Goal: Task Accomplishment & Management: Manage account settings

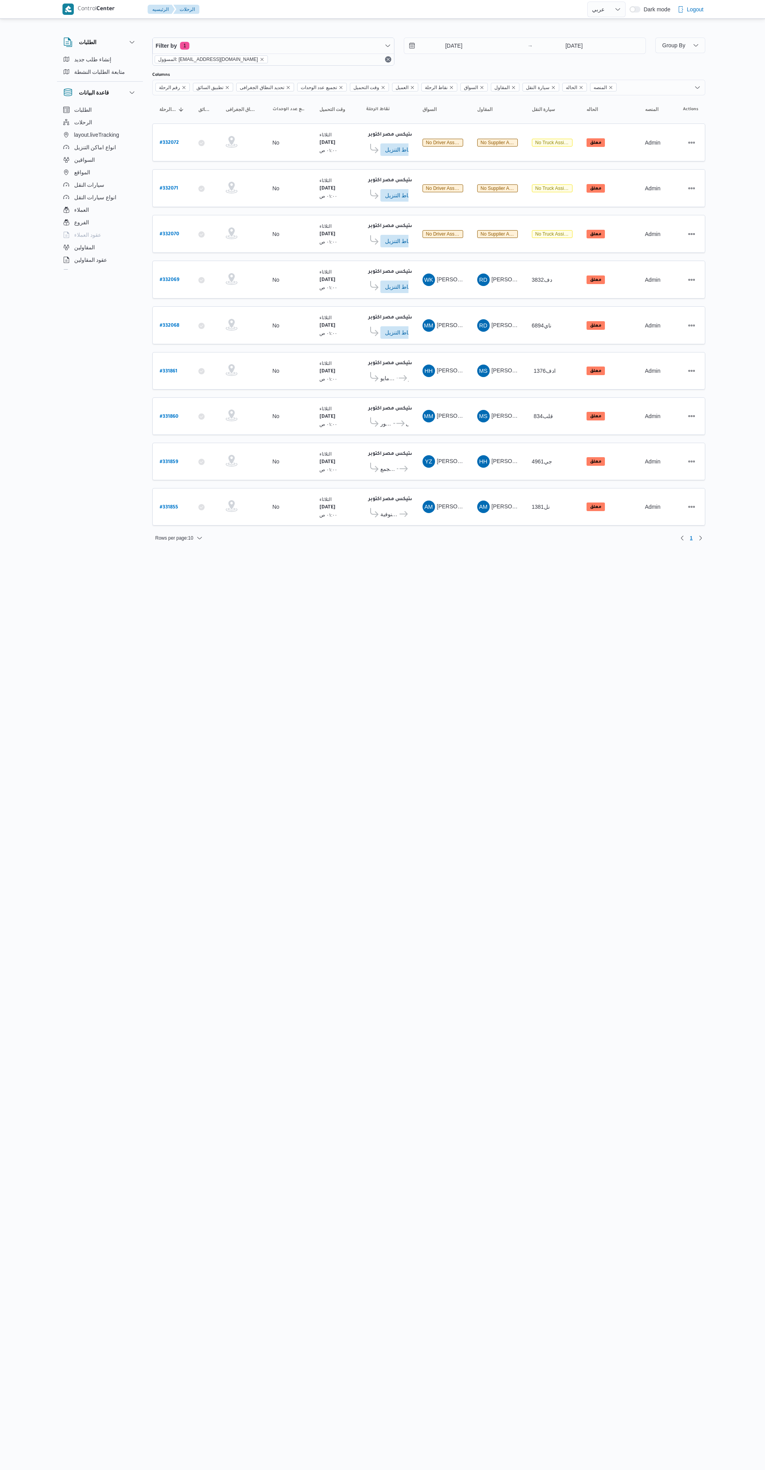
select select "ar"
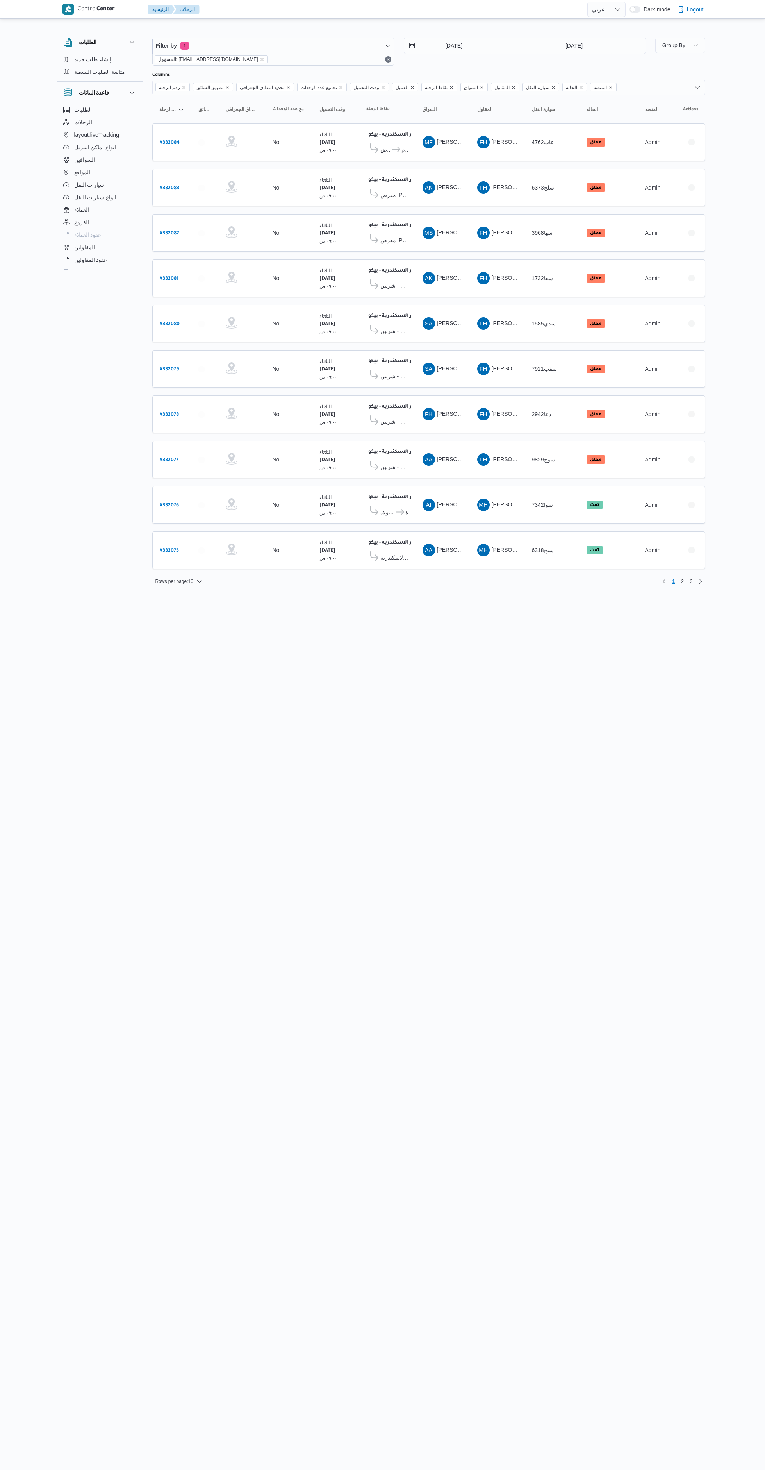
select select "ar"
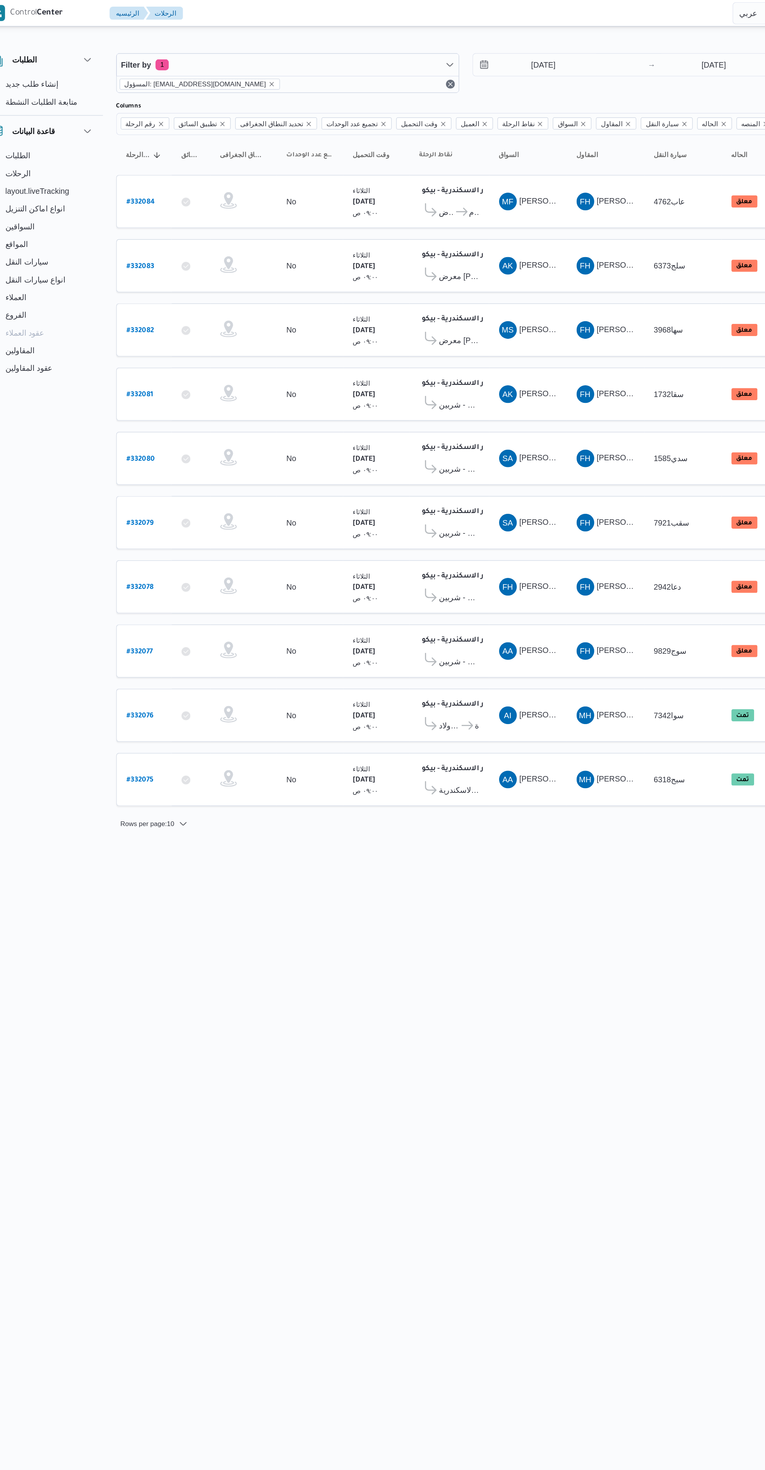
click at [168, 459] on b "# 332077" at bounding box center [169, 460] width 19 height 5
select select "ar"
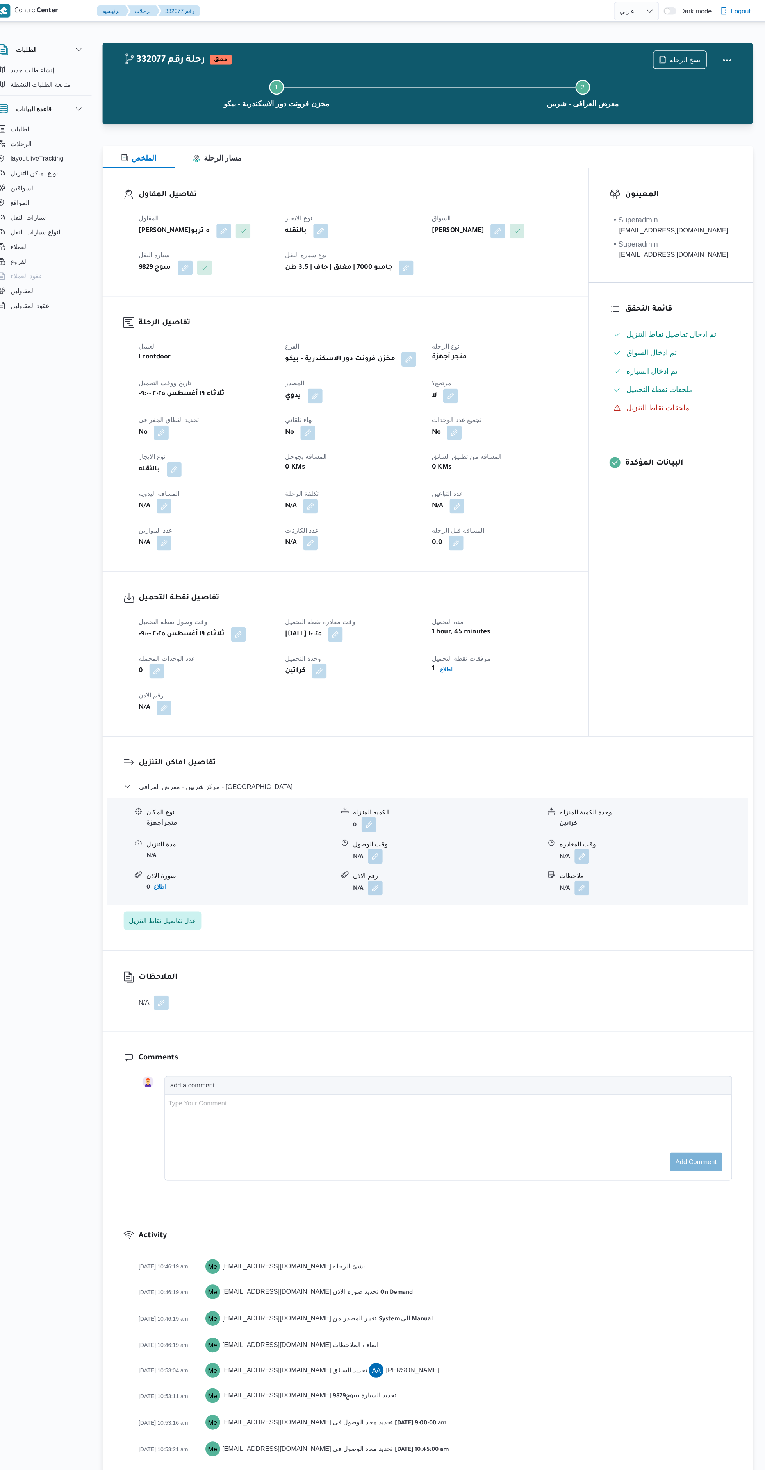
click at [382, 735] on button "button" at bounding box center [384, 728] width 13 height 13
click at [370, 772] on input "وقت الوصول" at bounding box center [364, 772] width 89 height 16
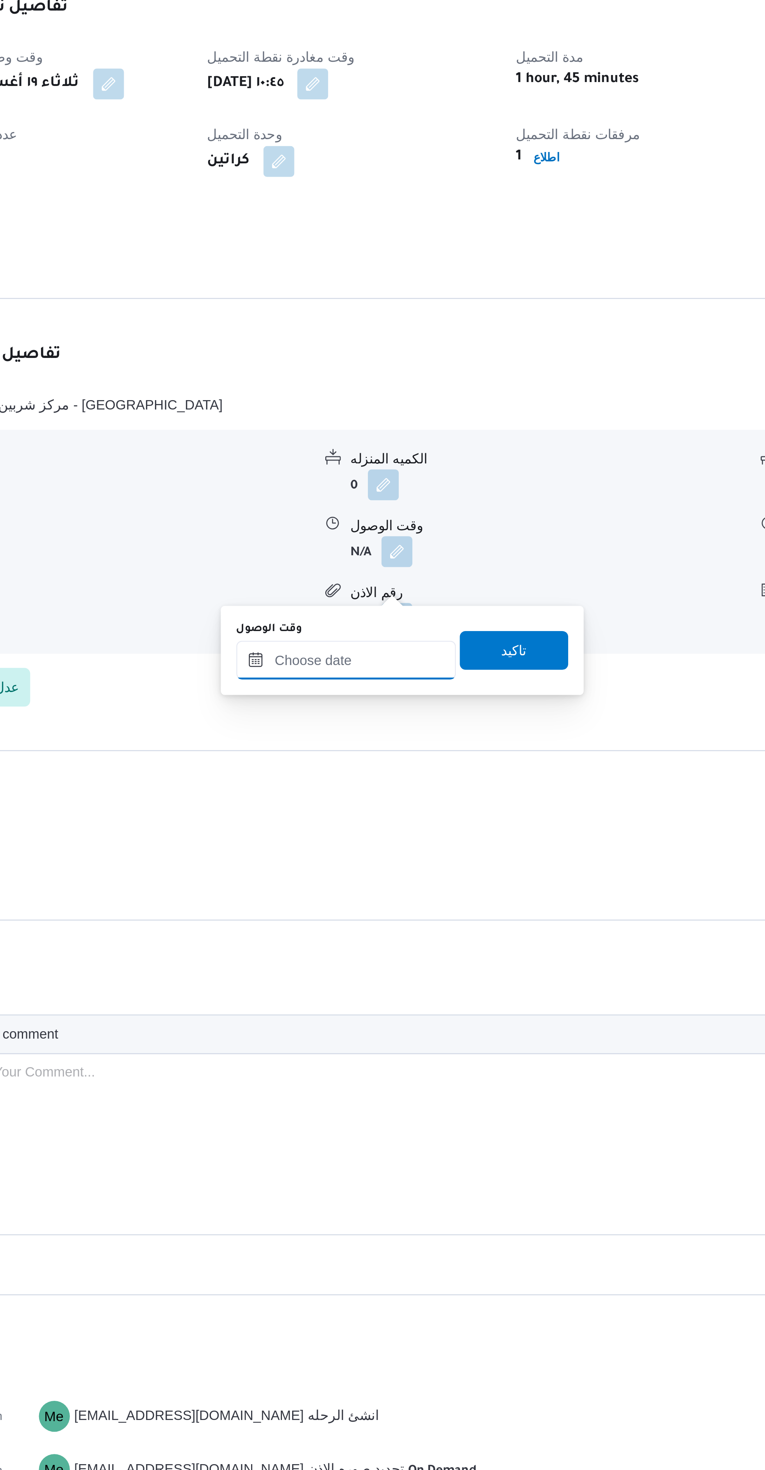
click at [367, 771] on input "وقت الوصول" at bounding box center [364, 772] width 89 height 16
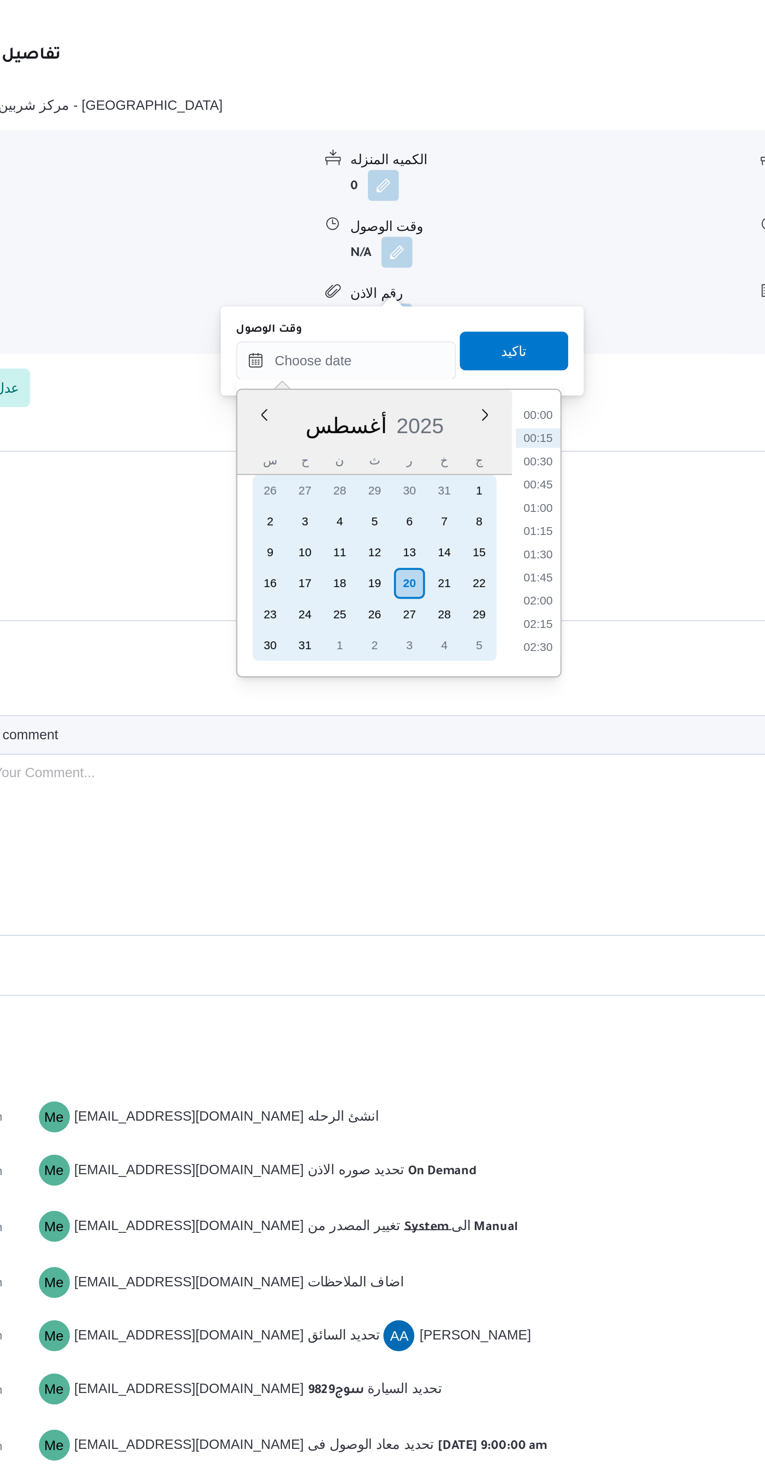
click at [389, 861] on div "20" at bounding box center [389, 862] width 13 height 13
click at [375, 862] on div "19" at bounding box center [375, 862] width 13 height 13
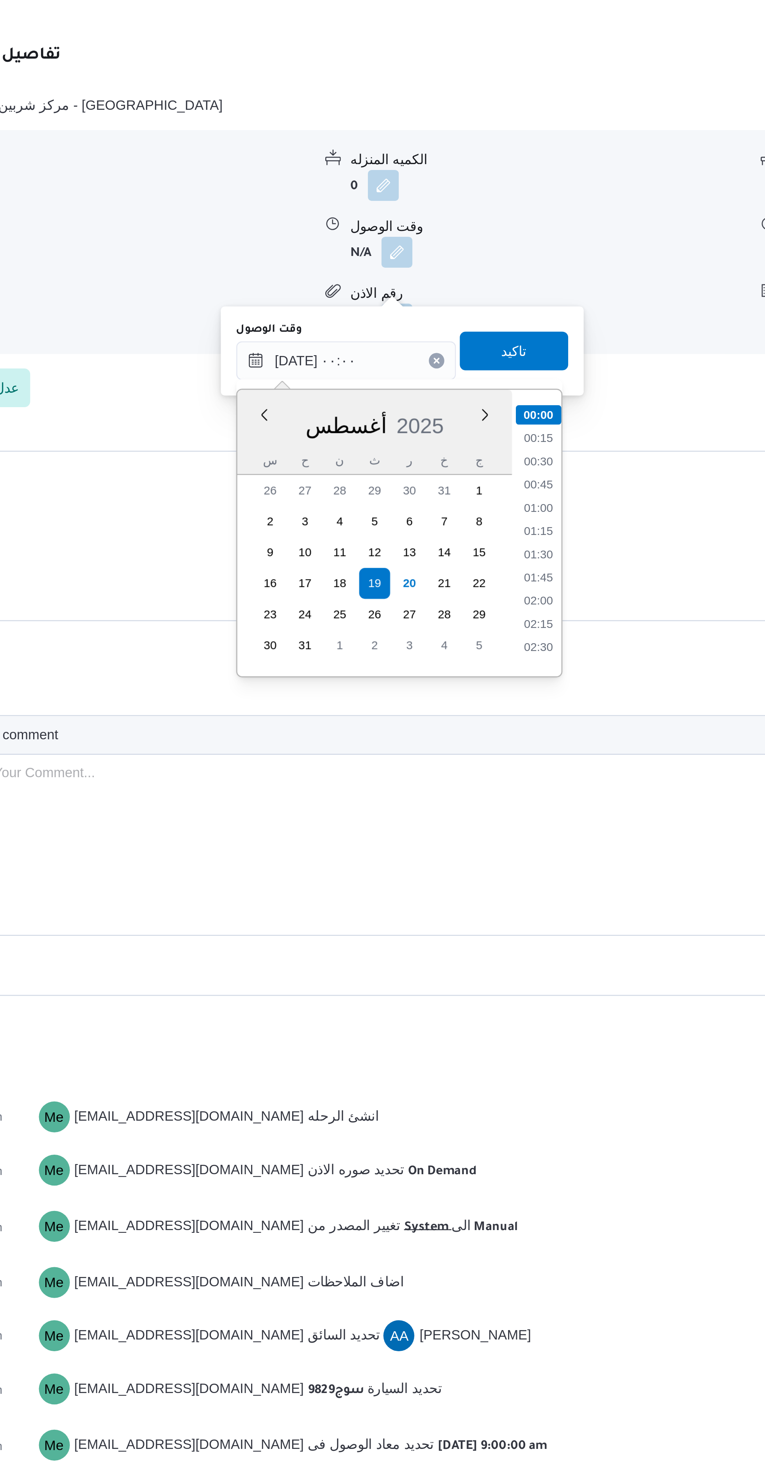
click at [443, 813] on li "00:30" at bounding box center [442, 813] width 18 height 8
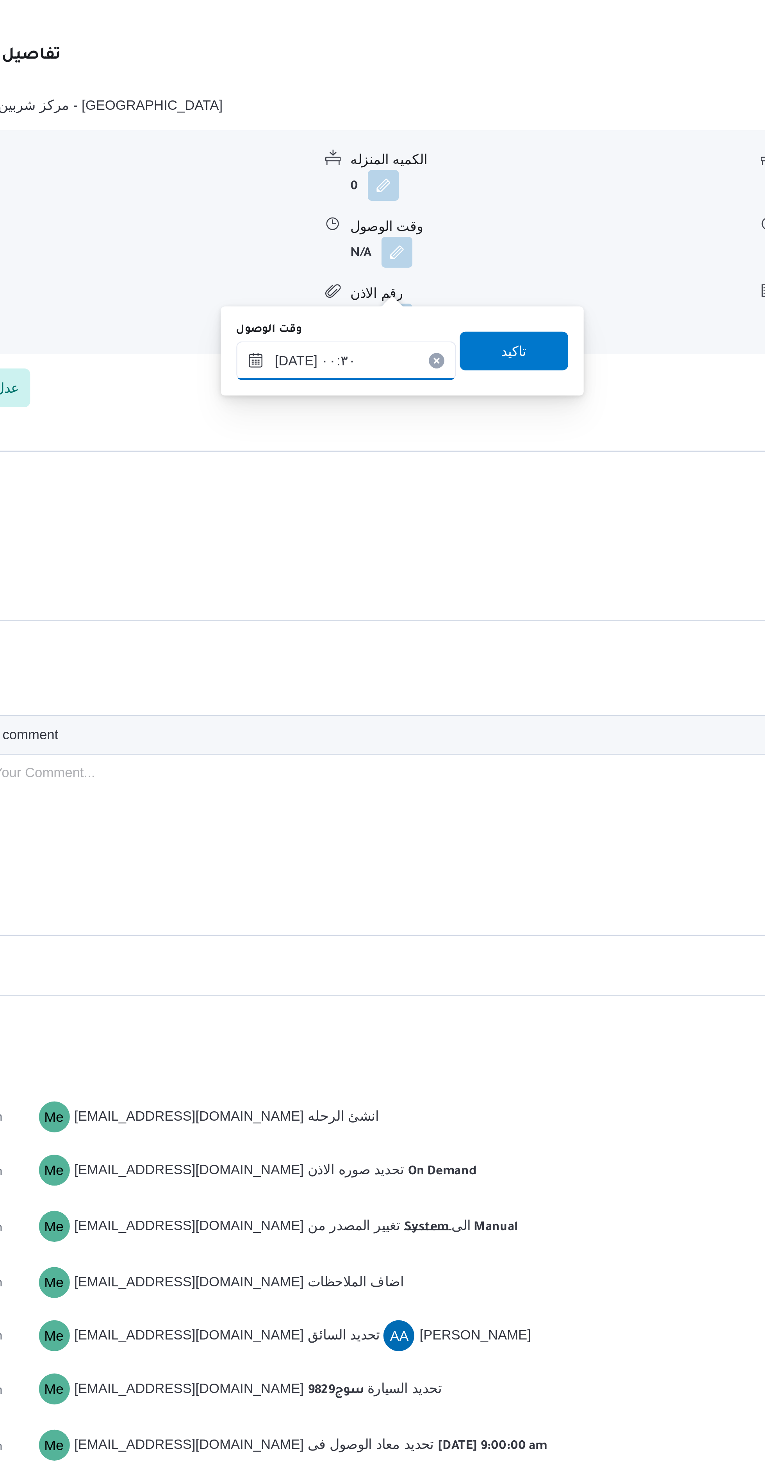
click at [335, 774] on input "[DATE] ٠٠:٣٠" at bounding box center [364, 772] width 89 height 16
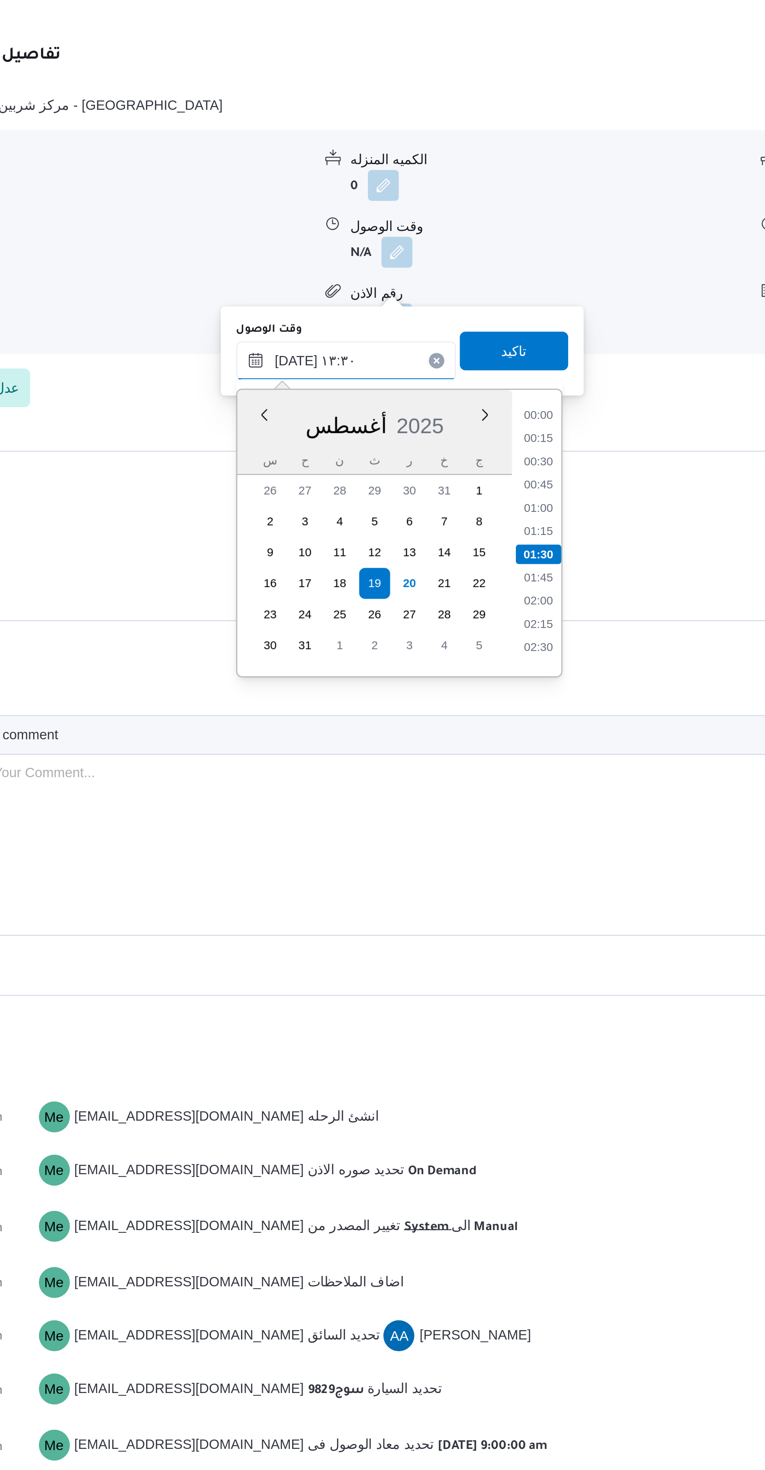
scroll to position [411, 0]
type input "[DATE] ١٣:٣٠"
click at [443, 890] on li "13:30" at bounding box center [442, 889] width 18 height 8
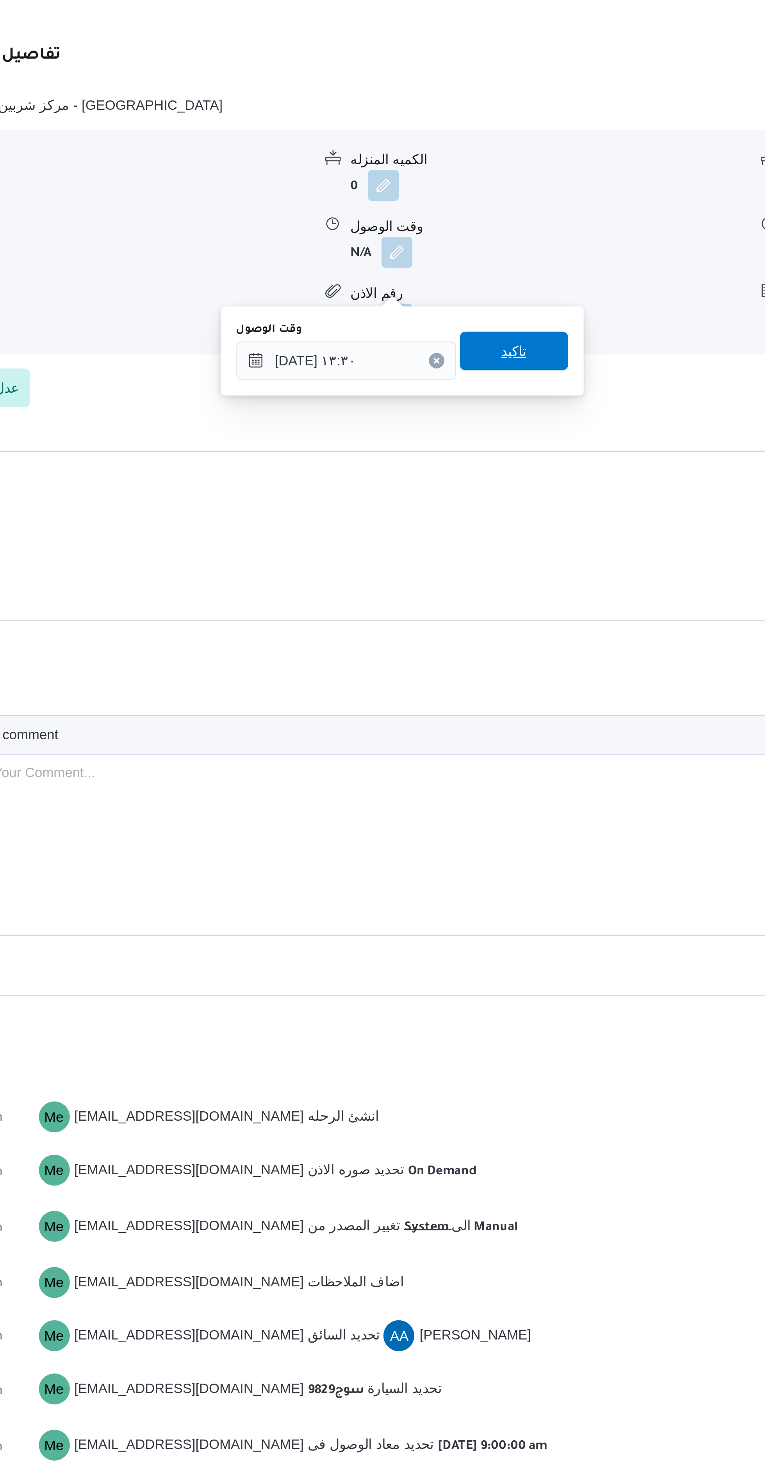
click at [433, 765] on span "تاكيد" at bounding box center [432, 768] width 44 height 16
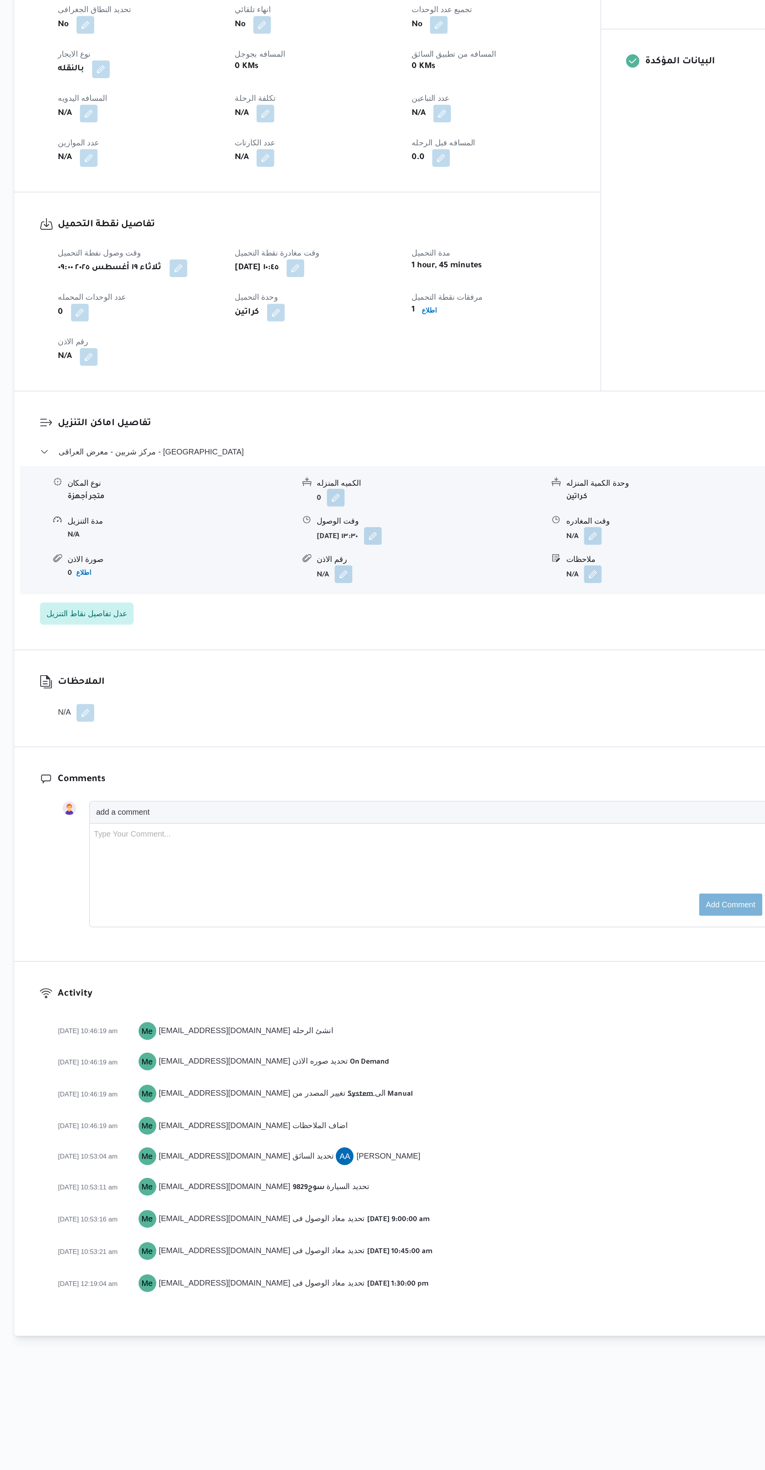
click at [560, 735] on button "button" at bounding box center [560, 728] width 13 height 13
click at [523, 771] on input "وقت المغادره" at bounding box center [539, 772] width 89 height 16
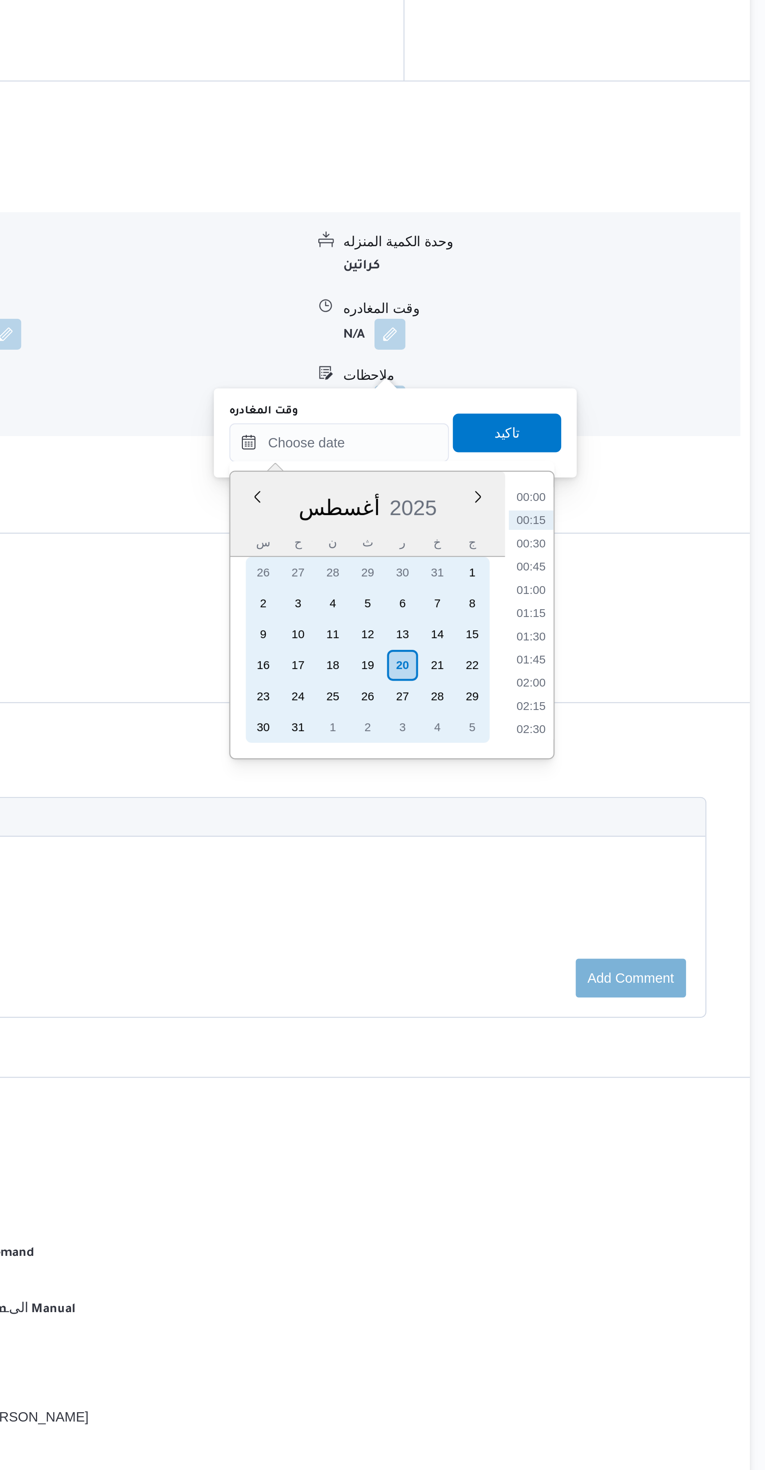
click at [551, 860] on div "19" at bounding box center [551, 862] width 13 height 13
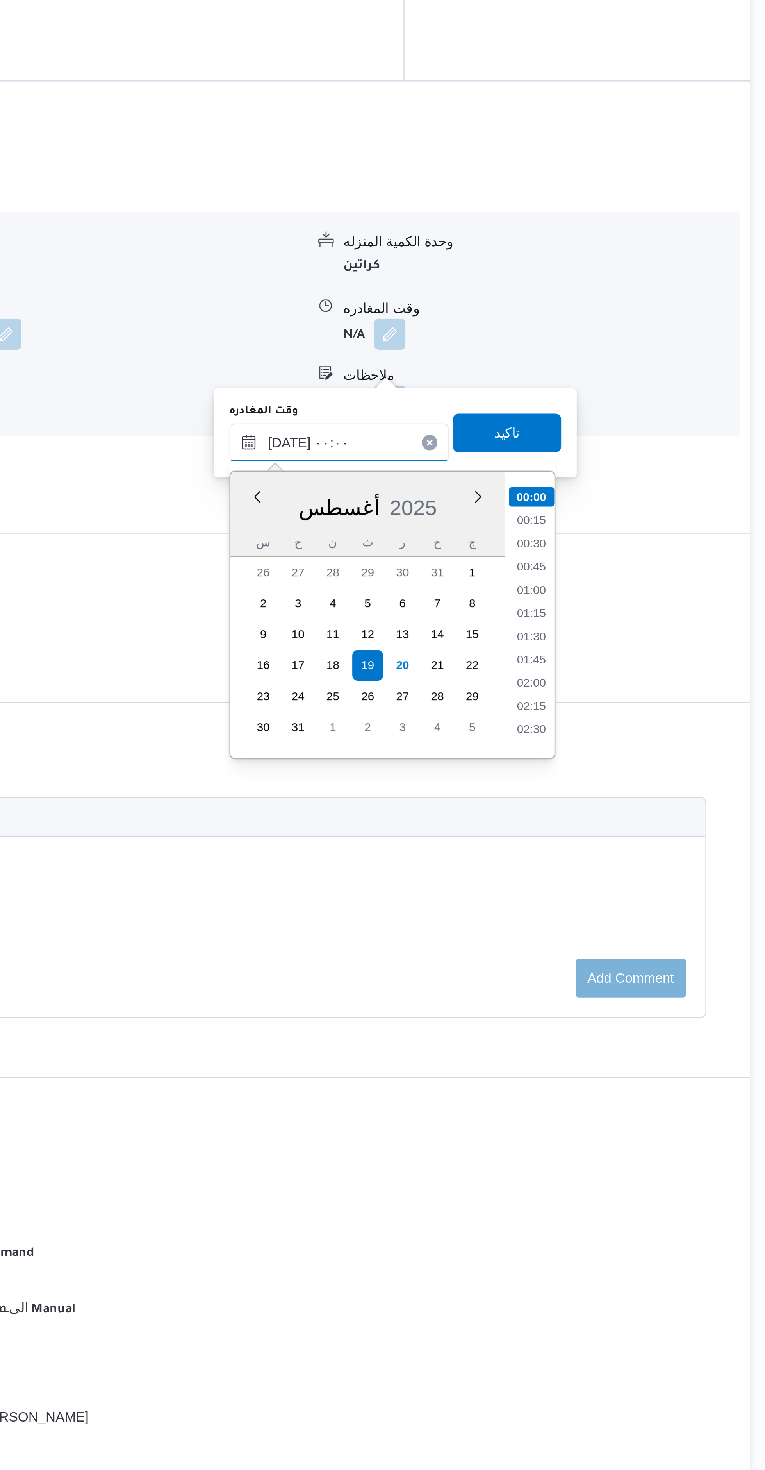
click at [516, 772] on input "[DATE] ٠٠:٠٠" at bounding box center [539, 772] width 89 height 16
type input "[DATE] ١٦:٠٠"
click at [617, 888] on li "16:00" at bounding box center [617, 889] width 18 height 8
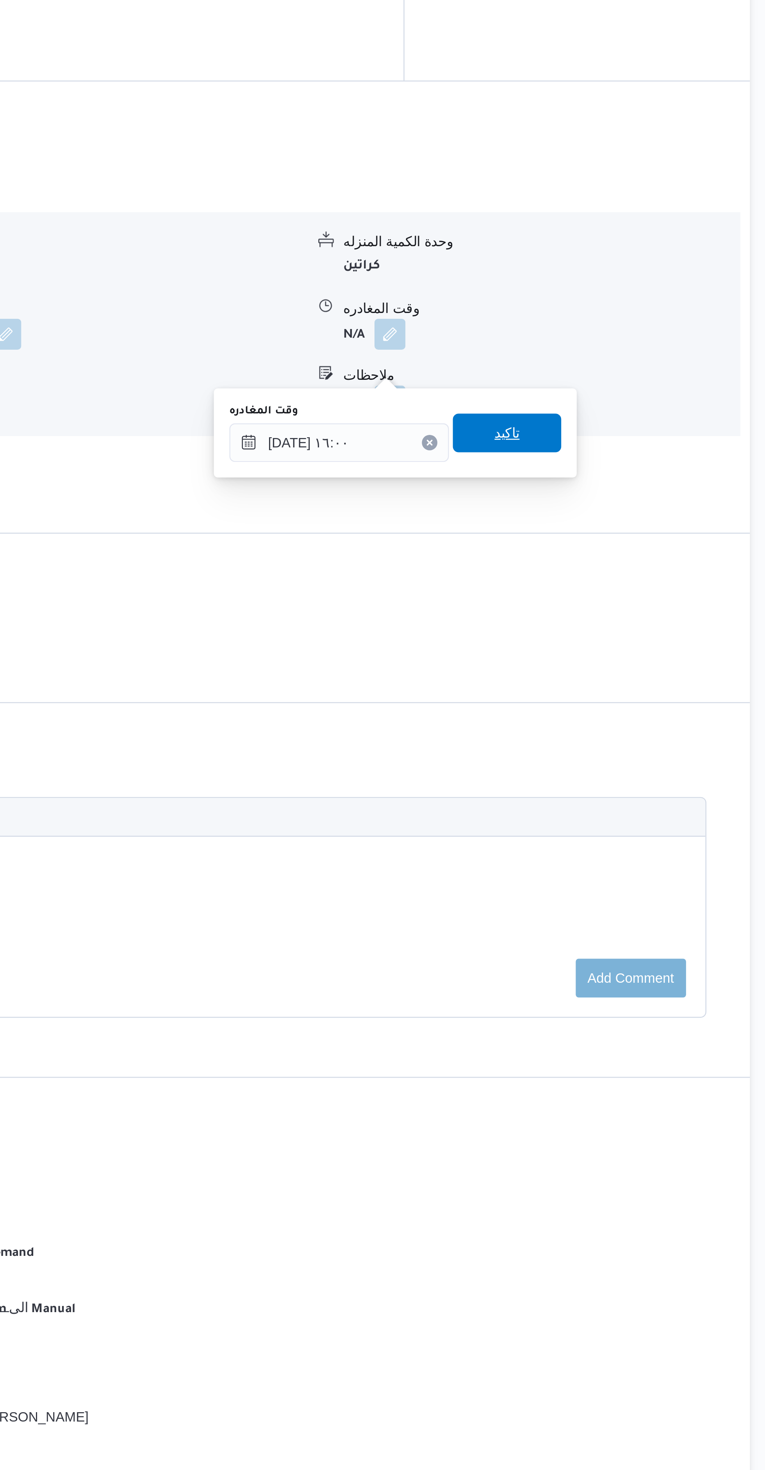
click at [613, 769] on span "تاكيد" at bounding box center [608, 768] width 44 height 16
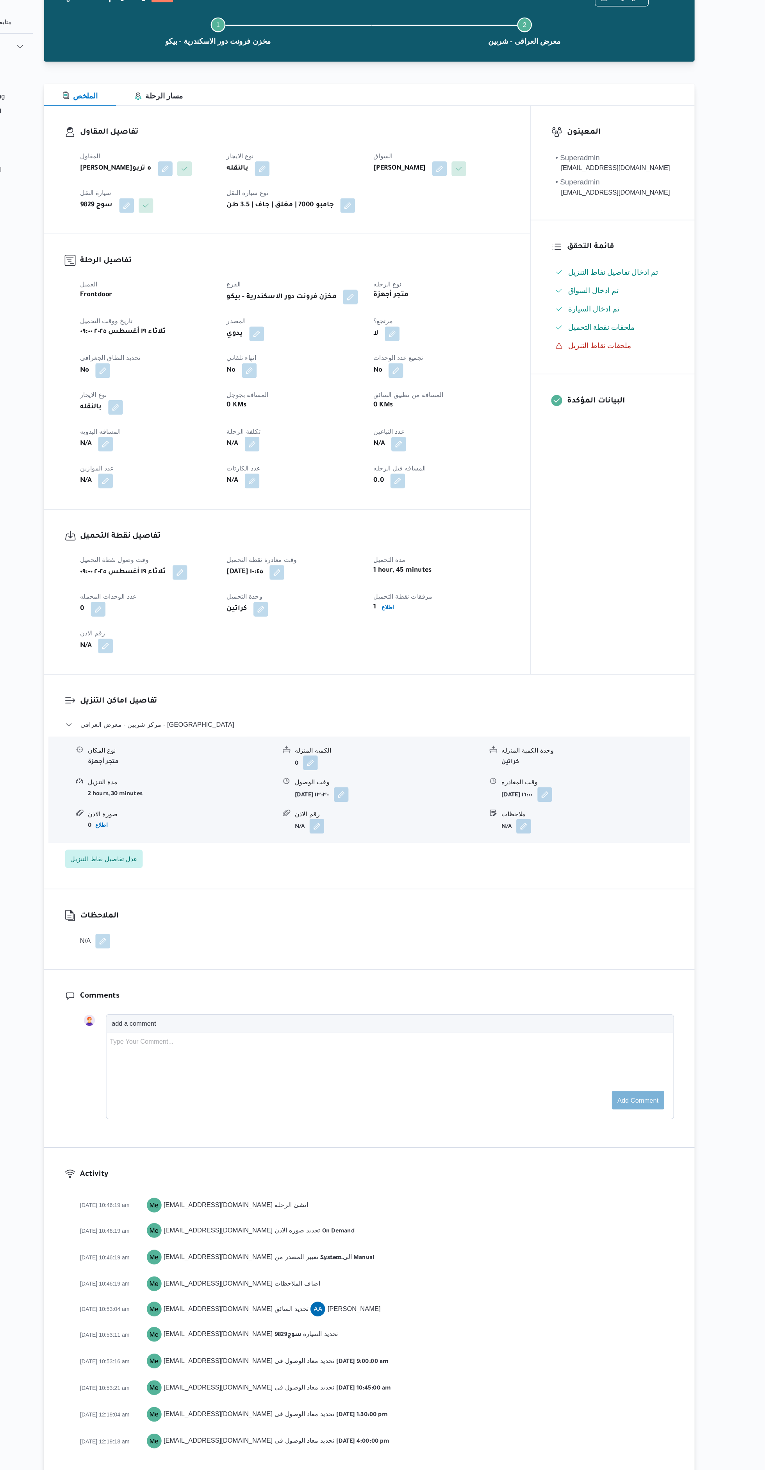
scroll to position [0, 0]
click at [204, 437] on button "button" at bounding box center [204, 430] width 13 height 13
click at [174, 474] on input "المسافه اليدويه" at bounding box center [185, 475] width 78 height 16
type input "240"
click at [242, 470] on span "تاكيد" at bounding box center [247, 470] width 10 height 9
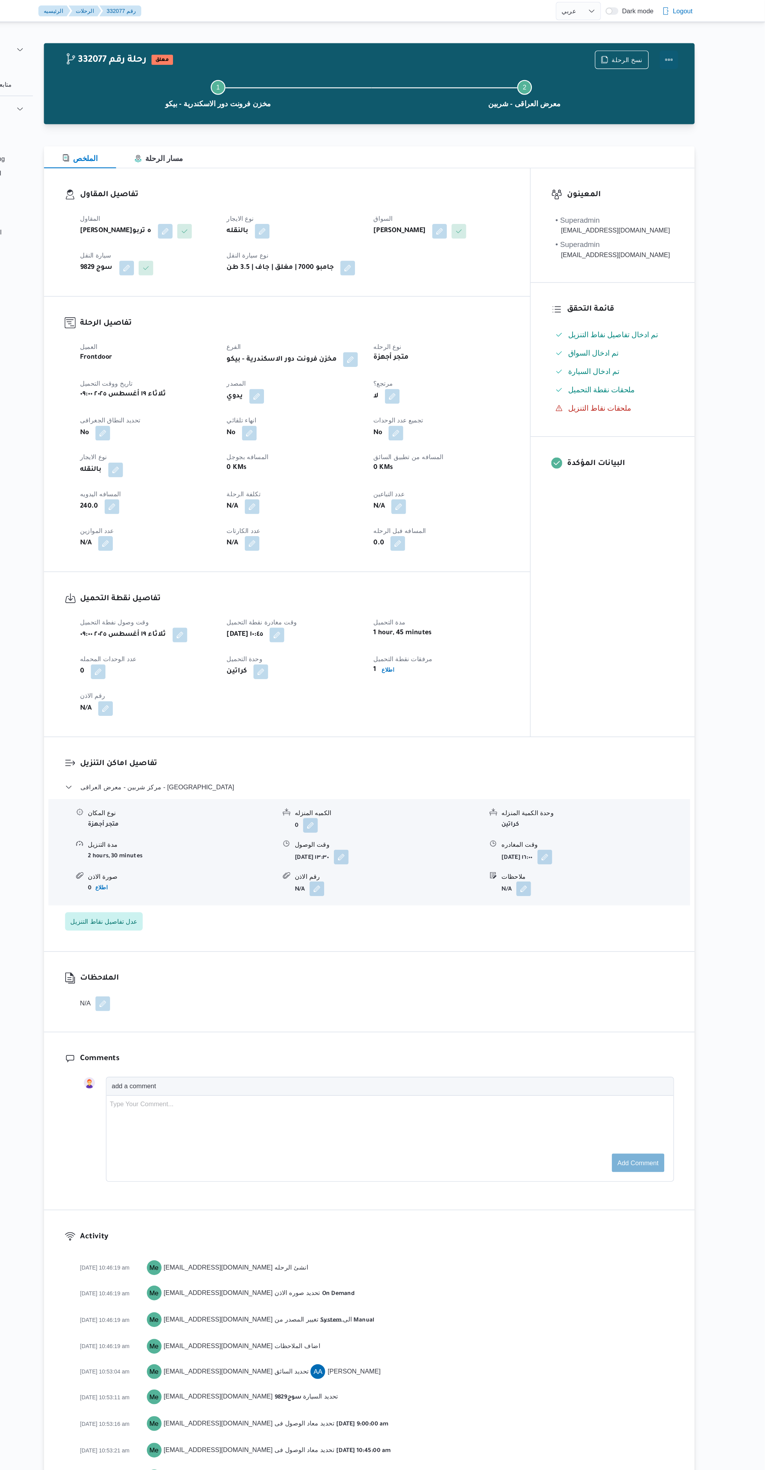
click at [683, 53] on button "Actions" at bounding box center [684, 51] width 16 height 16
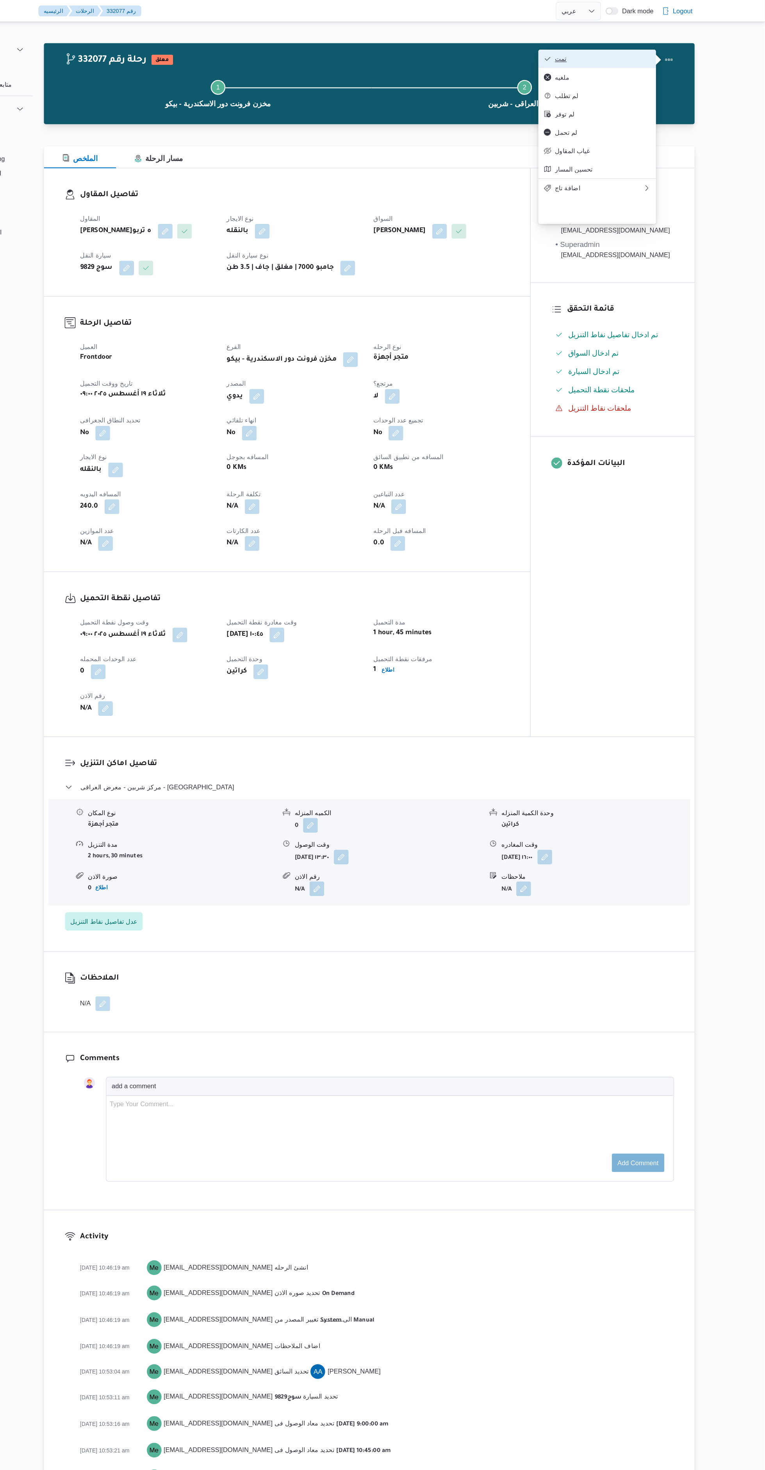
click at [615, 50] on span "تمت" at bounding box center [627, 50] width 81 height 6
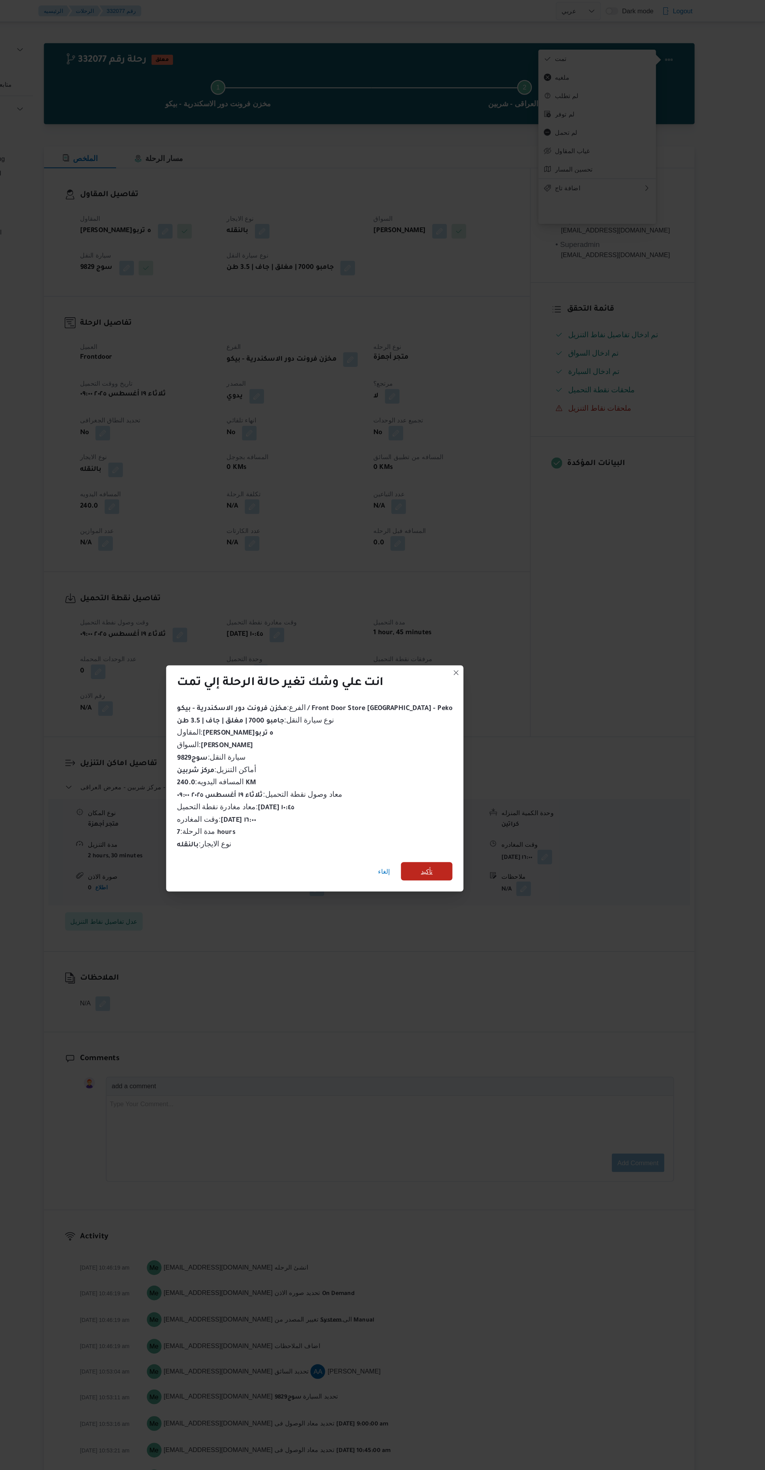
click at [477, 733] on span "تأكيد" at bounding box center [478, 741] width 44 height 16
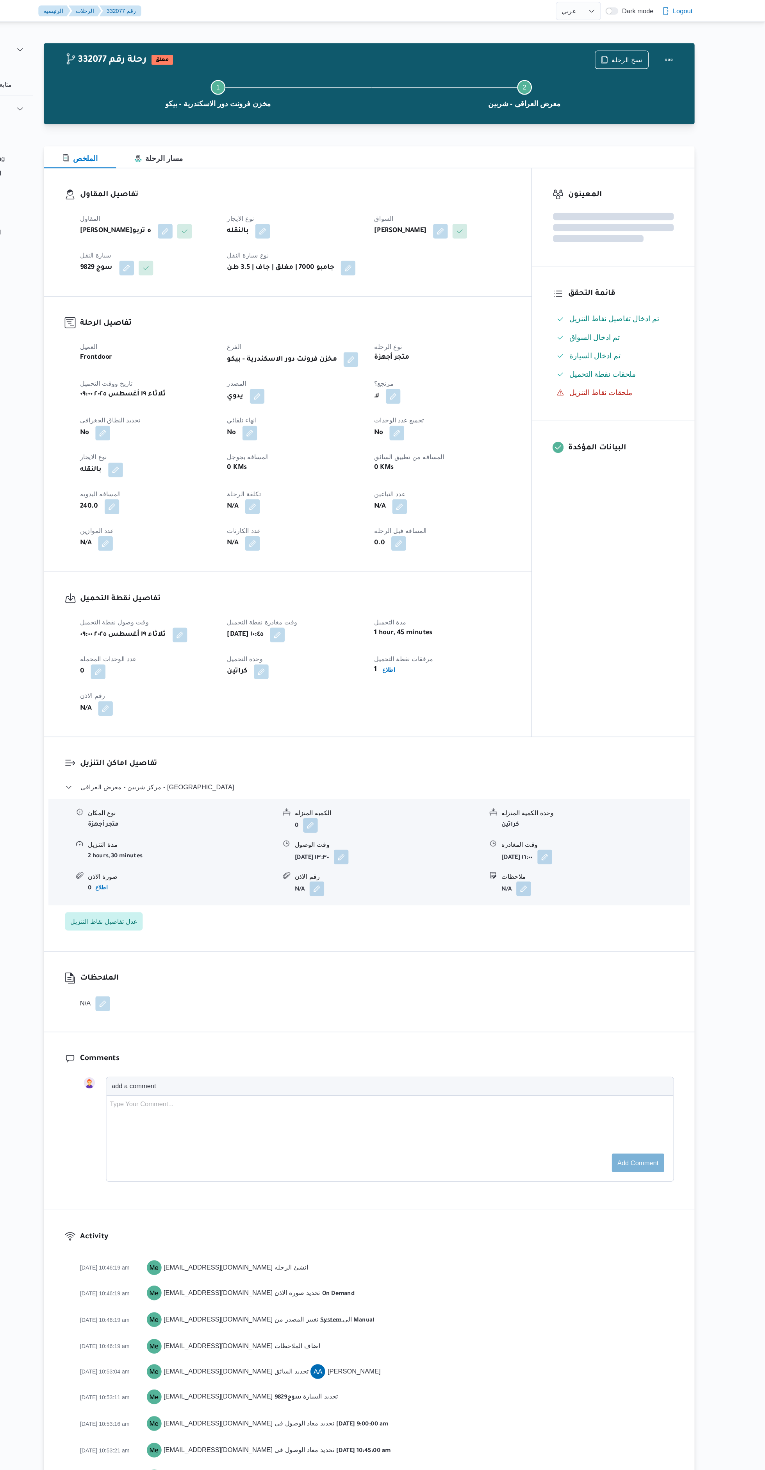
click at [622, 626] on div "المعينون قائمة التحقق تم ادخال تفاصيل نفاط التنزيل تم ادخال السواق تم ادخال الس…" at bounding box center [636, 384] width 138 height 483
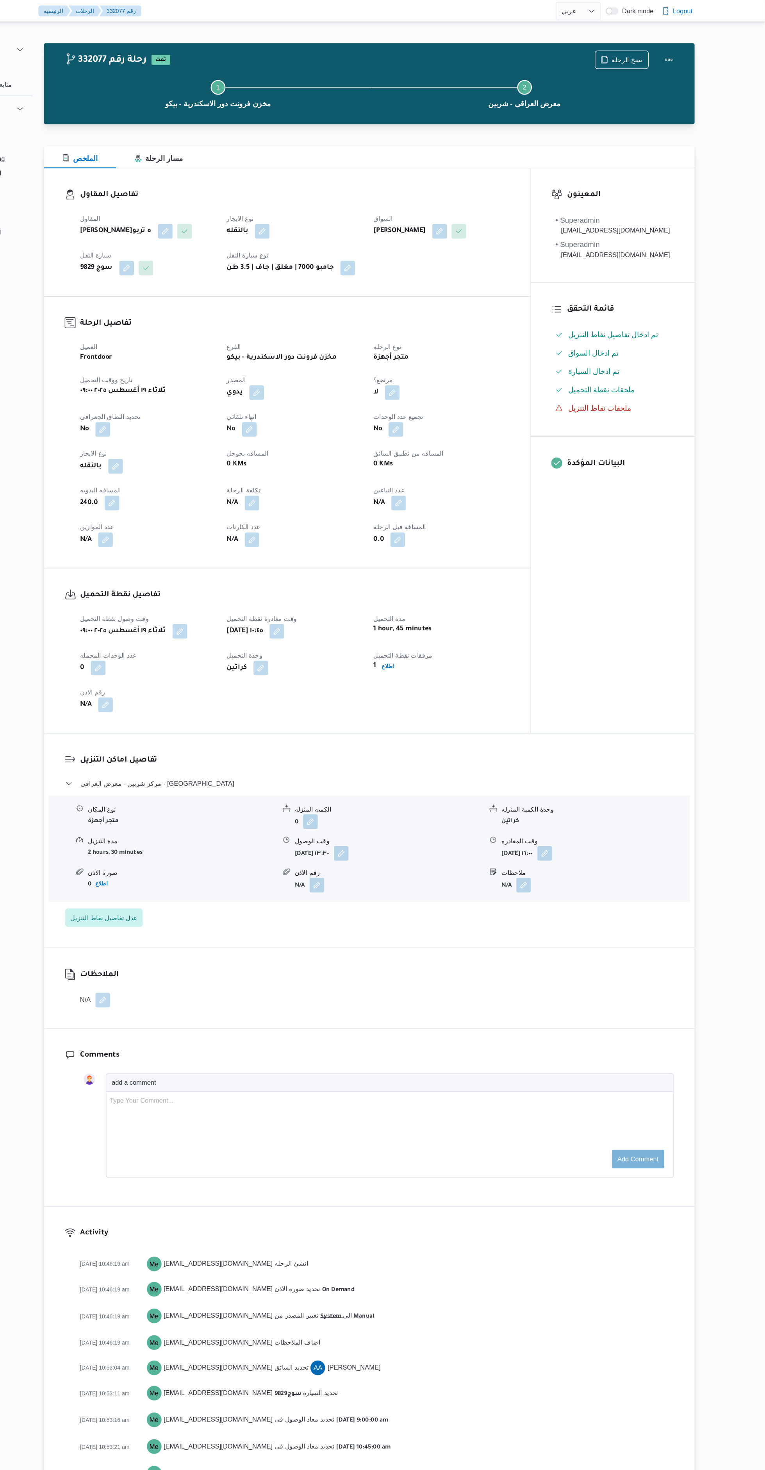
select select "ar"
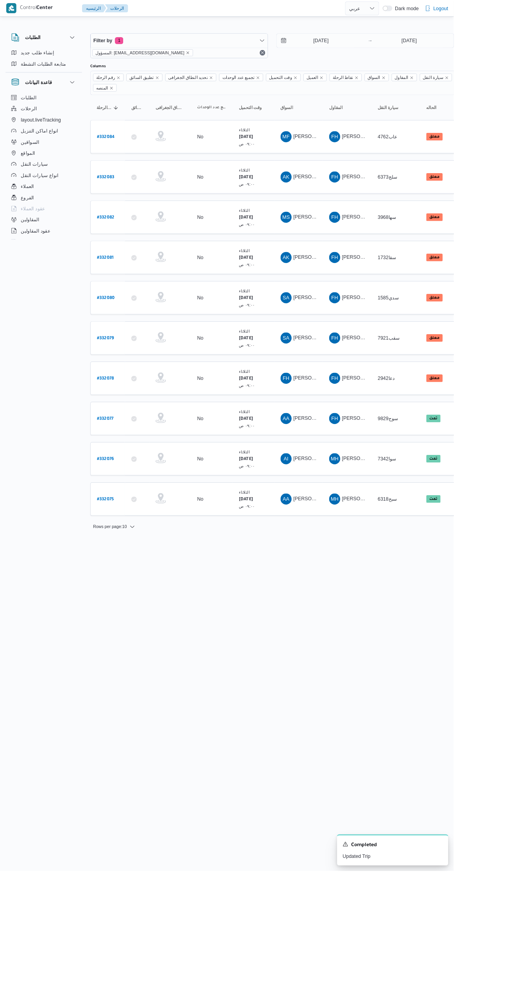
click at [118, 424] on b "# 332078" at bounding box center [118, 426] width 19 height 5
select select "ar"
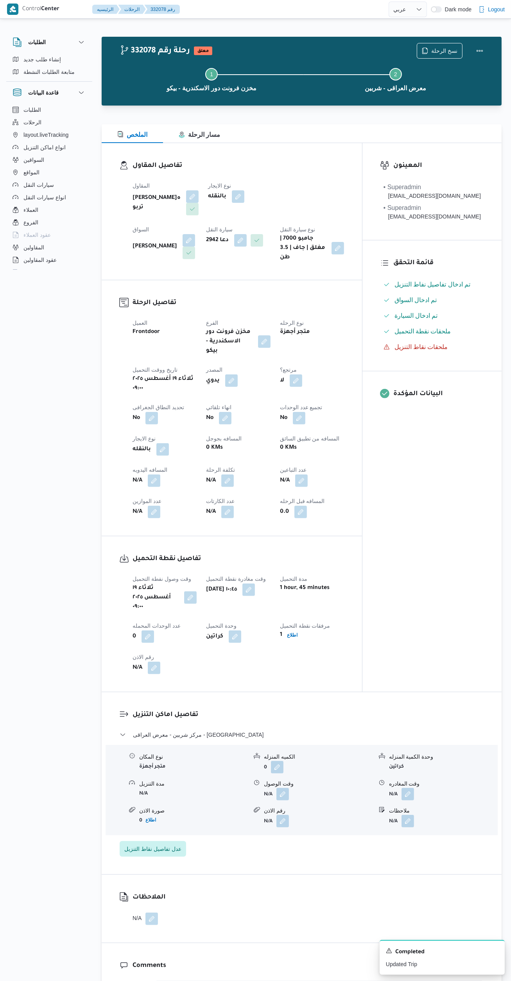
scroll to position [245, 0]
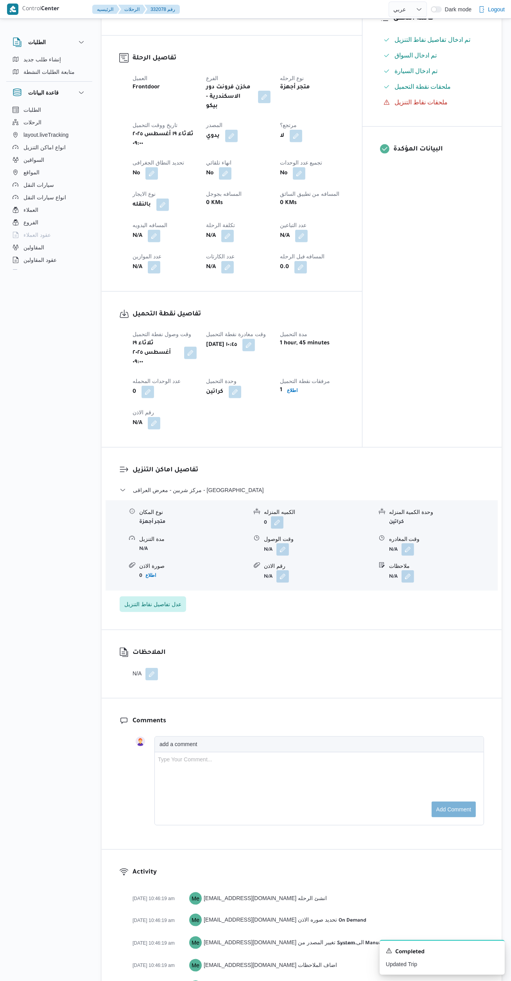
click at [285, 543] on button "button" at bounding box center [282, 549] width 13 height 13
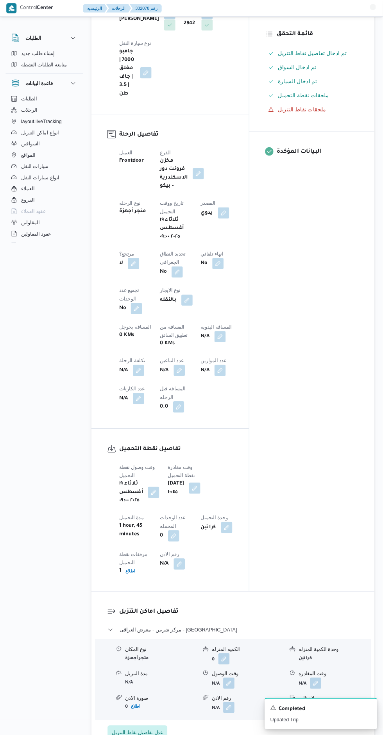
scroll to position [225, 0]
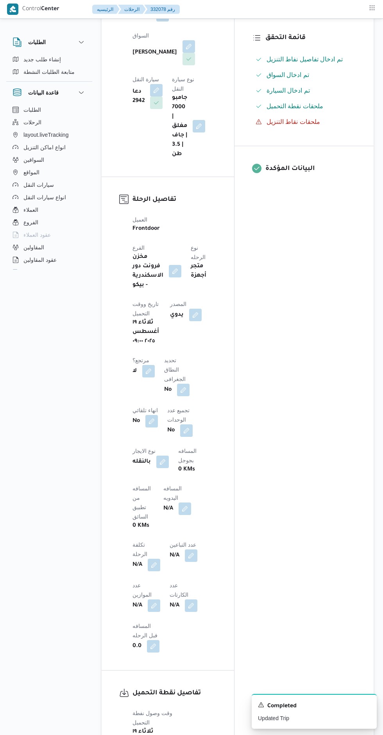
select select "ar"
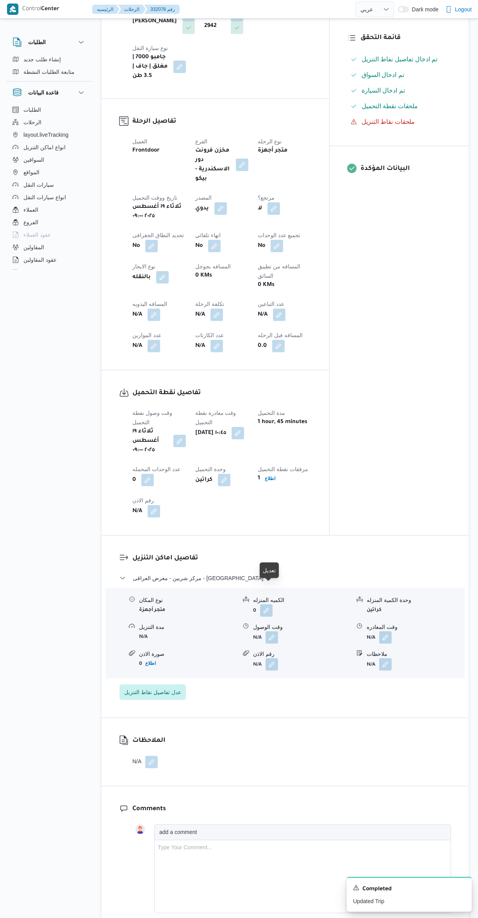
click at [270, 631] on button "button" at bounding box center [272, 637] width 13 height 13
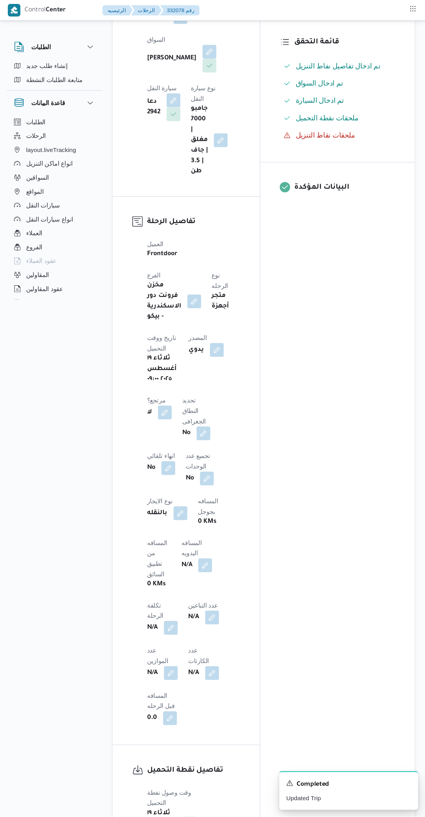
select select "ar"
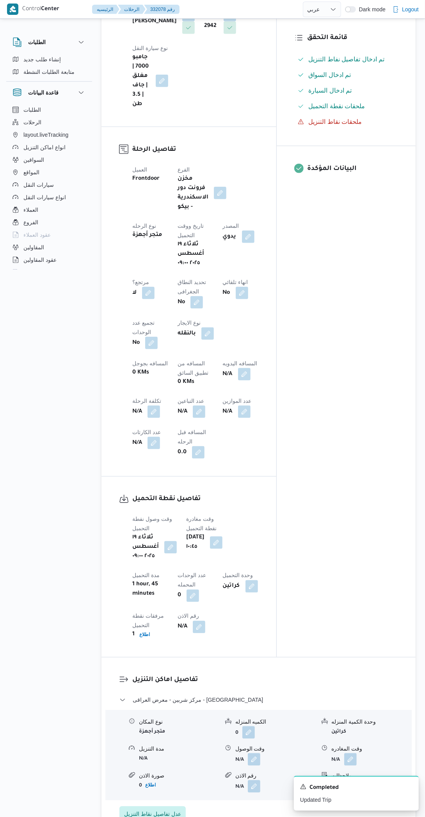
click at [305, 603] on div "المعينون • Superadmin [EMAIL_ADDRESS][DOMAIN_NAME] • Superadmin [EMAIL_ADDRESS]…" at bounding box center [346, 287] width 139 height 739
click at [331, 571] on div "المعينون • Superadmin [EMAIL_ADDRESS][DOMAIN_NAME] • Superadmin [EMAIL_ADDRESS]…" at bounding box center [346, 287] width 139 height 739
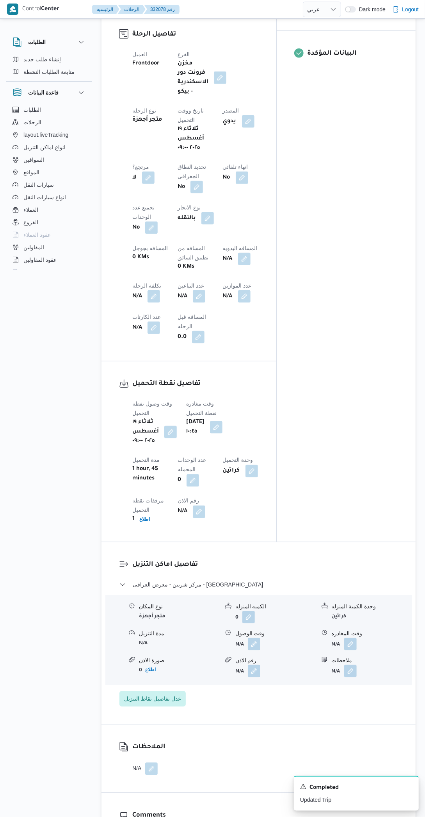
click at [256, 638] on button "button" at bounding box center [254, 644] width 13 height 13
click at [234, 620] on input "وقت الوصول" at bounding box center [234, 623] width 89 height 16
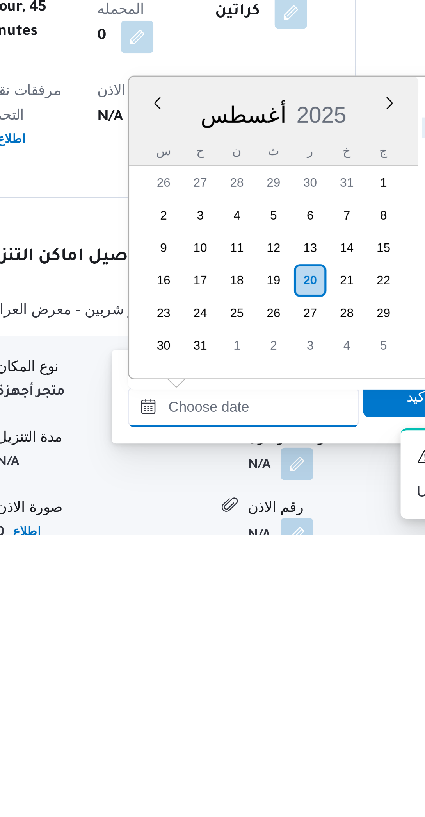
scroll to position [195, 0]
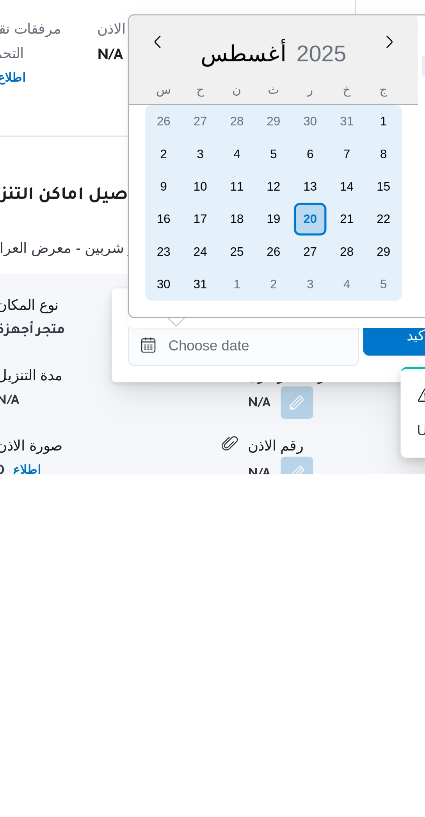
click at [246, 718] on div "19" at bounding box center [245, 719] width 13 height 13
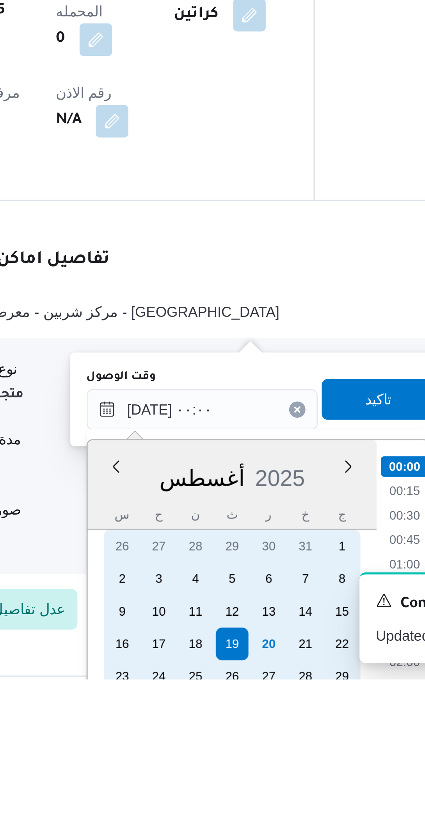
scroll to position [249, 0]
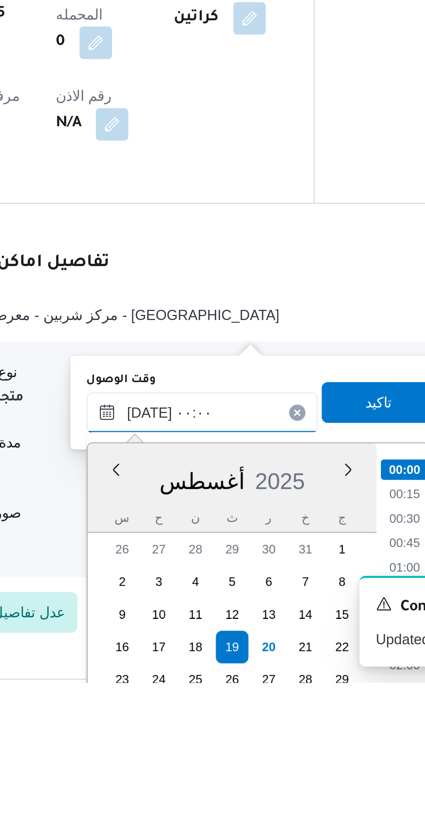
click at [207, 716] on input "[DATE] ٠٠:٠٠" at bounding box center [234, 714] width 89 height 16
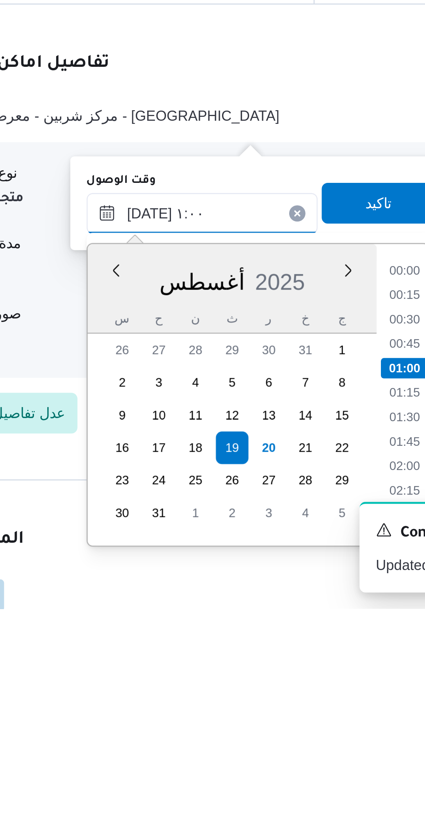
type input "[DATE] ١٥:٠٠"
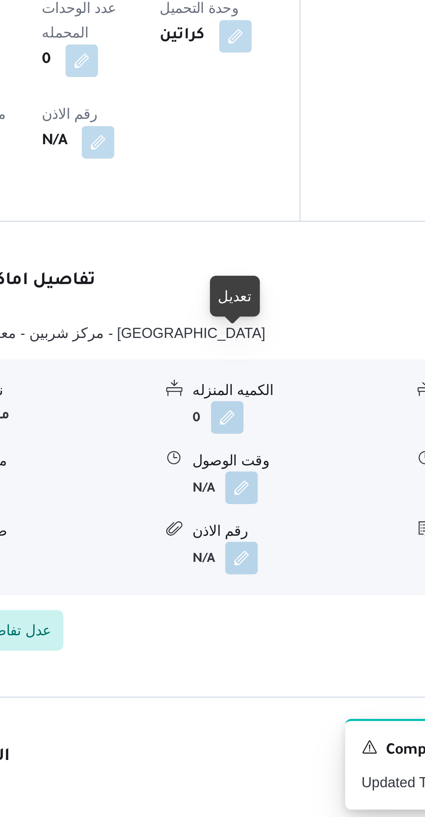
click at [257, 681] on button "button" at bounding box center [254, 687] width 13 height 13
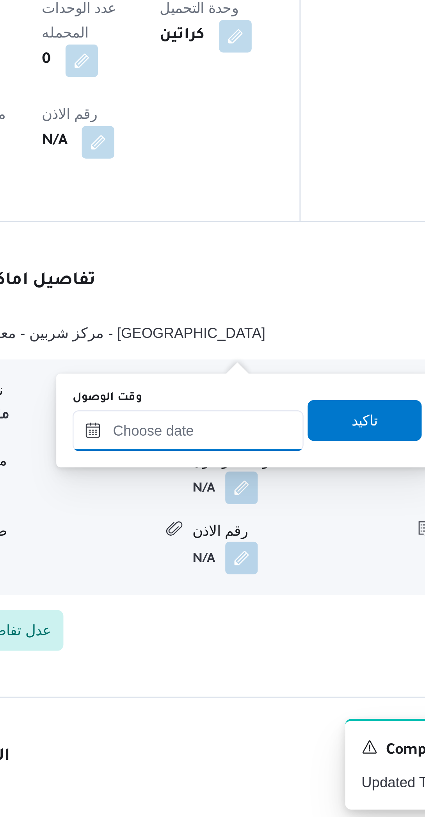
click at [240, 664] on input "وقت الوصول" at bounding box center [234, 666] width 89 height 16
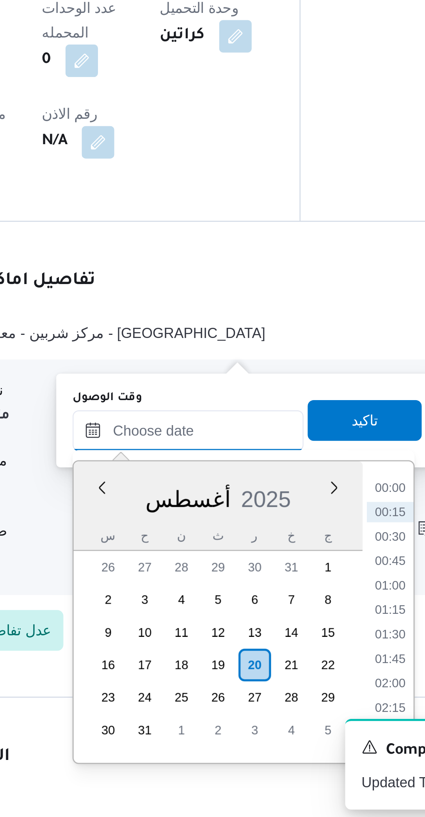
scroll to position [276, 0]
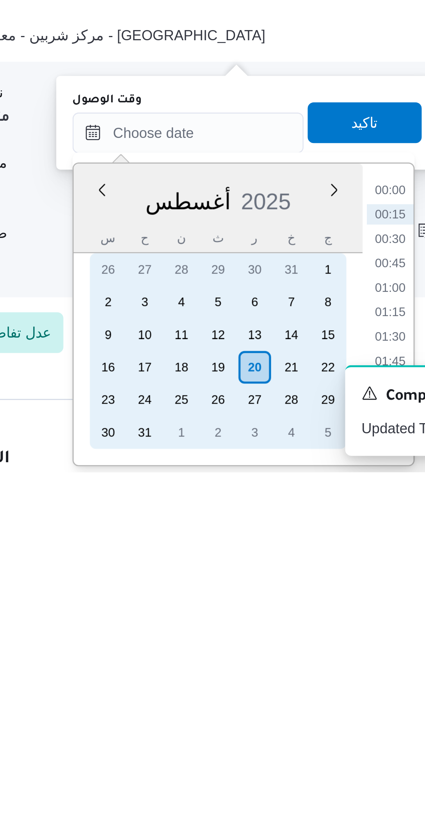
click at [246, 775] on div "19" at bounding box center [245, 777] width 13 height 13
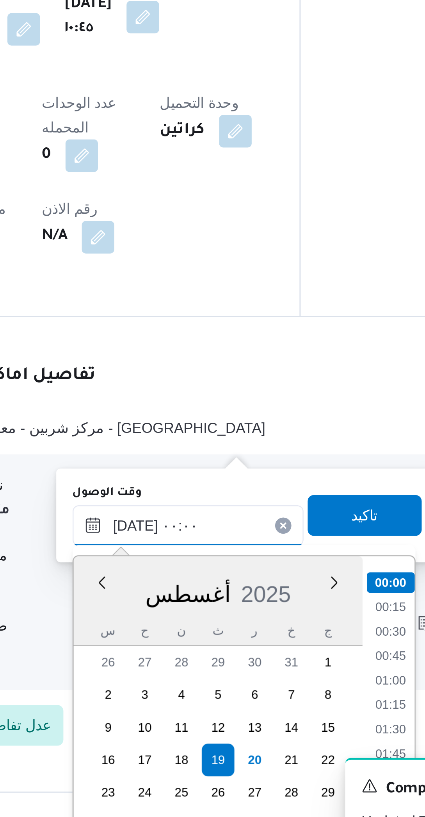
click at [210, 689] on input "[DATE] ٠٠:٠٠" at bounding box center [234, 687] width 89 height 16
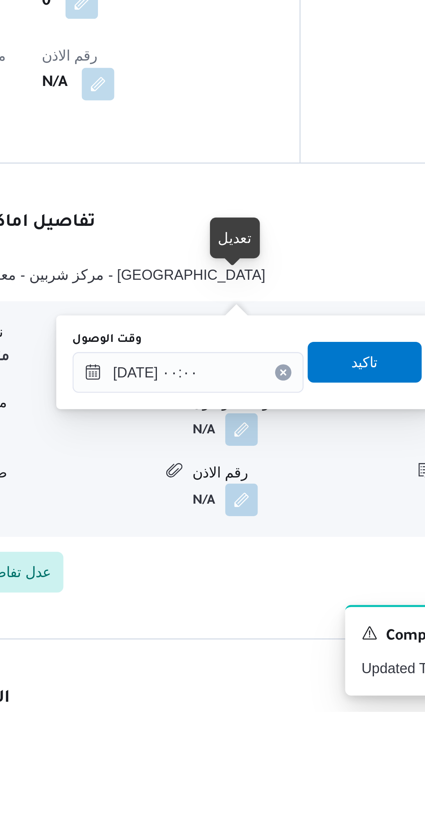
scroll to position [276, 0]
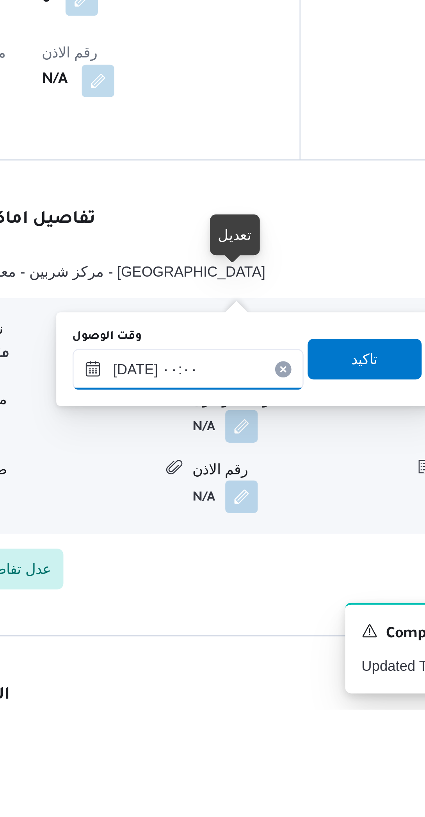
click at [209, 689] on input "[DATE] ٠٠:٠٠" at bounding box center [234, 687] width 89 height 16
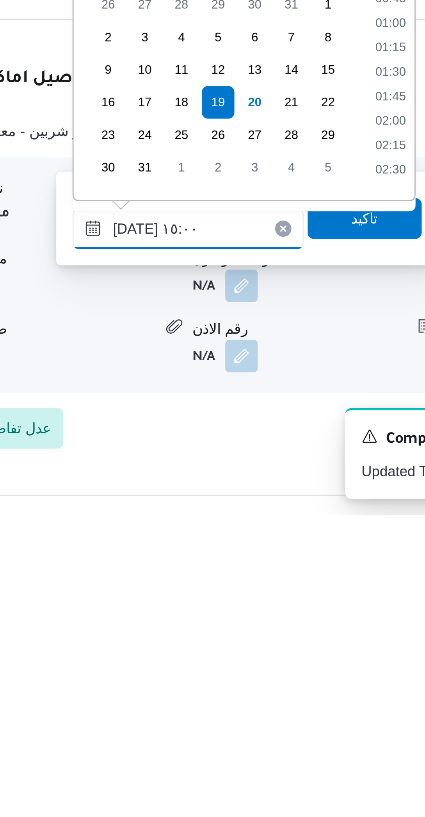
scroll to position [468, 0]
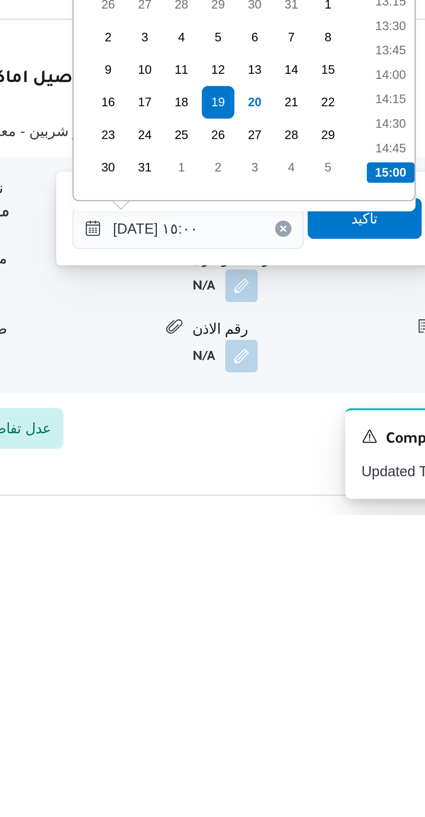
click at [311, 667] on li "14:30" at bounding box center [311, 667] width 18 height 8
type input "[DATE] ١٤:٣٠"
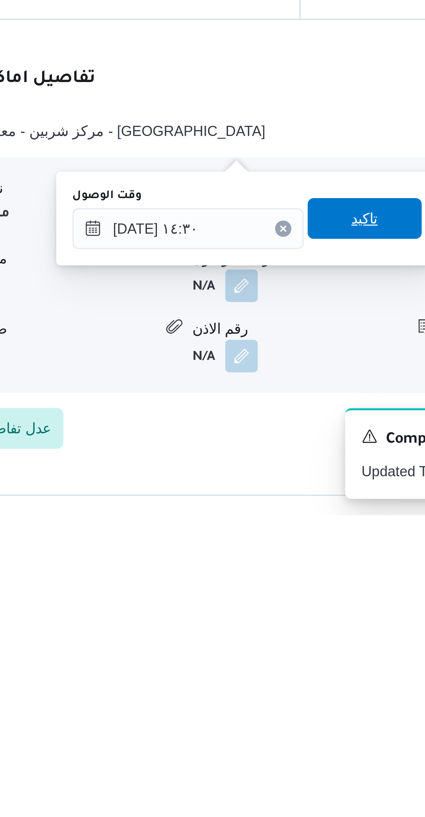
click at [299, 702] on span "تاكيد" at bounding box center [302, 703] width 44 height 16
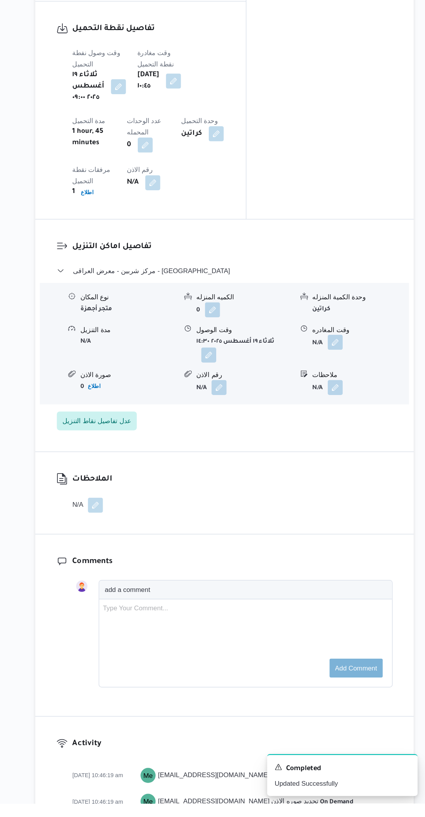
scroll to position [553, 0]
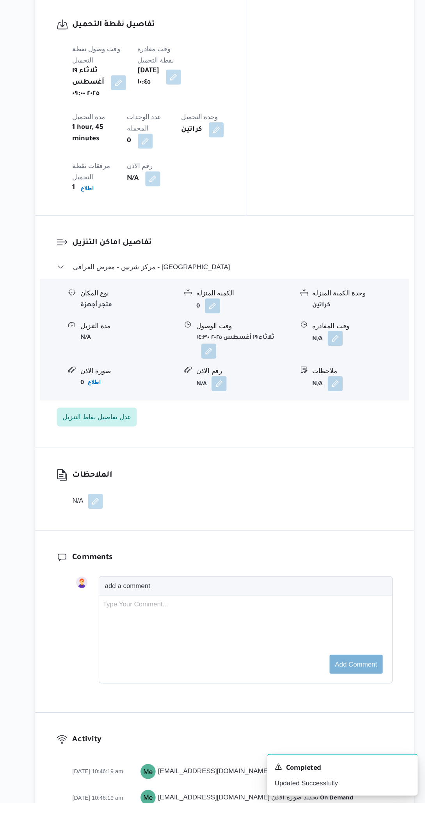
click at [355, 425] on button "button" at bounding box center [351, 431] width 13 height 13
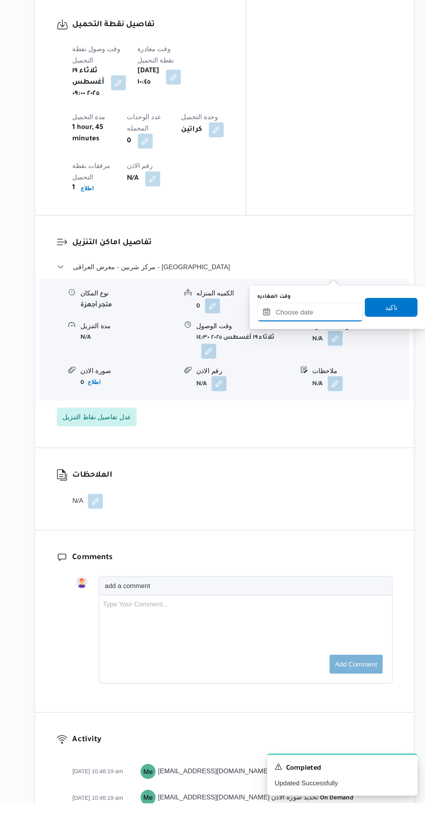
click at [324, 409] on input "وقت المغادره" at bounding box center [330, 410] width 88 height 16
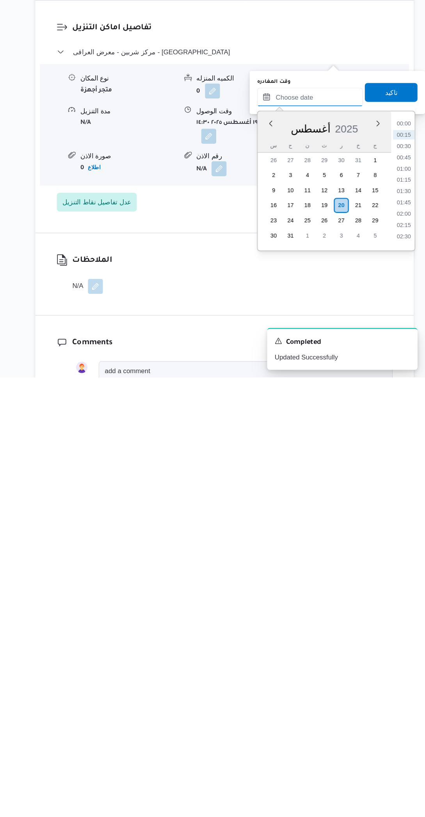
scroll to position [378, 0]
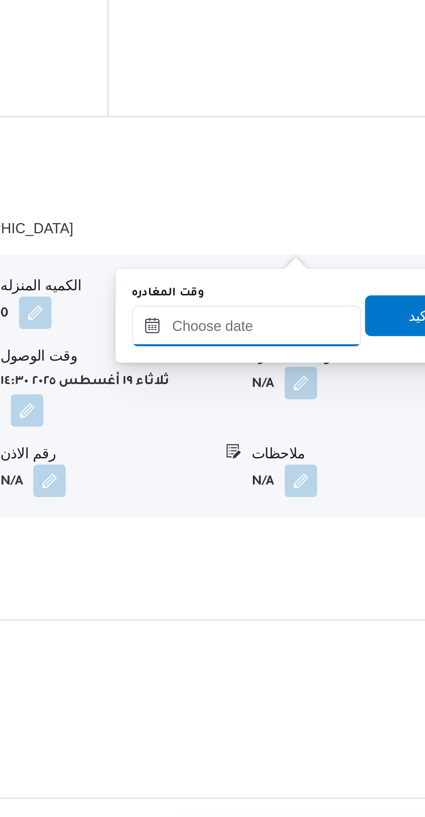
click at [334, 582] on input "وقت المغادره" at bounding box center [330, 585] width 88 height 16
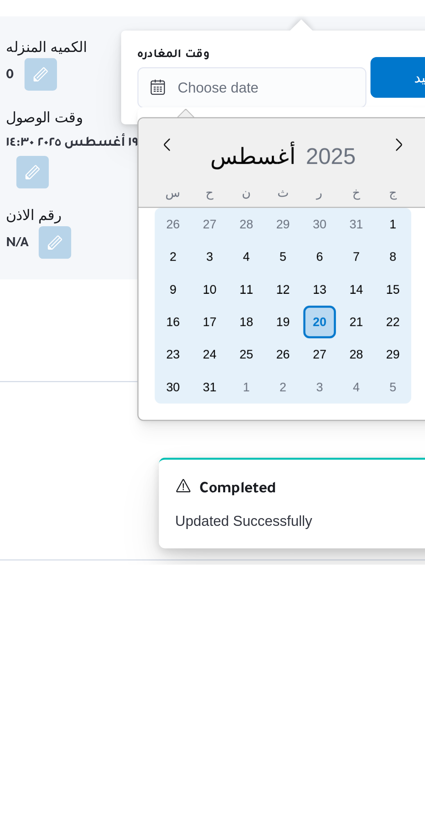
click at [339, 724] on div "19" at bounding box center [342, 724] width 13 height 13
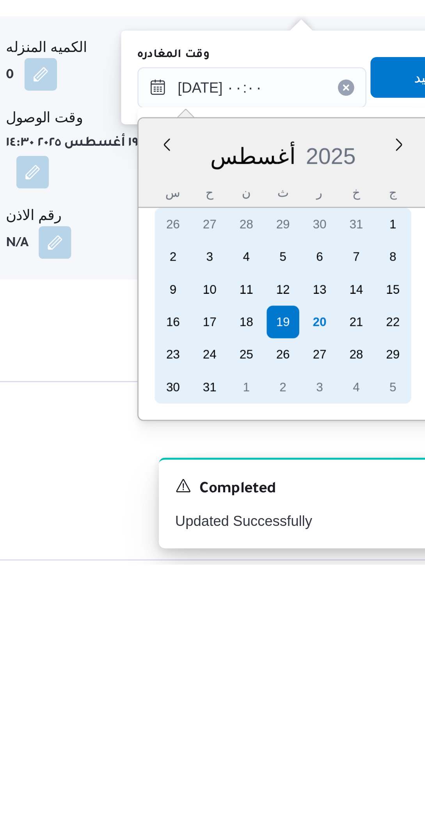
scroll to position [329, 0]
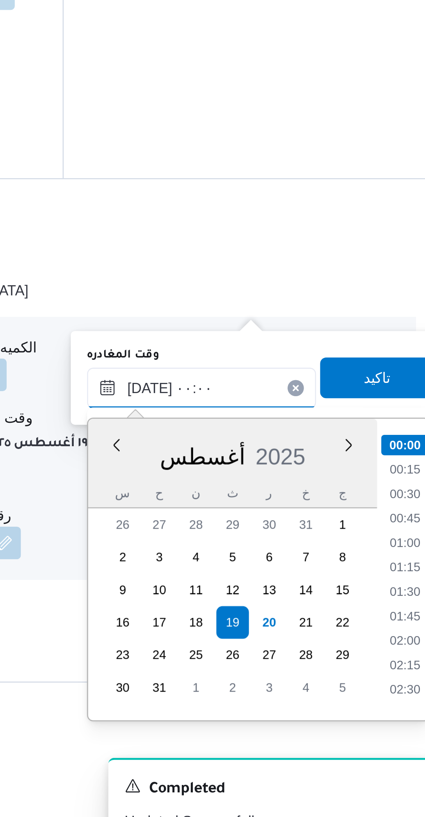
click at [305, 636] on input "[DATE] ٠٠:٠٠" at bounding box center [330, 634] width 88 height 16
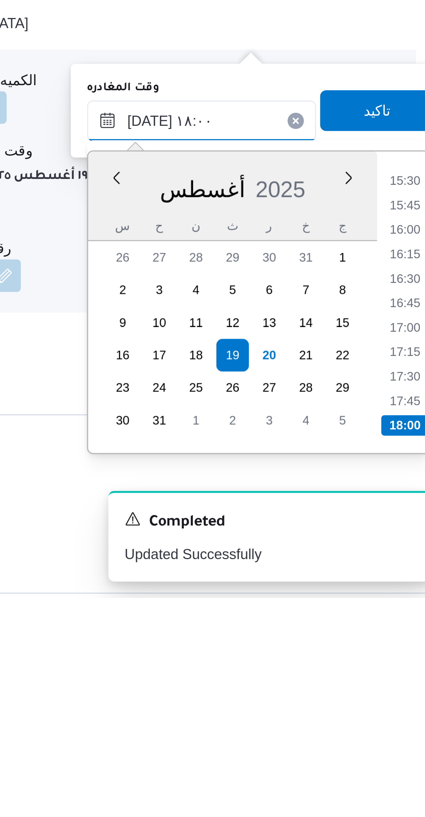
type input "[DATE] ١٨:٠٠"
click at [403, 747] on li "18:00" at bounding box center [408, 751] width 18 height 8
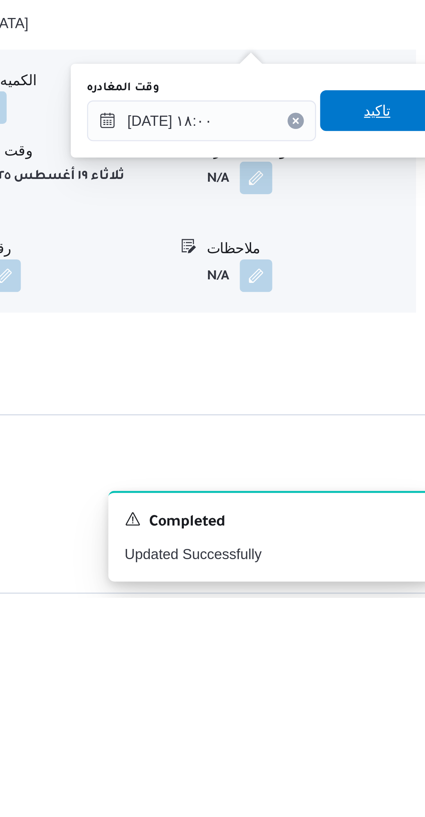
click at [393, 633] on span "تاكيد" at bounding box center [397, 630] width 10 height 9
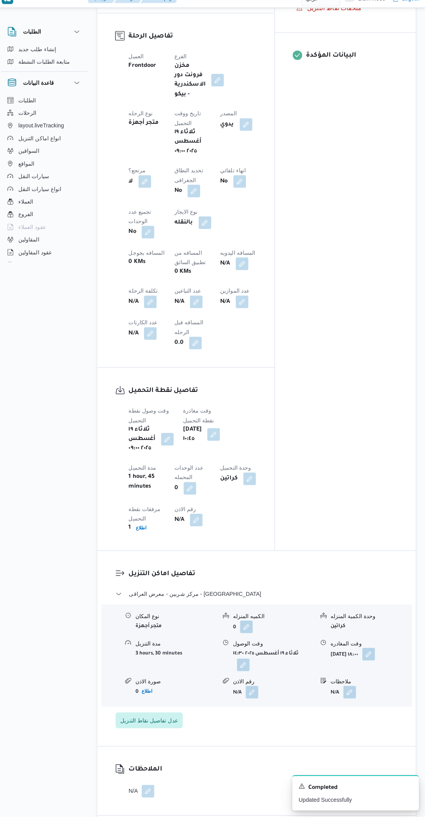
click at [238, 265] on button "button" at bounding box center [244, 271] width 13 height 13
click at [180, 260] on input "المسافه اليدويه" at bounding box center [186, 262] width 78 height 16
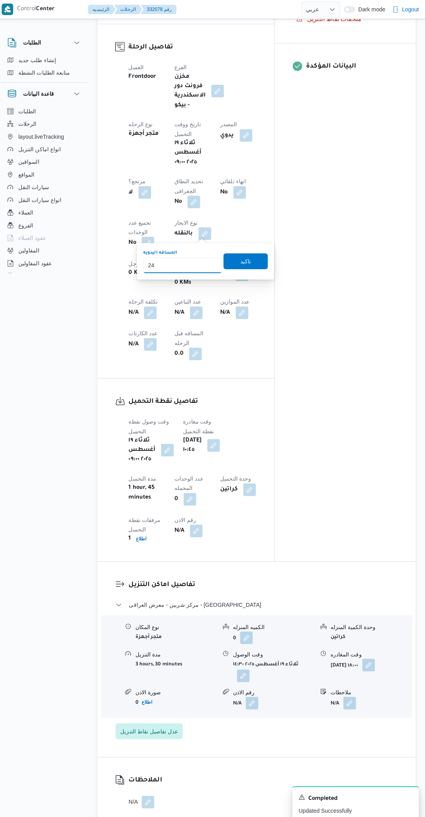
type input "240"
click at [256, 256] on span "تاكيد" at bounding box center [248, 258] width 44 height 16
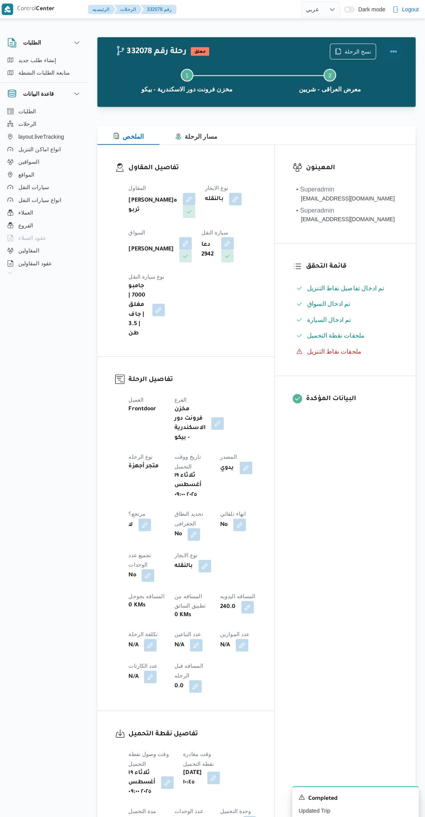
click at [399, 53] on button "Actions" at bounding box center [394, 51] width 16 height 16
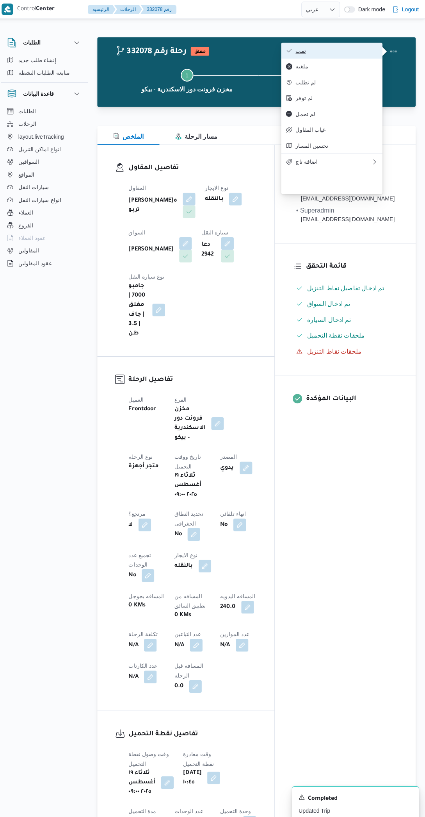
click at [347, 51] on span "تمت" at bounding box center [337, 50] width 81 height 6
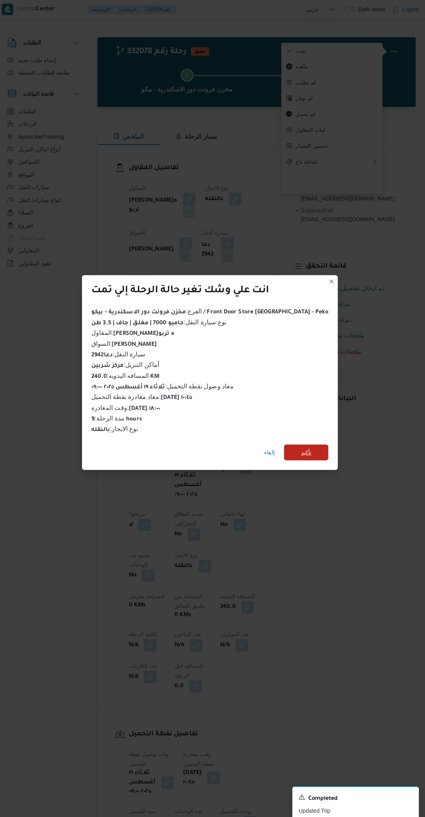
click at [311, 447] on span "تأكيد" at bounding box center [308, 447] width 44 height 16
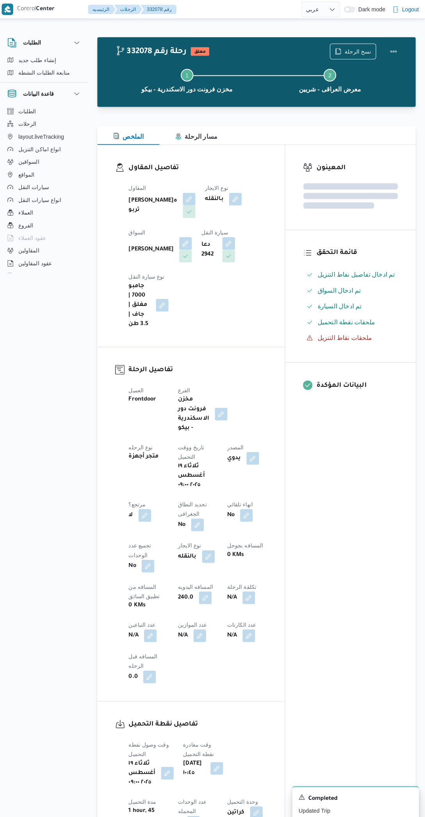
click at [328, 534] on div "المعينون قائمة التحقق تم ادخال تفاصيل نفاط التنزيل تم ادخال السواق تم ادخال الس…" at bounding box center [351, 508] width 129 height 730
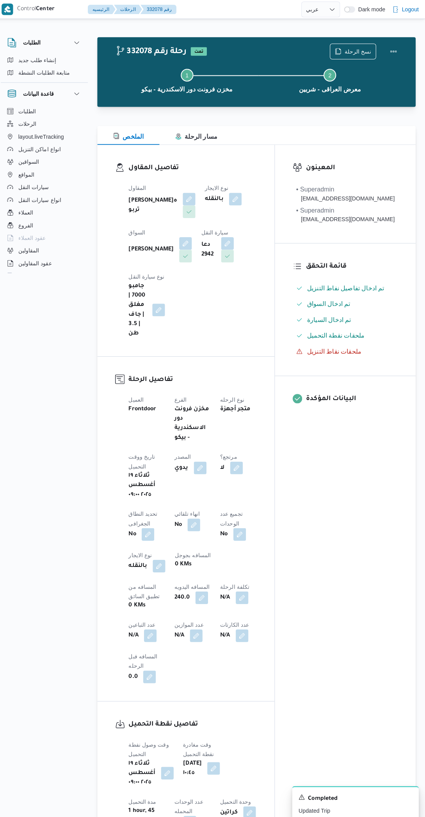
scroll to position [0, 0]
select select "ar"
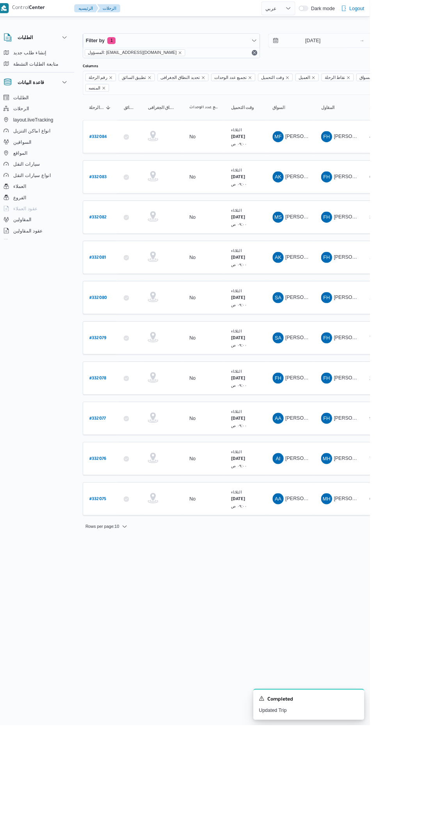
click at [110, 379] on b "# 332079" at bounding box center [118, 381] width 19 height 5
select select "ar"
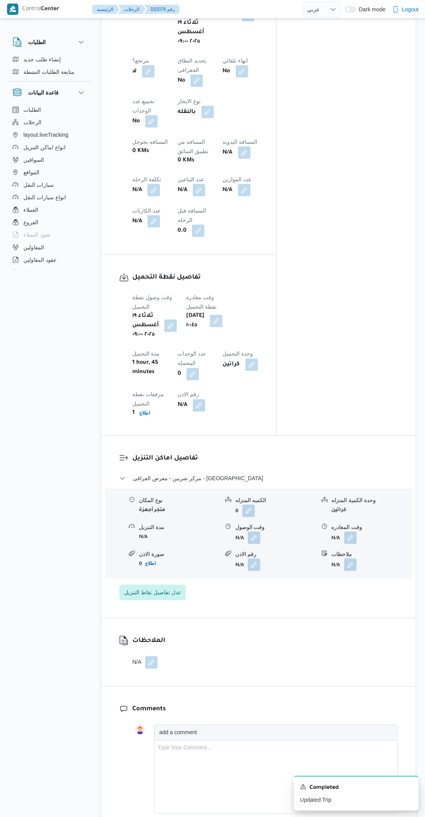
scroll to position [447, 0]
click at [254, 541] on button "button" at bounding box center [254, 537] width 13 height 13
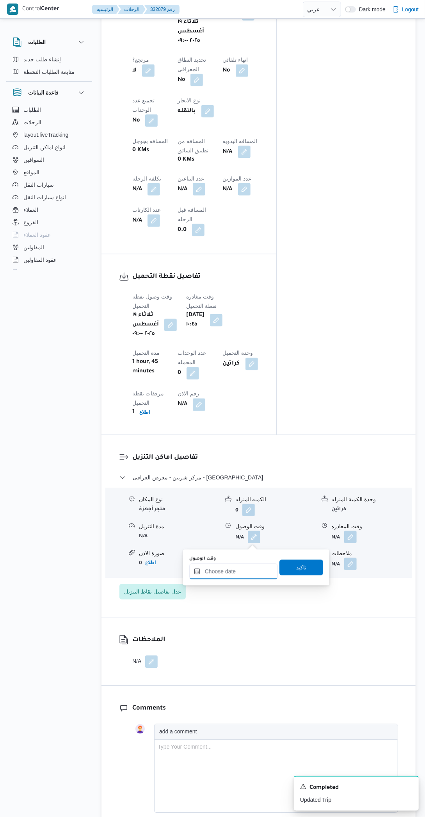
click at [234, 569] on input "وقت الوصول" at bounding box center [234, 572] width 89 height 16
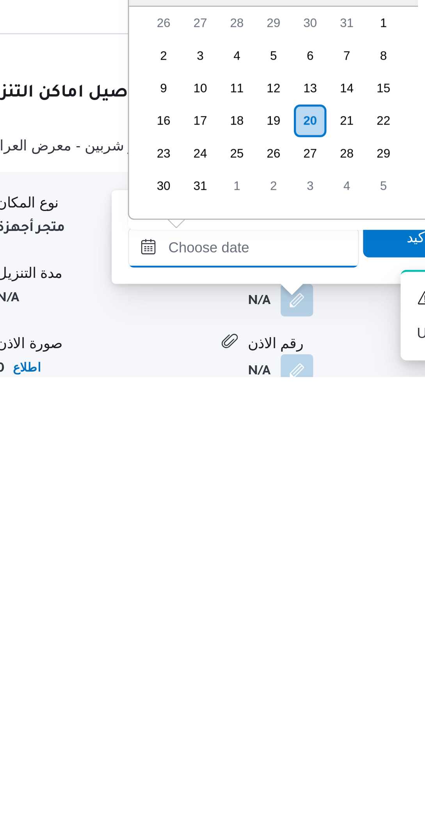
scroll to position [197, 0]
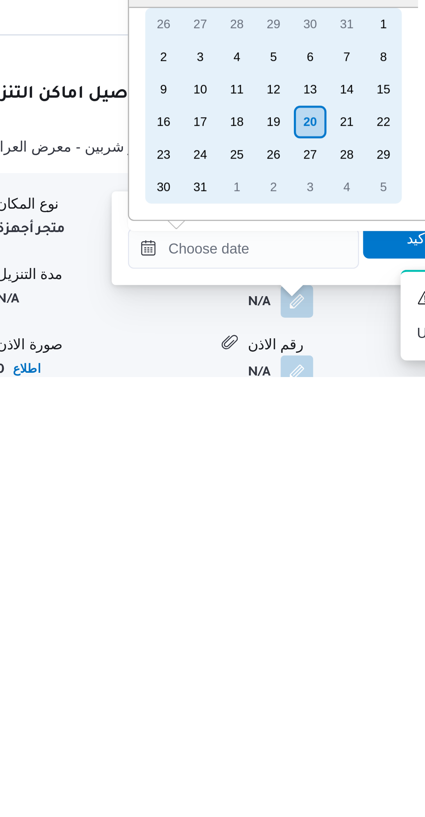
click at [242, 719] on div "19" at bounding box center [245, 719] width 13 height 13
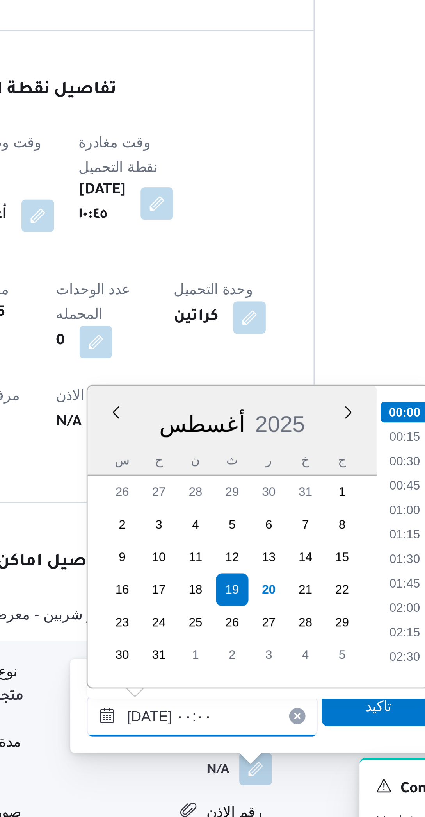
click at [209, 763] on input "[DATE] ٠٠:٠٠" at bounding box center [234, 760] width 89 height 16
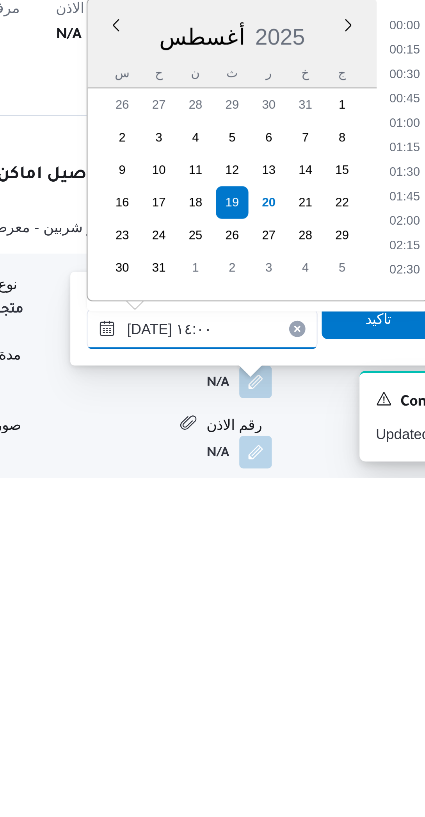
scroll to position [430, 0]
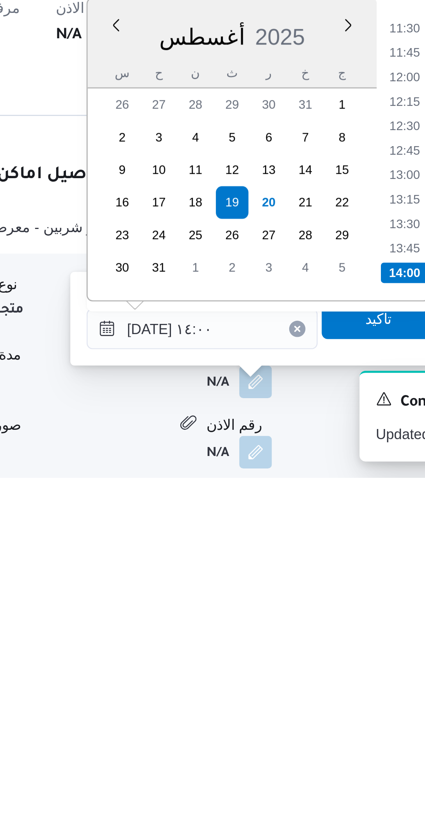
click at [308, 720] on li "13:30" at bounding box center [311, 720] width 18 height 8
type input "[DATE] ١٣:٣٠"
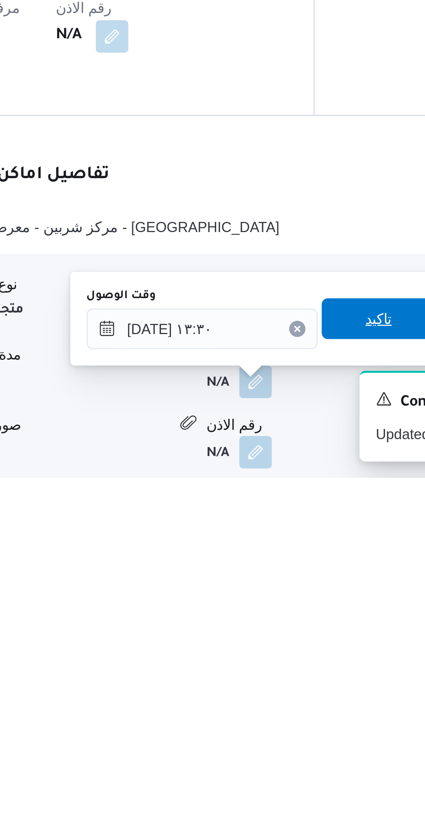
click at [297, 756] on span "تاكيد" at bounding box center [302, 755] width 10 height 9
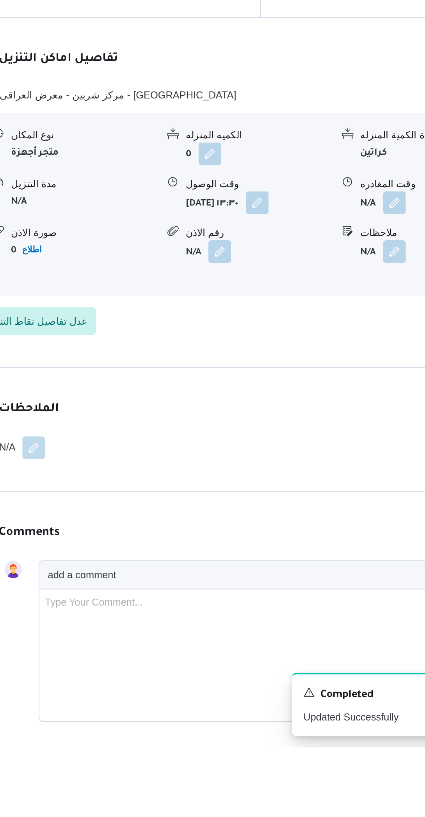
scroll to position [471, 0]
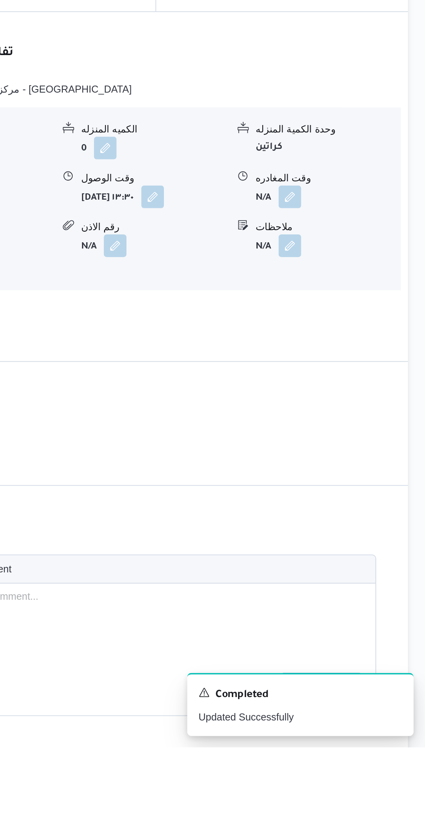
click at [350, 515] on button "button" at bounding box center [351, 513] width 13 height 13
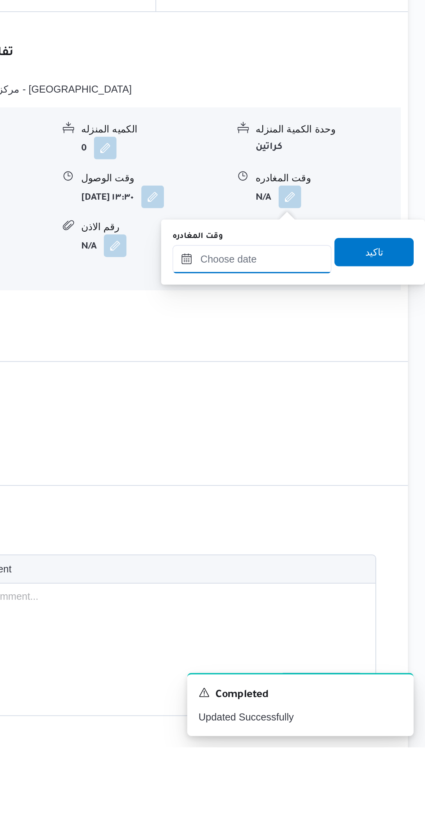
click at [324, 547] on input "وقت المغادره" at bounding box center [330, 548] width 88 height 16
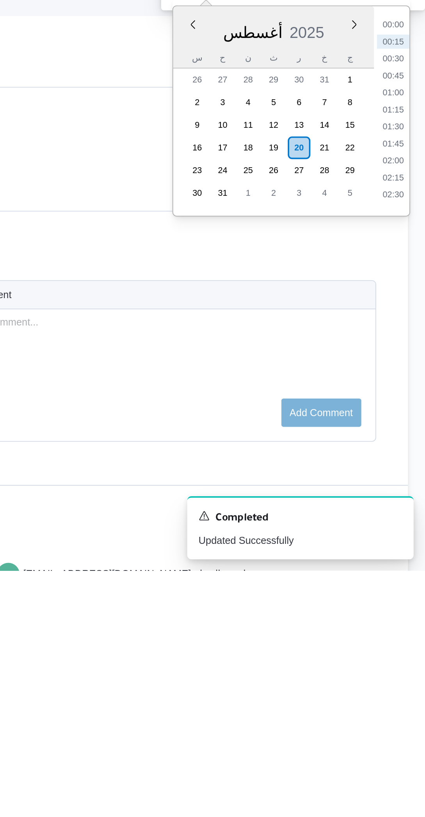
scroll to position [525, 0]
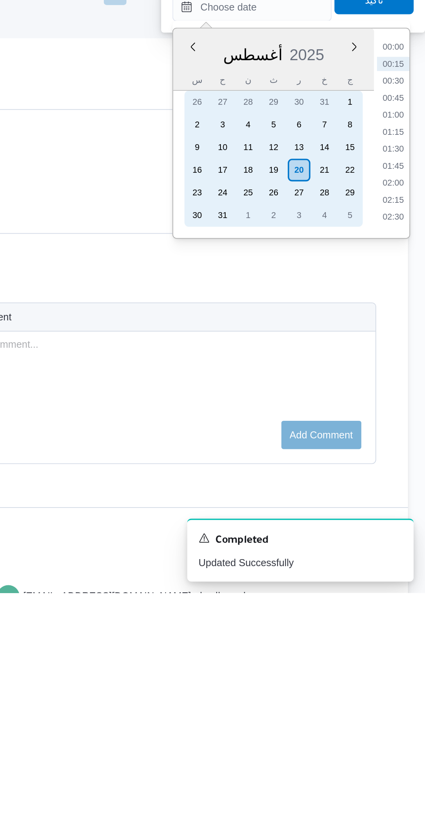
click at [342, 584] on div "19" at bounding box center [342, 583] width 13 height 13
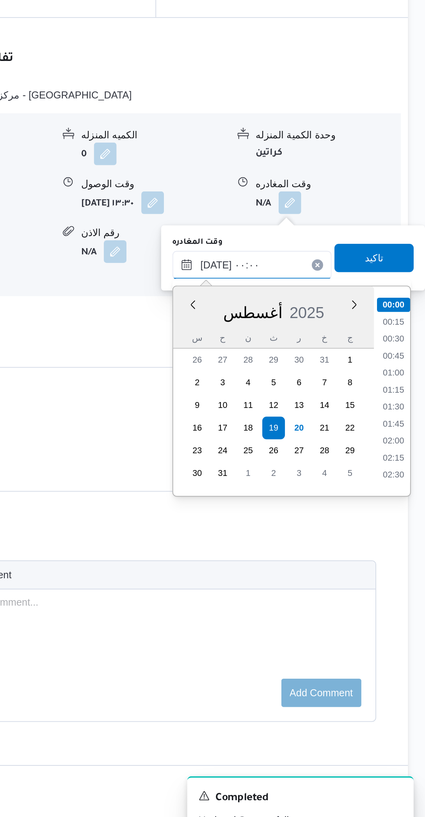
click at [306, 495] on input "[DATE] ٠٠:٠٠" at bounding box center [330, 494] width 88 height 16
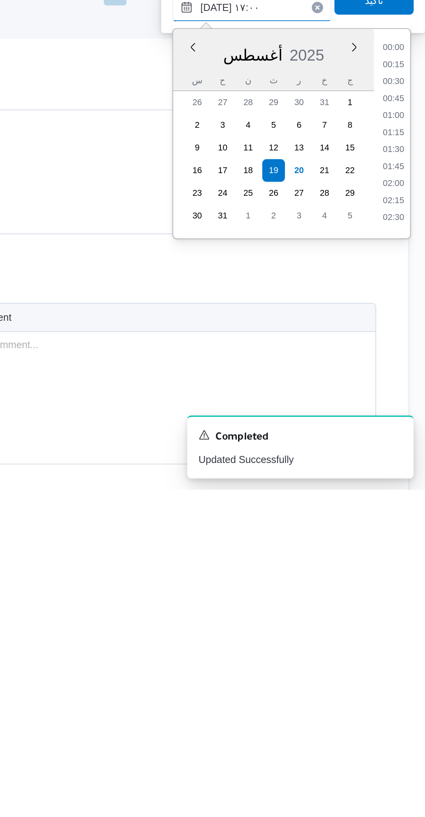
scroll to position [543, 0]
click at [406, 651] on li "16:30" at bounding box center [408, 649] width 18 height 8
type input "[DATE] ١٦:٣٠"
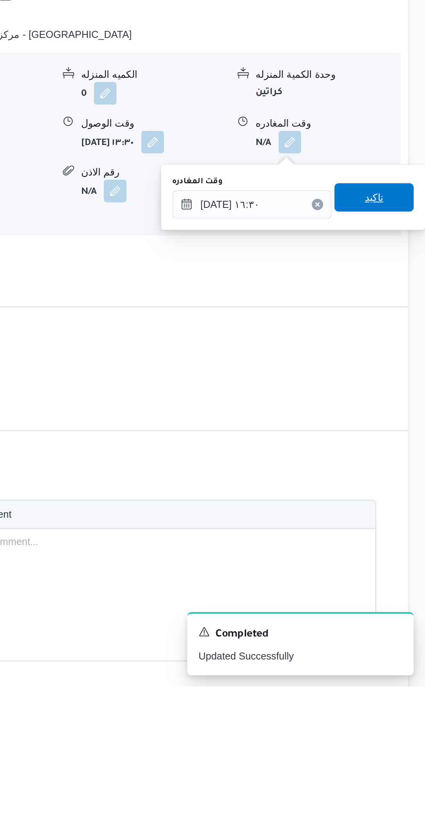
click at [396, 544] on span "تاكيد" at bounding box center [397, 547] width 44 height 16
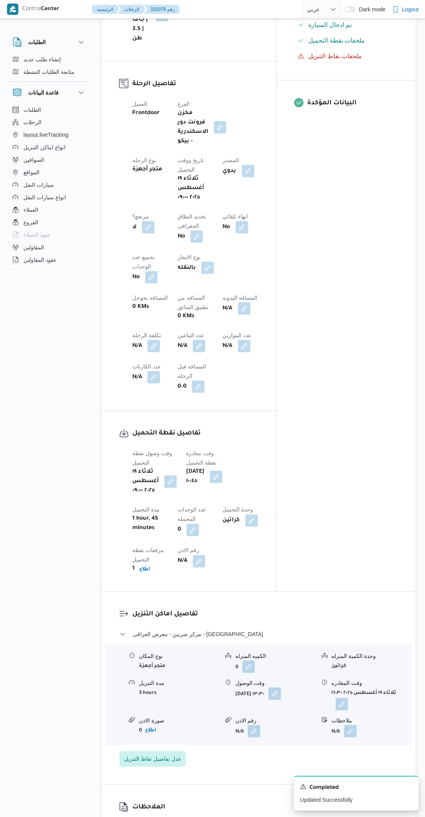
scroll to position [288, 0]
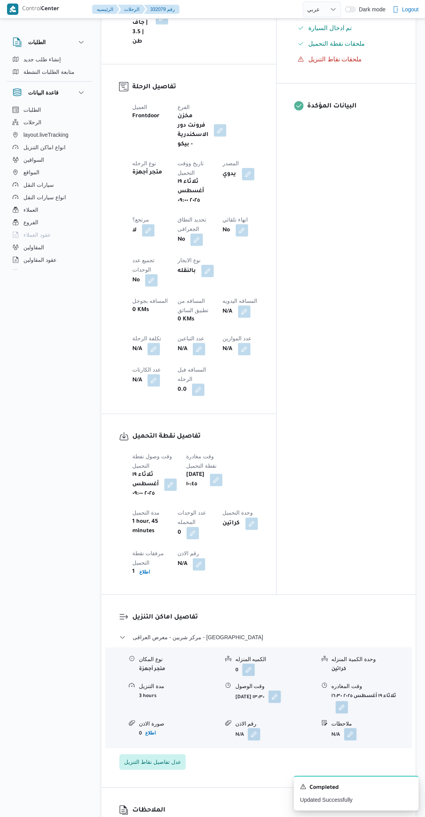
click at [238, 318] on button "button" at bounding box center [244, 312] width 13 height 13
click at [181, 358] on input "المسافه اليدويه" at bounding box center [186, 359] width 78 height 16
type input "240"
click at [252, 354] on span "تاكيد" at bounding box center [248, 355] width 44 height 16
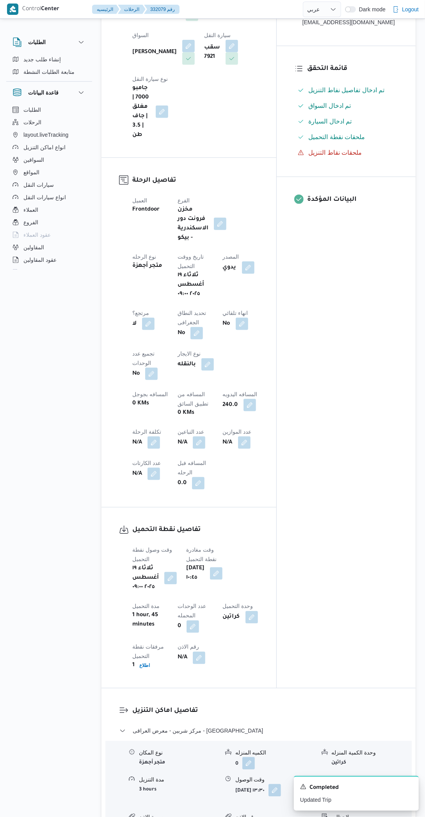
scroll to position [0, 0]
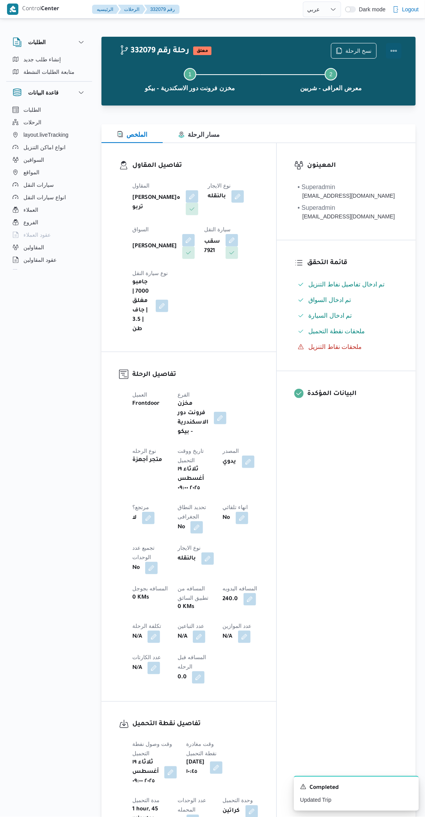
click at [397, 50] on button "Actions" at bounding box center [394, 51] width 16 height 16
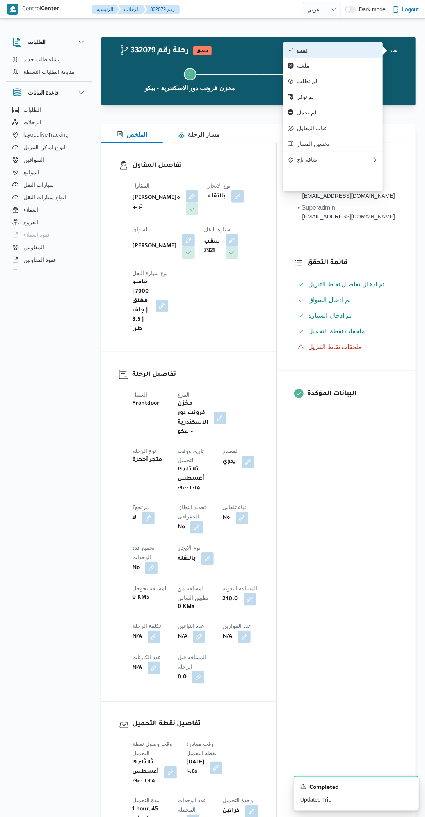
click at [365, 50] on span "تمت" at bounding box center [337, 50] width 81 height 6
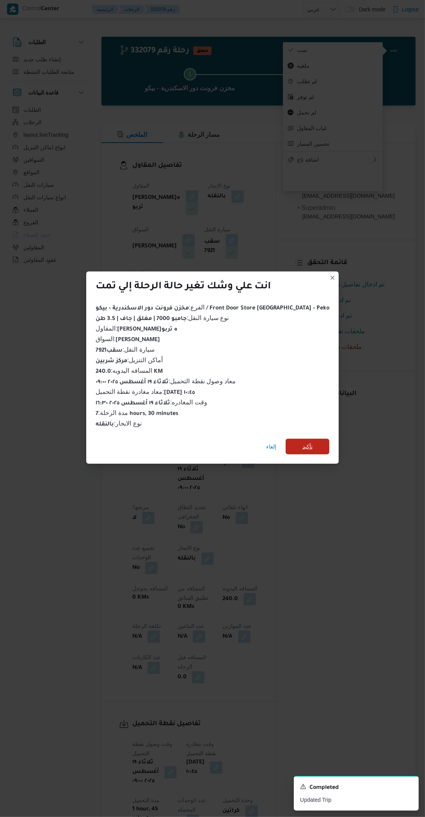
click at [307, 450] on span "تأكيد" at bounding box center [308, 447] width 44 height 16
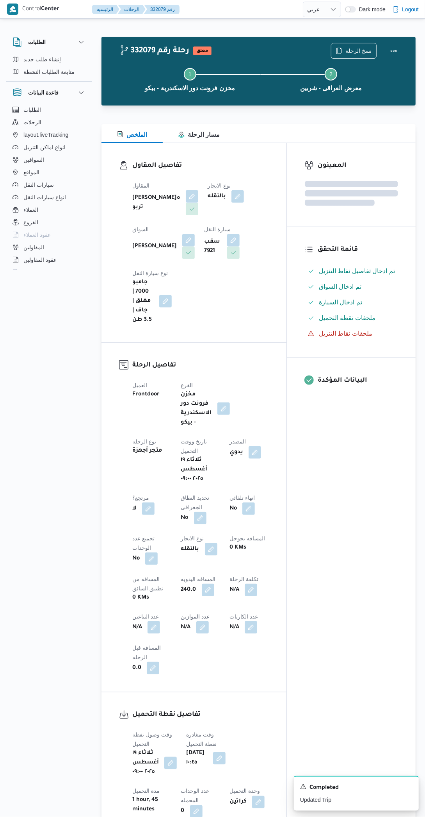
click at [355, 498] on div "المعينون قائمة التحقق تم ادخال تفاصيل نفاط التنزيل تم ادخال السواق تم ادخال الس…" at bounding box center [351, 508] width 129 height 730
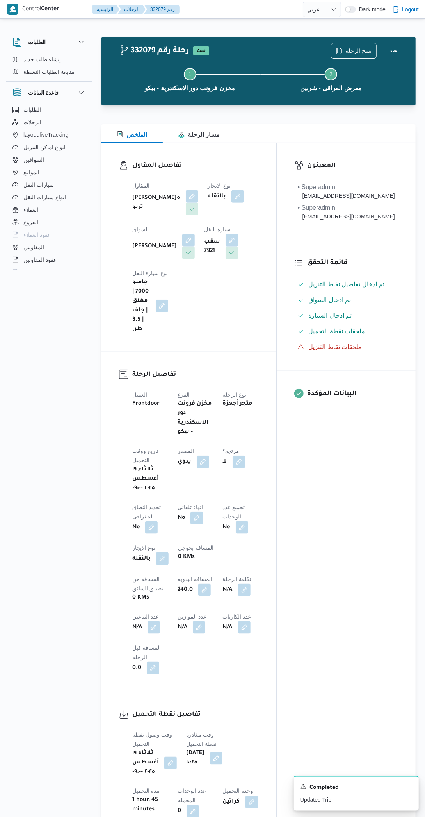
select select "ar"
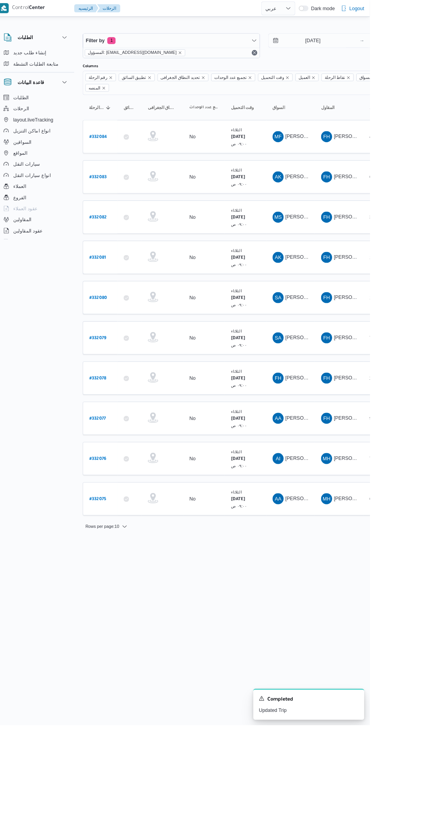
click at [110, 333] on b "# 332080" at bounding box center [119, 335] width 20 height 5
select select "ar"
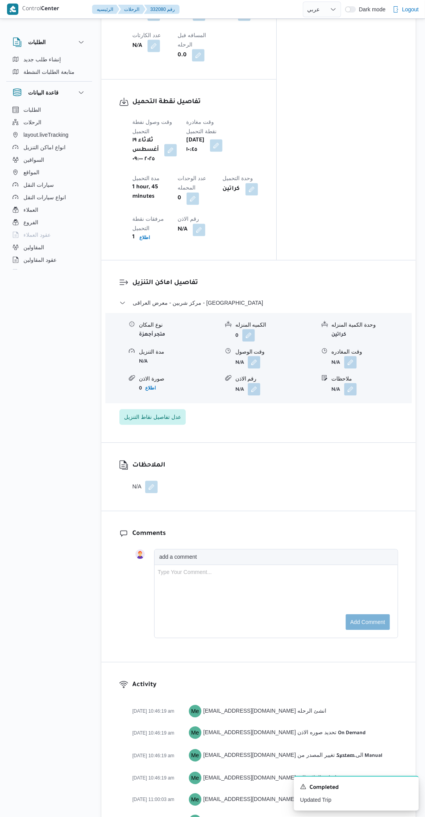
scroll to position [627, 0]
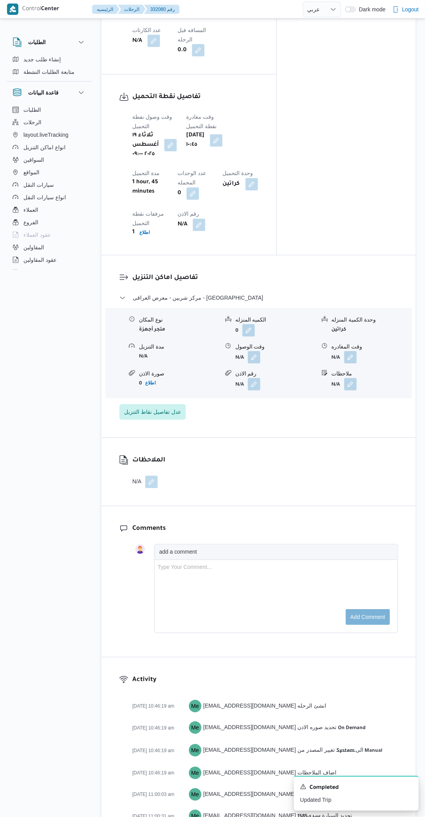
click at [253, 363] on button "button" at bounding box center [254, 357] width 13 height 13
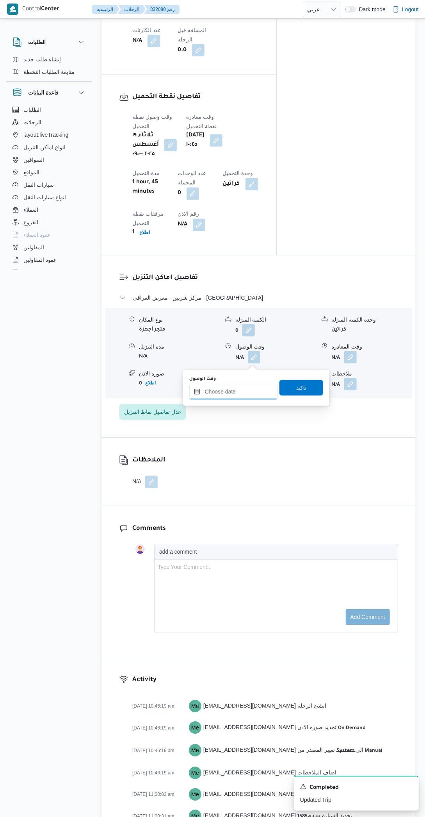
click at [241, 391] on input "وقت الوصول" at bounding box center [234, 392] width 89 height 16
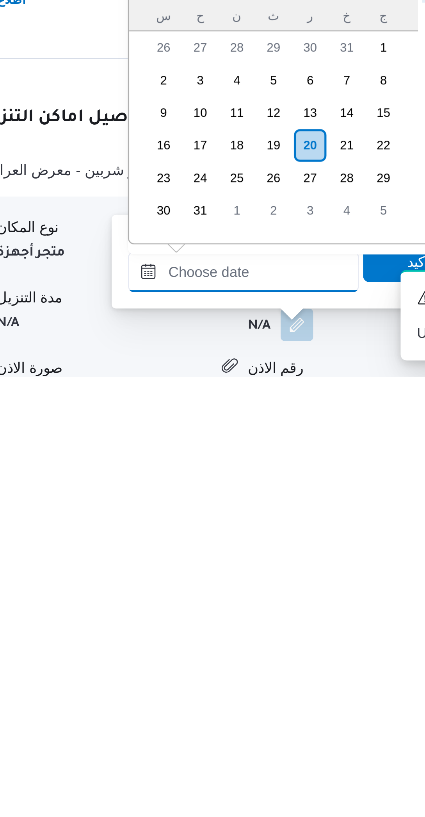
scroll to position [187, 0]
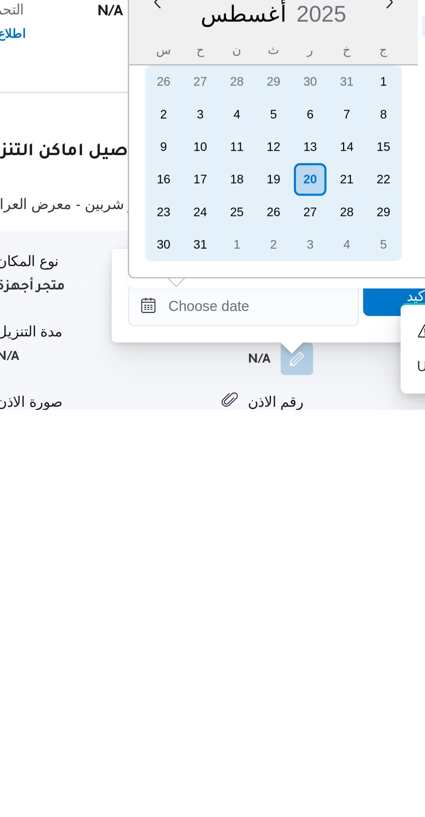
click at [245, 728] on div "19" at bounding box center [245, 728] width 13 height 13
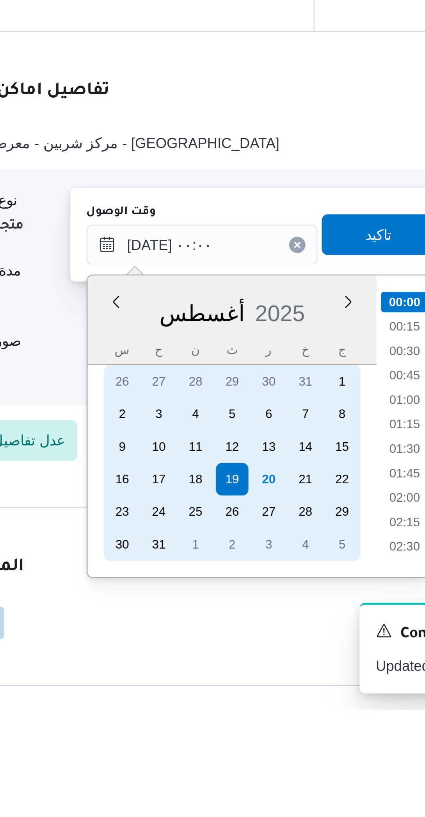
scroll to position [326, 0]
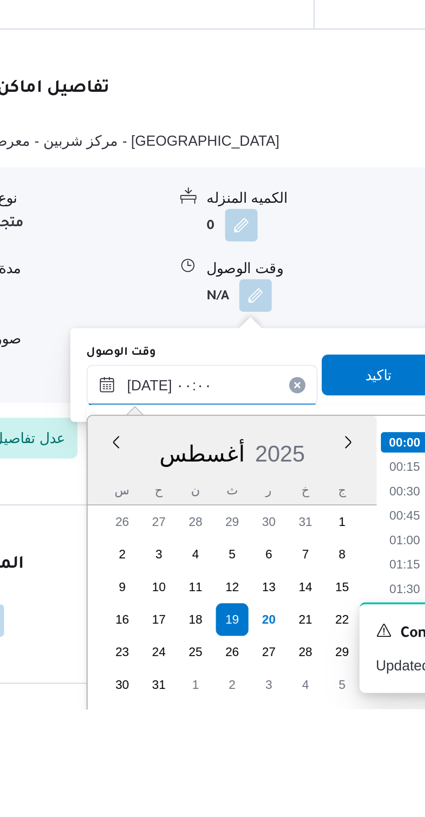
click at [208, 695] on input "[DATE] ٠٠:٠٠" at bounding box center [234, 693] width 89 height 16
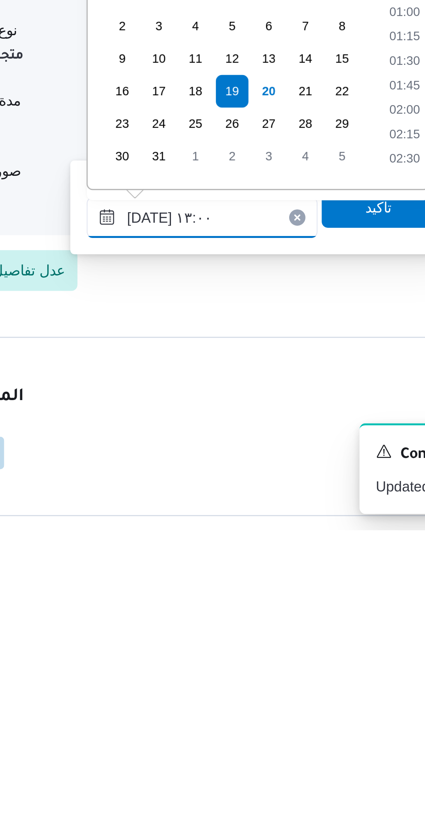
scroll to position [393, 0]
type input "[DATE] ١٣:٠٠"
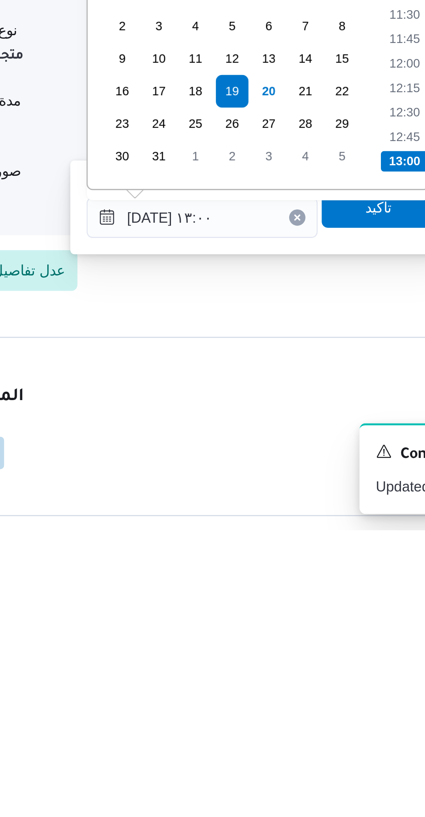
click at [307, 676] on li "13:00" at bounding box center [311, 676] width 18 height 8
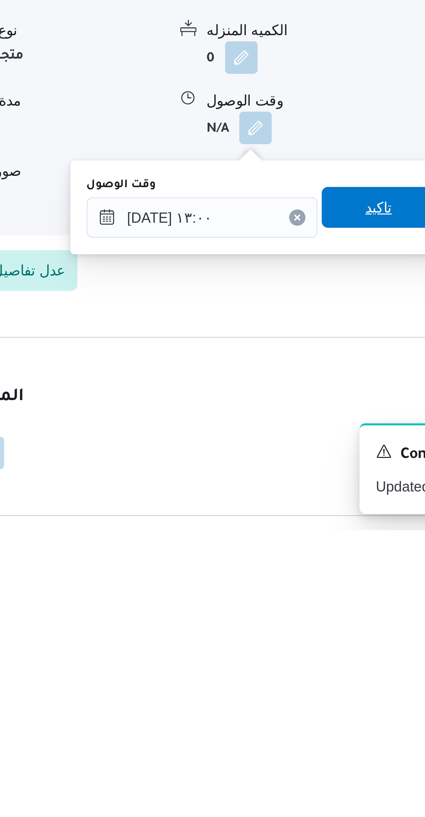
click at [297, 693] on span "تاكيد" at bounding box center [302, 692] width 10 height 9
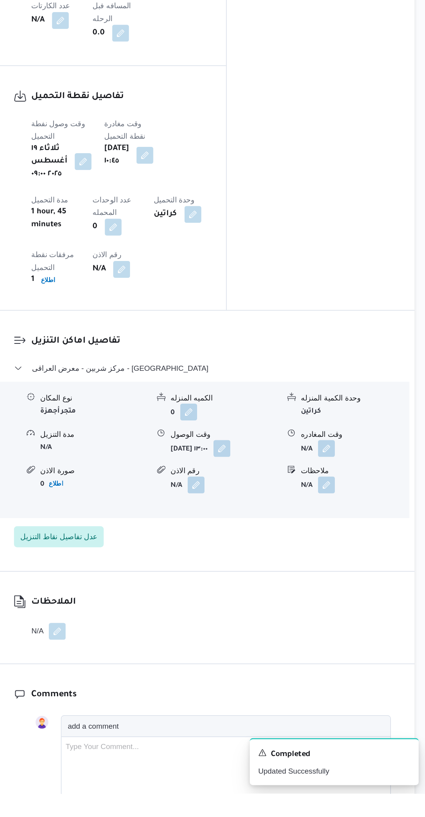
scroll to position [424, 0]
click at [351, 565] on button "button" at bounding box center [351, 561] width 13 height 13
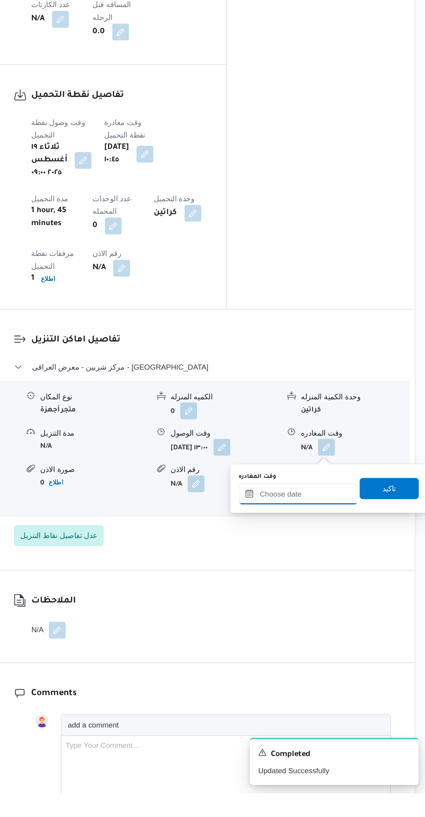
click at [325, 596] on input "وقت المغادره" at bounding box center [330, 596] width 88 height 16
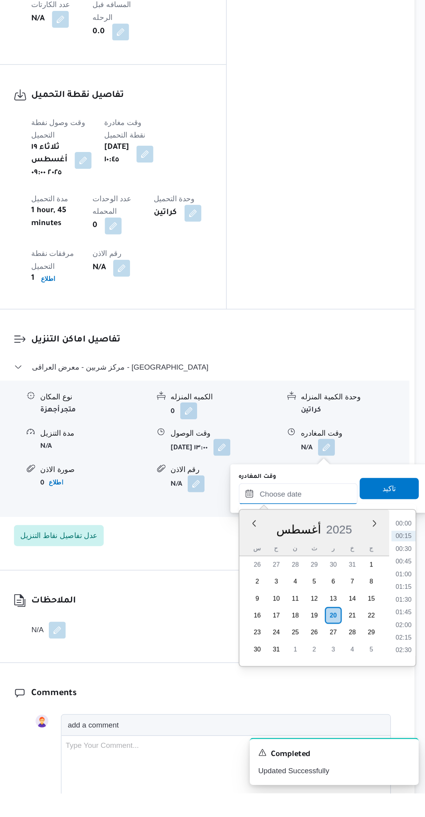
scroll to position [297, 0]
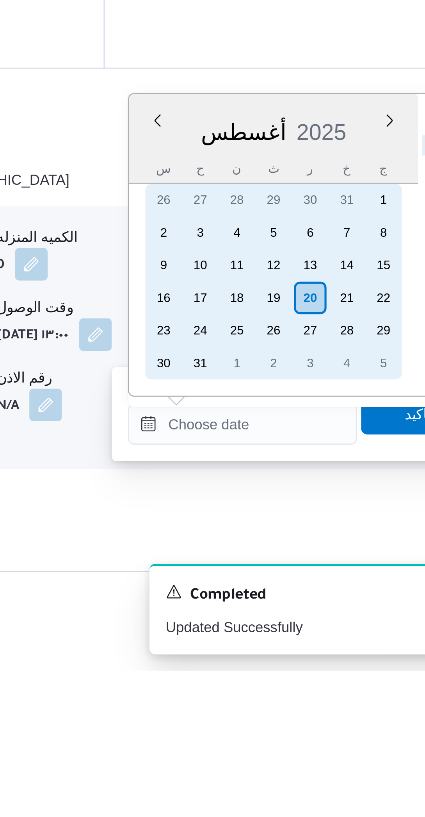
click at [344, 674] on div "19" at bounding box center [342, 674] width 13 height 13
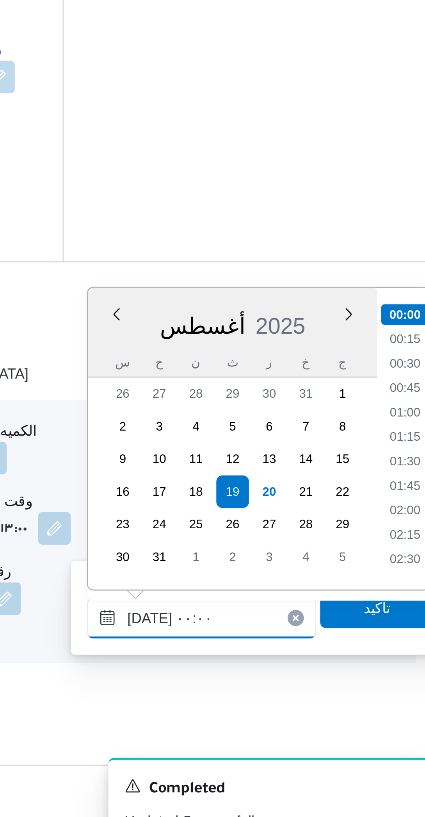
click at [306, 723] on input "[DATE] ٠٠:٠٠" at bounding box center [330, 723] width 88 height 16
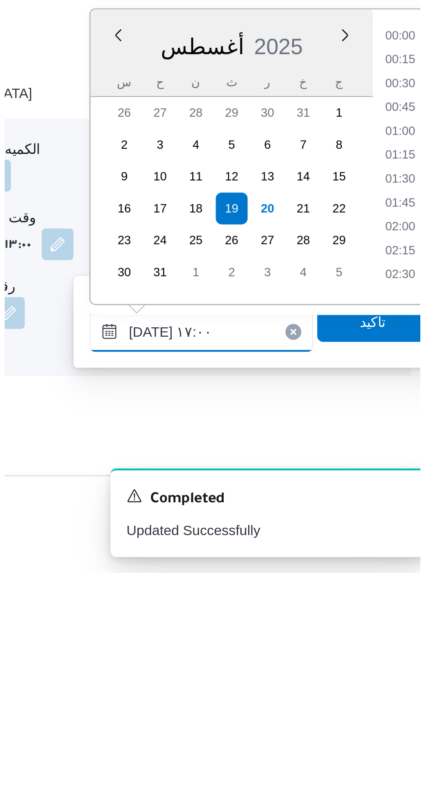
scroll to position [543, 0]
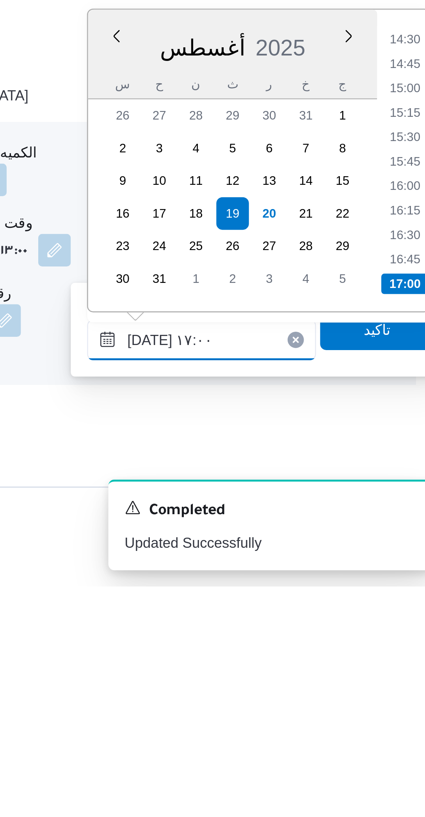
type input "[DATE] ١٧:٠٠"
click at [405, 700] on li "17:00" at bounding box center [408, 701] width 18 height 8
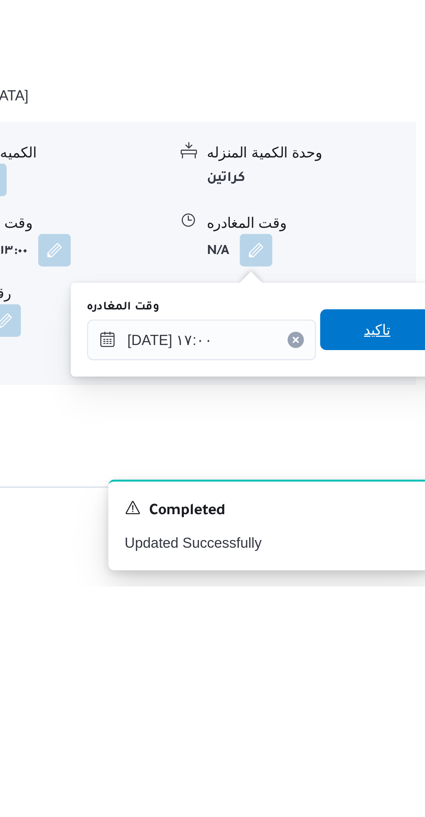
click at [392, 719] on span "تاكيد" at bounding box center [397, 718] width 10 height 9
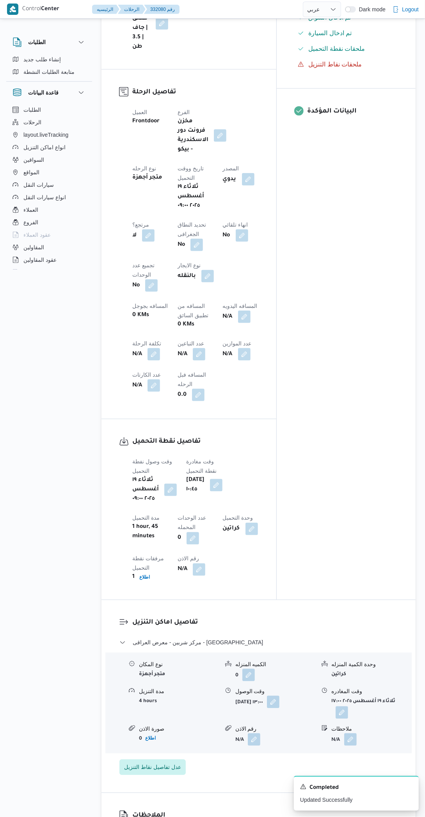
scroll to position [281, 0]
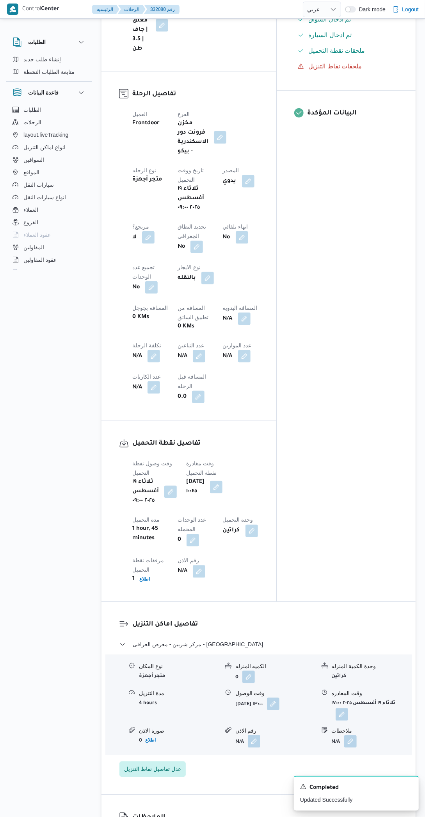
click at [238, 325] on button "button" at bounding box center [244, 319] width 13 height 13
click at [189, 365] on input "المسافه اليدويه" at bounding box center [186, 366] width 78 height 16
type input "240"
click at [258, 368] on span "تاكيد" at bounding box center [248, 362] width 44 height 16
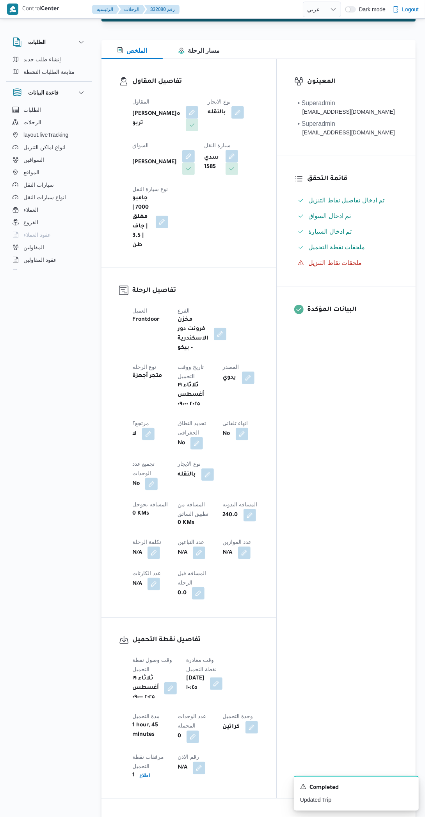
scroll to position [0, 0]
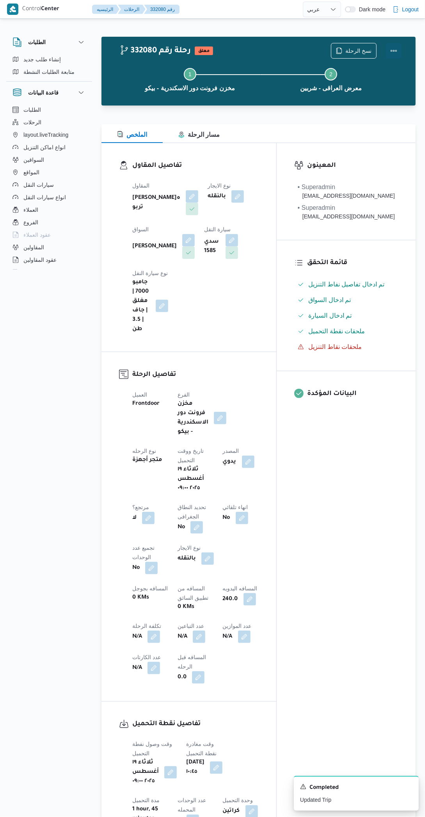
click at [397, 56] on button "Actions" at bounding box center [394, 51] width 16 height 16
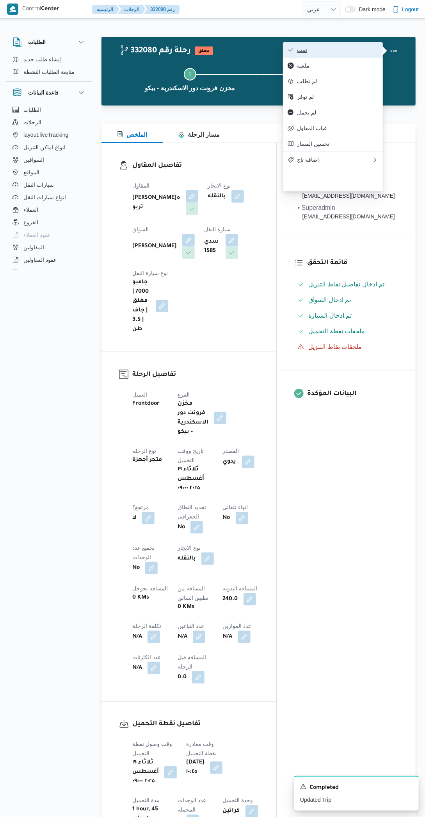
click at [360, 47] on span "تمت" at bounding box center [337, 50] width 81 height 6
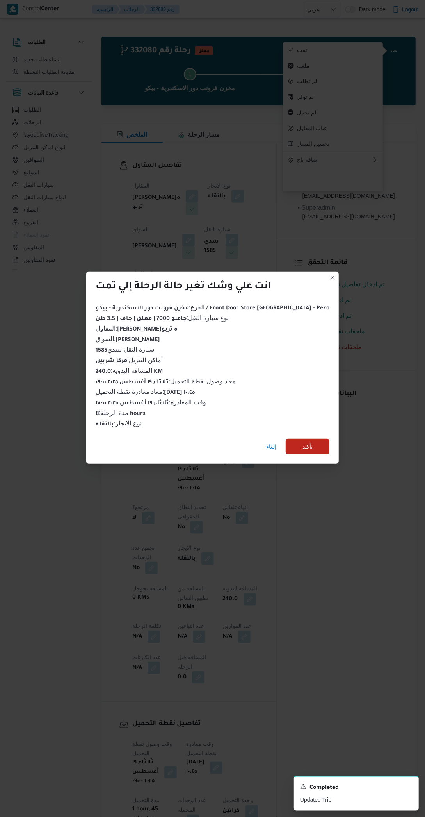
click at [303, 448] on span "تأكيد" at bounding box center [308, 447] width 44 height 16
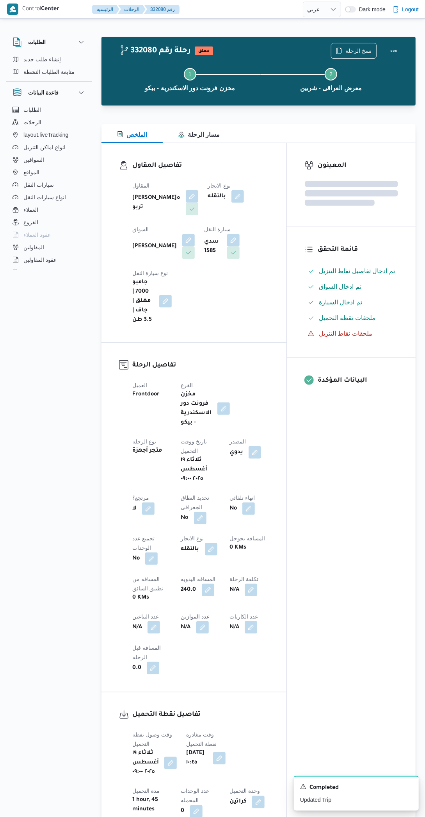
click at [339, 501] on div "المعينون قائمة التحقق تم ادخال تفاصيل نفاط التنزيل تم ادخال السواق تم ادخال الس…" at bounding box center [351, 508] width 129 height 730
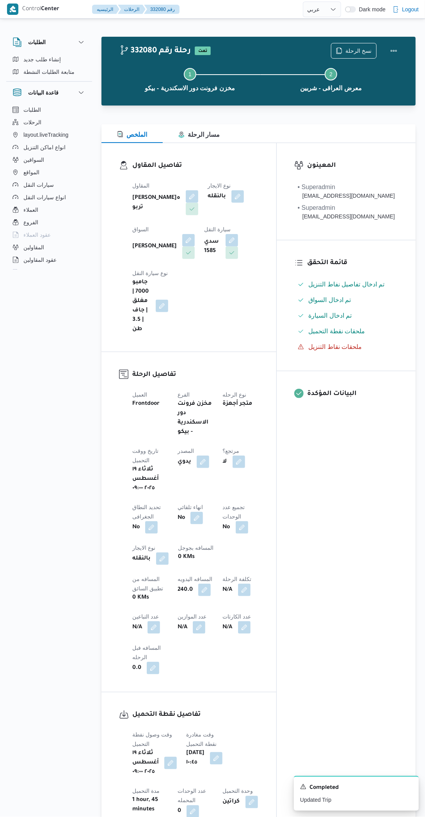
select select "ar"
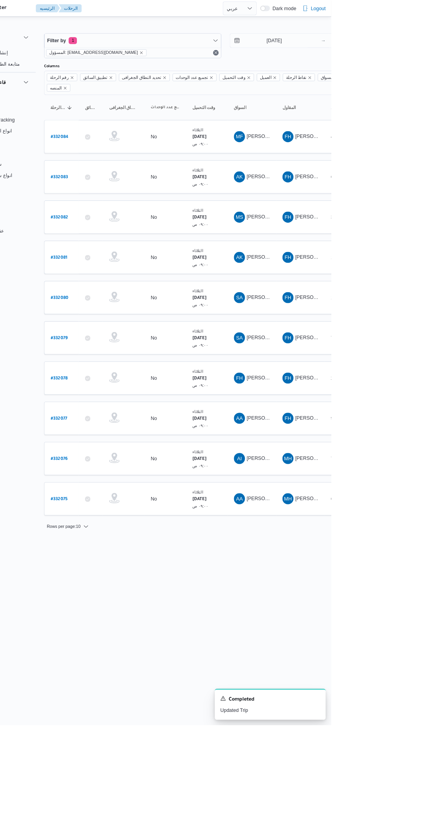
click at [120, 288] on b "# 332081" at bounding box center [118, 290] width 19 height 5
select select "ar"
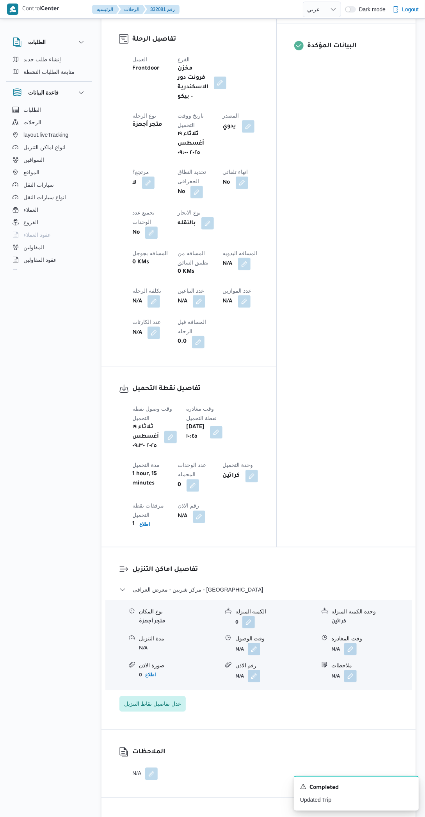
scroll to position [382, 0]
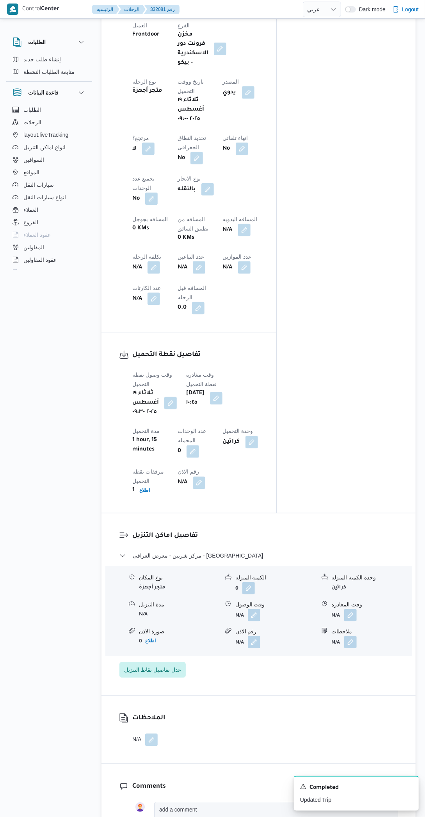
click at [252, 609] on button "button" at bounding box center [254, 615] width 13 height 13
click at [242, 579] on input "وقت الوصول" at bounding box center [234, 581] width 89 height 16
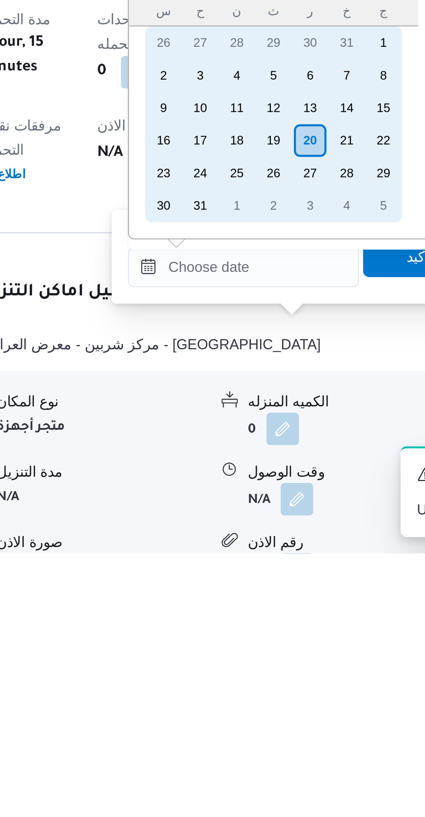
click at [246, 661] on div "19" at bounding box center [245, 659] width 13 height 13
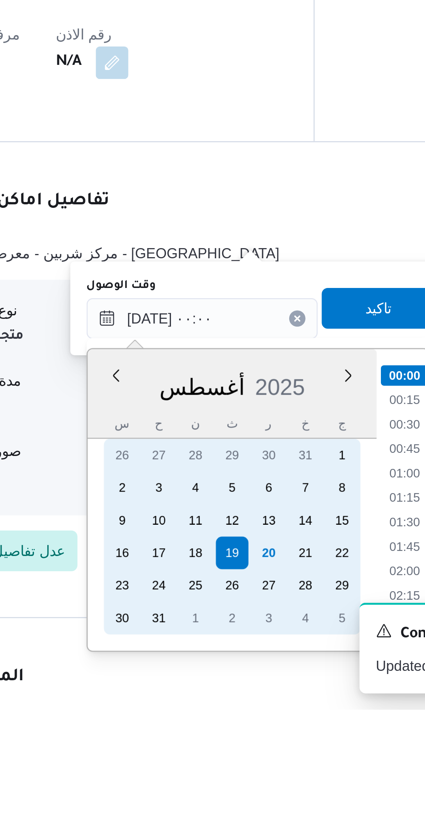
scroll to position [296, 0]
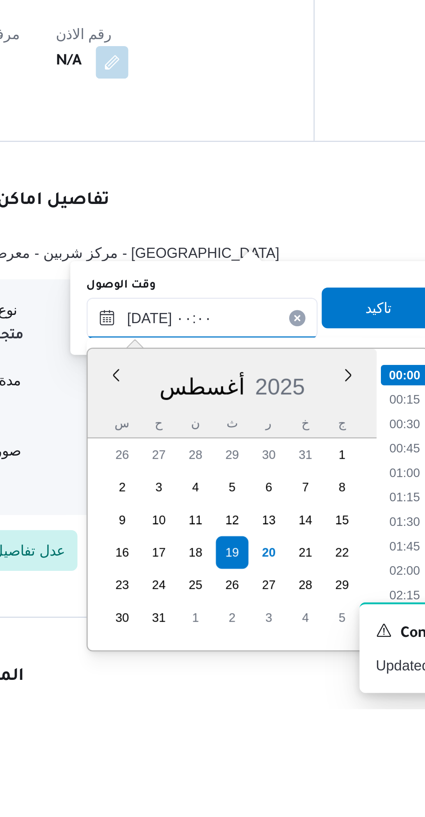
click at [209, 669] on input "[DATE] ٠٠:٠٠" at bounding box center [234, 667] width 89 height 16
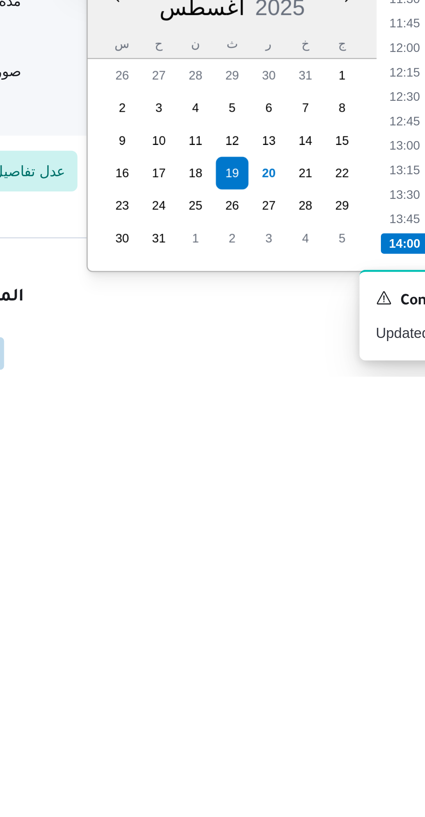
scroll to position [321, 0]
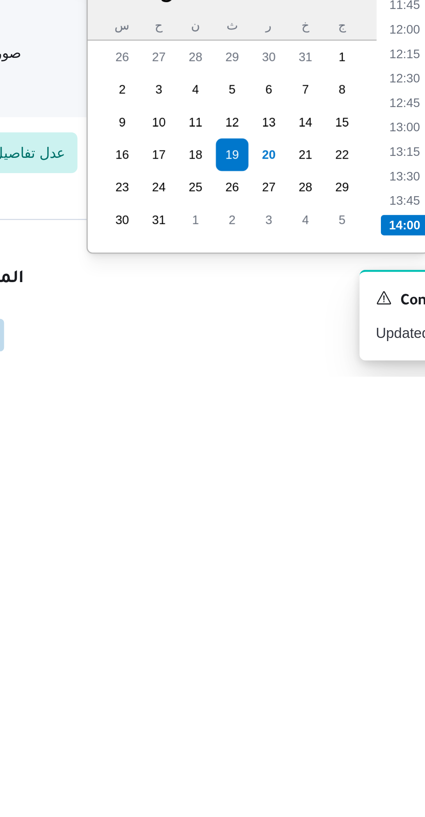
type input "[DATE] ١٤:٠٠"
click at [308, 756] on li "14:00" at bounding box center [311, 759] width 18 height 8
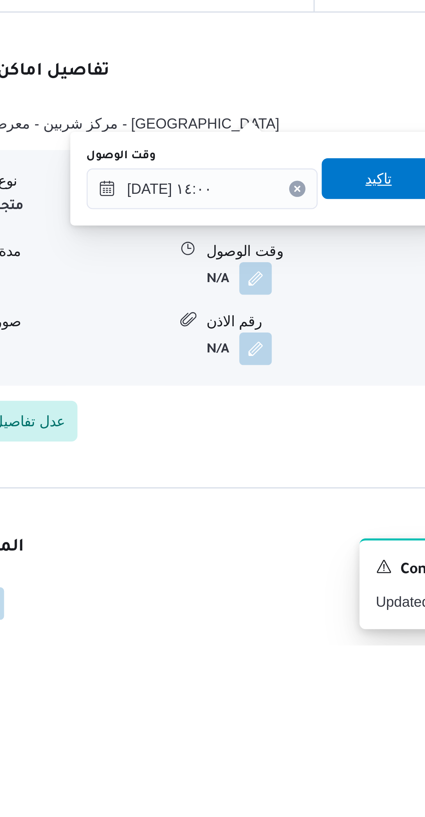
click at [297, 635] on span "تاكيد" at bounding box center [302, 637] width 10 height 9
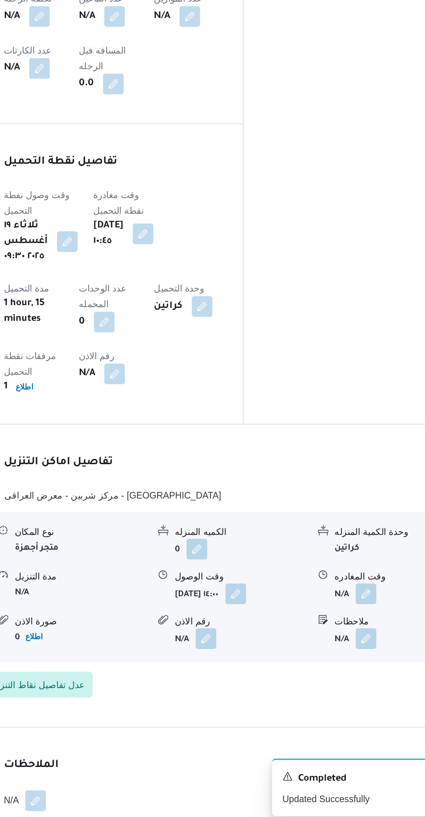
scroll to position [320, 0]
click at [348, 670] on button "button" at bounding box center [351, 676] width 13 height 13
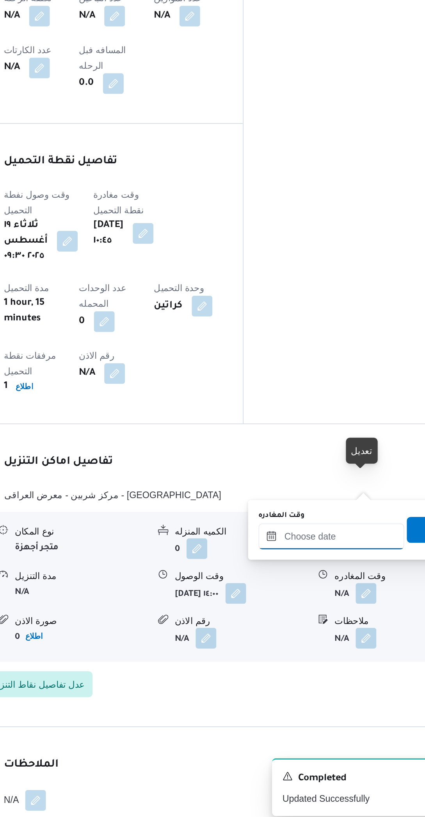
click at [318, 640] on input "وقت المغادره" at bounding box center [330, 643] width 88 height 16
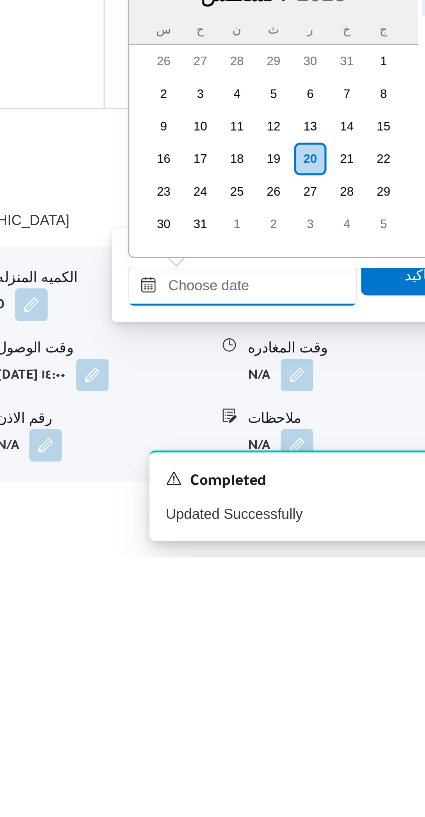
scroll to position [250, 0]
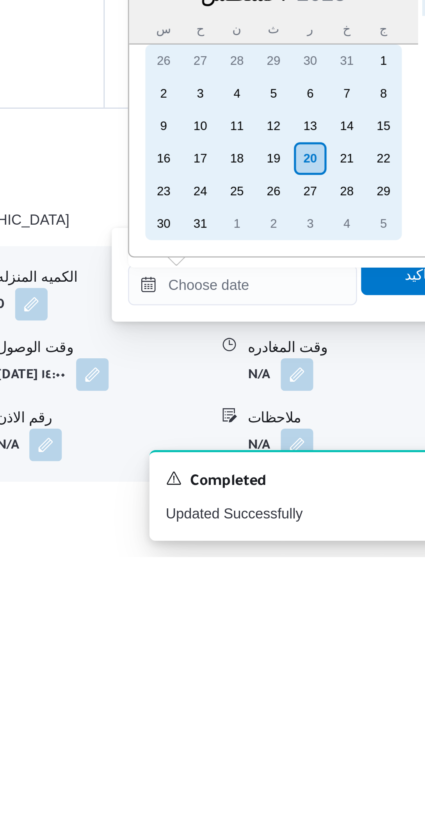
click at [340, 666] on div "19" at bounding box center [342, 664] width 13 height 13
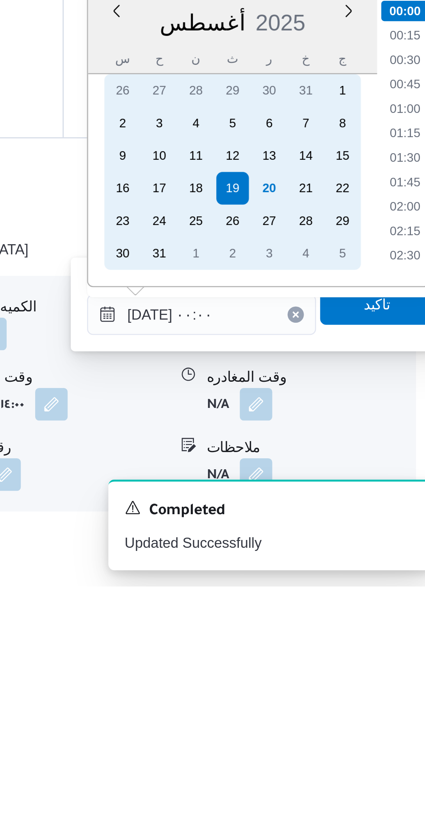
scroll to position [250, 0]
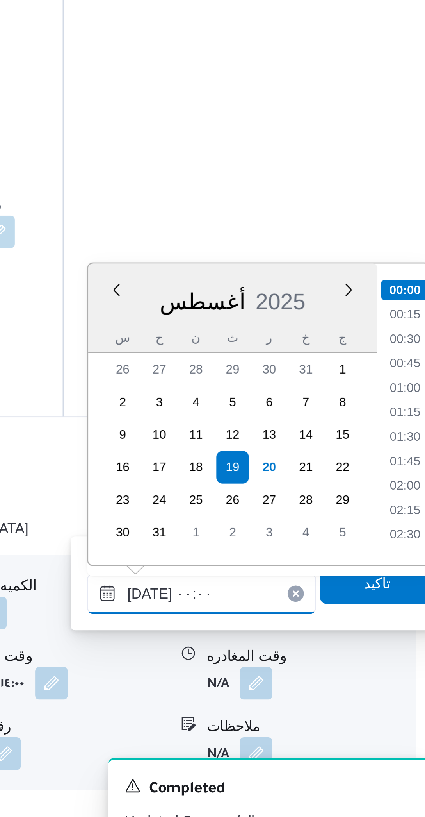
click at [305, 716] on input "[DATE] ٠٠:٠٠" at bounding box center [330, 713] width 88 height 16
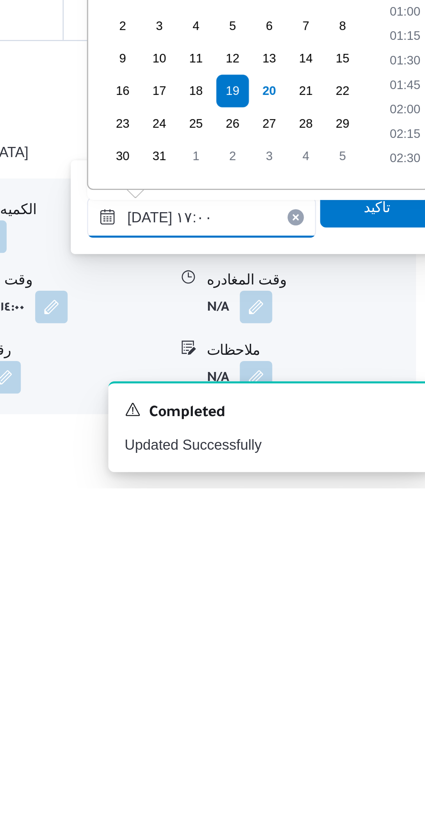
scroll to position [543, 0]
type input "[DATE] ١٧:٠٠"
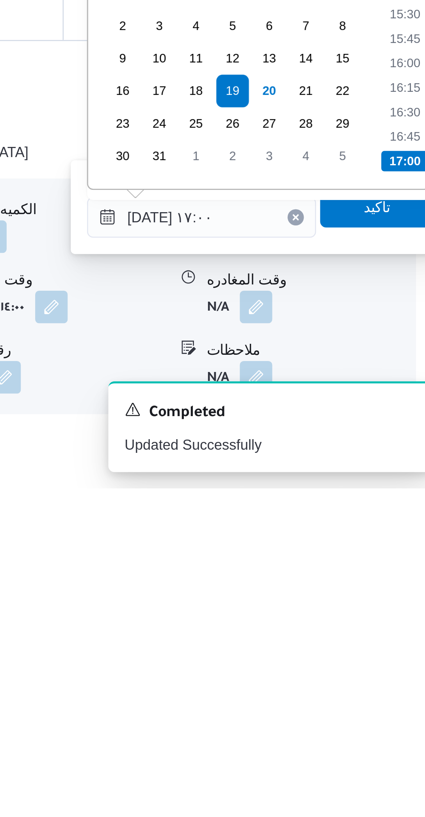
click at [407, 690] on li "17:00" at bounding box center [408, 692] width 18 height 8
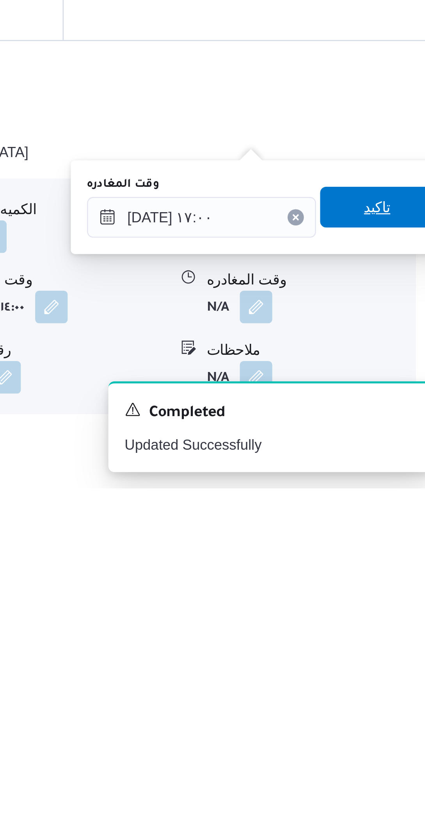
click at [394, 708] on span "تاكيد" at bounding box center [397, 708] width 10 height 9
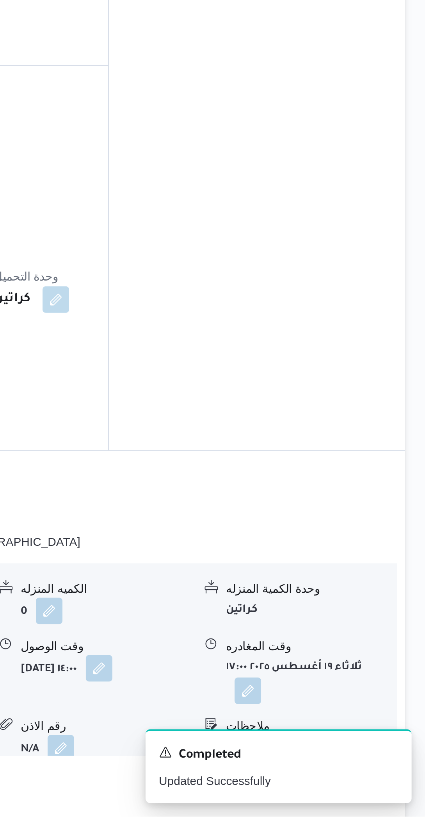
scroll to position [250, 0]
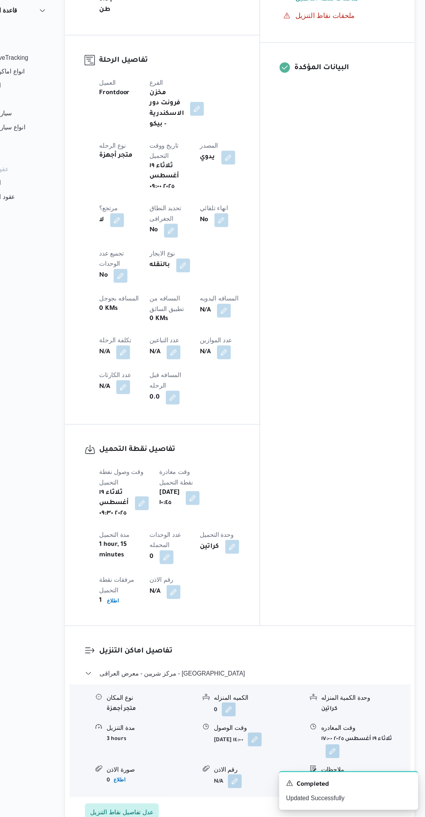
click at [238, 356] on button "button" at bounding box center [244, 362] width 13 height 13
click at [175, 327] on label "المسافه اليدويه" at bounding box center [164, 328] width 34 height 6
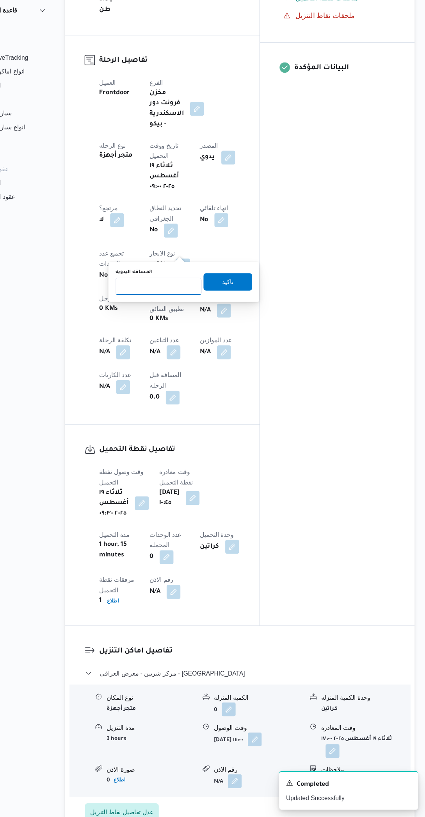
click at [175, 333] on input "المسافه اليدويه" at bounding box center [186, 341] width 78 height 16
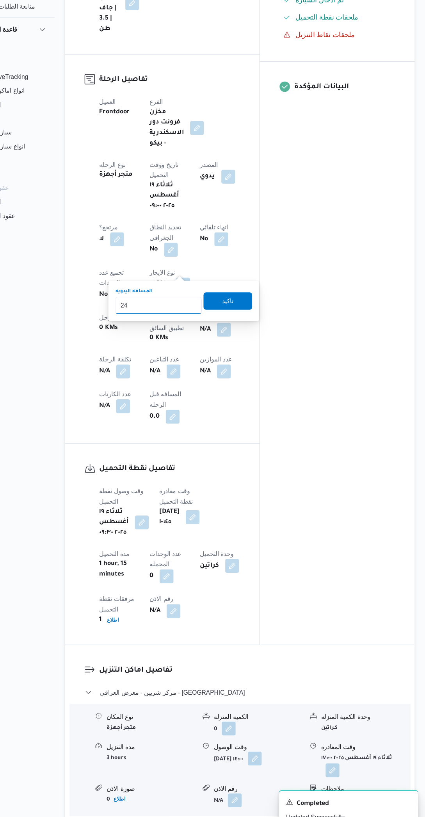
type input "240"
click at [243, 336] on span "تاكيد" at bounding box center [248, 336] width 10 height 9
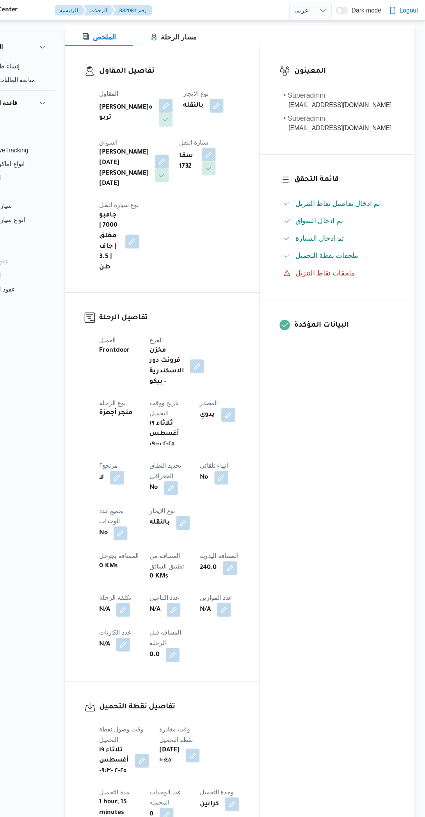
scroll to position [0, 0]
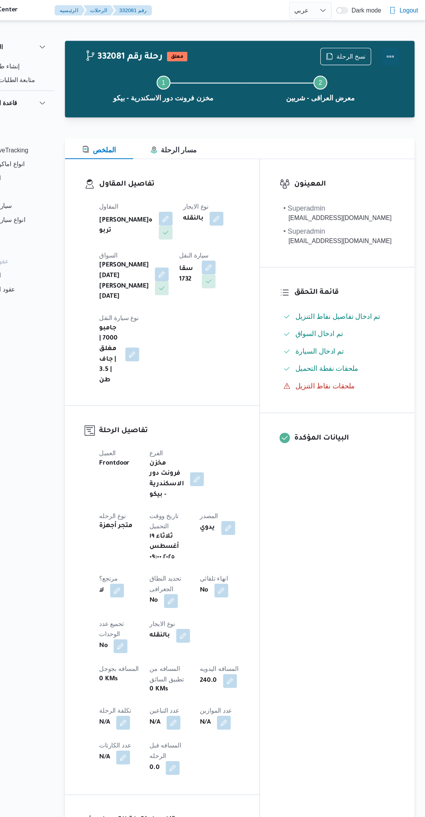
click at [398, 49] on button "Actions" at bounding box center [394, 51] width 16 height 16
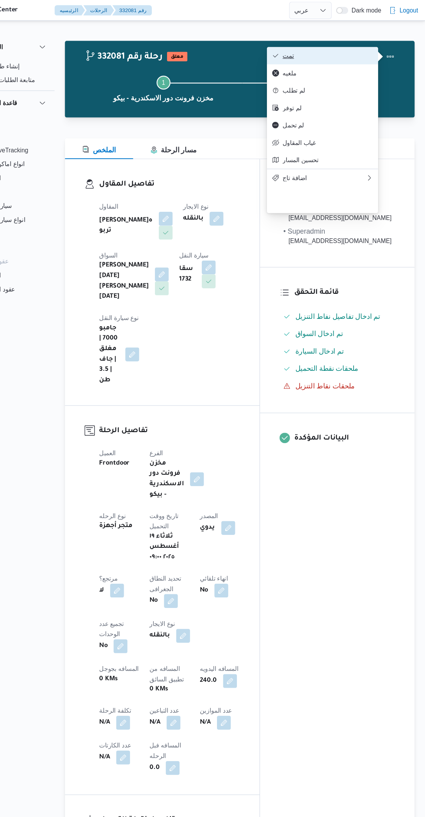
click at [360, 51] on span "تمت" at bounding box center [337, 50] width 81 height 6
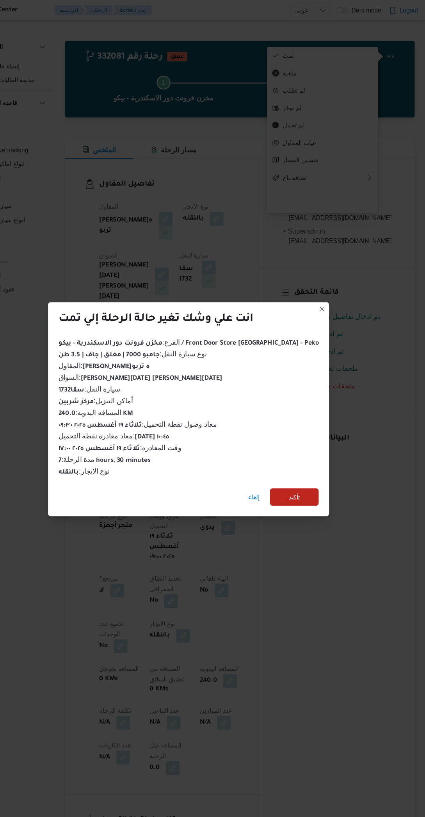
click at [305, 442] on span "تأكيد" at bounding box center [308, 447] width 44 height 16
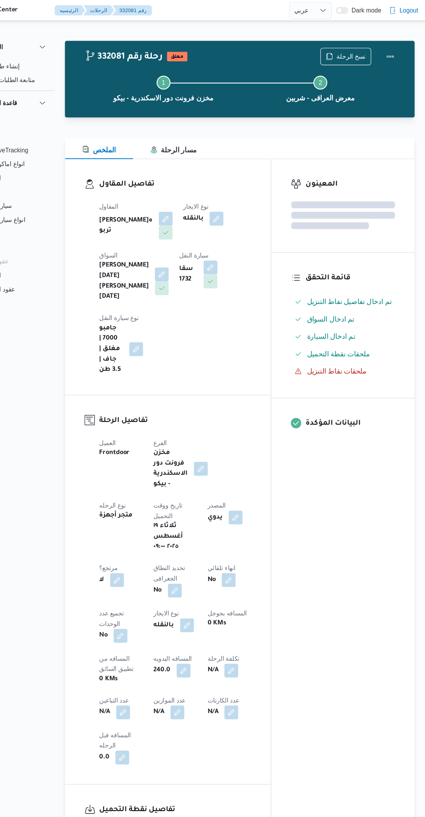
click at [345, 517] on div "المعينون قائمة التحقق تم ادخال تفاصيل نفاط التنزيل تم ادخال السواق تم ادخال الس…" at bounding box center [351, 514] width 129 height 742
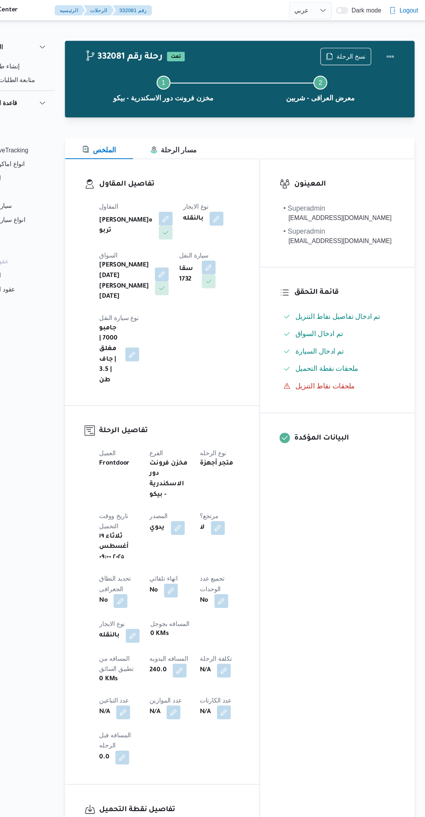
select select "ar"
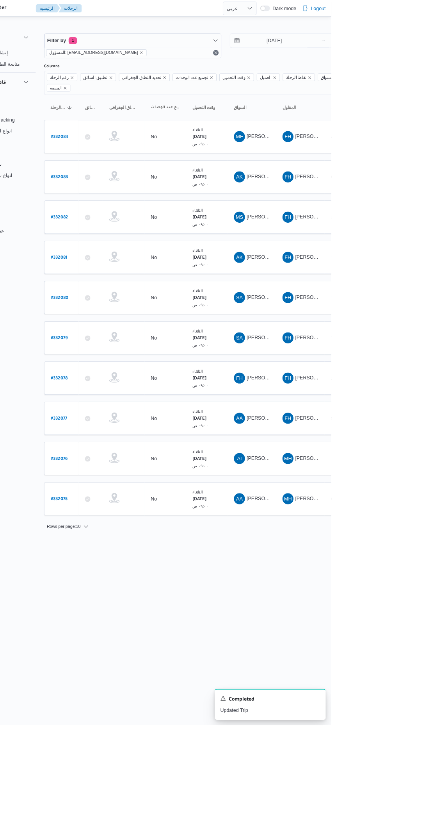
click at [123, 243] on b "# 332082" at bounding box center [119, 245] width 20 height 5
select select "ar"
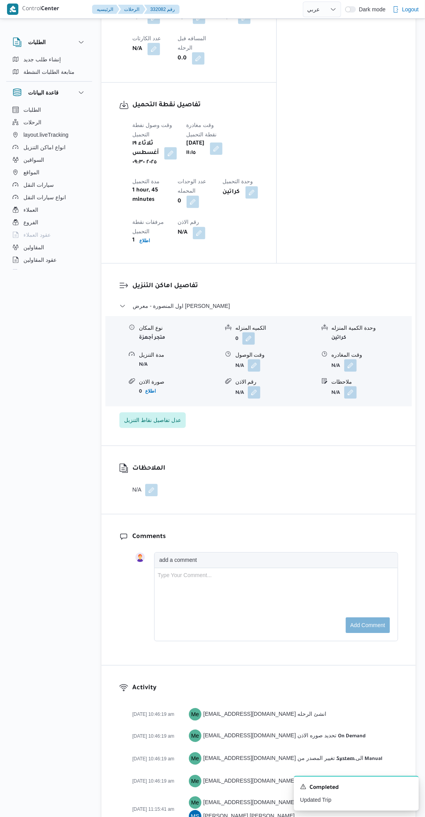
scroll to position [636, 0]
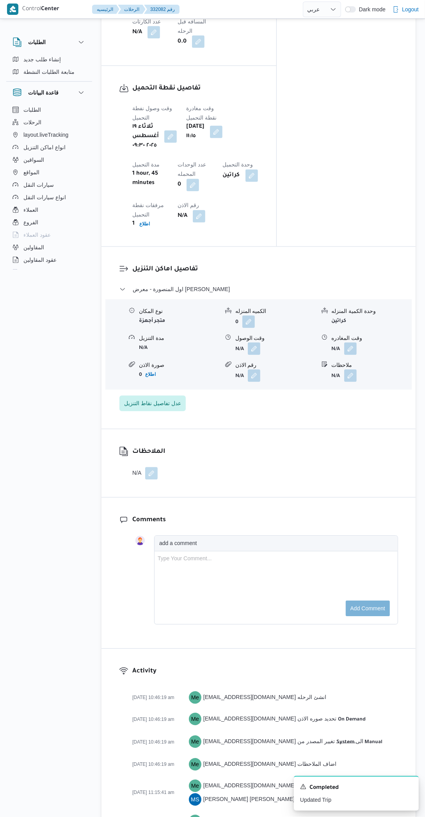
click at [254, 352] on button "button" at bounding box center [254, 349] width 13 height 13
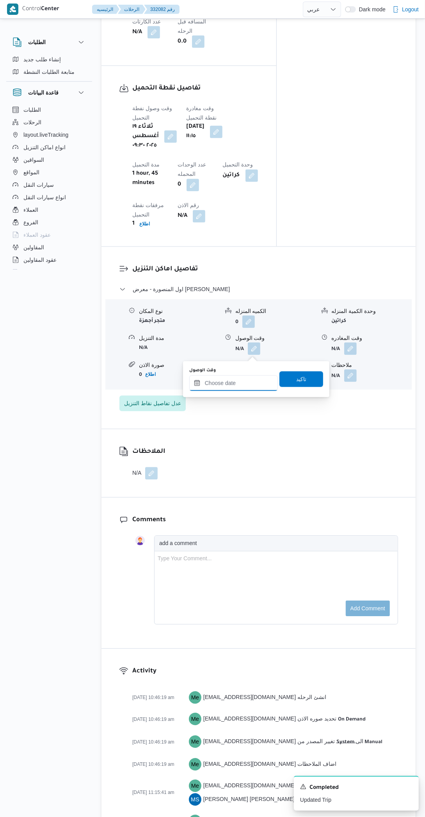
click at [220, 383] on input "وقت الوصول" at bounding box center [234, 383] width 89 height 16
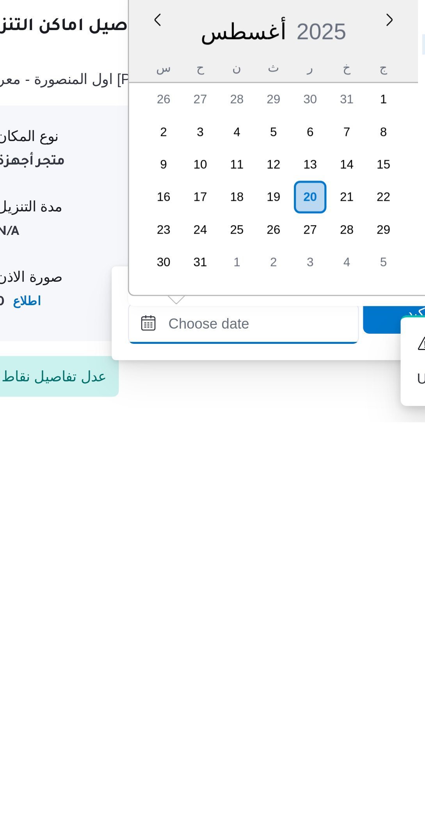
scroll to position [240, 0]
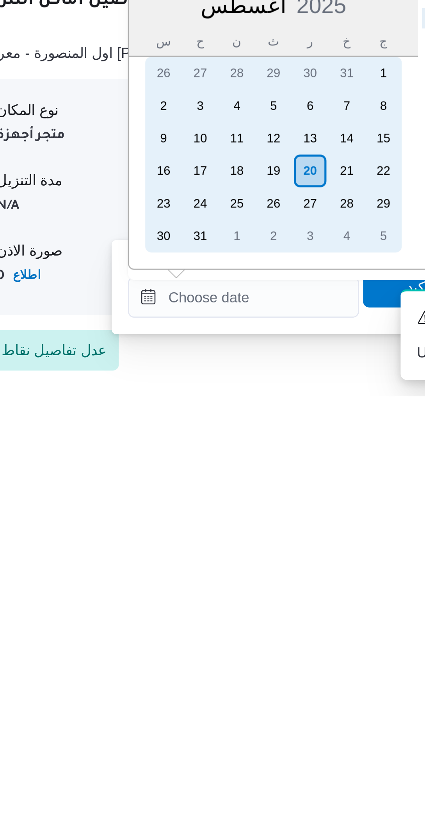
click at [242, 729] on div "19" at bounding box center [245, 730] width 13 height 13
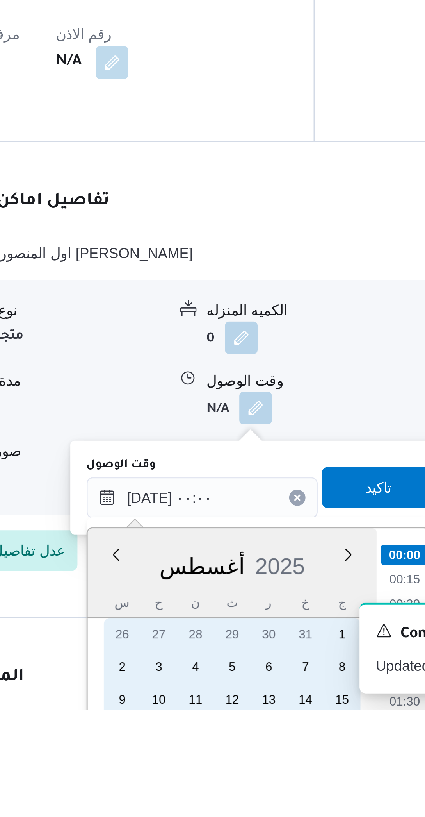
scroll to position [284, 0]
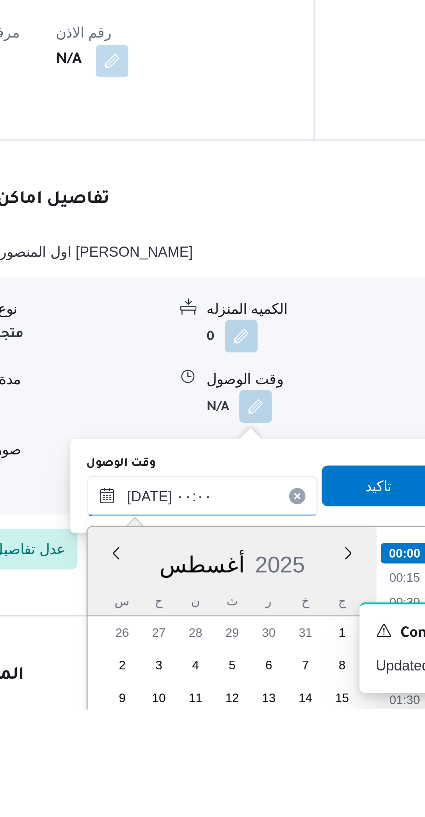
click at [208, 738] on input "[DATE] ٠٠:٠٠" at bounding box center [234, 736] width 89 height 16
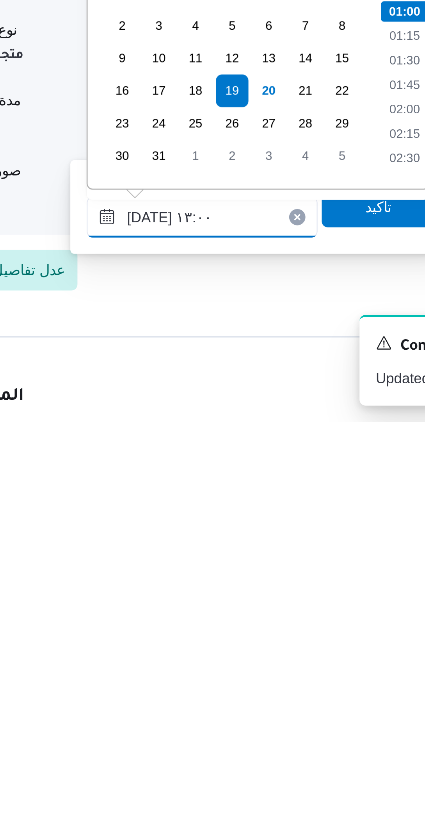
scroll to position [393, 0]
type input "[DATE] ١٣:٠٠"
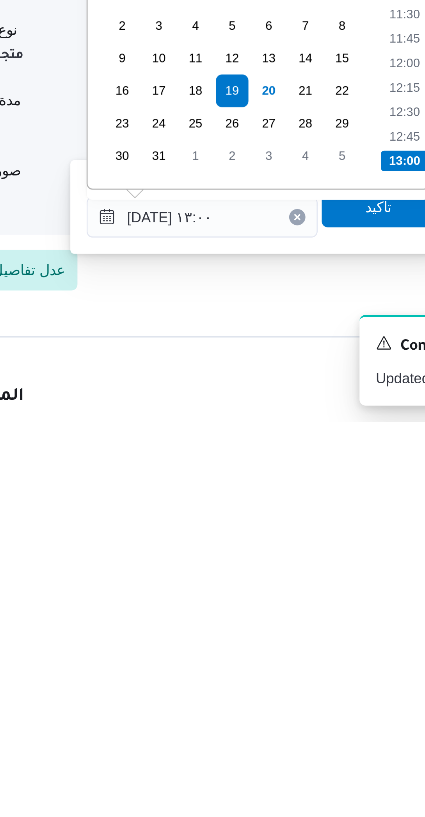
click at [309, 718] on li "13:00" at bounding box center [311, 717] width 18 height 8
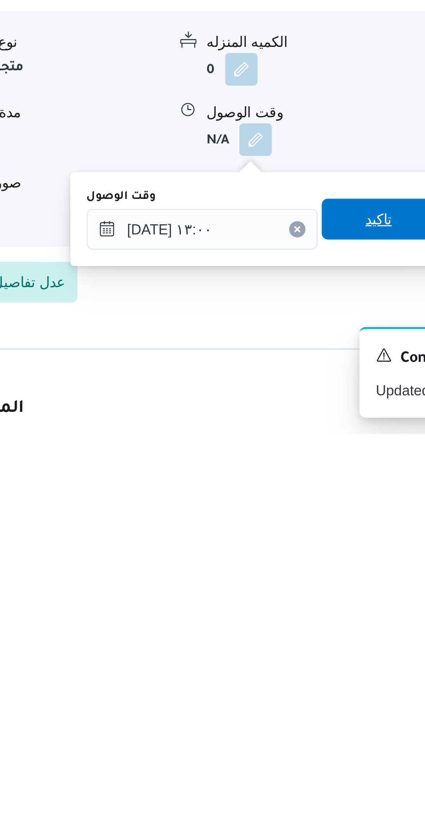
click at [300, 734] on span "تاكيد" at bounding box center [302, 735] width 44 height 16
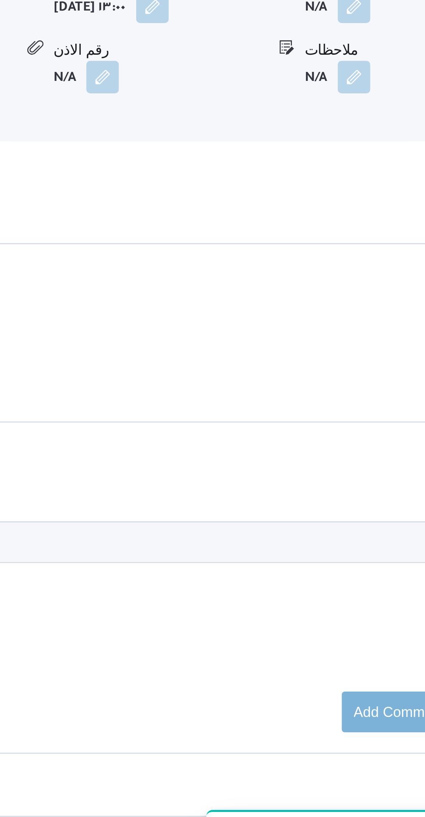
scroll to position [517, 0]
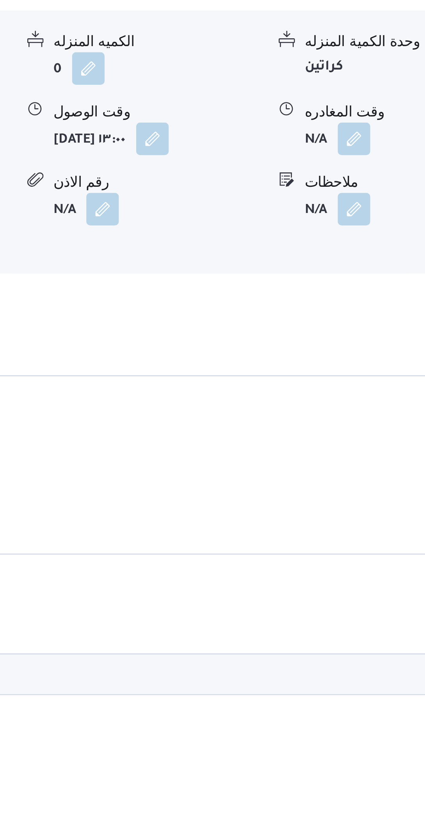
click at [355, 474] on button "button" at bounding box center [351, 468] width 13 height 13
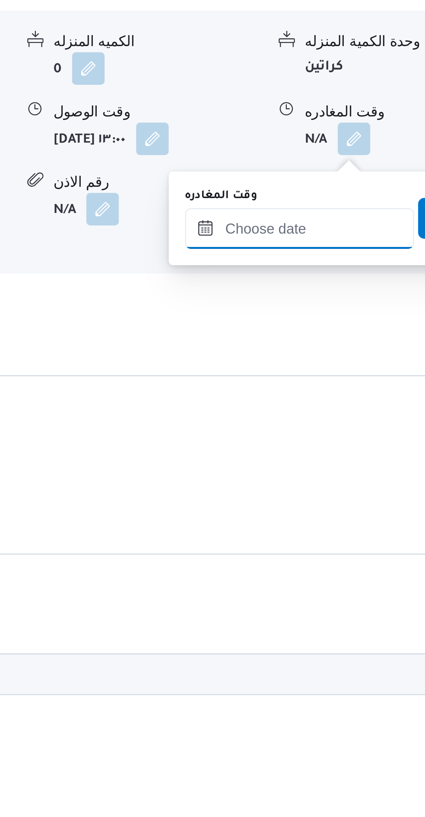
click at [330, 503] on input "وقت المغادره" at bounding box center [330, 503] width 88 height 16
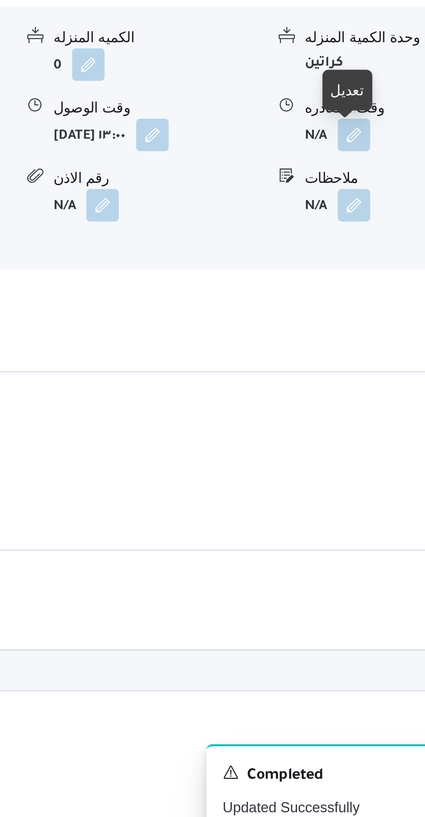
scroll to position [442, 0]
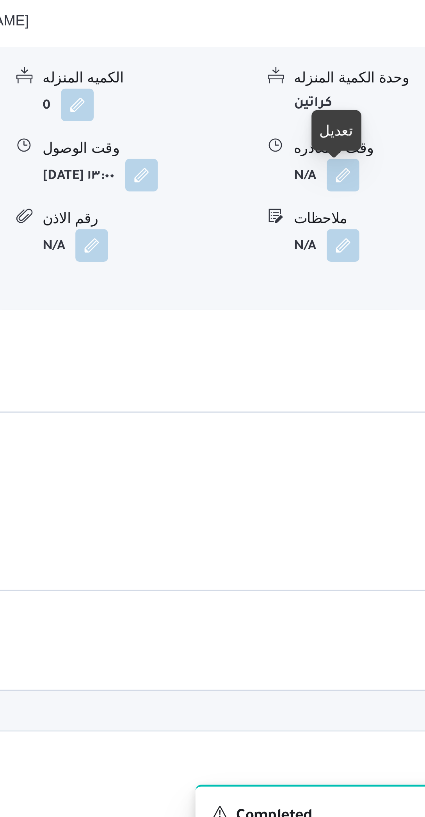
click at [351, 546] on button "button" at bounding box center [351, 542] width 13 height 13
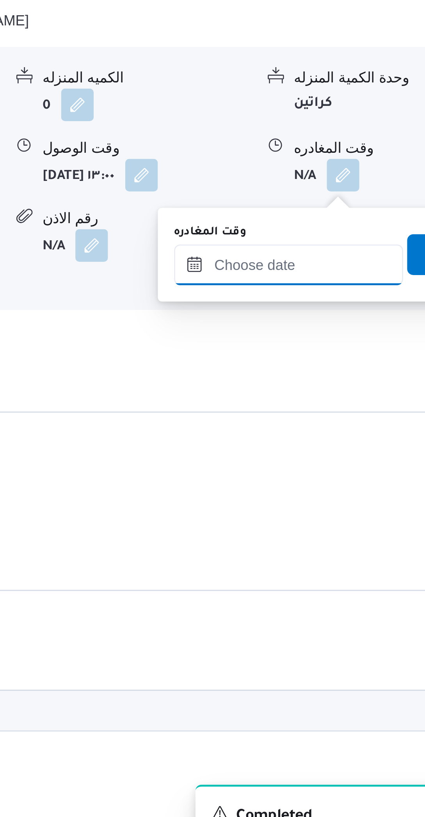
click at [338, 577] on input "وقت المغادره" at bounding box center [330, 577] width 88 height 16
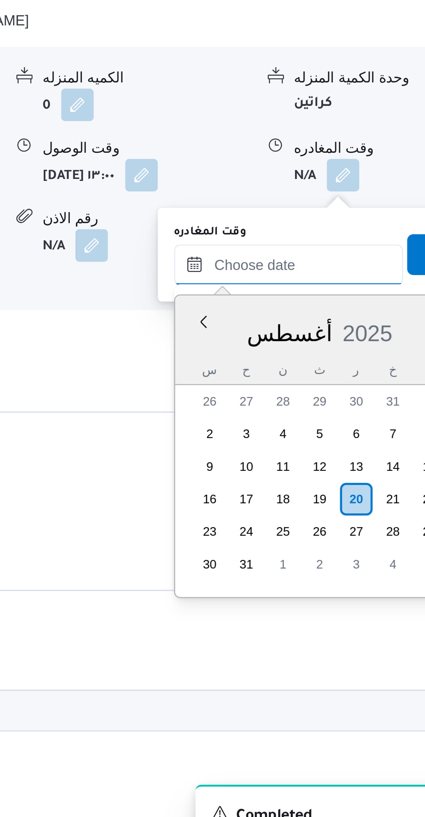
scroll to position [261, 0]
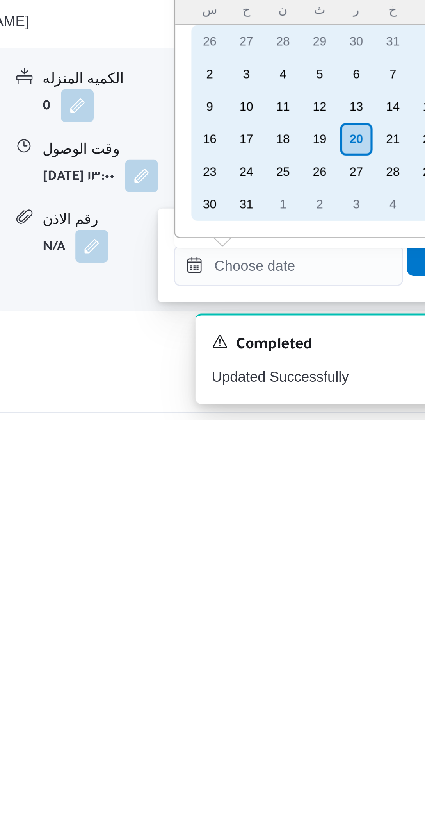
click at [340, 711] on div "19" at bounding box center [342, 709] width 13 height 13
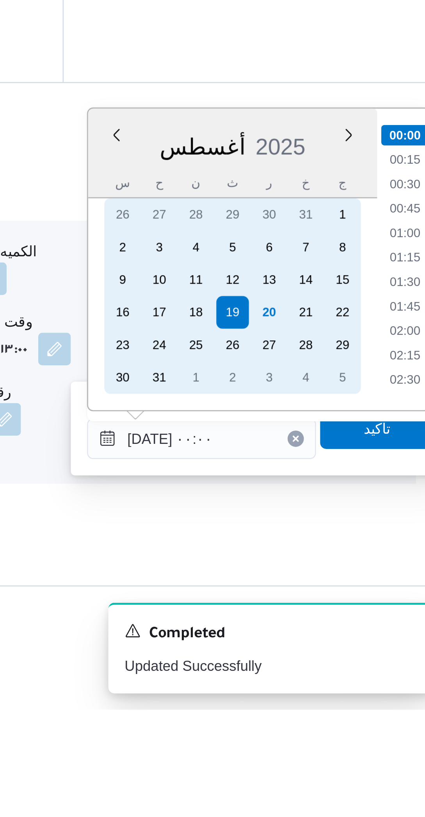
scroll to position [316, 0]
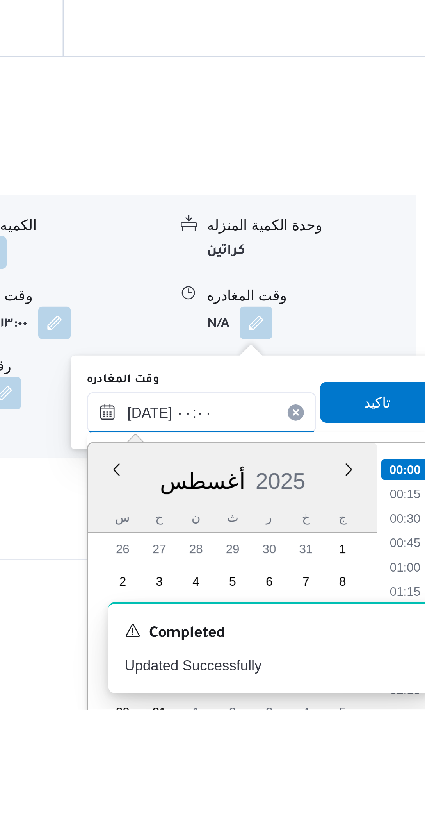
click at [306, 705] on input "[DATE] ٠٠:٠٠" at bounding box center [330, 703] width 88 height 16
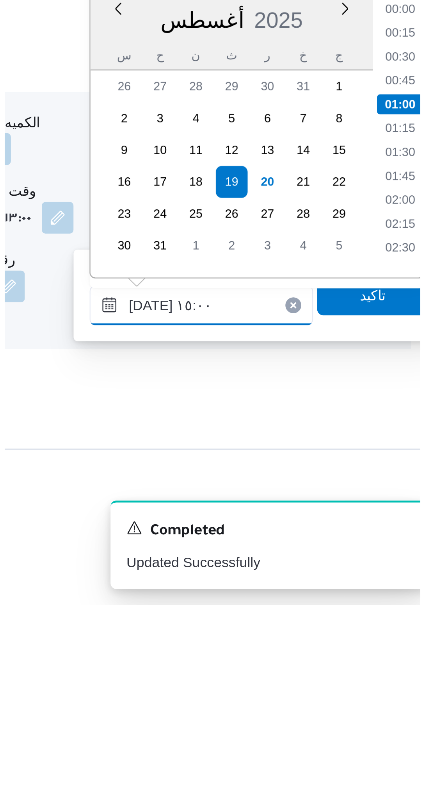
scroll to position [468, 0]
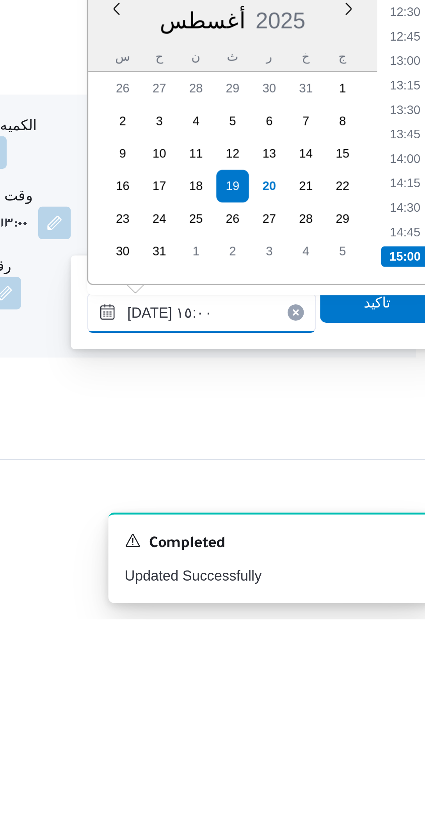
type input "[DATE] ١٥:٠٠"
click at [404, 677] on li "15:00" at bounding box center [408, 678] width 18 height 8
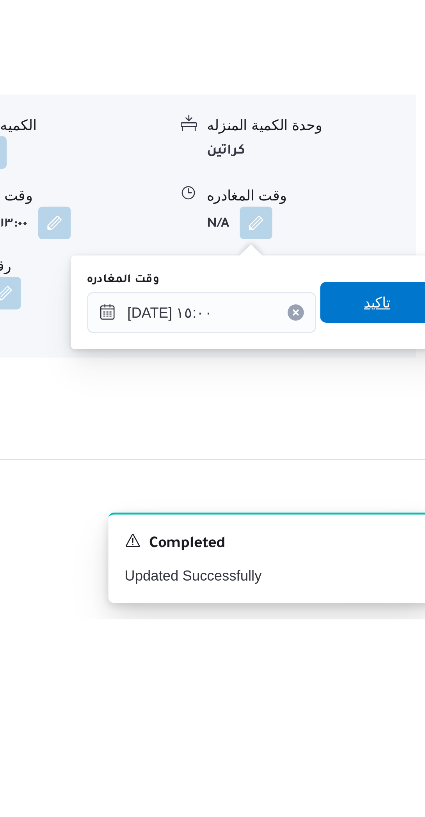
click at [392, 697] on span "تاكيد" at bounding box center [397, 695] width 10 height 9
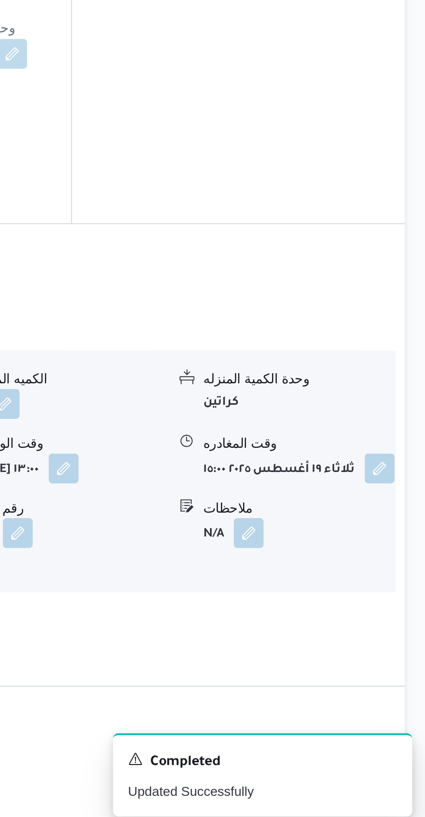
scroll to position [319, 0]
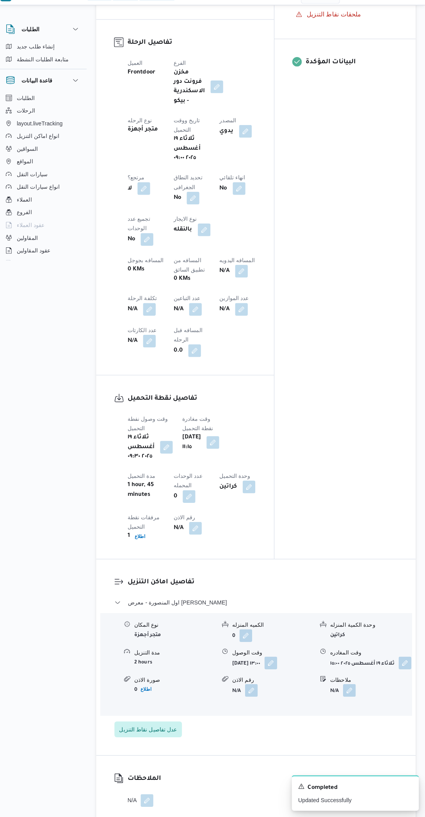
click at [238, 286] on button "button" at bounding box center [244, 280] width 13 height 13
click at [183, 328] on input "المسافه اليدويه" at bounding box center [186, 327] width 78 height 16
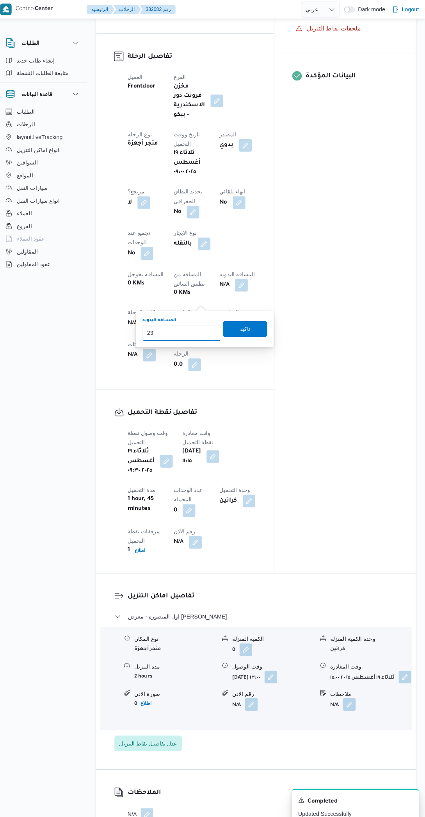
type input "230"
click at [256, 317] on span "تاكيد" at bounding box center [248, 324] width 44 height 16
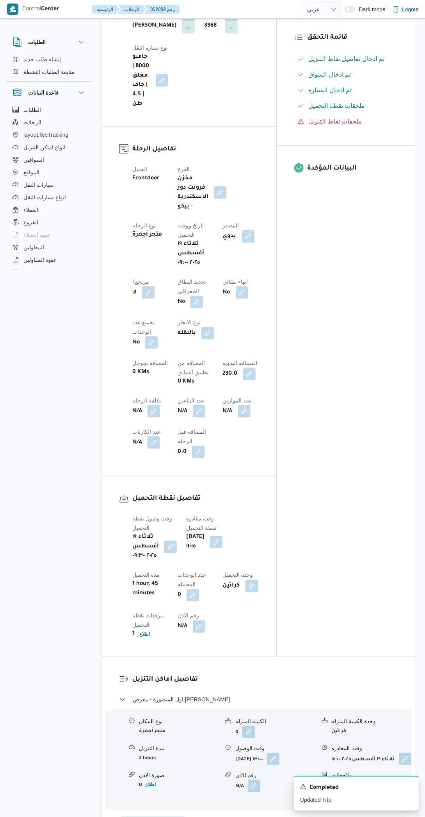
scroll to position [0, 0]
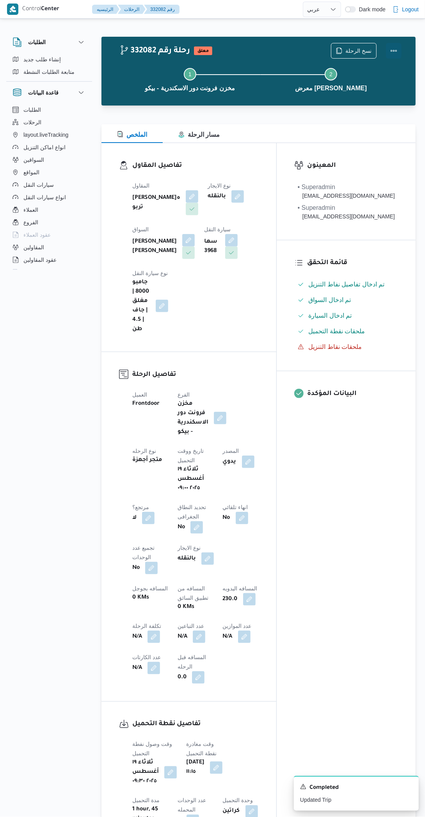
click at [394, 53] on button "Actions" at bounding box center [394, 51] width 16 height 16
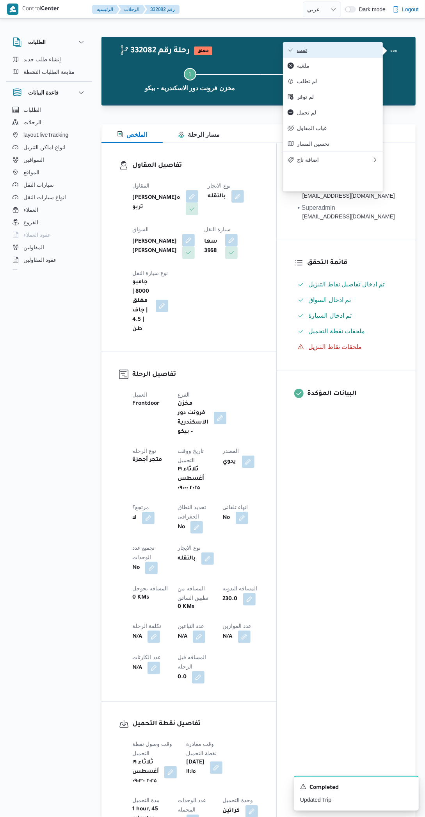
click at [358, 53] on span "تمت" at bounding box center [337, 50] width 81 height 6
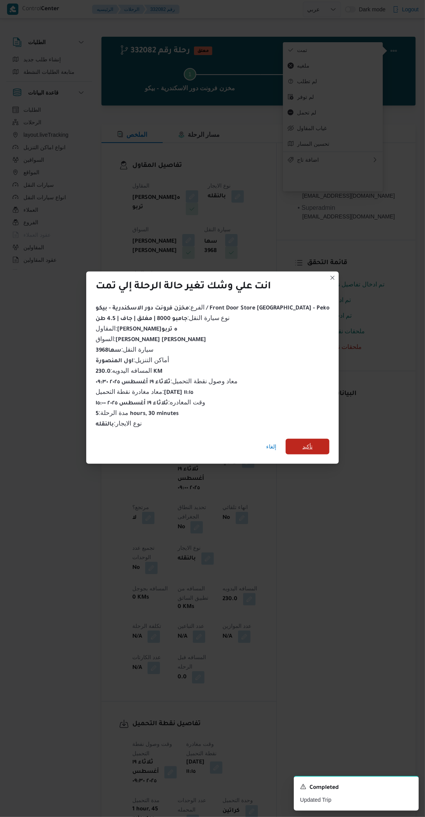
click at [314, 446] on span "تأكيد" at bounding box center [308, 447] width 44 height 16
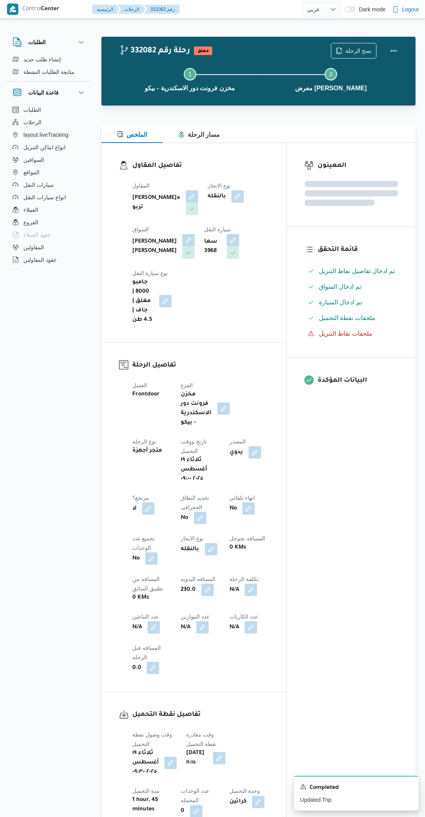
click at [354, 544] on div "المعينون قائمة التحقق تم ادخال تفاصيل نفاط التنزيل تم ادخال السواق تم ادخال الس…" at bounding box center [351, 508] width 129 height 730
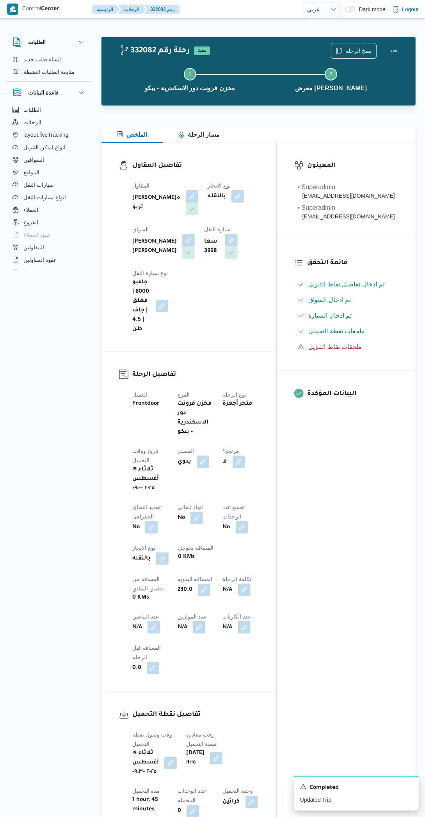
select select "ar"
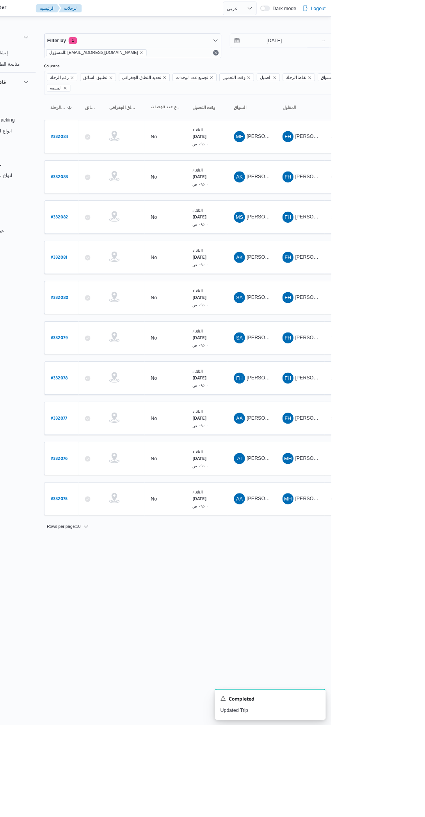
click at [124, 197] on b "# 332083" at bounding box center [119, 199] width 20 height 5
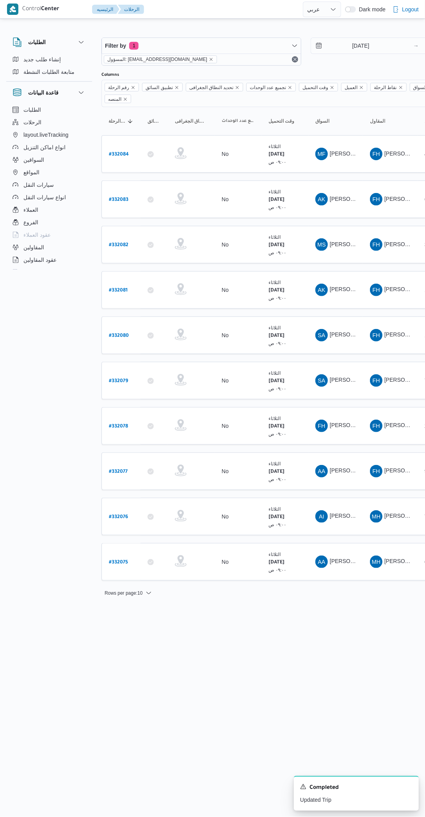
select select "ar"
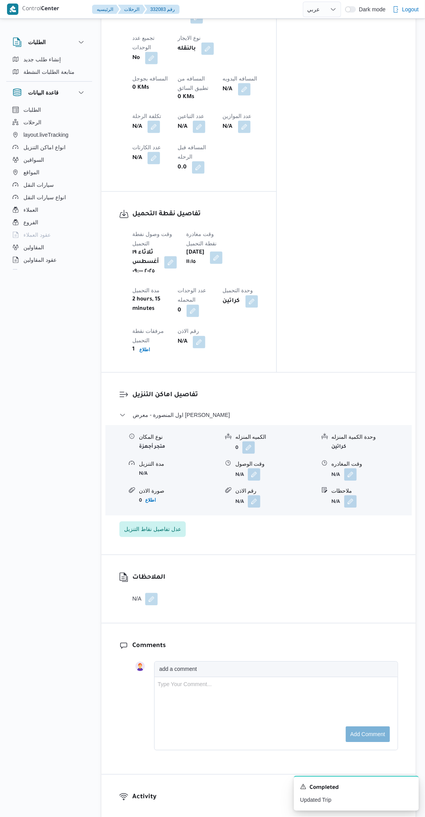
scroll to position [579, 0]
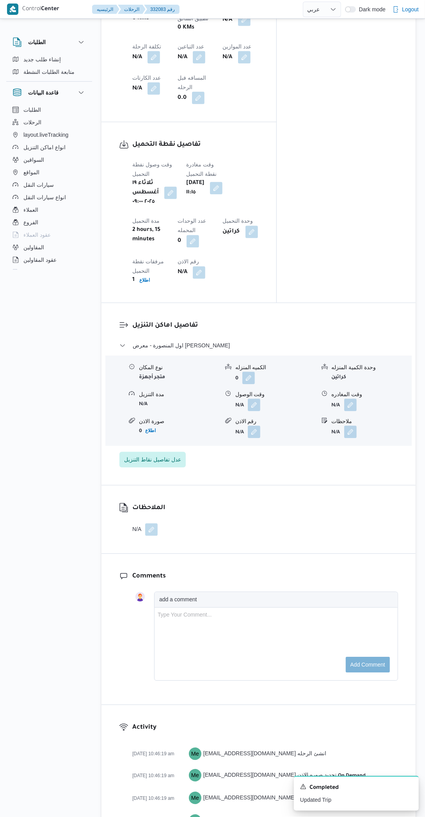
click at [255, 399] on button "button" at bounding box center [254, 405] width 13 height 13
click at [236, 384] on input "وقت الوصول" at bounding box center [234, 383] width 89 height 16
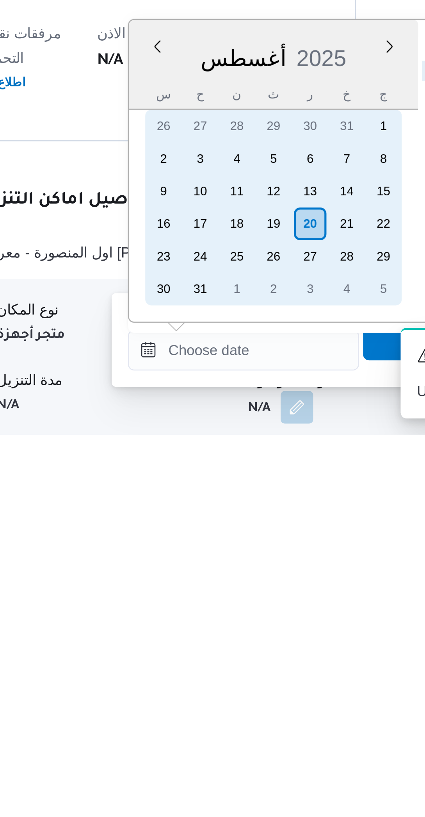
click at [247, 737] on div "19" at bounding box center [245, 736] width 13 height 13
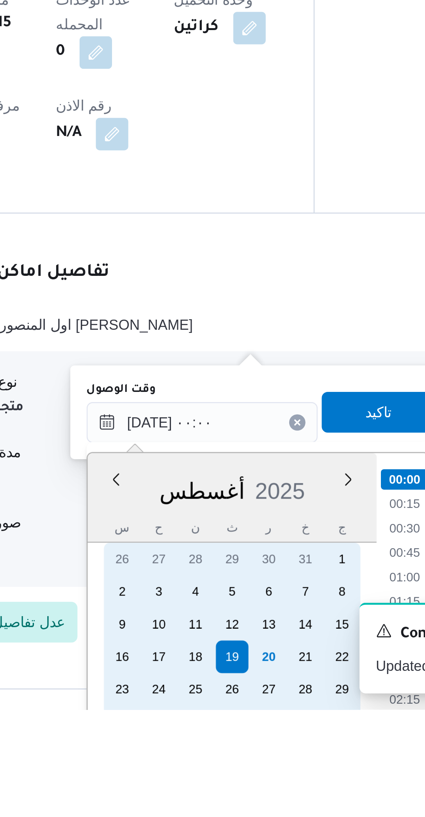
scroll to position [257, 0]
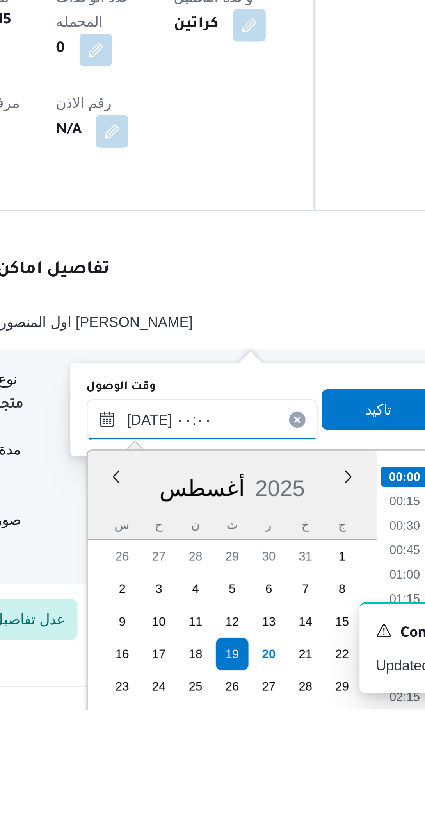
click at [208, 708] on input "[DATE] ٠٠:٠٠" at bounding box center [234, 706] width 89 height 16
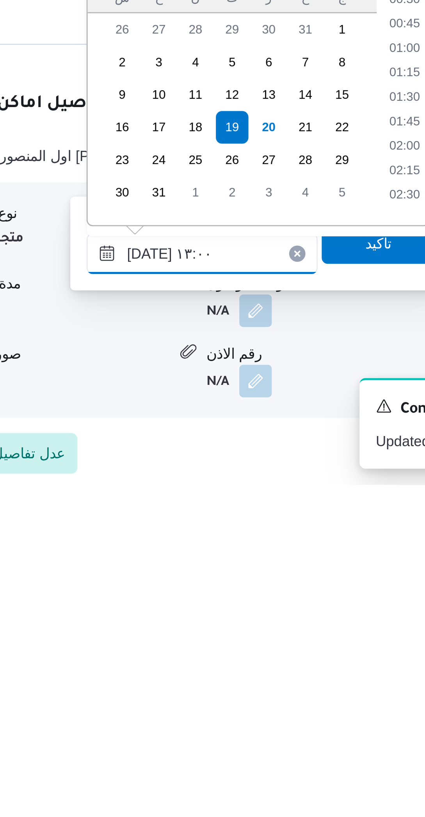
scroll to position [393, 0]
type input "[DATE] ١٣:٠٠"
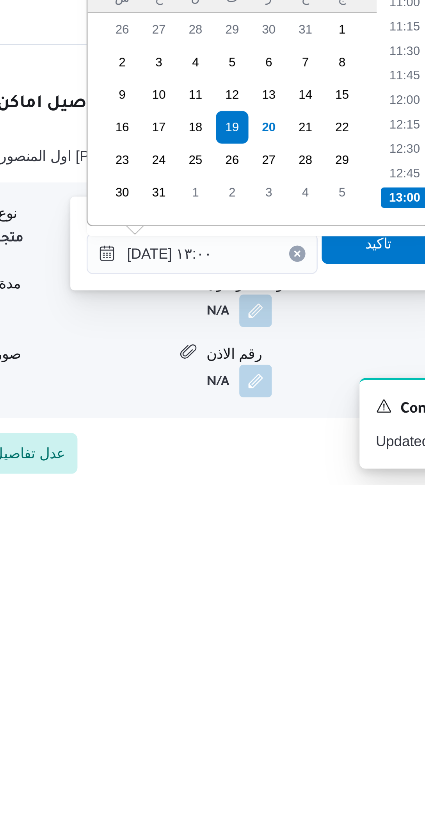
click at [306, 706] on li "13:00" at bounding box center [311, 707] width 18 height 8
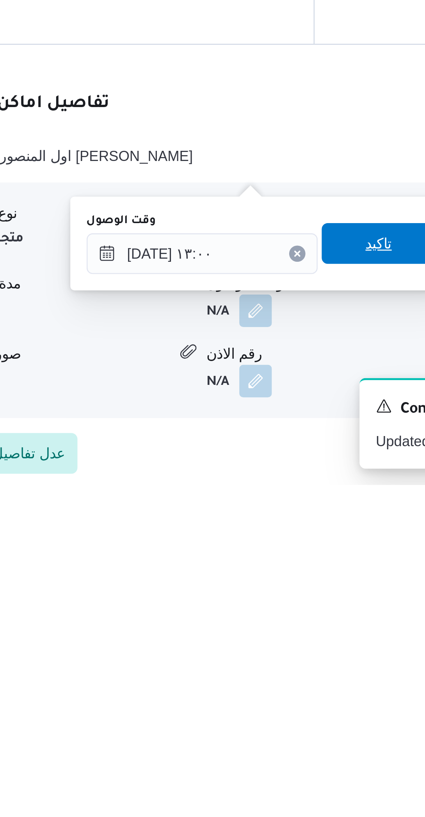
click at [297, 725] on span "تاكيد" at bounding box center [302, 724] width 10 height 9
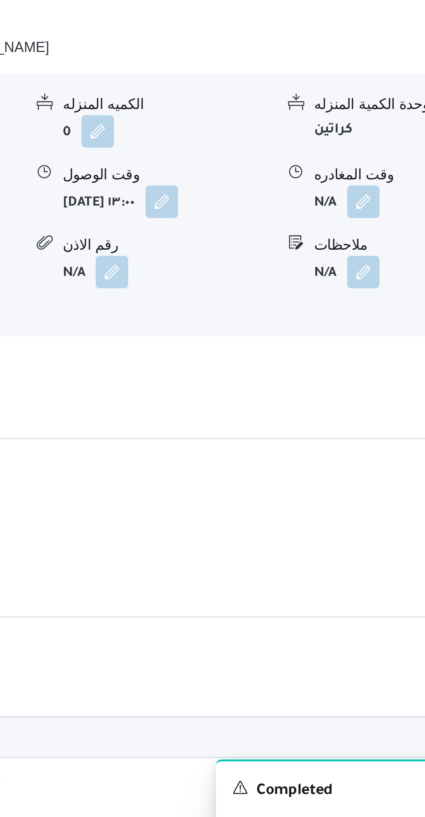
scroll to position [422, 0]
click at [351, 556] on button "button" at bounding box center [351, 562] width 13 height 13
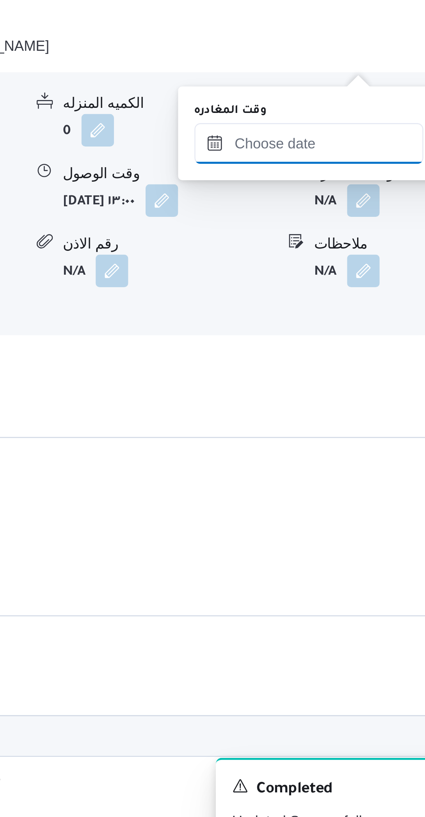
click at [326, 542] on input "وقت المغادره" at bounding box center [330, 541] width 88 height 16
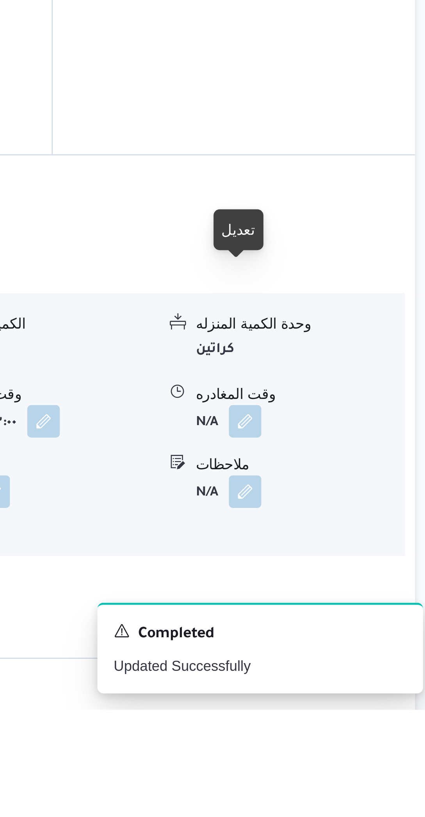
scroll to position [279, 0]
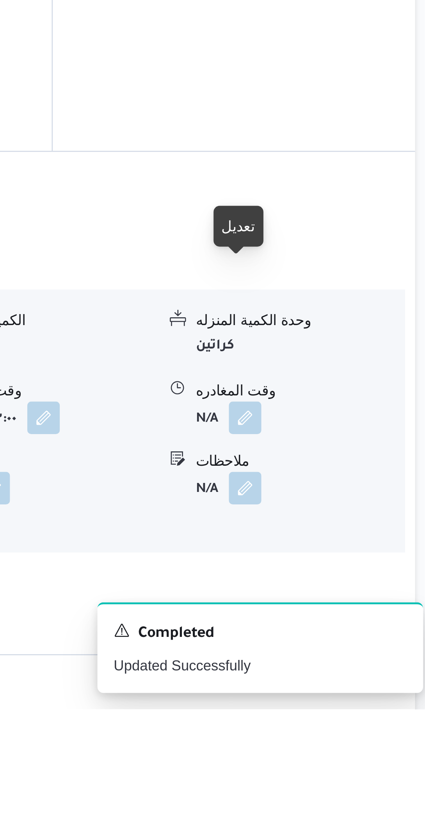
click at [349, 699] on button "button" at bounding box center [351, 705] width 13 height 13
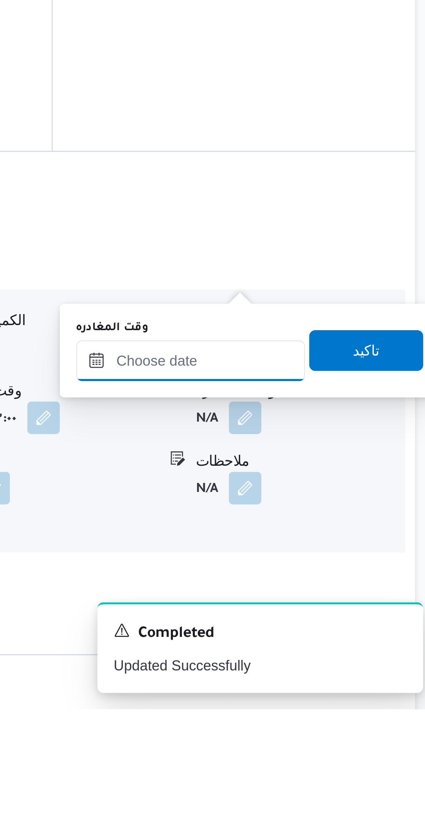
click at [336, 681] on input "وقت المغادره" at bounding box center [330, 684] width 88 height 16
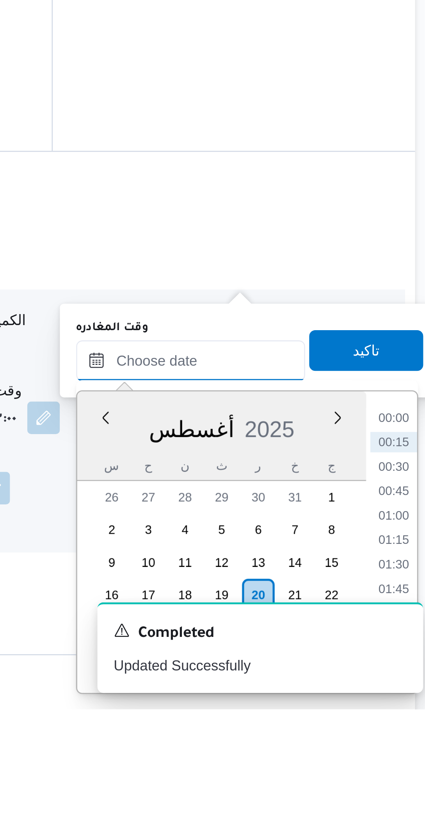
scroll to position [263, 0]
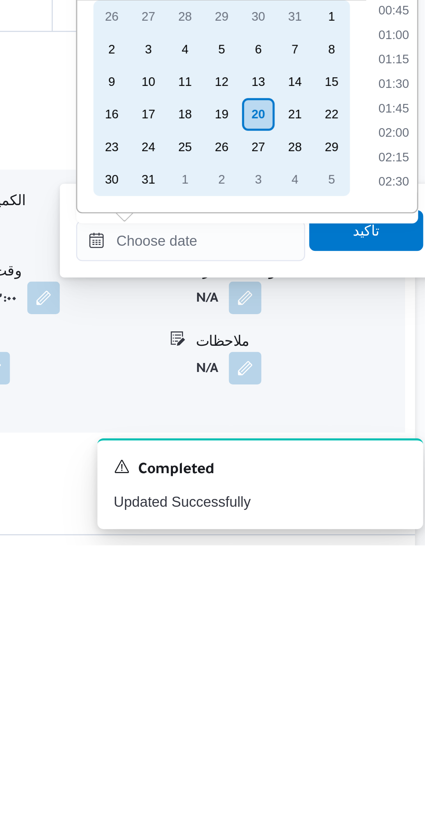
click at [343, 651] on div "19" at bounding box center [342, 651] width 13 height 13
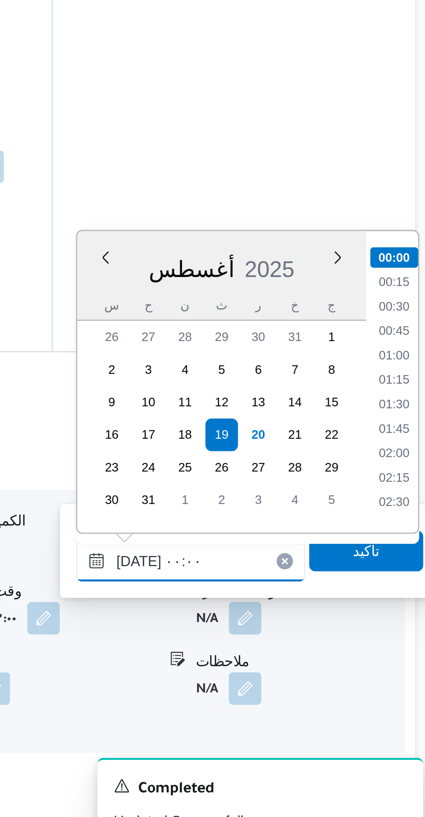
click at [304, 701] on input "[DATE] ٠٠:٠٠" at bounding box center [330, 701] width 88 height 16
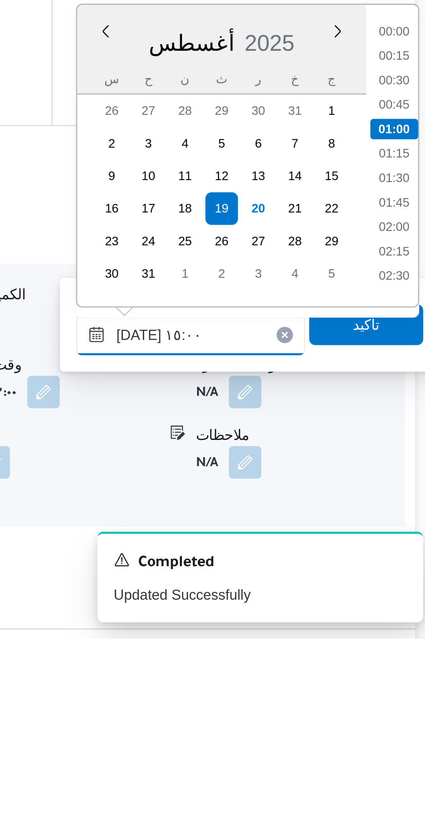
scroll to position [468, 0]
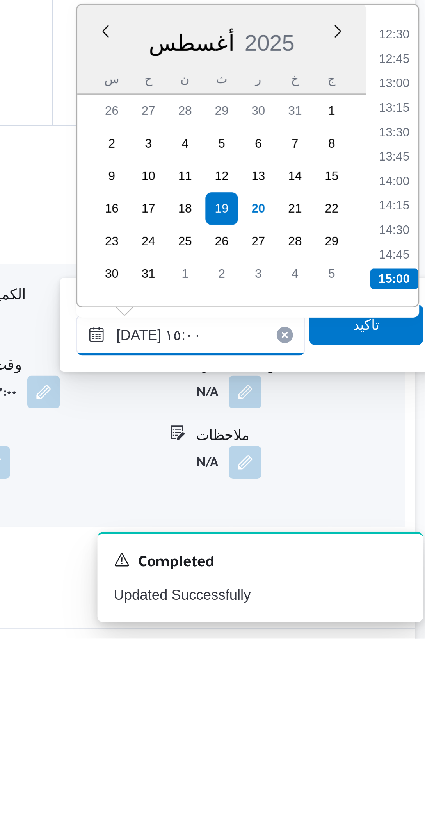
type input "[DATE] ١٥:٠٠"
click at [409, 680] on li "15:00" at bounding box center [408, 679] width 18 height 8
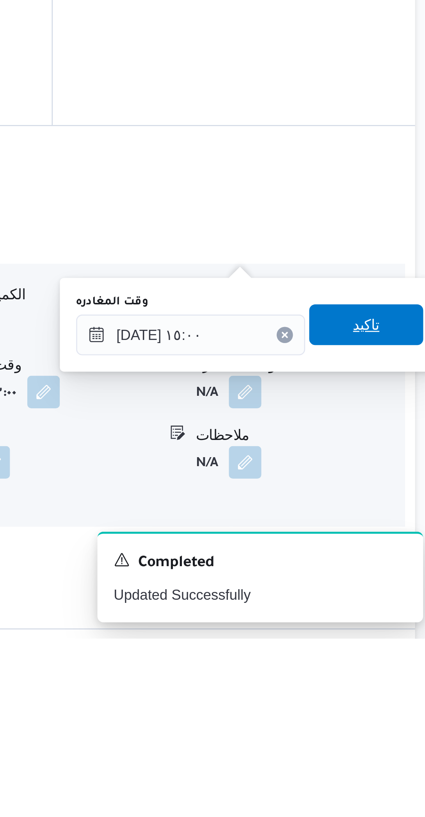
click at [396, 697] on span "تاكيد" at bounding box center [397, 697] width 44 height 16
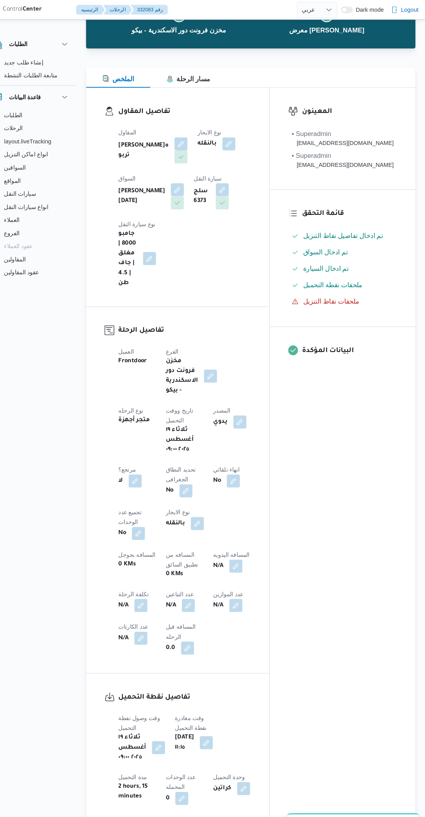
scroll to position [59, 0]
click at [255, 397] on button "button" at bounding box center [248, 403] width 13 height 13
click at [334, 488] on div "المعينون • Superadmin [EMAIL_ADDRESS][DOMAIN_NAME] • Superadmin [EMAIL_ADDRESS]…" at bounding box center [346, 453] width 139 height 739
click at [151, 453] on button "button" at bounding box center [148, 459] width 13 height 13
click at [131, 453] on label "هل هناك مرتجع؟" at bounding box center [127, 451] width 47 height 9
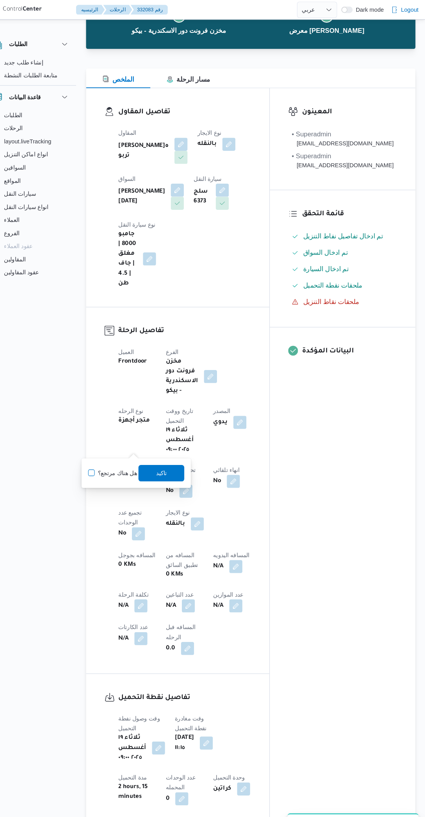
checkbox input "true"
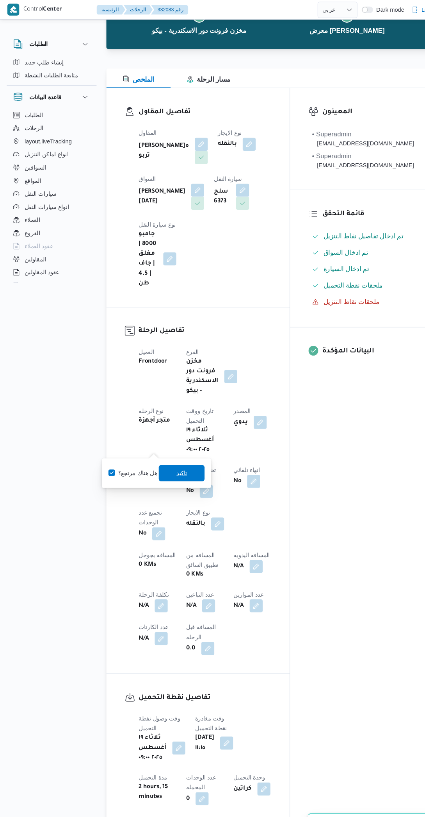
click at [173, 452] on span "تاكيد" at bounding box center [173, 451] width 10 height 9
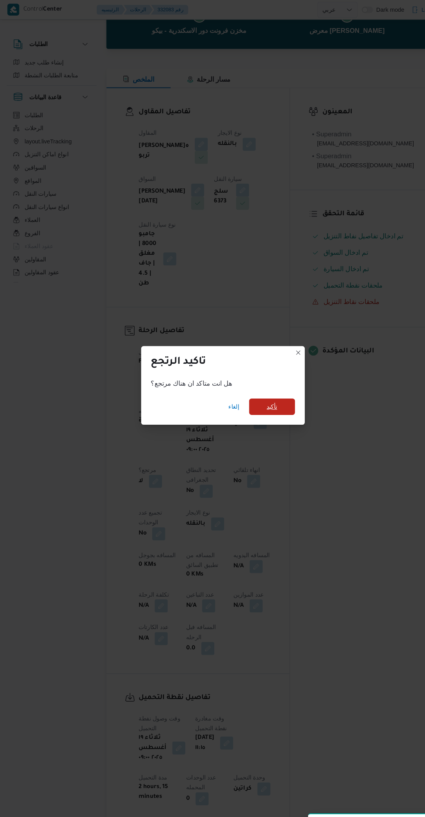
click at [270, 385] on span "تأكيد" at bounding box center [260, 388] width 44 height 16
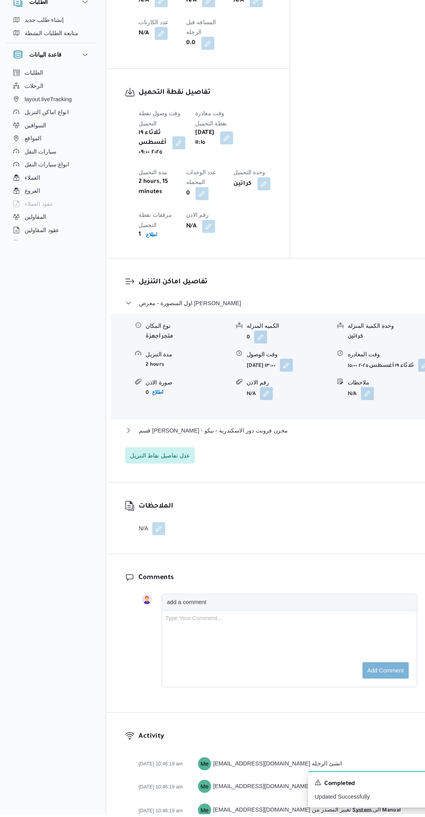
scroll to position [605, 0]
click at [302, 446] on button "قسم [PERSON_NAME] - مخزن فرونت دور الاسكندرية - بيكو" at bounding box center [259, 450] width 279 height 9
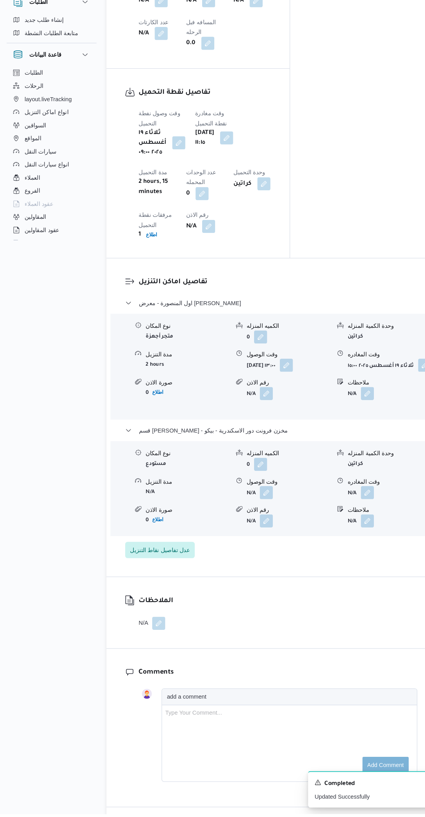
click at [256, 504] on button "button" at bounding box center [254, 510] width 13 height 13
click at [240, 477] on input "وقت الوصول" at bounding box center [234, 479] width 89 height 16
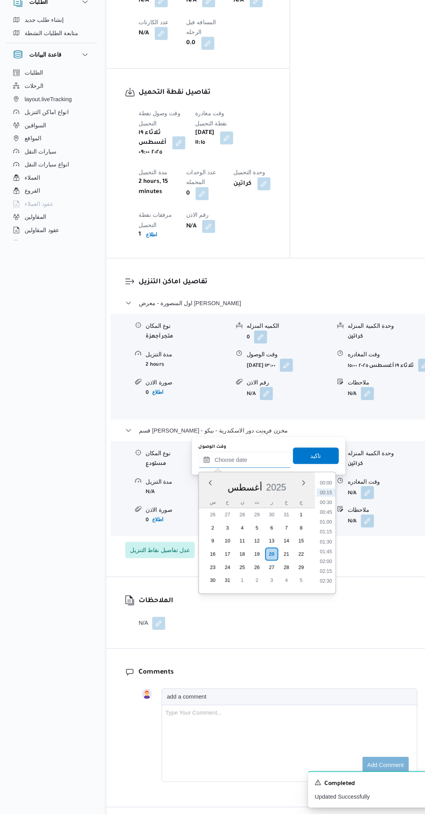
scroll to position [405, 0]
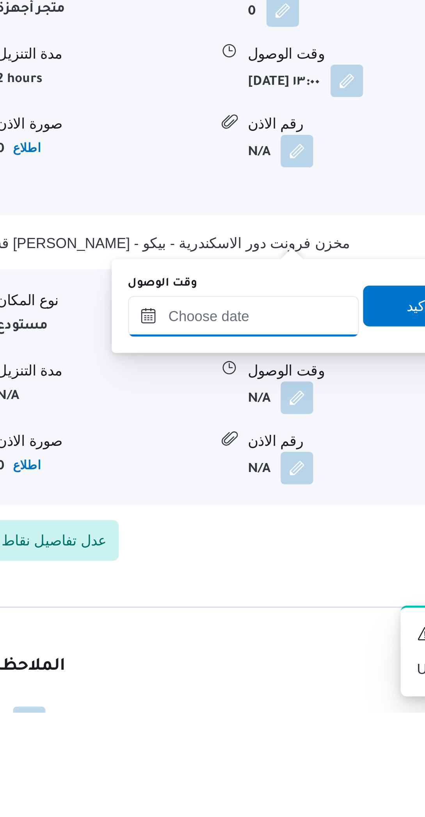
click at [238, 658] on input "وقت الوصول" at bounding box center [234, 665] width 89 height 16
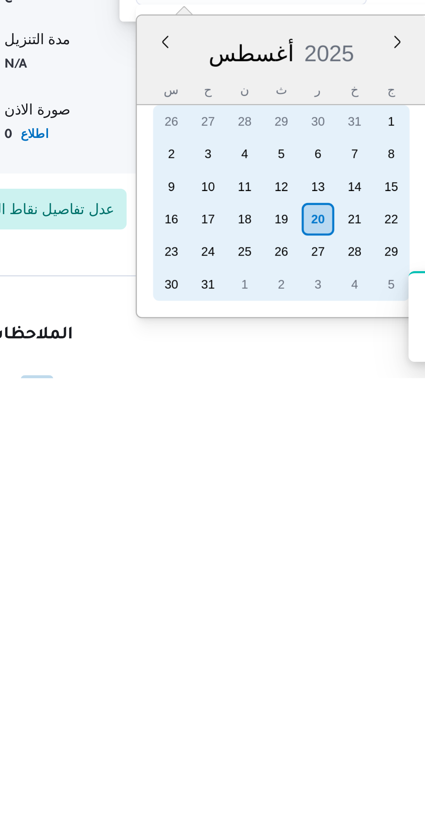
click at [245, 758] on div "19" at bounding box center [245, 756] width 13 height 13
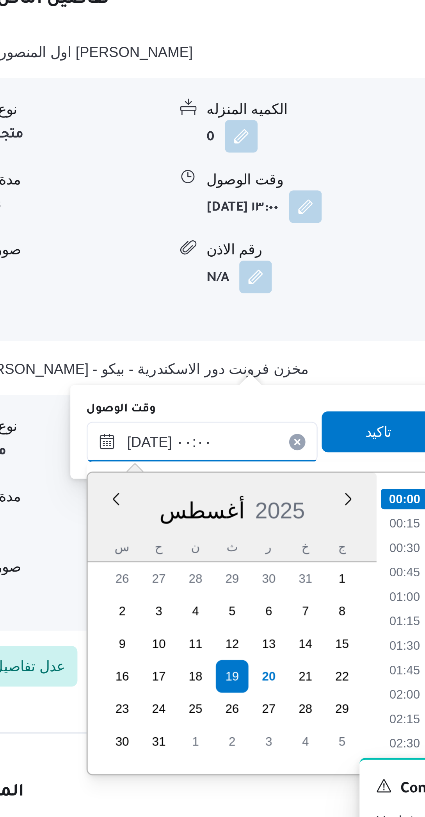
click at [210, 657] on input "[DATE] ٠٠:٠٠" at bounding box center [234, 655] width 89 height 16
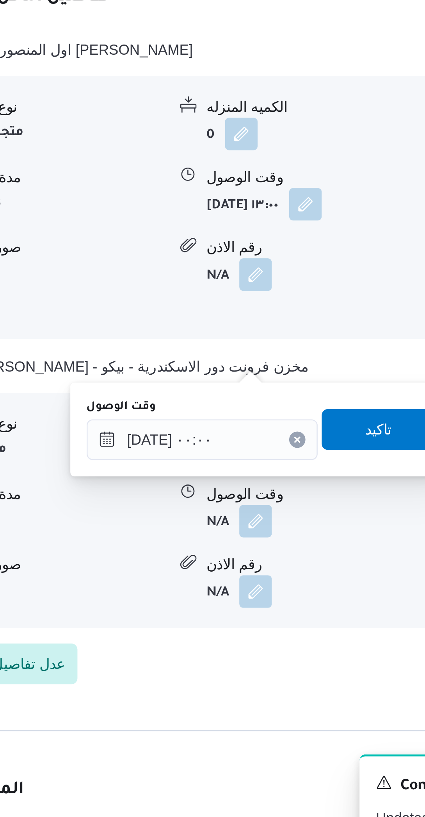
scroll to position [429, 0]
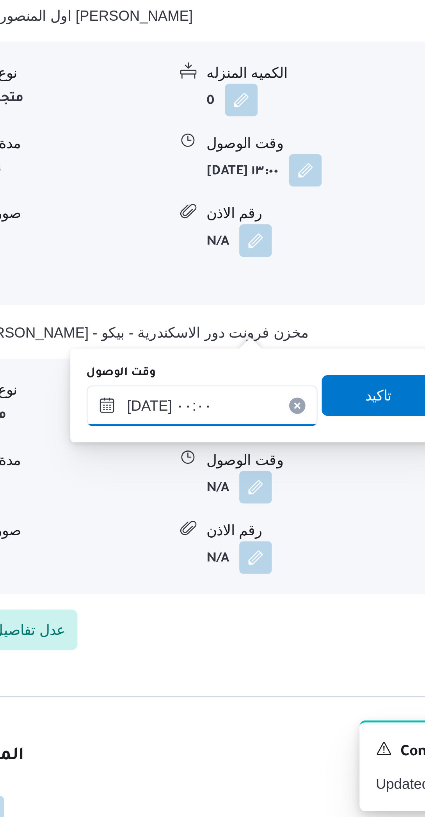
click at [207, 658] on input "[DATE] ٠٠:٠٠" at bounding box center [234, 655] width 89 height 16
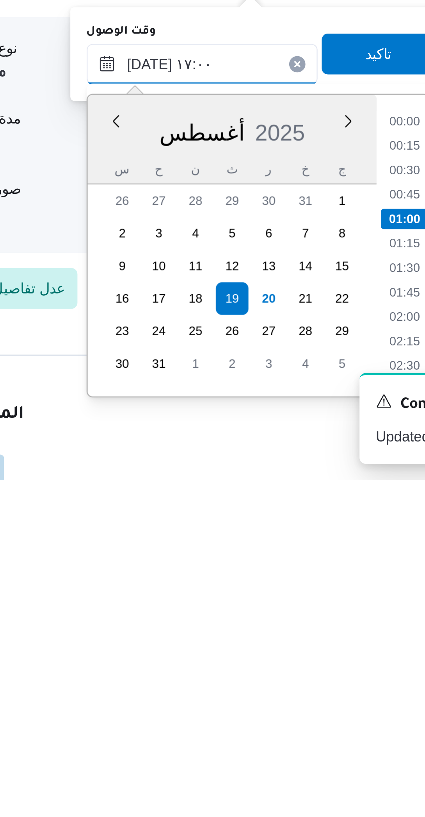
scroll to position [543, 0]
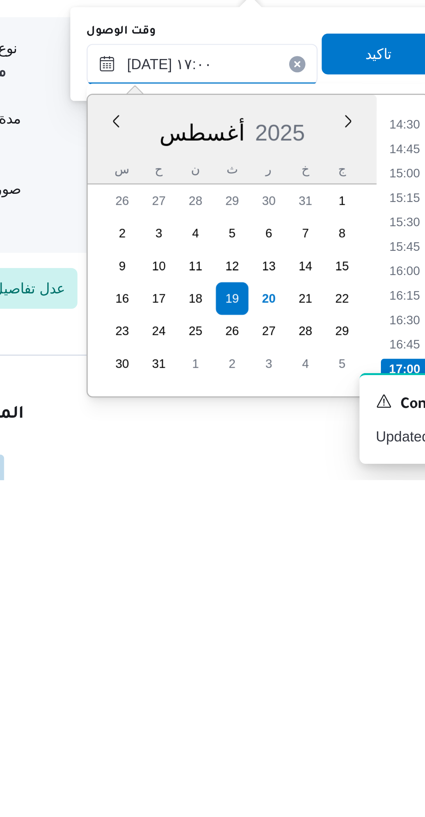
type input "[DATE] ١٧:٠٠"
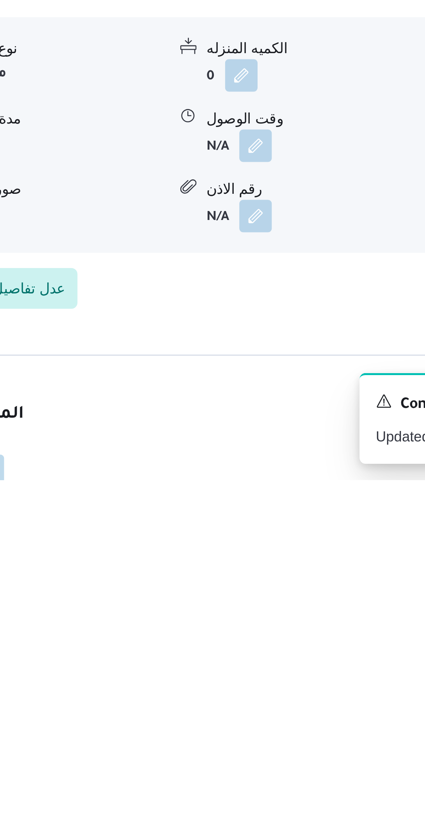
click at [309, 683] on form "N/A" at bounding box center [276, 689] width 80 height 13
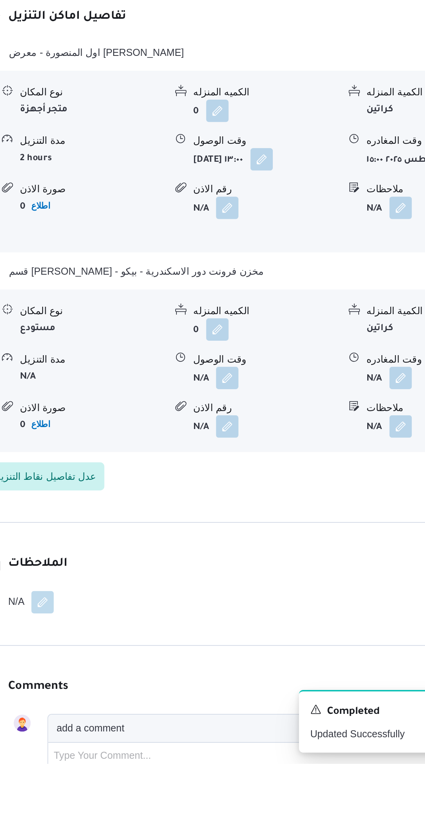
scroll to position [513, 0]
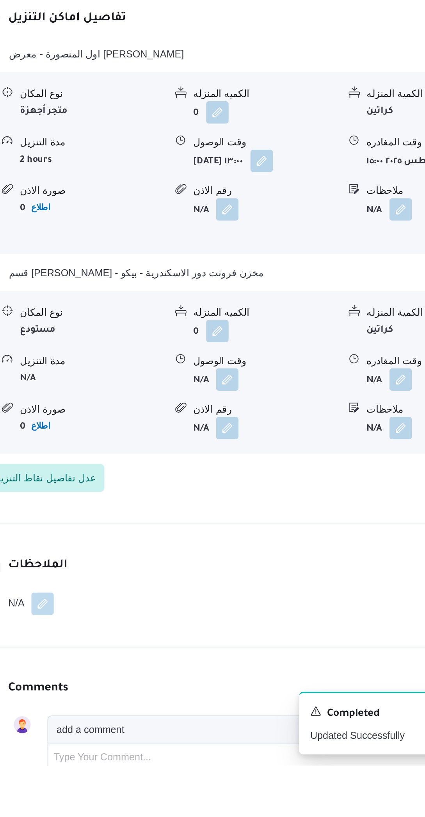
click at [256, 596] on button "button" at bounding box center [254, 602] width 13 height 13
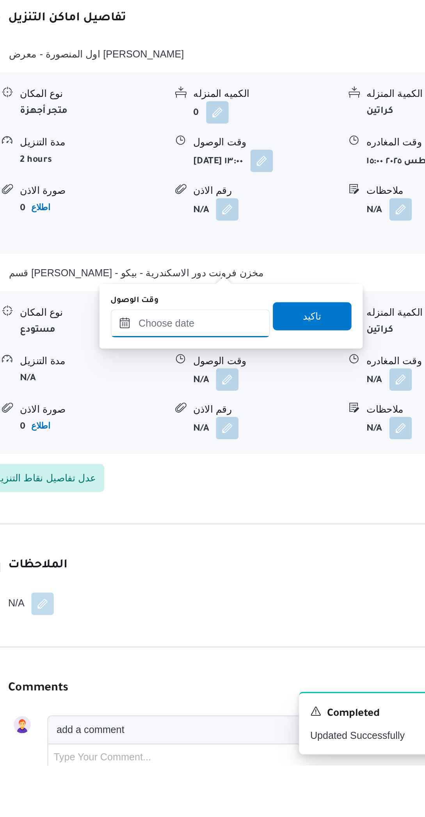
click at [235, 568] on input "وقت الوصول" at bounding box center [234, 571] width 89 height 16
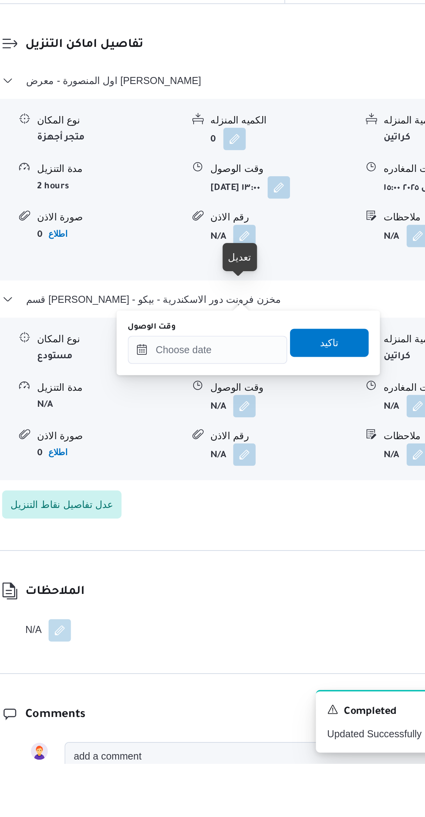
scroll to position [499, 0]
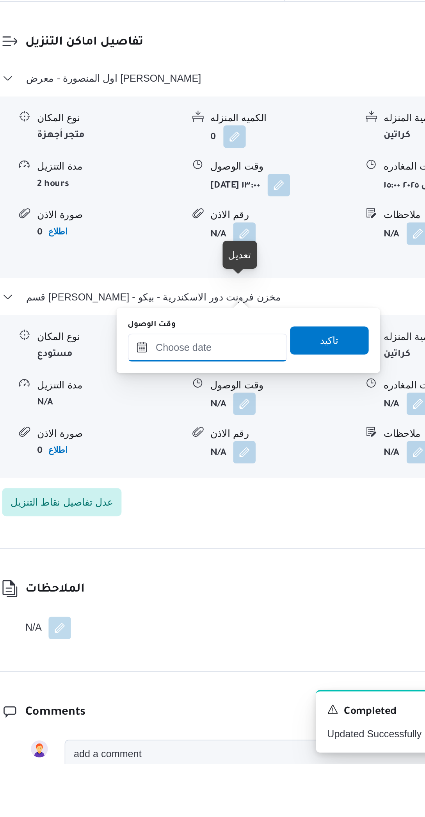
click at [231, 584] on input "وقت الوصول" at bounding box center [234, 586] width 89 height 16
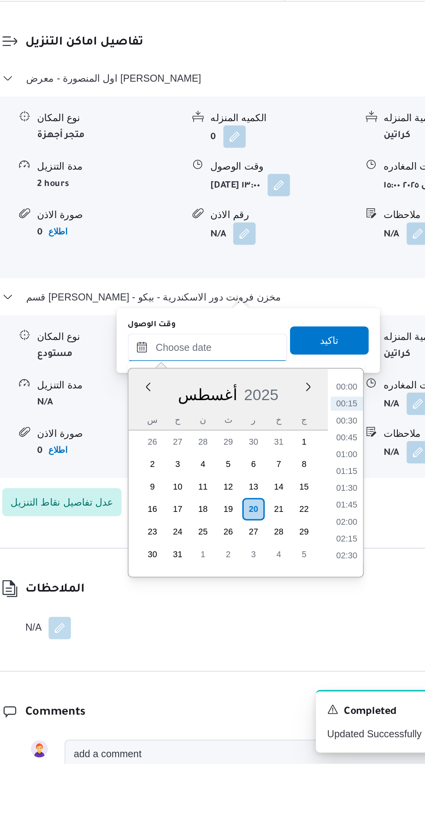
scroll to position [426, 0]
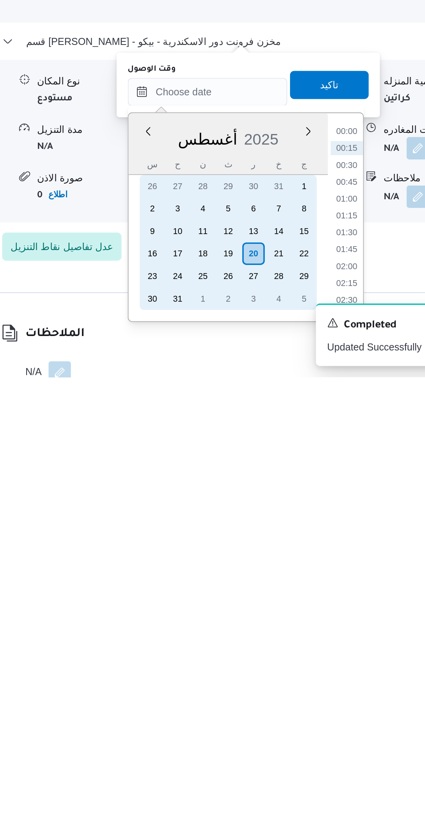
click at [245, 748] on div "19" at bounding box center [245, 748] width 13 height 13
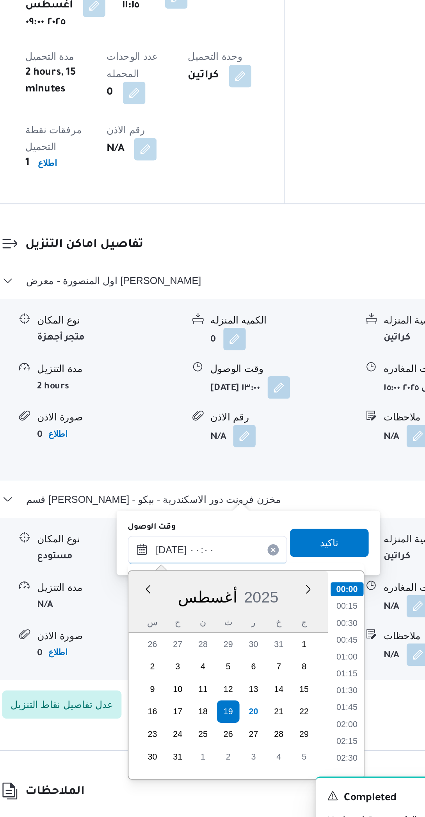
click at [207, 649] on input "[DATE] ٠٠:٠٠" at bounding box center [234, 650] width 89 height 16
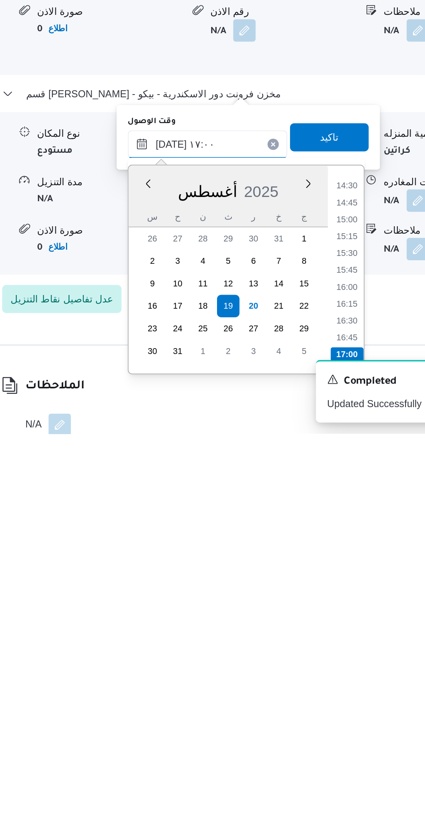
scroll to position [464, 0]
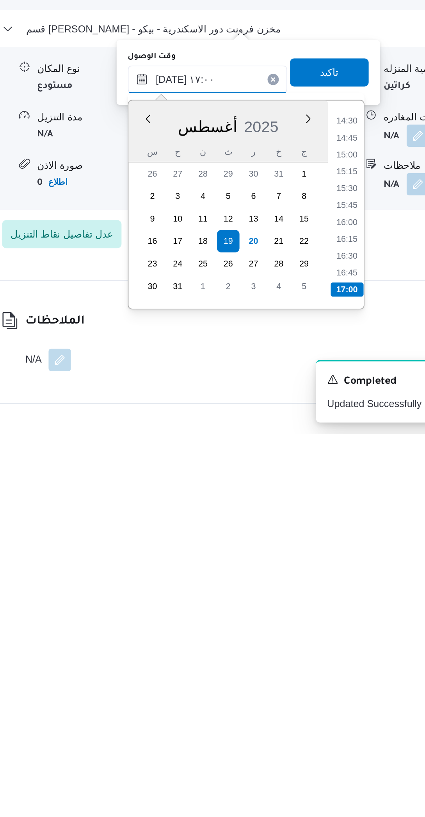
type input "[DATE] ١٧:٠٠"
click at [315, 738] on li "17:00" at bounding box center [311, 737] width 18 height 8
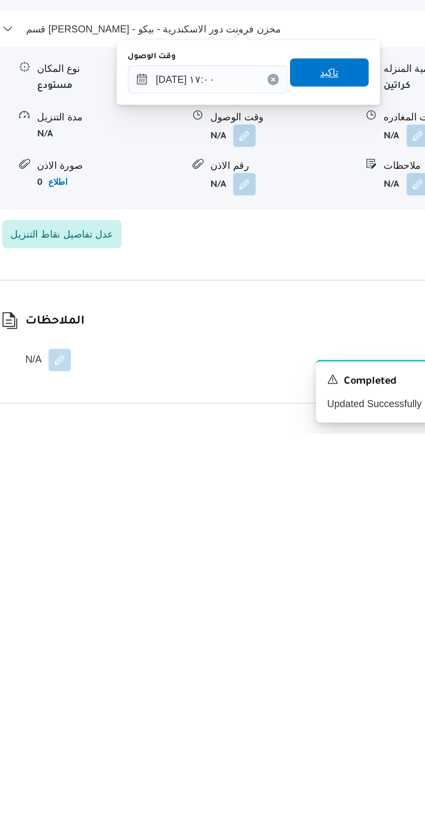
click at [302, 617] on span "تاكيد" at bounding box center [302, 616] width 44 height 16
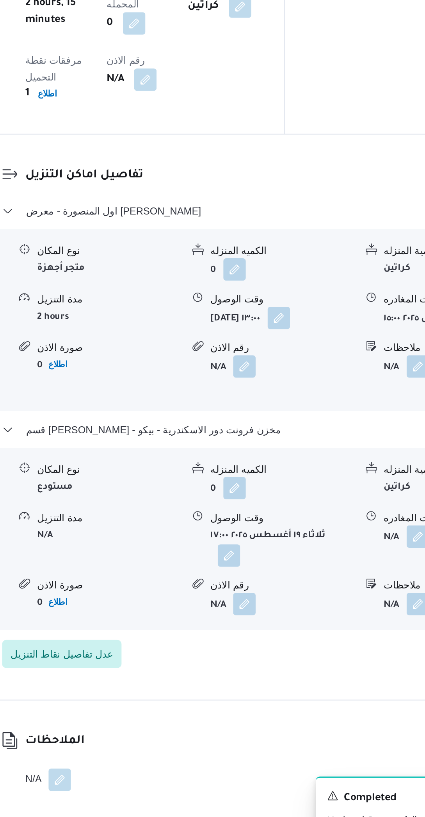
scroll to position [480, 0]
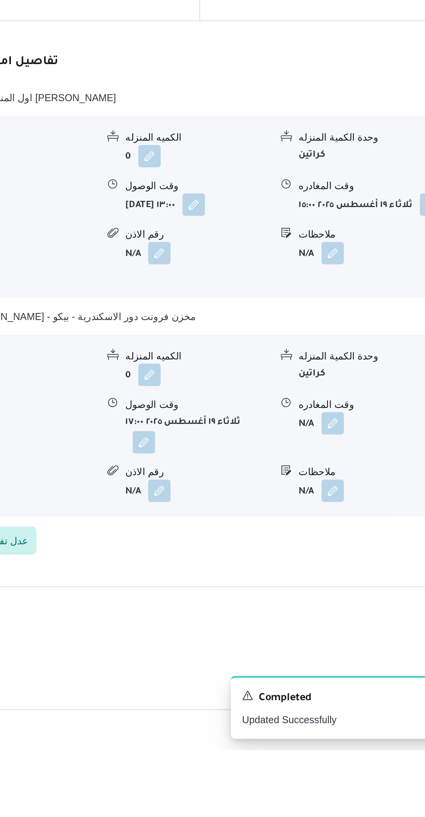
click at [352, 629] on button "button" at bounding box center [351, 635] width 13 height 13
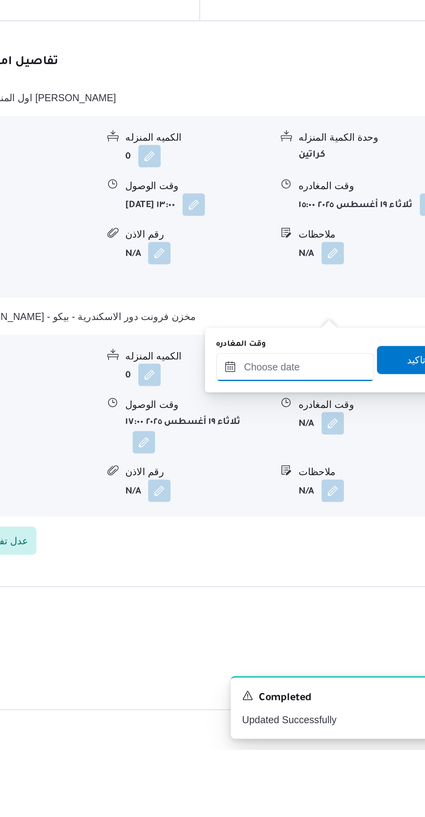
click at [326, 605] on input "وقت المغادره" at bounding box center [330, 604] width 88 height 16
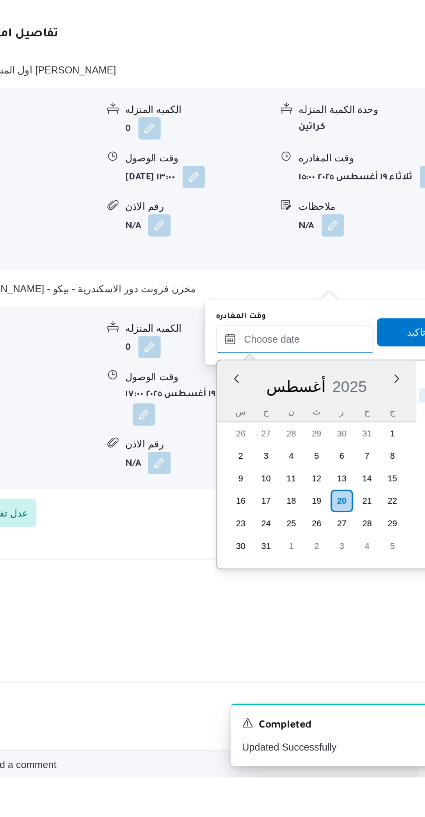
scroll to position [441, 0]
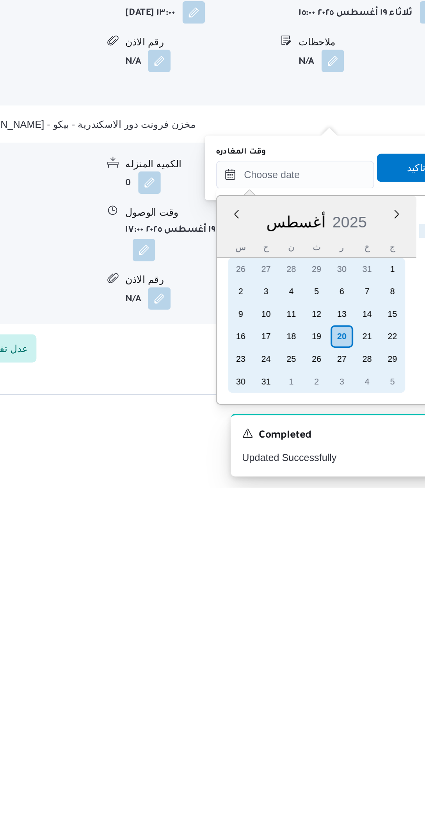
click at [341, 731] on div "19" at bounding box center [342, 733] width 13 height 13
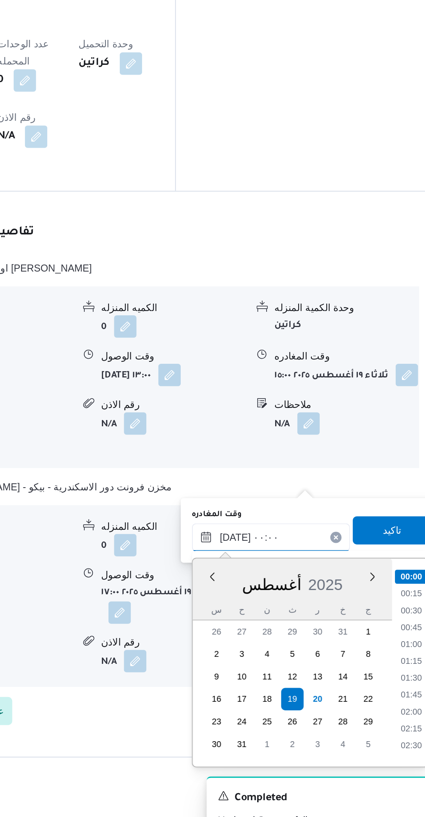
click at [304, 645] on input "[DATE] ٠٠:٠٠" at bounding box center [330, 643] width 88 height 16
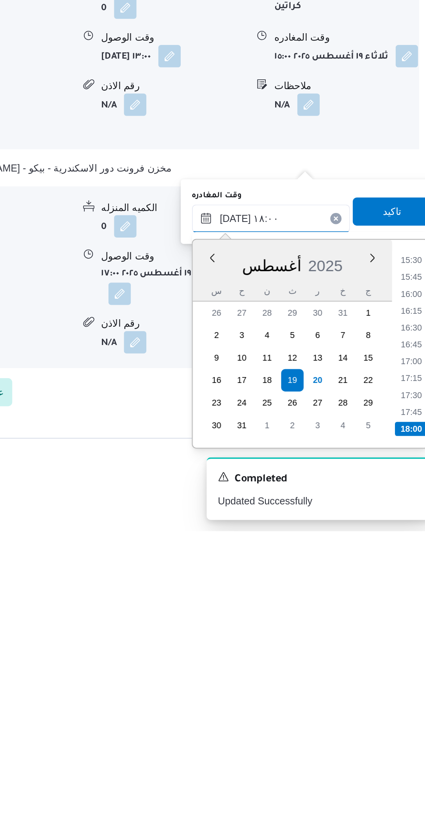
type input "[DATE] ١٨:٠٠"
click at [403, 756] on li "18:00" at bounding box center [408, 760] width 18 height 8
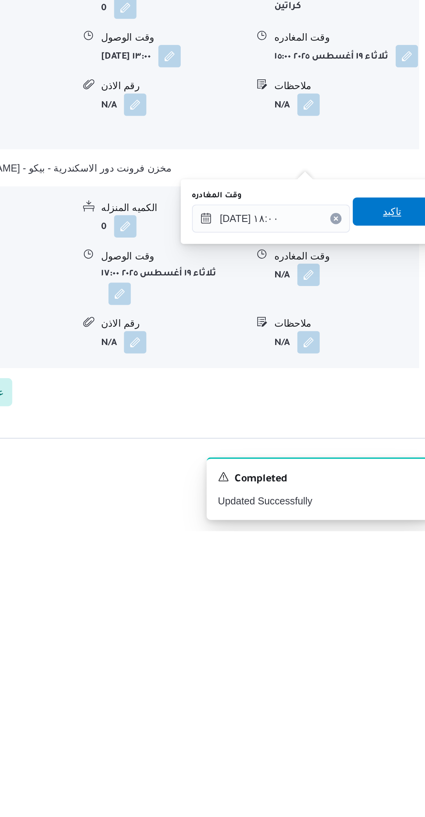
click at [393, 640] on span "تاكيد" at bounding box center [397, 639] width 10 height 9
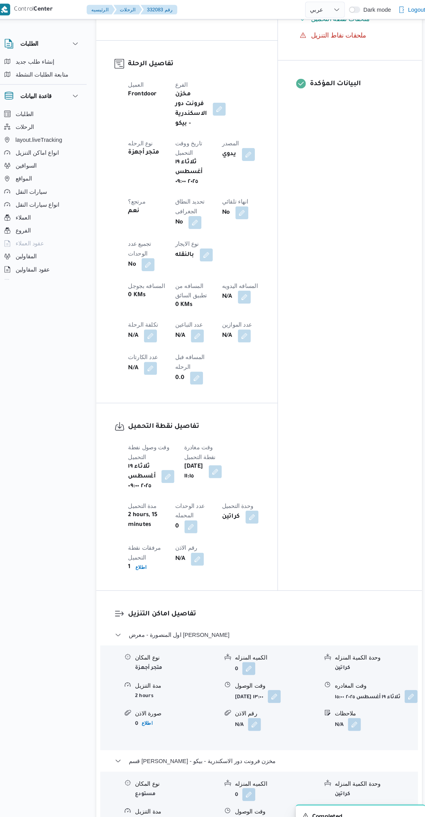
scroll to position [322, 0]
click at [238, 281] on button "button" at bounding box center [244, 287] width 13 height 13
click at [190, 268] on input "المسافه اليدويه" at bounding box center [186, 268] width 78 height 16
type input "2"
type input "450"
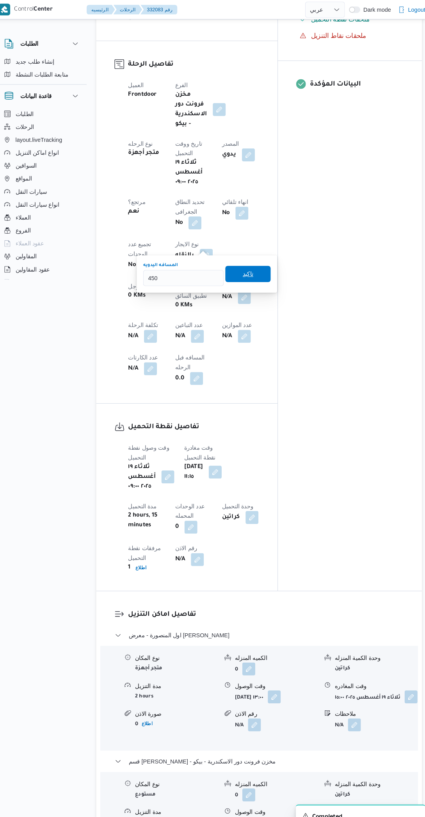
click at [252, 262] on span "تاكيد" at bounding box center [248, 264] width 44 height 16
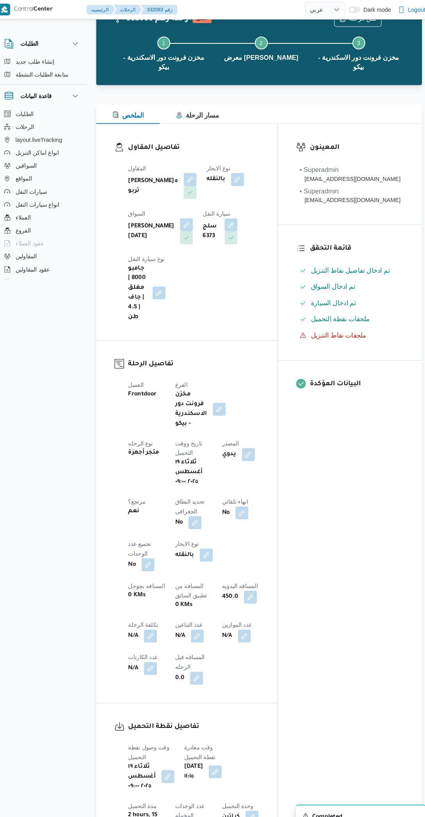
scroll to position [0, 0]
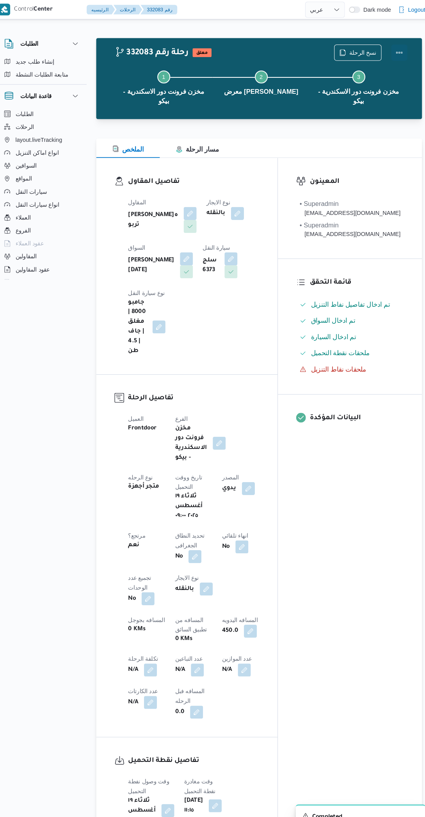
click at [394, 53] on button "Actions" at bounding box center [394, 51] width 16 height 16
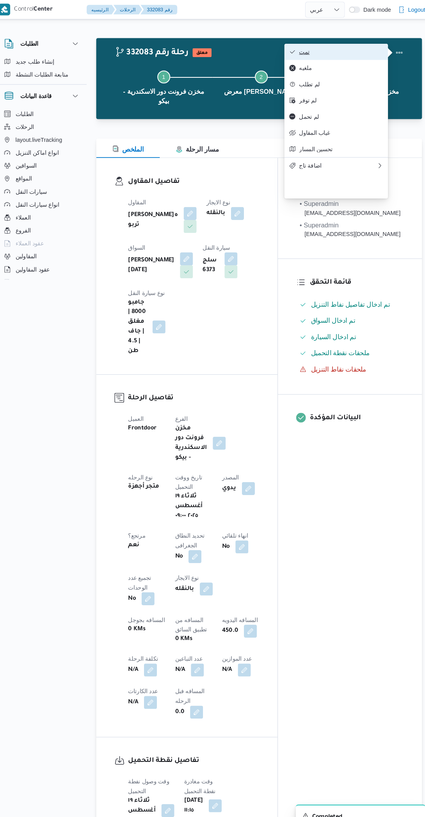
click at [365, 51] on span "تمت" at bounding box center [337, 50] width 81 height 6
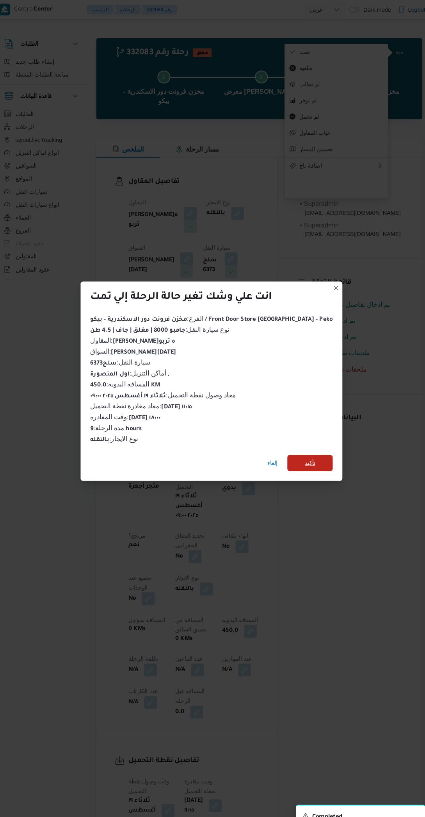
click at [313, 443] on span "تأكيد" at bounding box center [308, 447] width 44 height 16
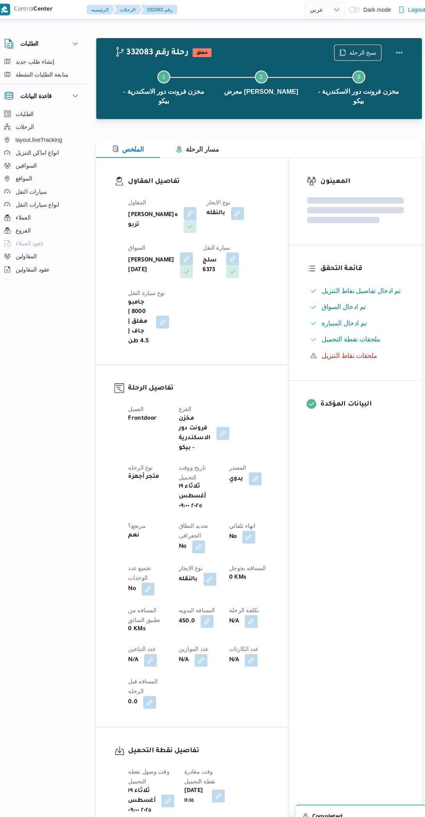
click at [357, 540] on div "المعينون قائمة التحقق تم ادخال تفاصيل نفاط التنزيل تم ادخال السواق تم ادخال الس…" at bounding box center [351, 517] width 129 height 730
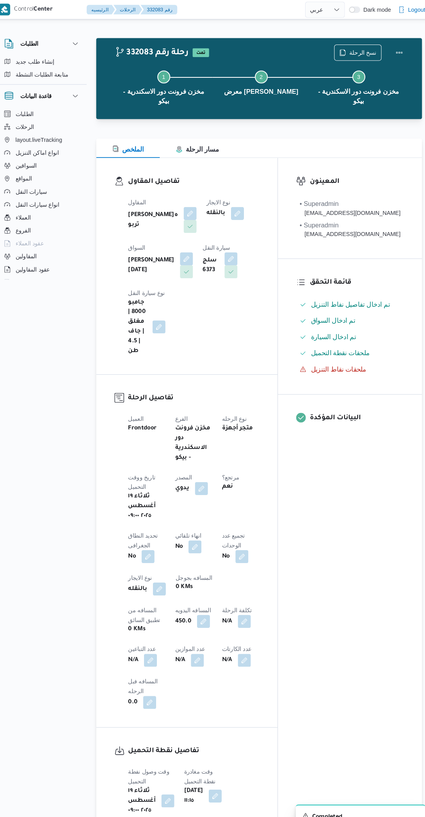
select select "ar"
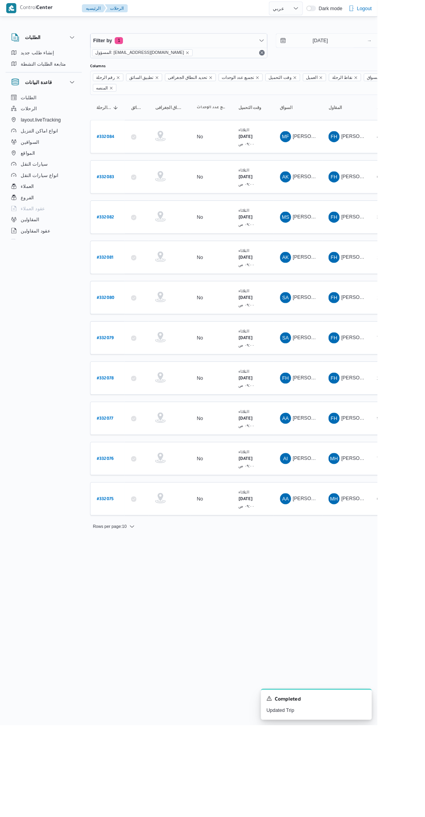
click at [125, 152] on b "# 332084" at bounding box center [119, 154] width 20 height 5
select select "ar"
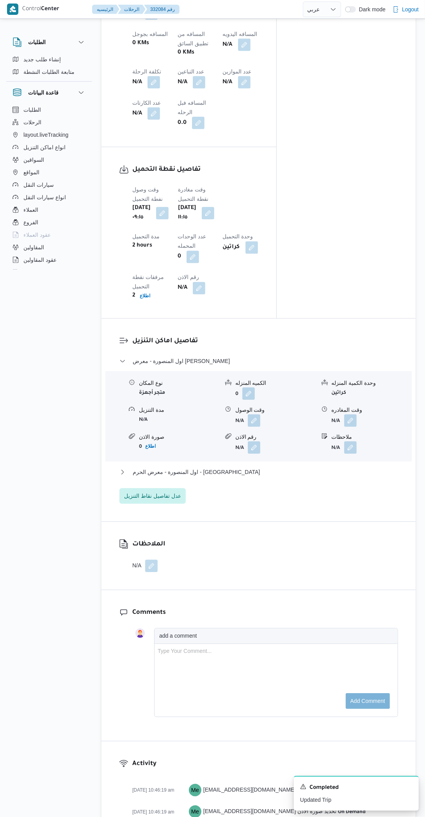
scroll to position [581, 0]
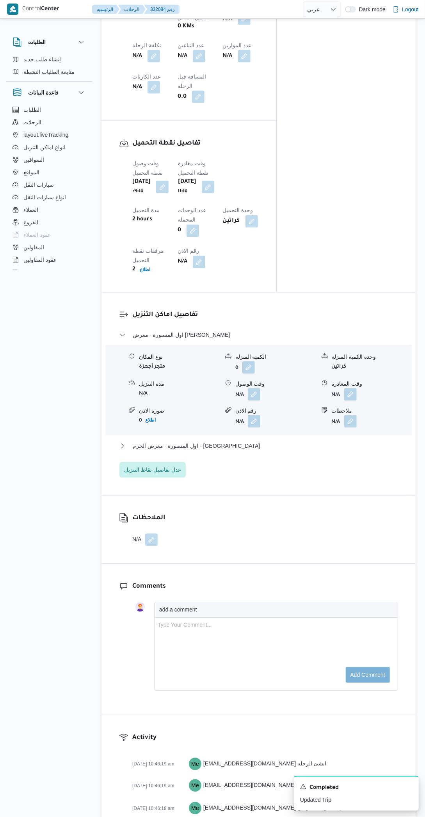
click at [257, 398] on button "button" at bounding box center [254, 394] width 13 height 13
click at [238, 434] on input "وقت الوصول" at bounding box center [234, 432] width 89 height 16
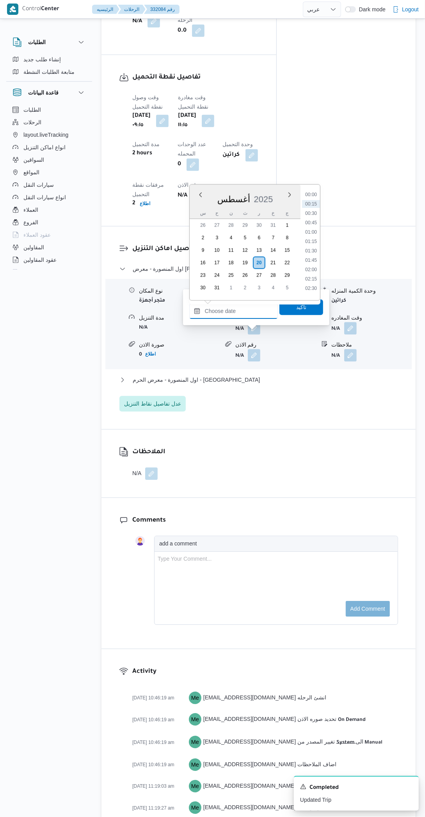
scroll to position [207, 0]
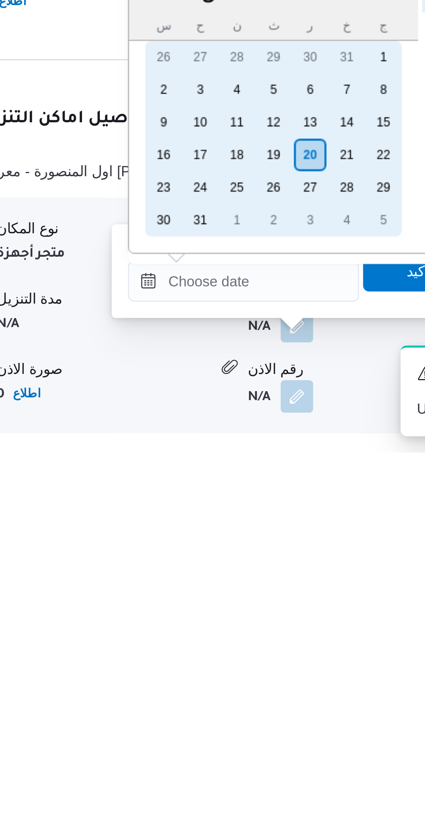
click at [246, 703] on div "19" at bounding box center [245, 703] width 13 height 13
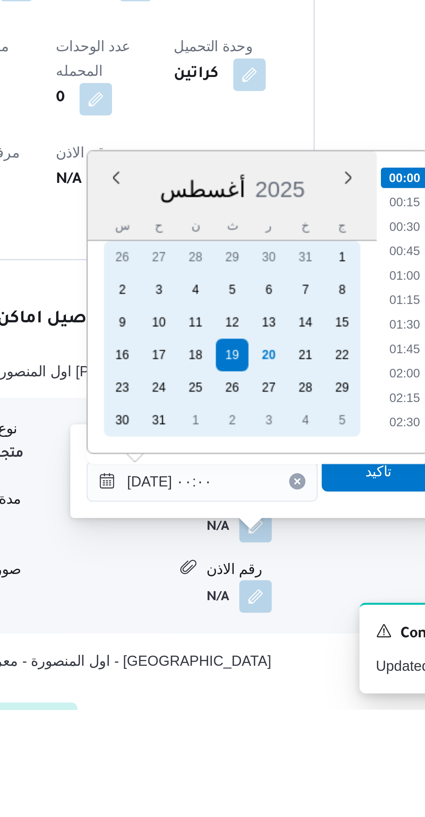
scroll to position [243, 0]
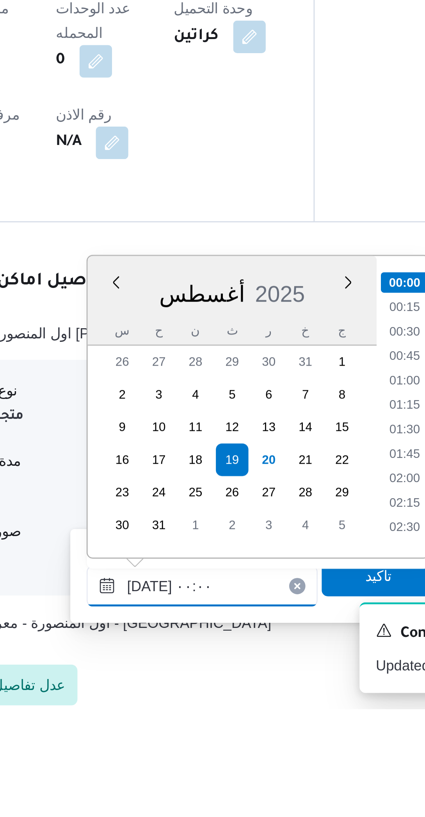
click at [209, 772] on input "[DATE] ٠٠:٠٠" at bounding box center [234, 770] width 89 height 16
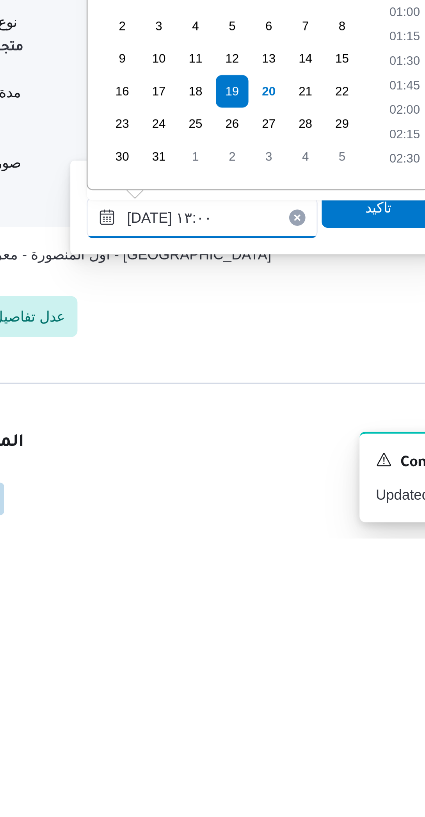
scroll to position [393, 0]
type input "[DATE] ١٣:٠٠"
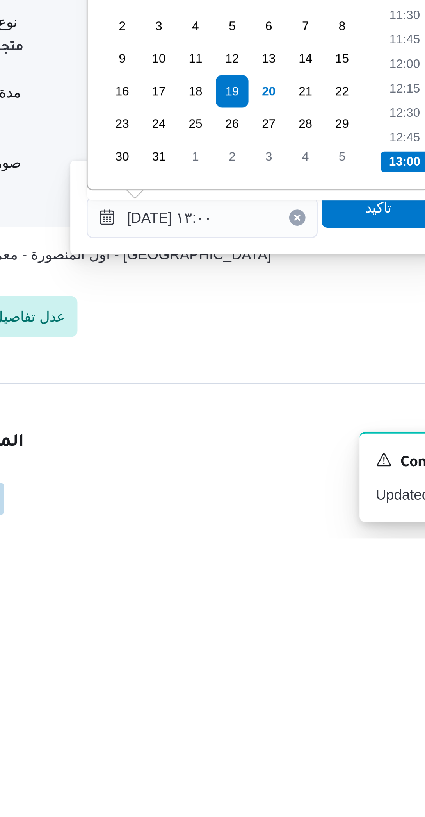
click at [309, 672] on li "13:00" at bounding box center [311, 673] width 18 height 8
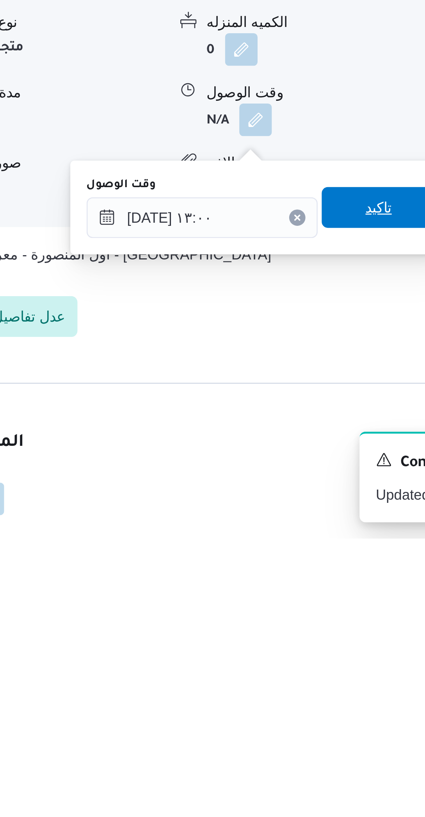
click at [299, 693] on span "تاكيد" at bounding box center [302, 690] width 44 height 16
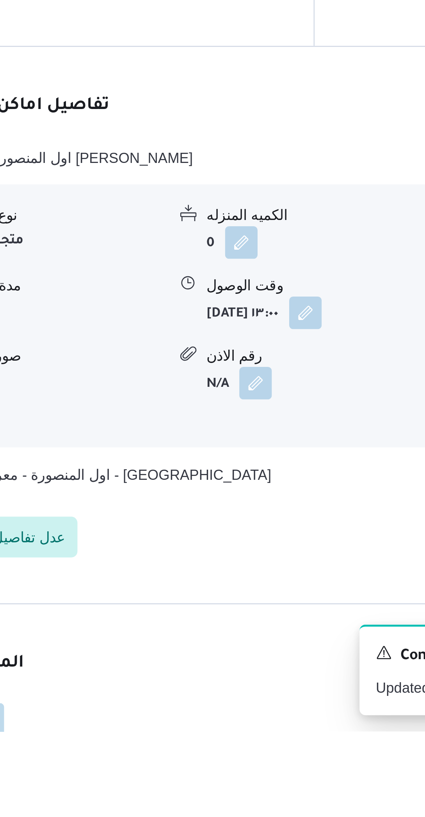
scroll to position [340, 0]
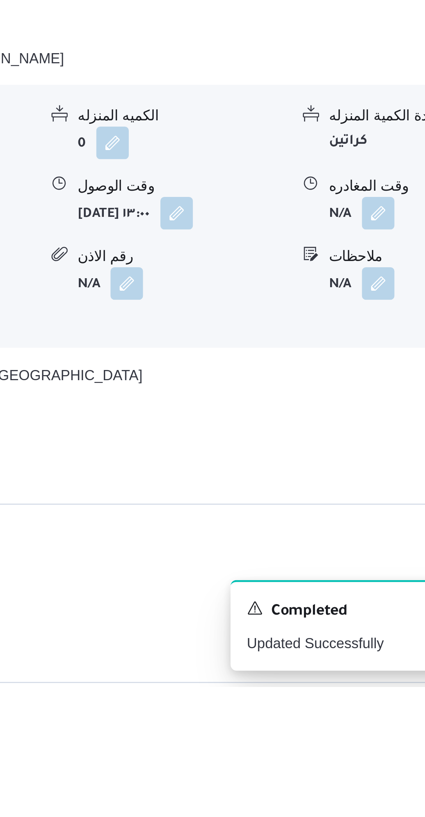
click at [349, 642] on button "button" at bounding box center [351, 635] width 13 height 13
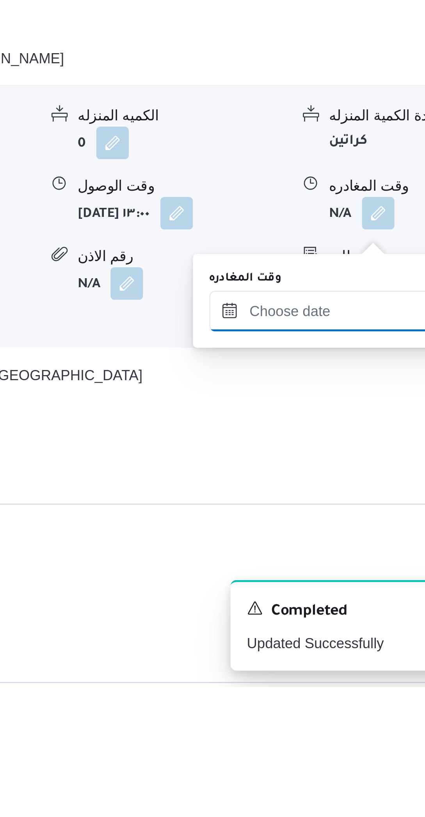
click at [313, 674] on input "وقت المغادره" at bounding box center [330, 673] width 88 height 16
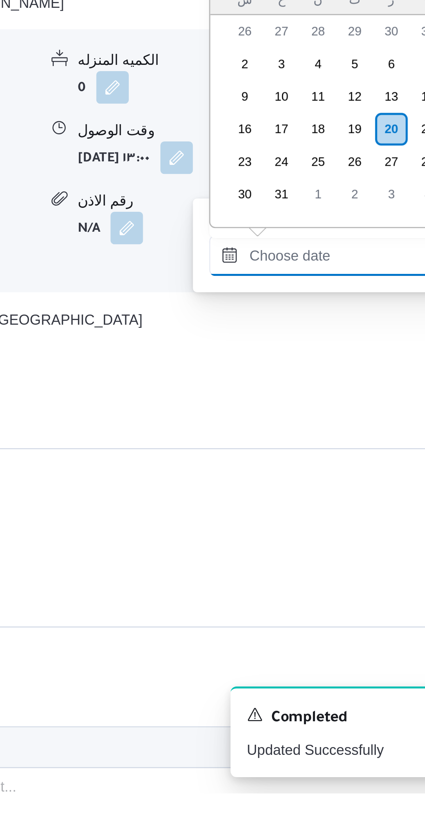
scroll to position [308, 0]
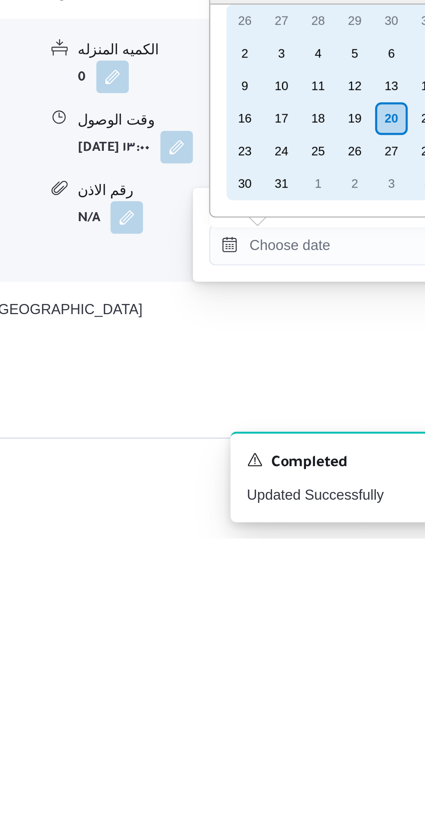
click at [339, 657] on div "19" at bounding box center [342, 656] width 13 height 13
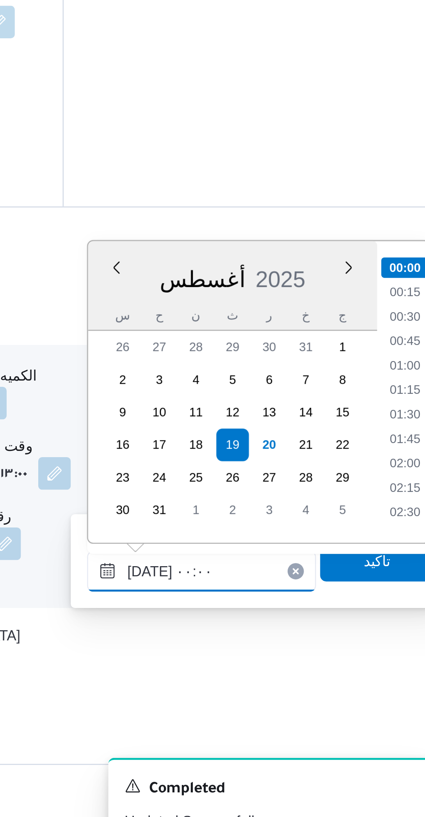
click at [305, 706] on input "[DATE] ٠٠:٠٠" at bounding box center [330, 705] width 88 height 16
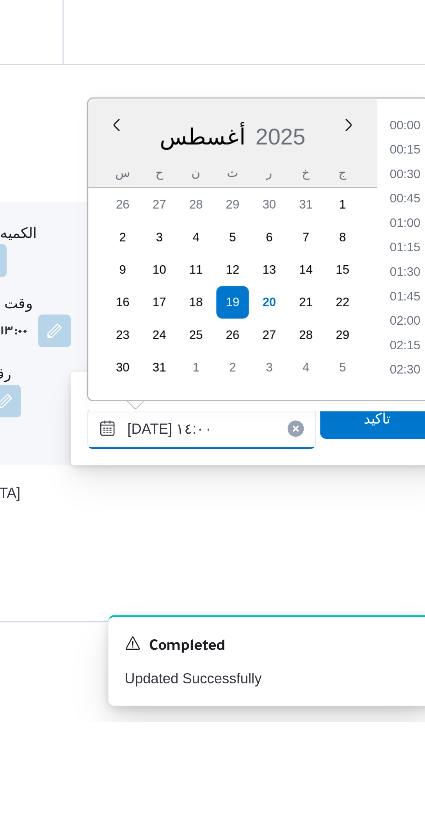
scroll to position [430, 0]
type input "[DATE] ١٤:٠٠"
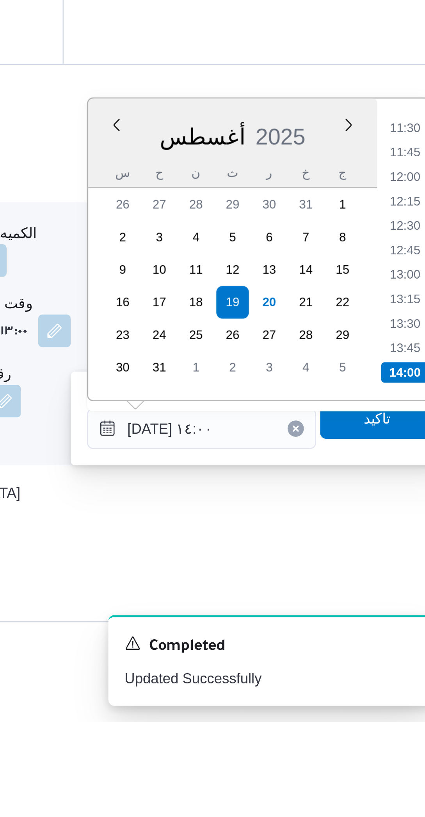
click at [406, 683] on li "14:00" at bounding box center [408, 683] width 18 height 8
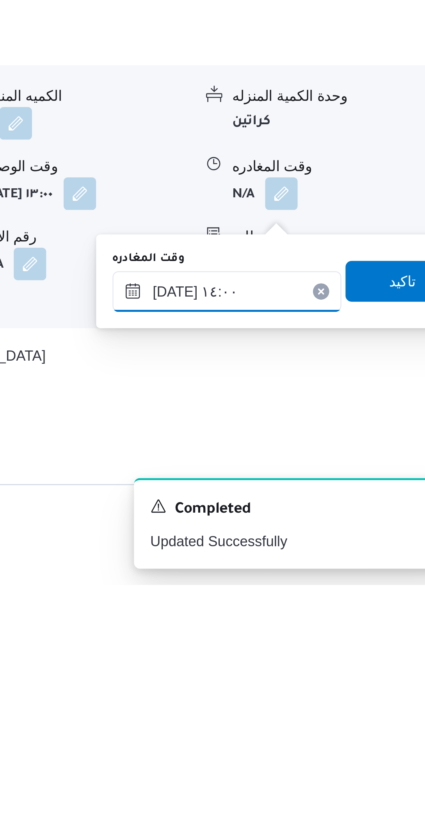
scroll to position [308, 0]
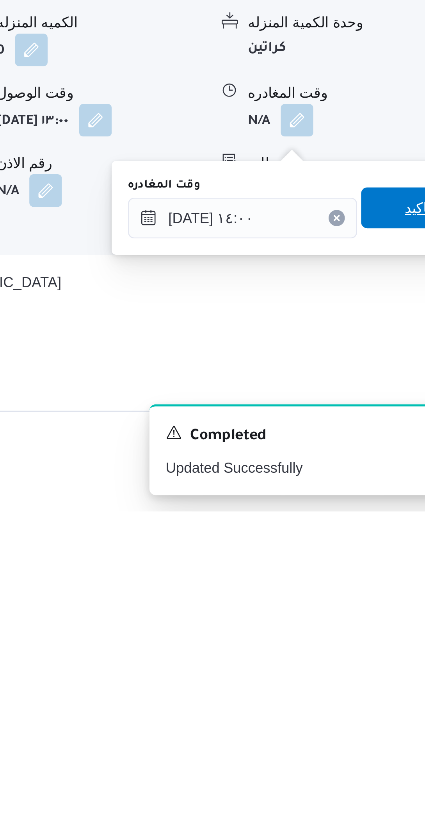
click at [384, 702] on span "تاكيد" at bounding box center [397, 701] width 44 height 16
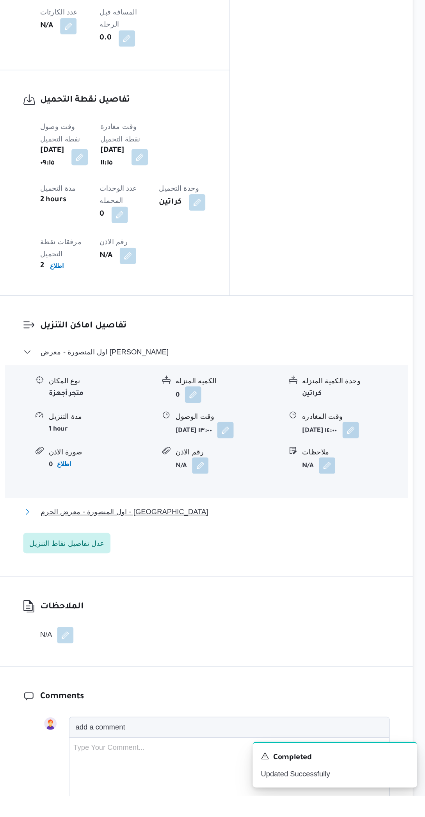
click at [271, 606] on button "اول المنصورة - معرض الحرم - [GEOGRAPHIC_DATA]" at bounding box center [259, 600] width 279 height 9
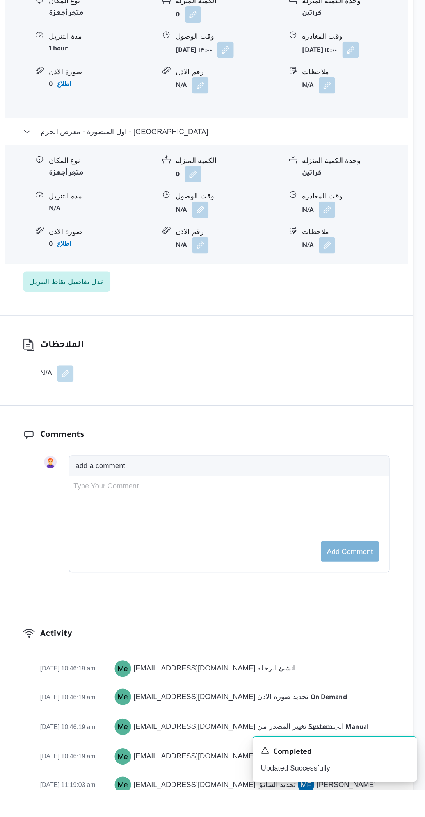
click at [257, 382] on button "button" at bounding box center [254, 376] width 13 height 13
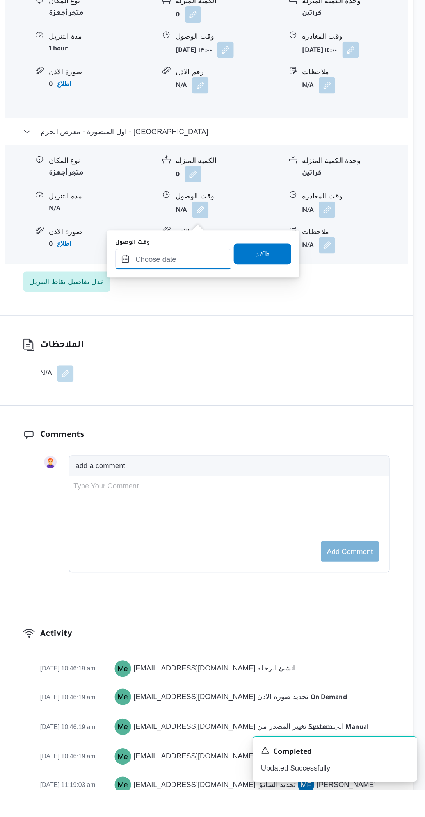
click at [245, 411] on input "وقت الوصول" at bounding box center [234, 414] width 89 height 16
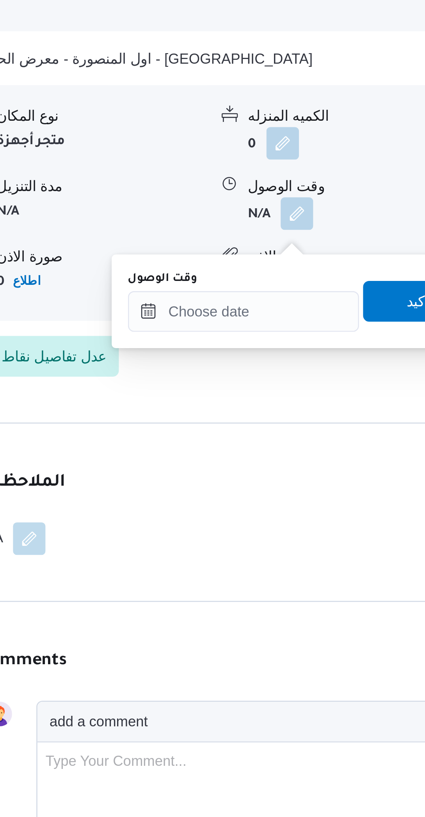
scroll to position [587, 0]
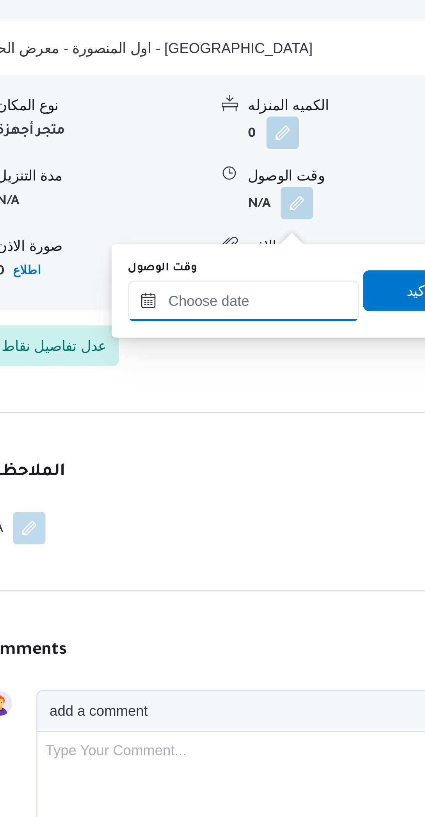
click at [232, 548] on input "وقت الوصول" at bounding box center [234, 547] width 89 height 16
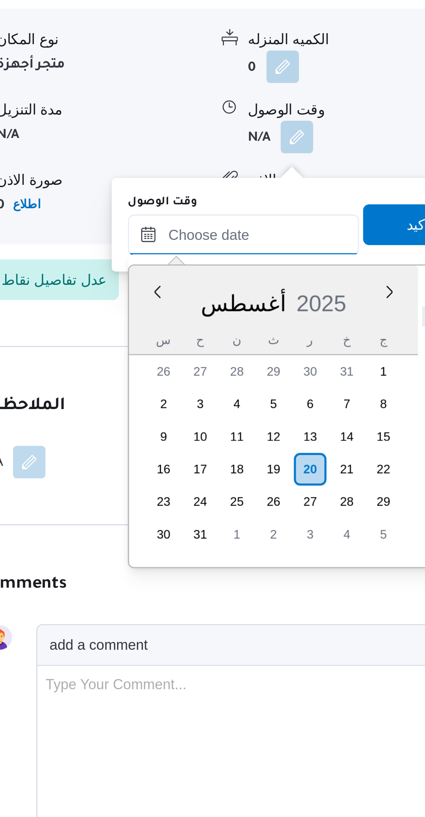
scroll to position [479, 0]
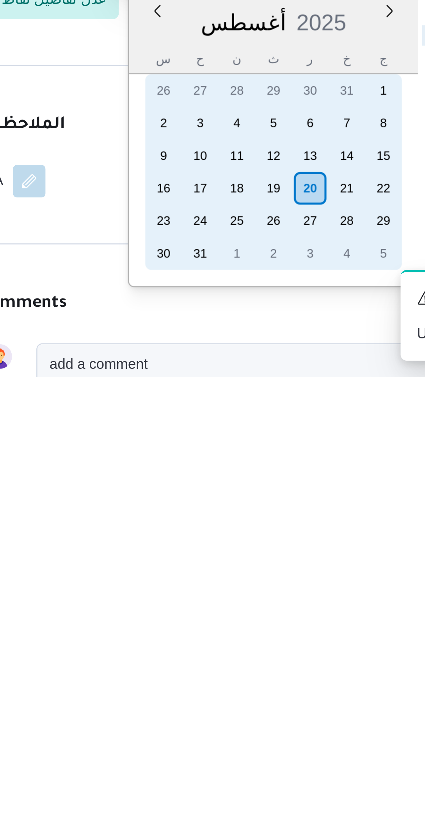
click at [244, 746] on div "19" at bounding box center [245, 744] width 13 height 13
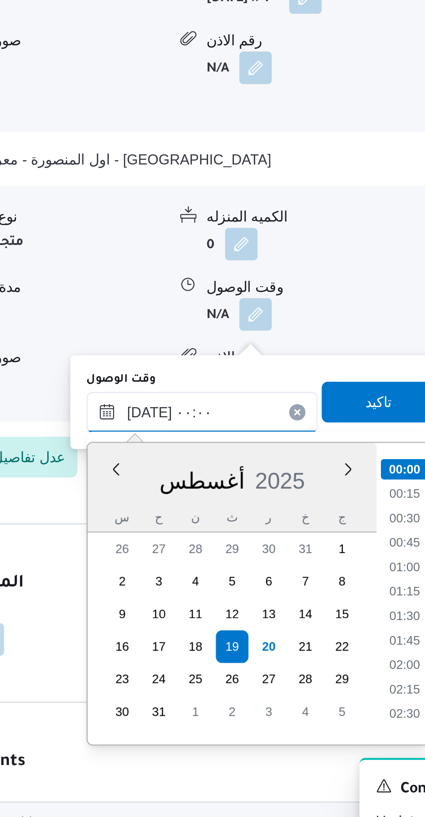
click at [207, 646] on input "[DATE] ٠٠:٠٠" at bounding box center [234, 644] width 89 height 16
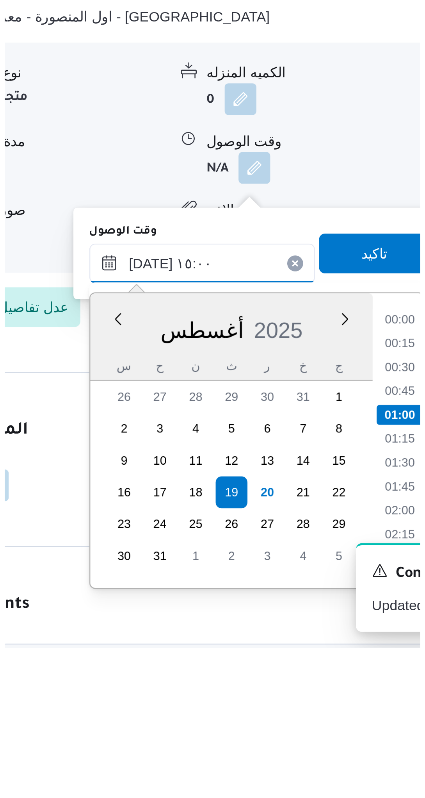
scroll to position [468, 0]
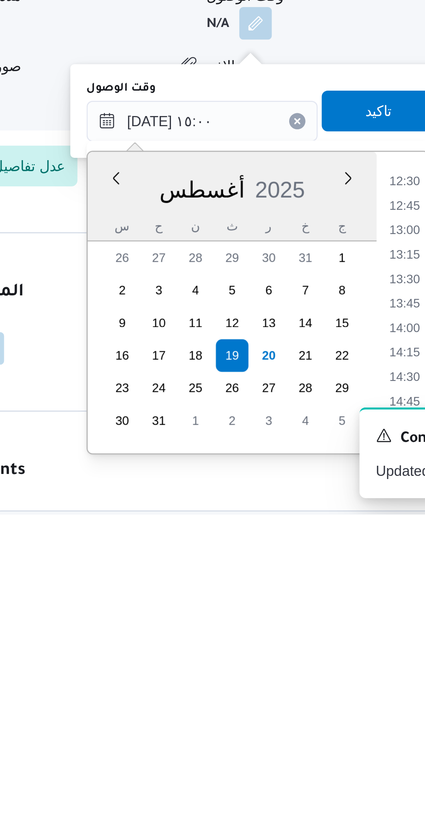
click at [308, 764] on li "14:30" at bounding box center [311, 764] width 18 height 8
type input "[DATE] ١٤:٣٠"
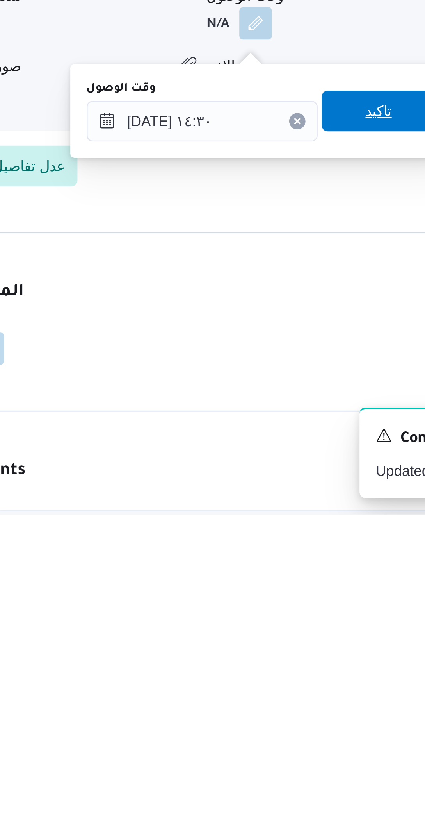
click at [306, 664] on span "تاكيد" at bounding box center [302, 662] width 44 height 16
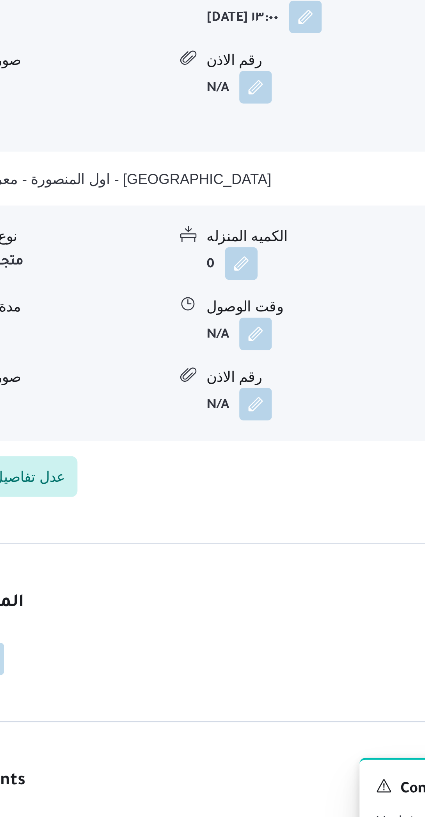
scroll to position [468, 0]
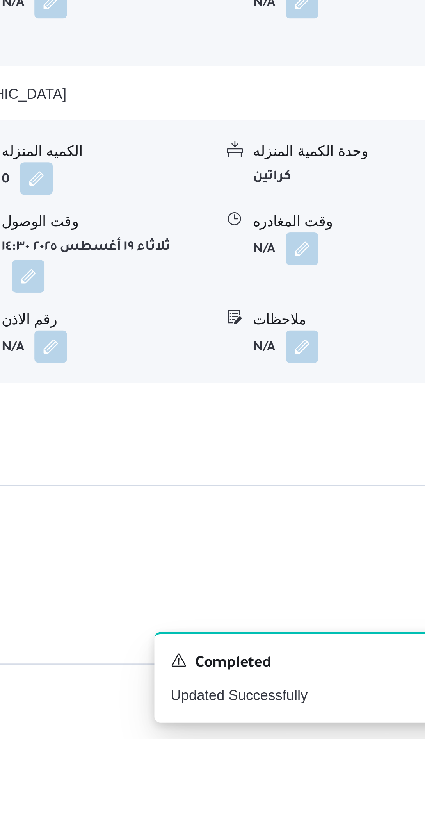
click at [351, 635] on button "button" at bounding box center [351, 629] width 13 height 13
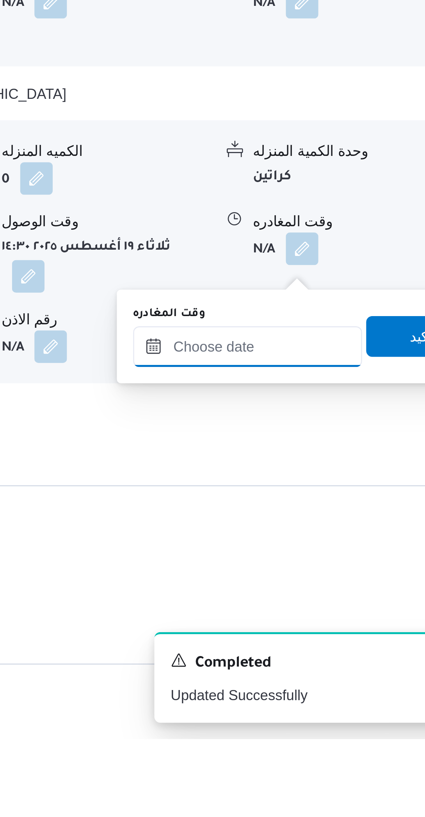
click at [328, 664] on input "وقت المغادره" at bounding box center [330, 667] width 88 height 16
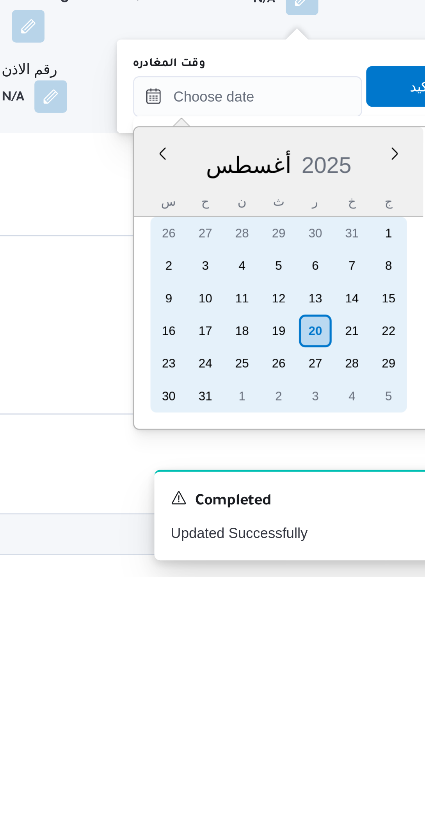
click at [339, 723] on div "19" at bounding box center [342, 723] width 13 height 13
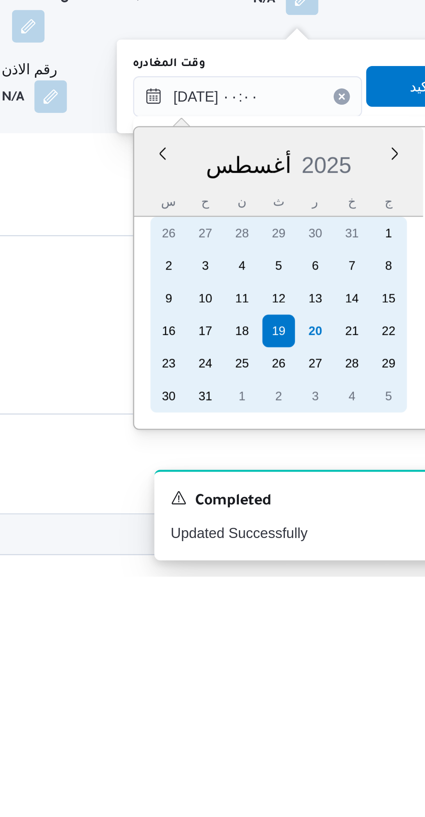
scroll to position [501, 0]
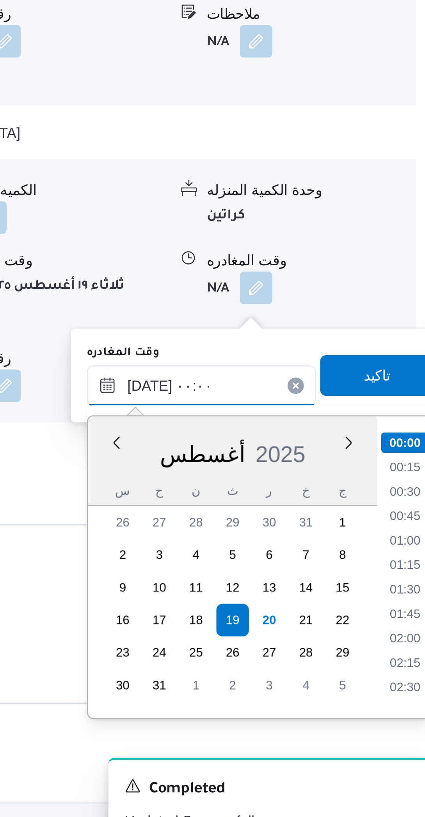
click at [305, 635] on input "[DATE] ٠٠:٠٠" at bounding box center [330, 634] width 88 height 16
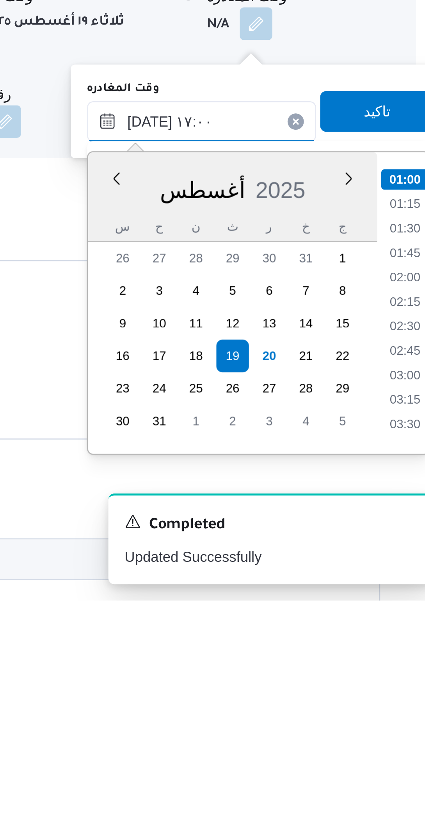
scroll to position [543, 0]
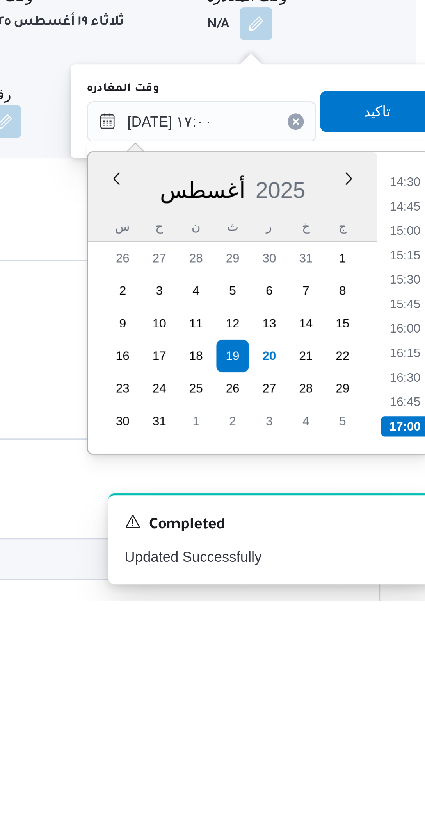
click at [406, 742] on li "16:45" at bounding box center [408, 741] width 18 height 8
type input "[DATE] ١٦:٤٥"
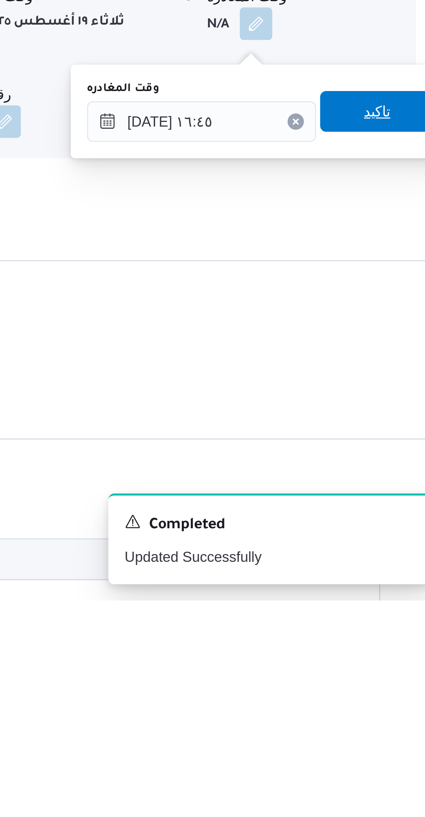
click at [404, 631] on span "تاكيد" at bounding box center [397, 630] width 44 height 16
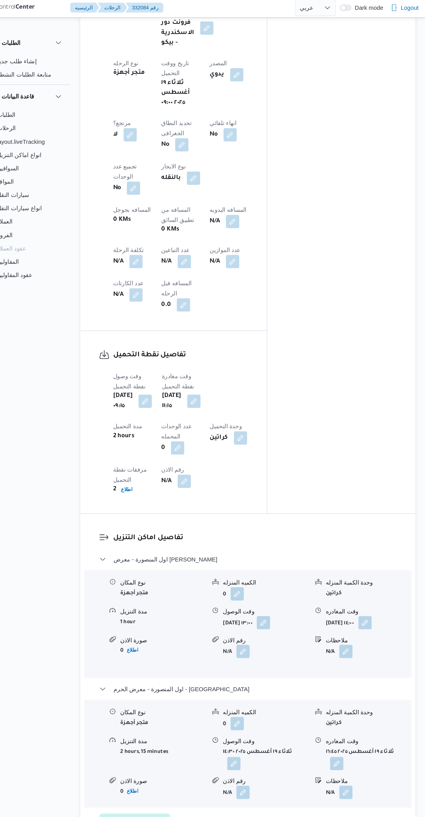
click at [238, 216] on button "button" at bounding box center [244, 210] width 13 height 13
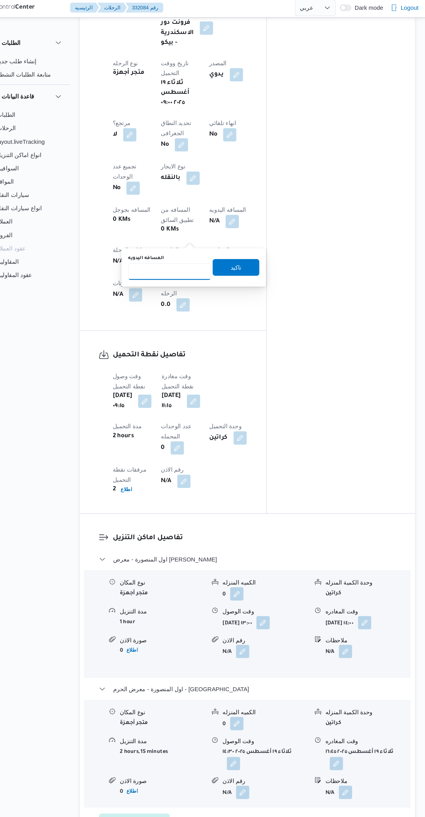
click at [191, 256] on input "المسافه اليدويه" at bounding box center [186, 257] width 78 height 16
type input "240"
click at [259, 261] on div "المسافه اليدويه 240 تاكيد" at bounding box center [208, 252] width 125 height 25
click at [243, 252] on span "تاكيد" at bounding box center [248, 252] width 10 height 9
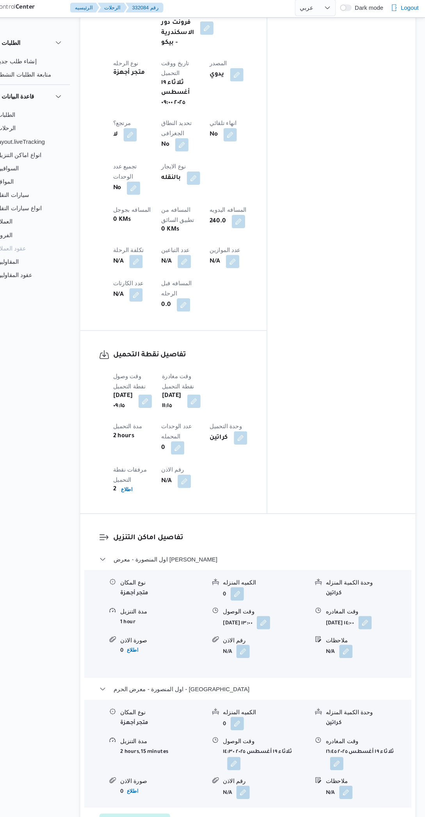
scroll to position [200, 0]
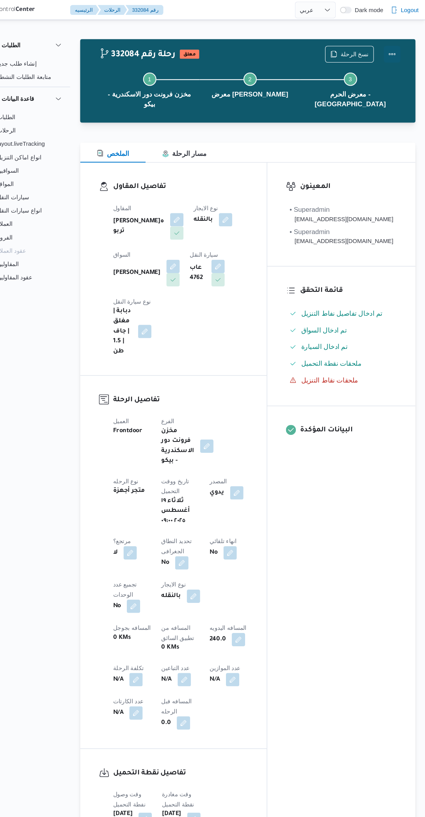
click at [394, 54] on button "Actions" at bounding box center [394, 51] width 16 height 16
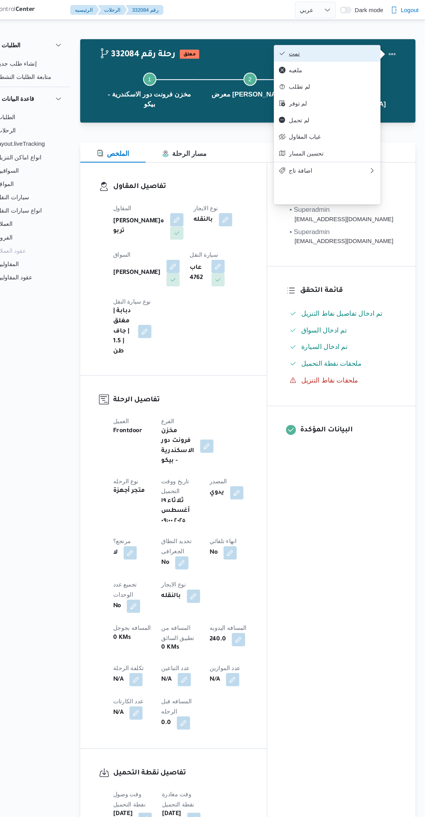
click at [379, 56] on button "تمت" at bounding box center [333, 50] width 100 height 16
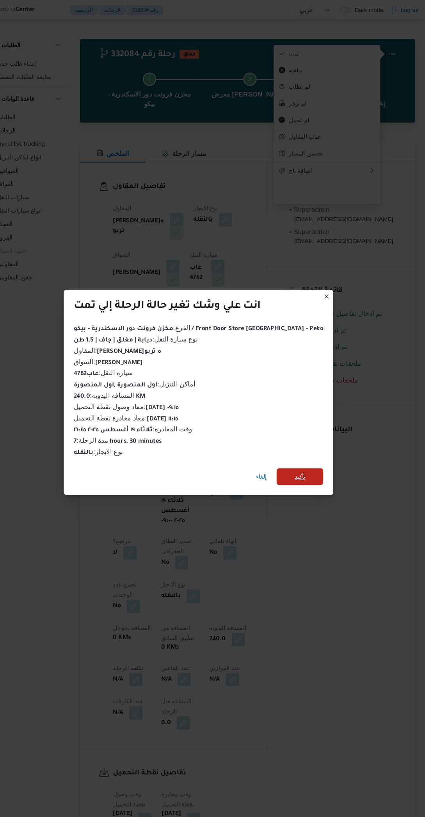
click at [308, 447] on span "تأكيد" at bounding box center [308, 447] width 44 height 16
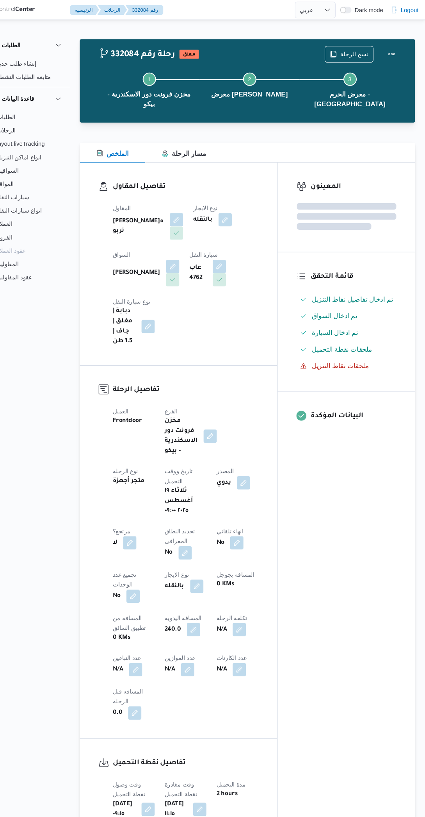
click at [347, 508] on div "المعينون قائمة التحقق تم ادخال تفاصيل نفاط التنزيل تم ادخال السواق تم ادخال الس…" at bounding box center [351, 504] width 129 height 705
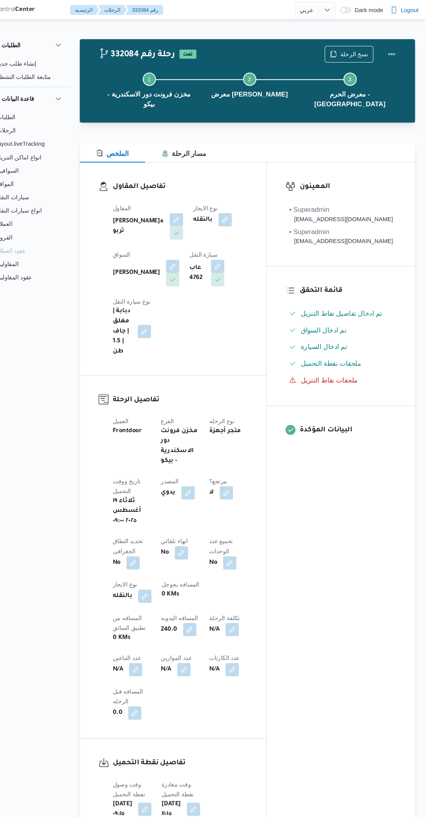
select select "ar"
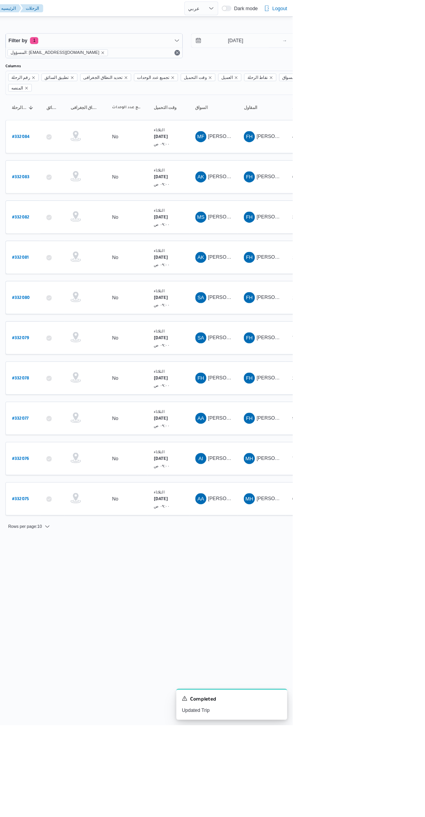
click at [124, 560] on b "# 331859" at bounding box center [118, 562] width 18 height 5
select select "ar"
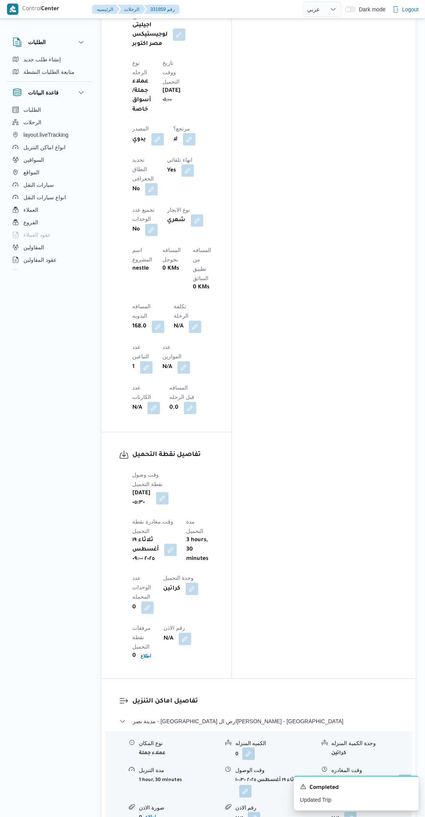
scroll to position [487, 0]
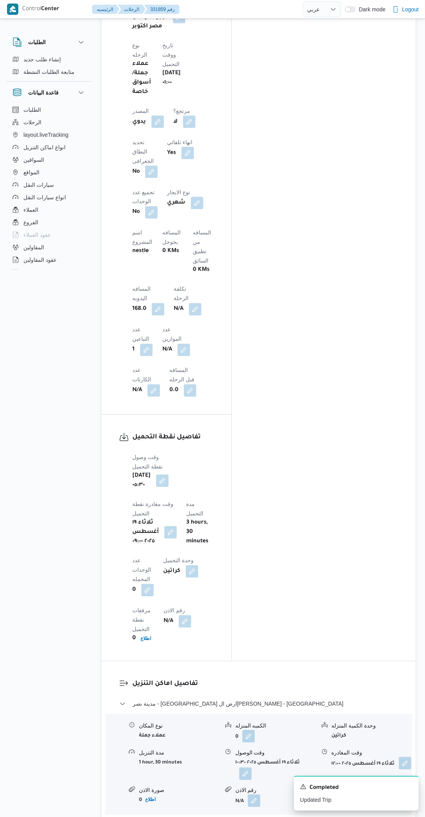
click at [330, 591] on input "وقت المغادره" at bounding box center [330, 590] width 88 height 16
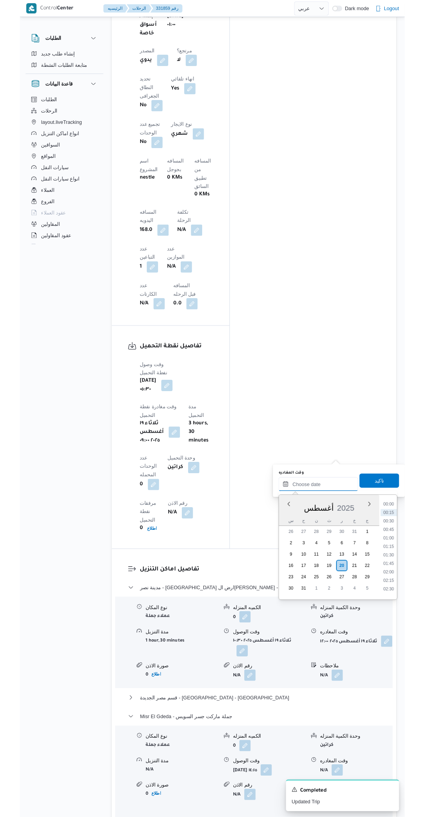
scroll to position [542, 0]
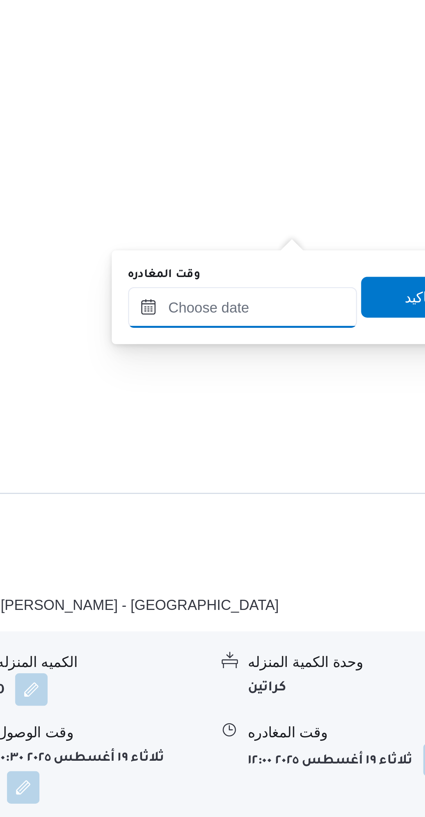
click at [340, 533] on input "وقت المغادره" at bounding box center [330, 535] width 88 height 16
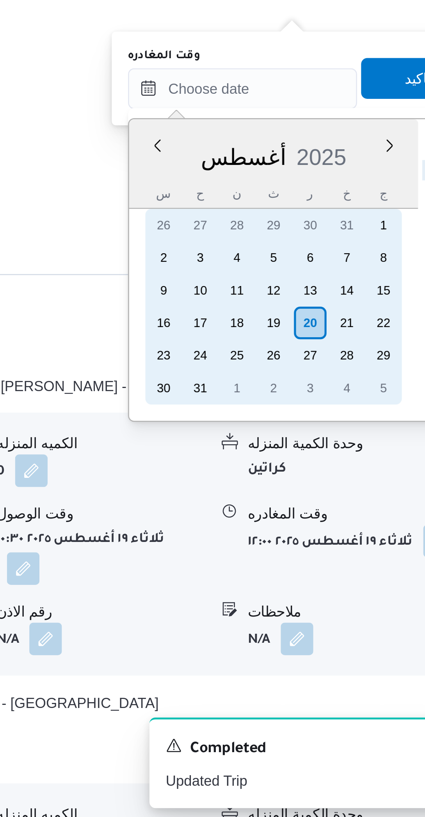
click at [345, 621] on div "19" at bounding box center [342, 625] width 13 height 13
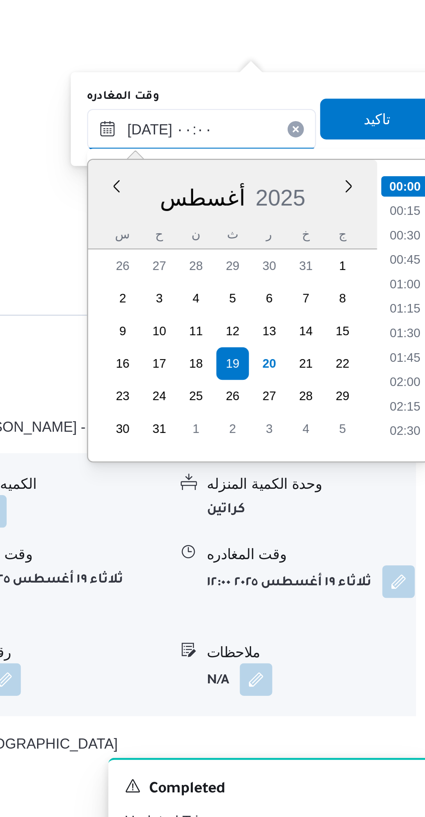
click at [303, 539] on input "[DATE] ٠٠:٠٠" at bounding box center [330, 535] width 88 height 16
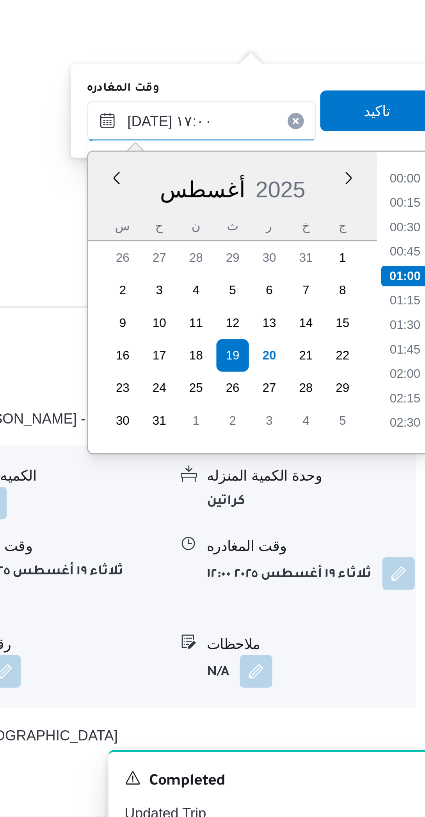
scroll to position [543, 0]
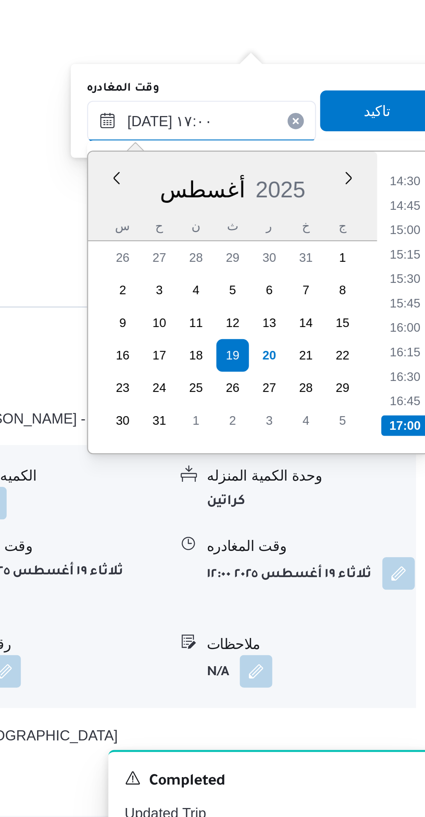
type input "[DATE] ١٧:٠٠"
click at [405, 651] on li "17:00" at bounding box center [408, 652] width 18 height 8
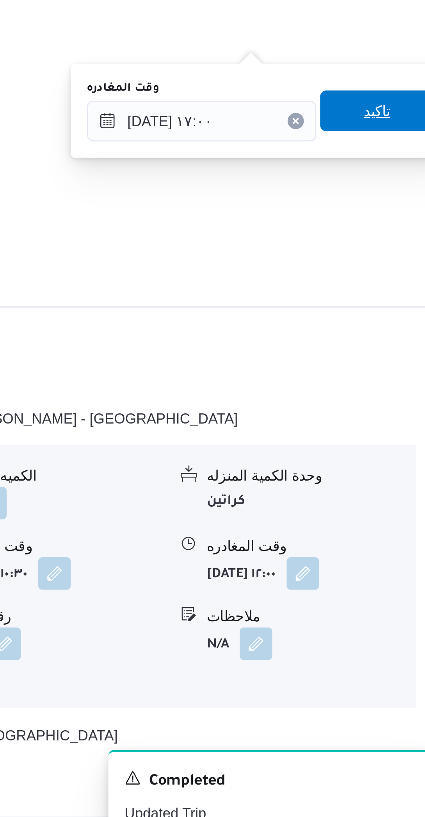
click at [399, 534] on span "تاكيد" at bounding box center [397, 531] width 44 height 16
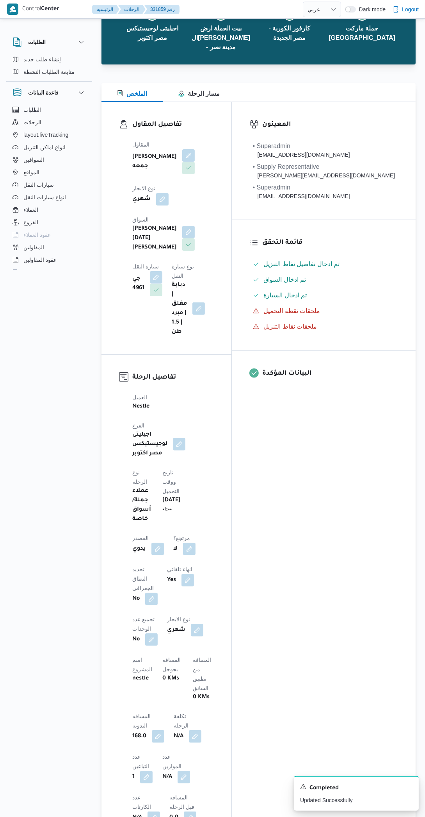
scroll to position [0, 0]
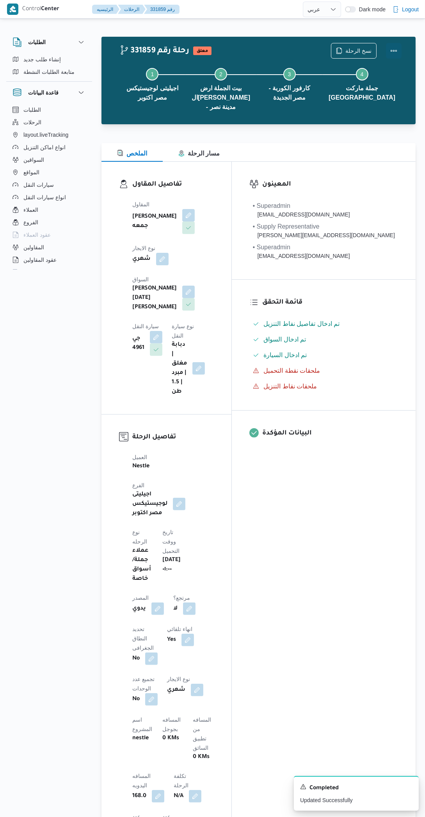
click at [395, 54] on button "Actions" at bounding box center [394, 51] width 16 height 16
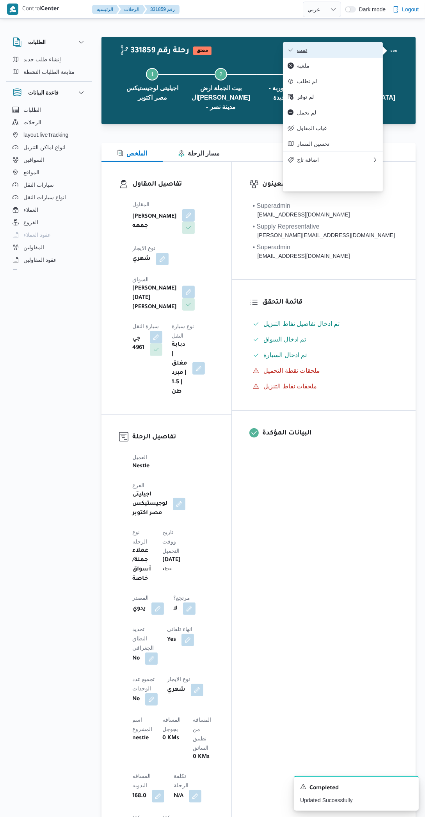
click at [368, 51] on span "تمت" at bounding box center [337, 50] width 81 height 6
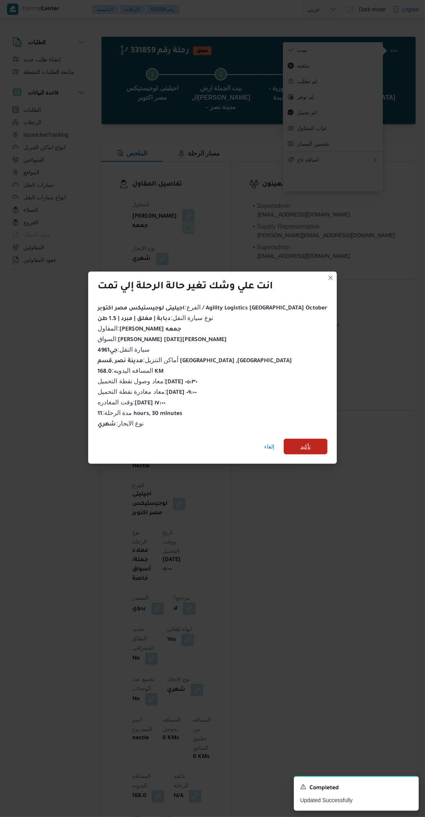
click at [304, 443] on span "تأكيد" at bounding box center [306, 447] width 44 height 16
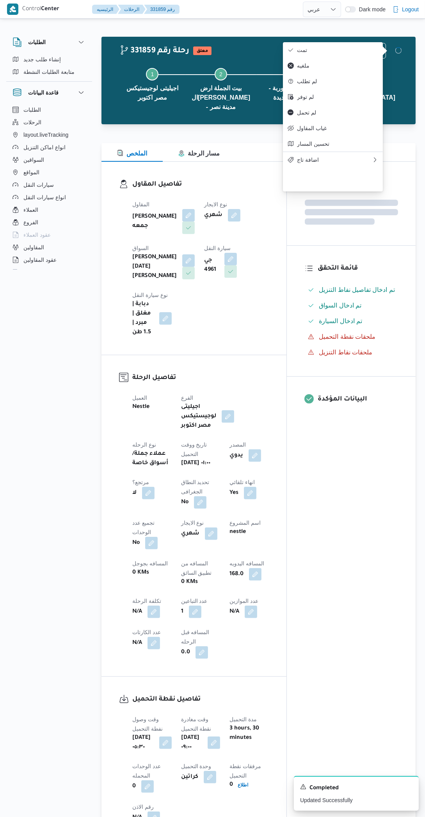
click at [359, 540] on div "المعينون قائمة التحقق تم ادخال تفاصيل نفاط التنزيل تم ادخال السواق تم ادخال الس…" at bounding box center [351, 509] width 129 height 695
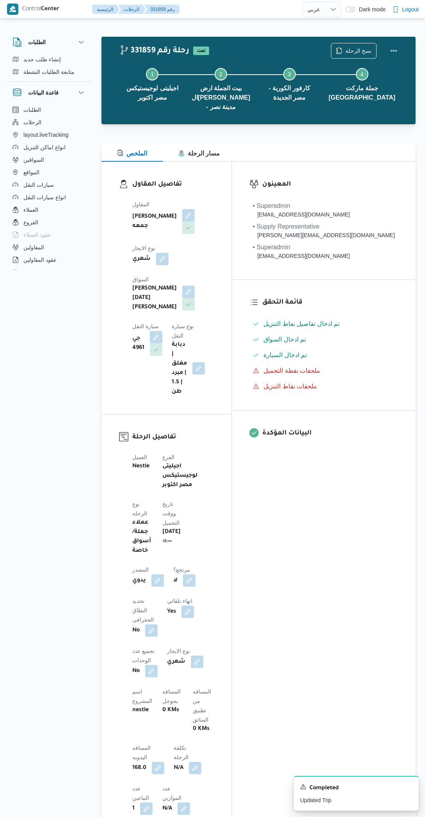
select select "ar"
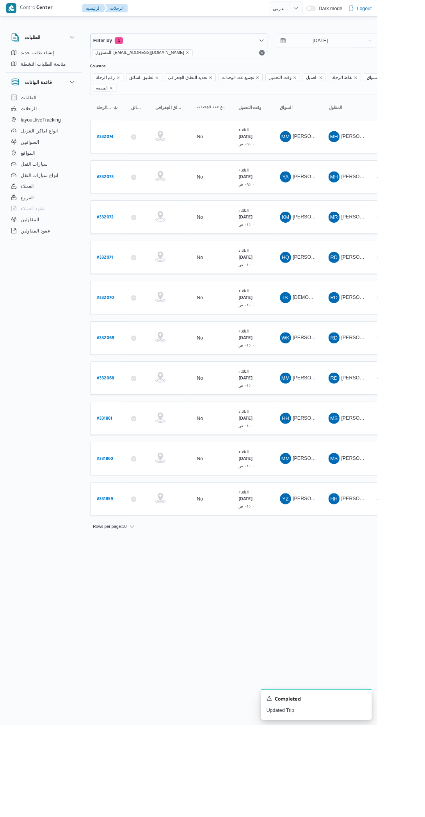
click at [120, 424] on b "# 332068" at bounding box center [119, 426] width 20 height 5
select select "ar"
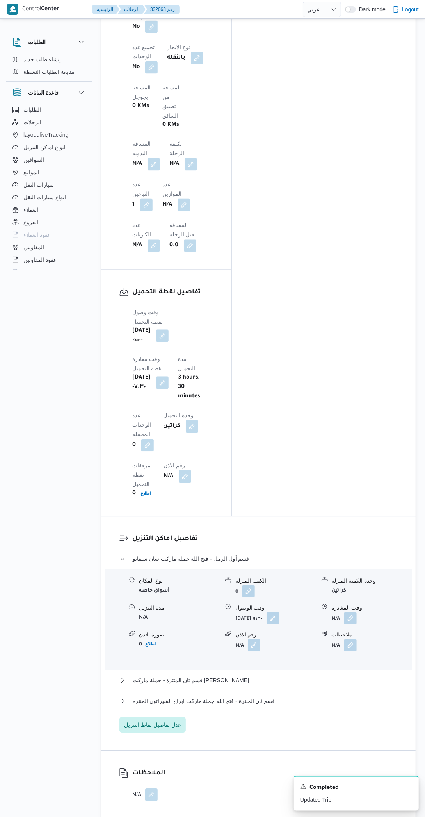
scroll to position [658, 0]
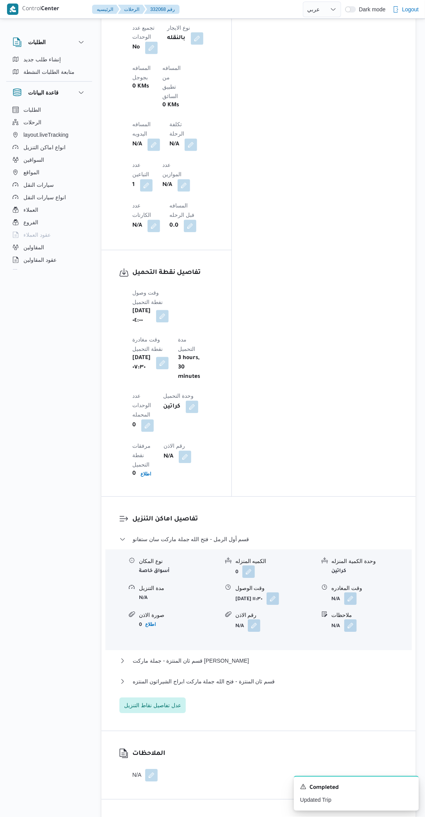
click at [352, 593] on button "button" at bounding box center [351, 599] width 13 height 13
click at [334, 286] on input "وقت المغادره" at bounding box center [330, 287] width 88 height 16
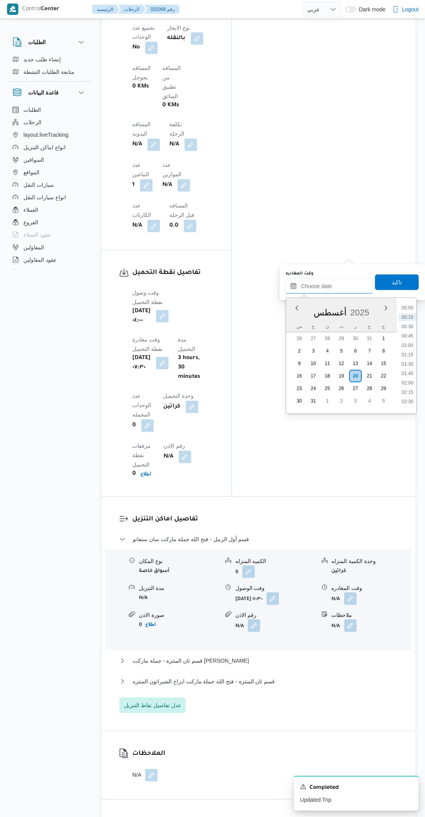
scroll to position [224, 0]
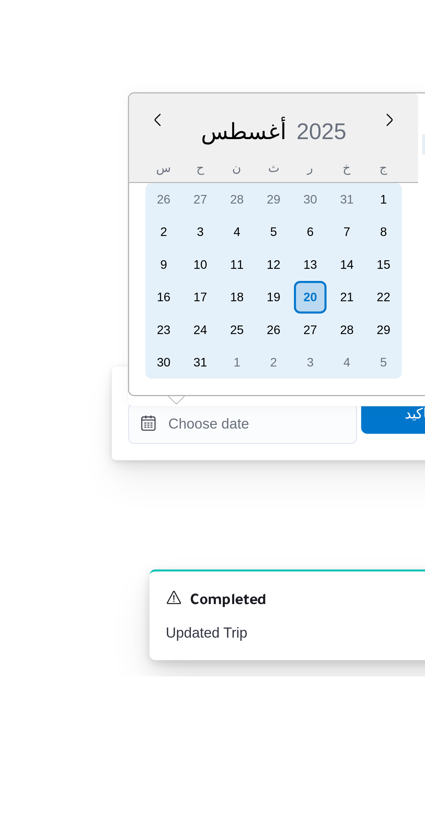
click at [342, 672] on div "19" at bounding box center [342, 671] width 13 height 13
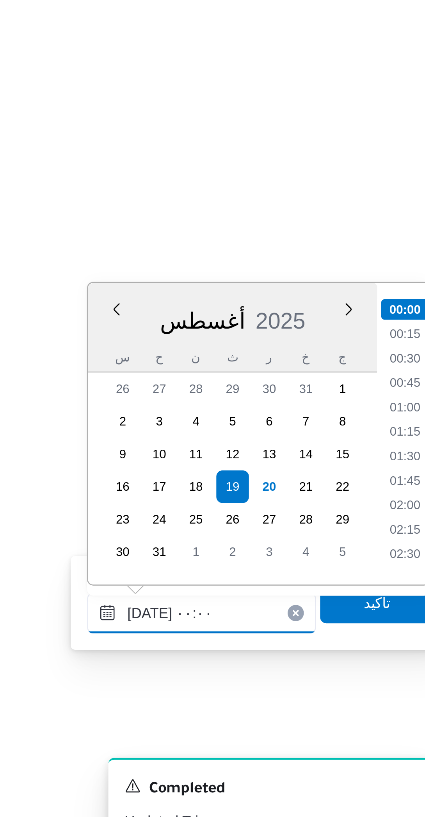
click at [304, 724] on input "[DATE] ٠٠:٠٠" at bounding box center [330, 721] width 88 height 16
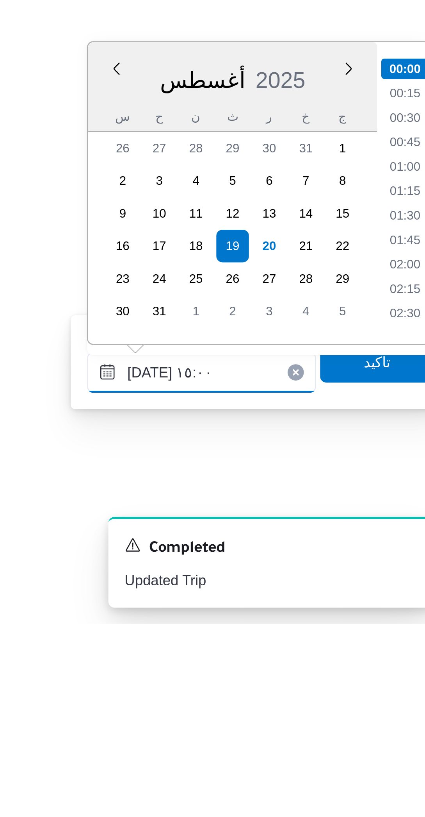
scroll to position [468, 0]
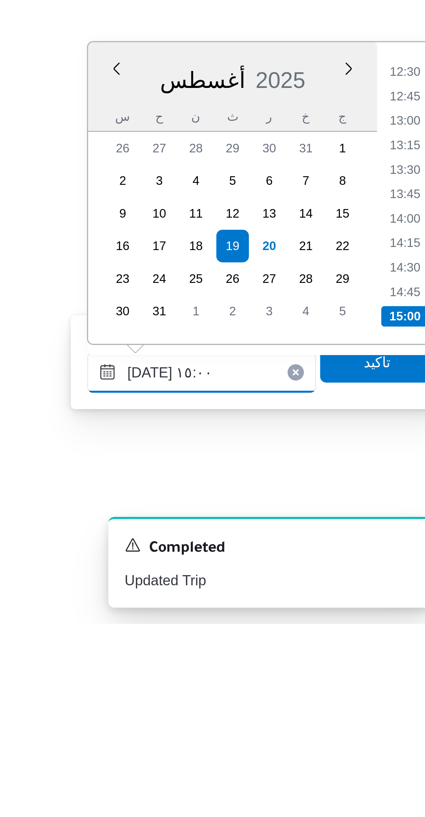
type input "[DATE] ١٥:٠٠"
click at [405, 697] on li "15:00" at bounding box center [408, 699] width 18 height 8
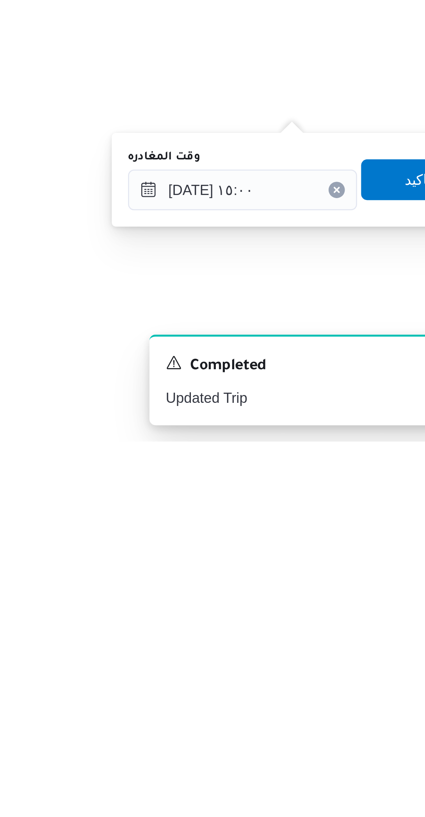
click at [377, 788] on div "Completed" at bounding box center [356, 788] width 113 height 10
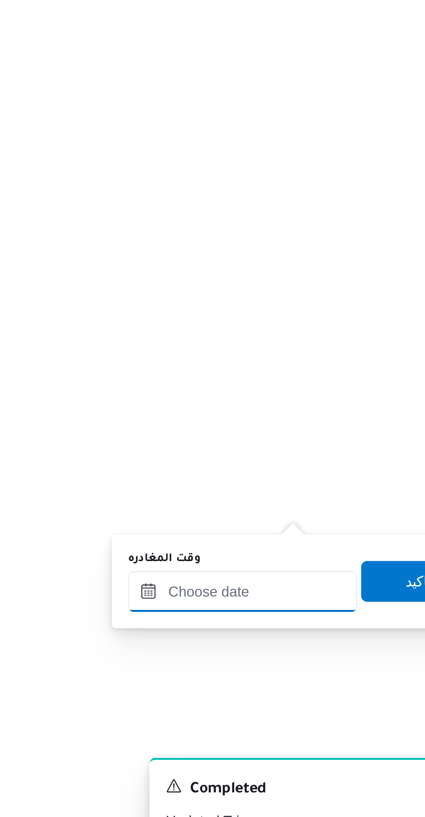
click at [333, 711] on input "وقت المغادره" at bounding box center [330, 712] width 88 height 16
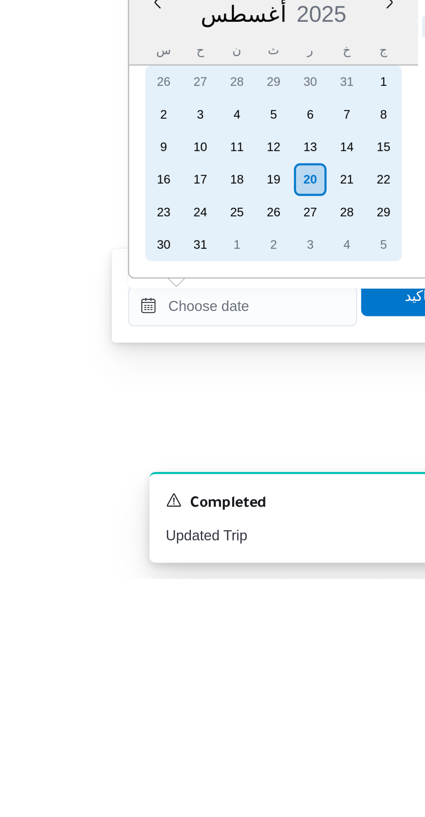
click at [340, 665] on div "19" at bounding box center [342, 664] width 13 height 13
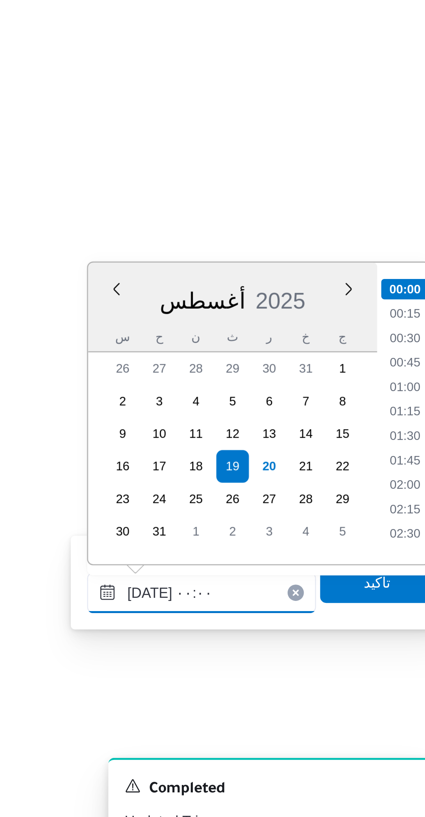
click at [306, 713] on input "[DATE] ٠٠:٠٠" at bounding box center [330, 713] width 88 height 16
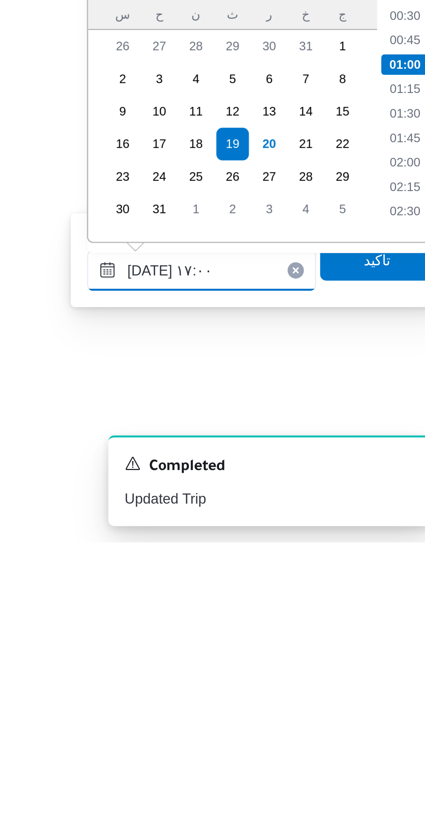
scroll to position [543, 0]
type input "[DATE] ١٧:٠٠"
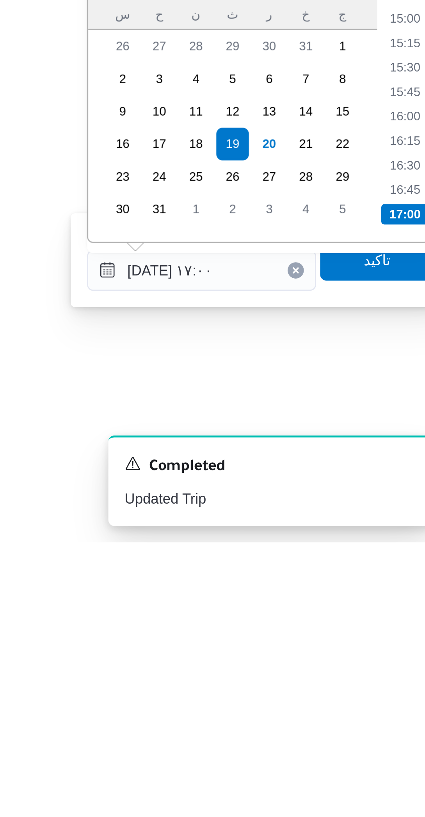
click at [405, 689] on li "17:00" at bounding box center [408, 691] width 18 height 8
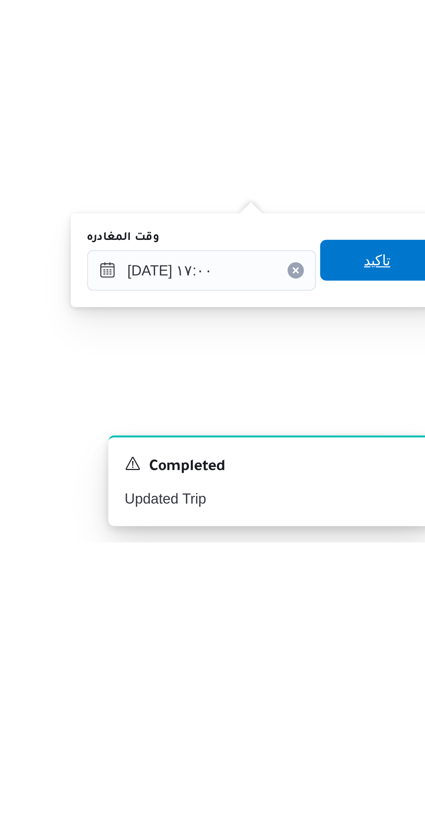
click at [396, 710] on span "تاكيد" at bounding box center [397, 709] width 44 height 16
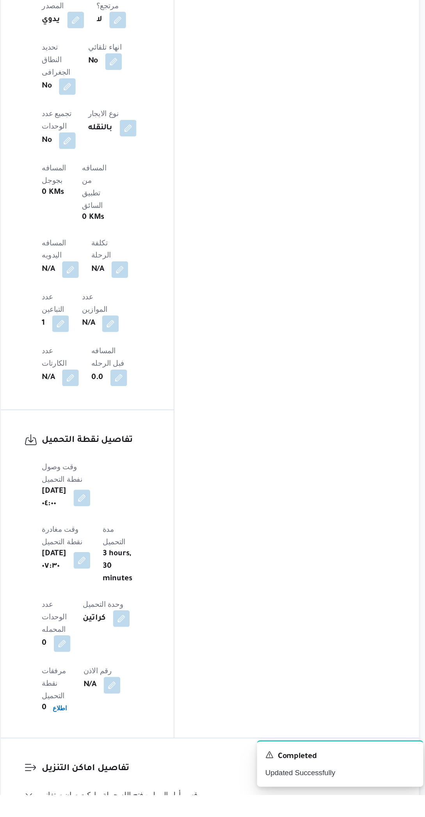
scroll to position [380, 0]
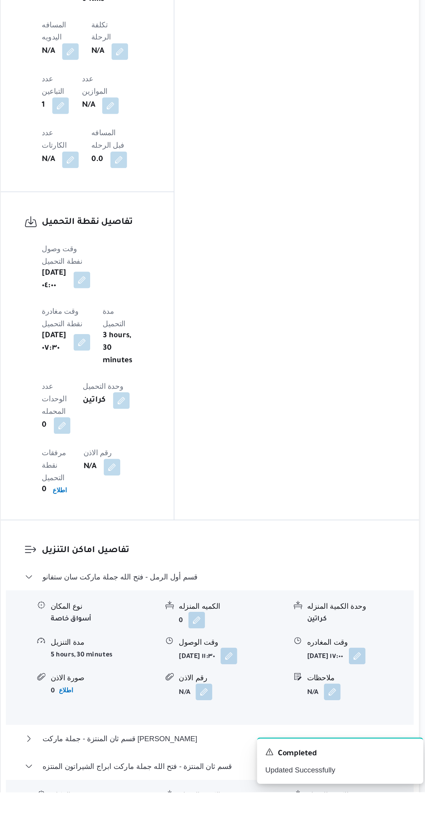
scroll to position [542, 0]
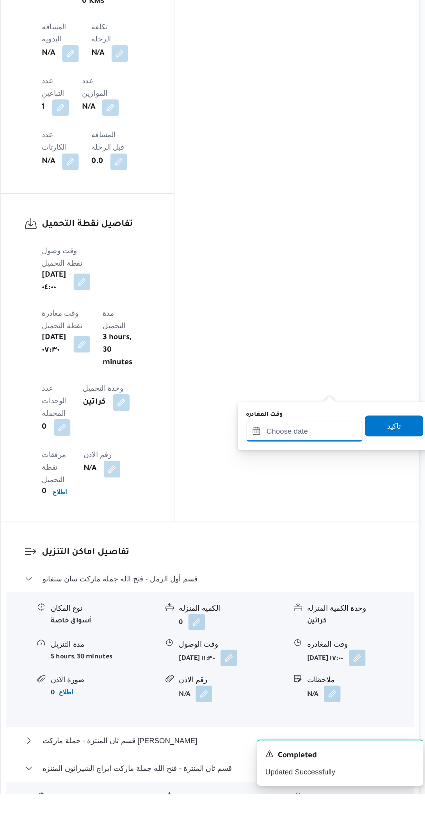
click at [330, 546] on input "وقت المغادره" at bounding box center [330, 544] width 88 height 16
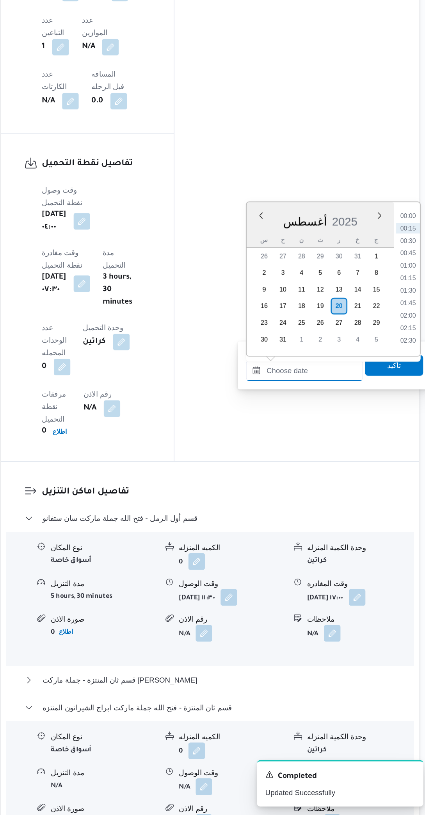
scroll to position [299, 0]
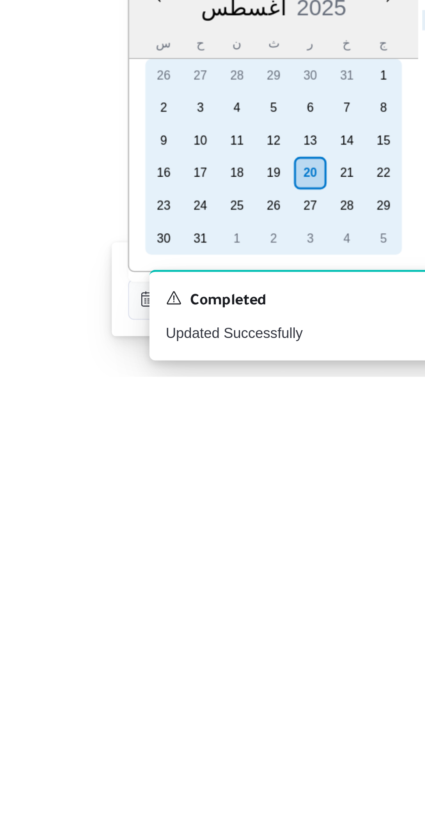
click at [346, 742] on div "19" at bounding box center [342, 739] width 13 height 13
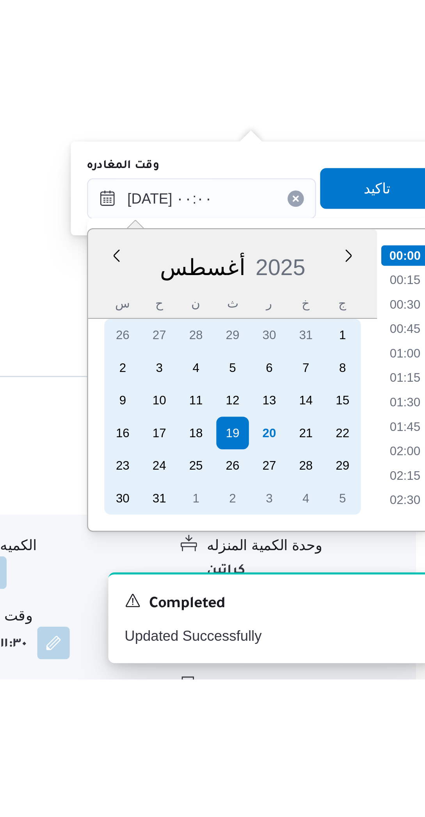
scroll to position [470, 0]
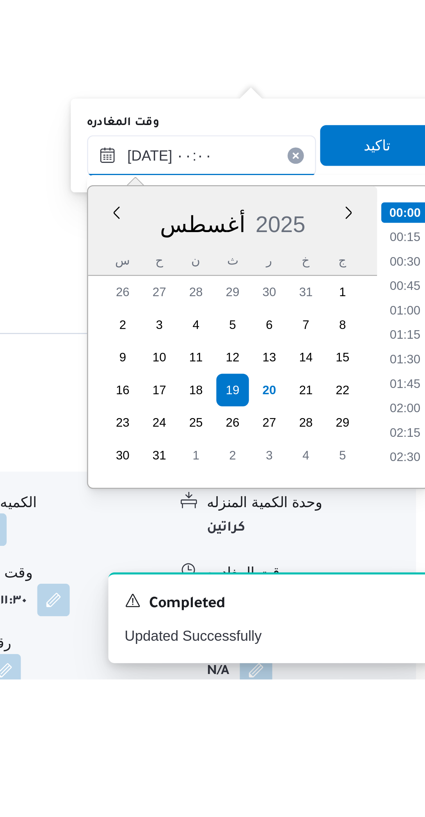
click at [305, 618] on input "[DATE] ٠٠:٠٠" at bounding box center [330, 616] width 88 height 16
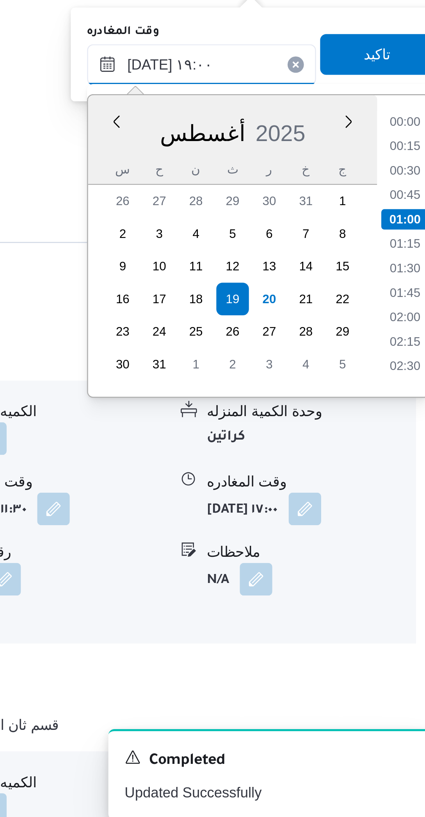
scroll to position [617, 0]
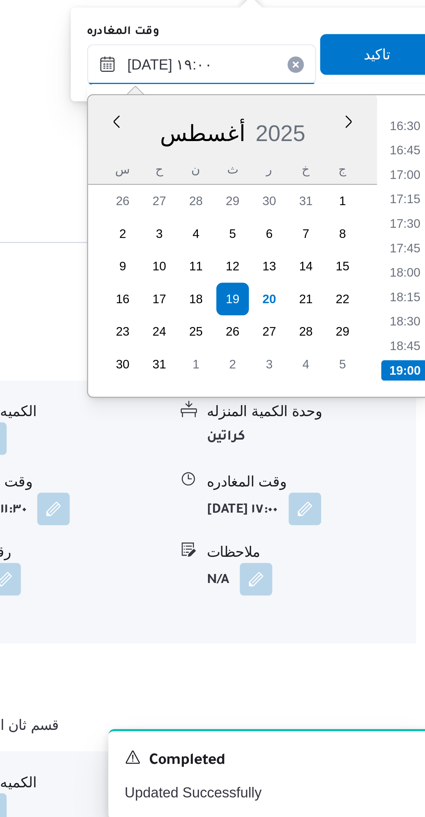
type input "[DATE] ١٩:٠٠"
click at [406, 636] on li "19:00" at bounding box center [408, 639] width 18 height 8
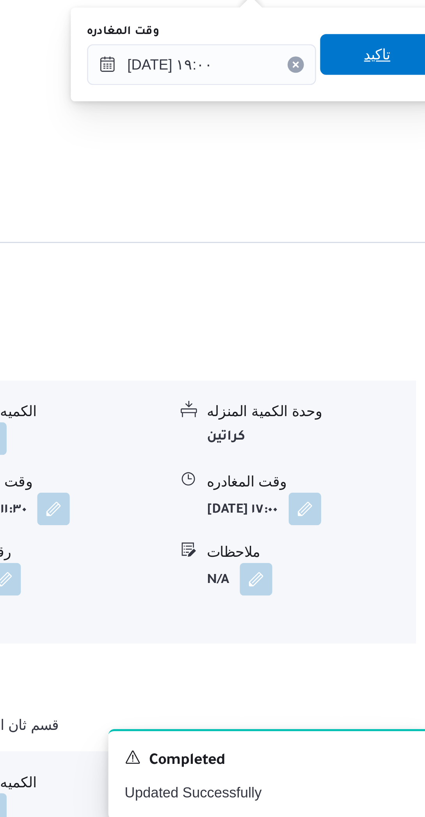
click at [395, 520] on span "تاكيد" at bounding box center [397, 517] width 10 height 9
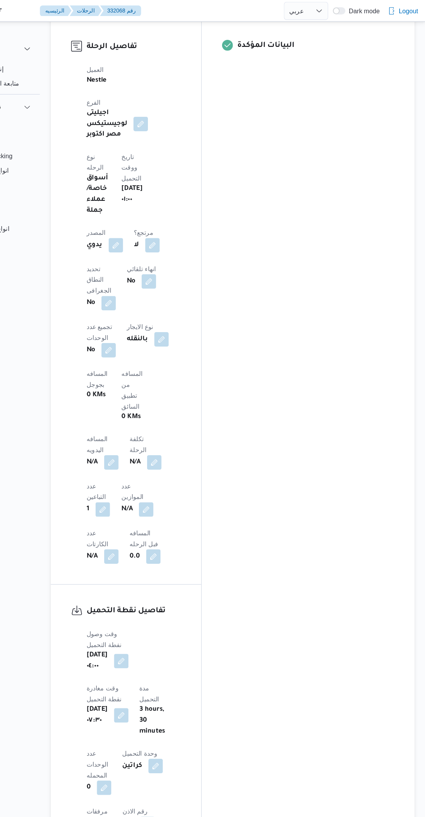
click at [160, 393] on button "button" at bounding box center [154, 399] width 13 height 13
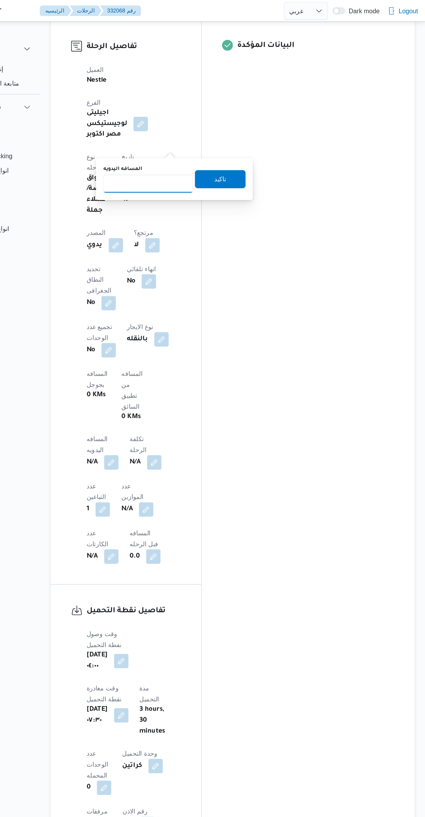
click at [182, 158] on input "المسافه اليدويه" at bounding box center [186, 159] width 78 height 16
type input "243"
click at [258, 157] on span "تاكيد" at bounding box center [248, 155] width 44 height 16
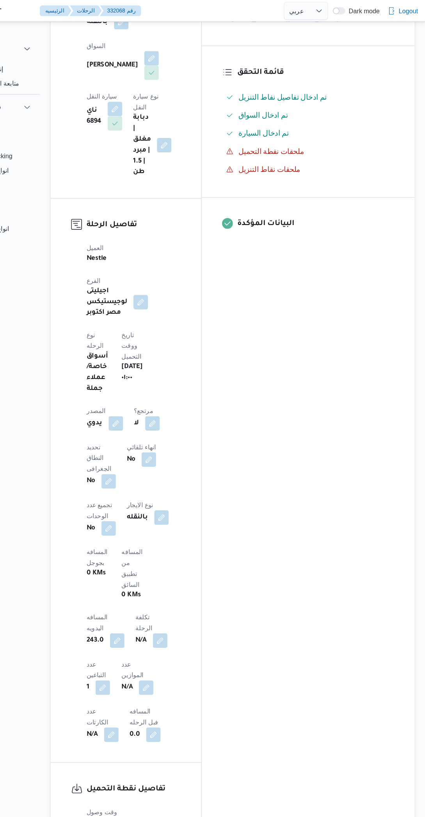
scroll to position [97, 0]
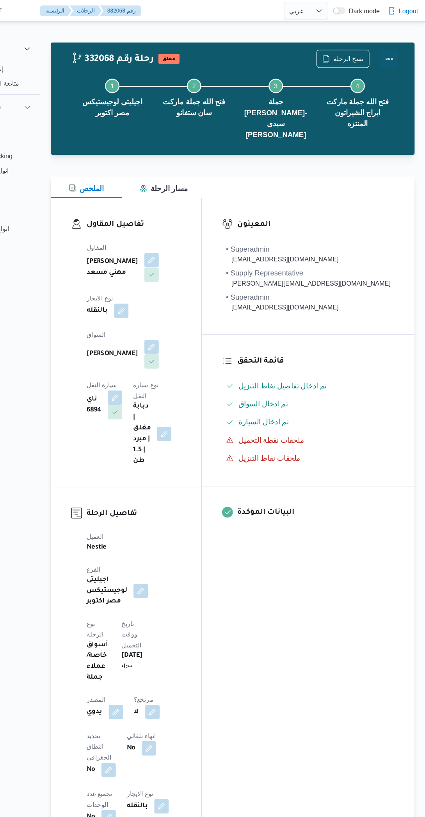
click at [393, 54] on button "Actions" at bounding box center [394, 51] width 16 height 16
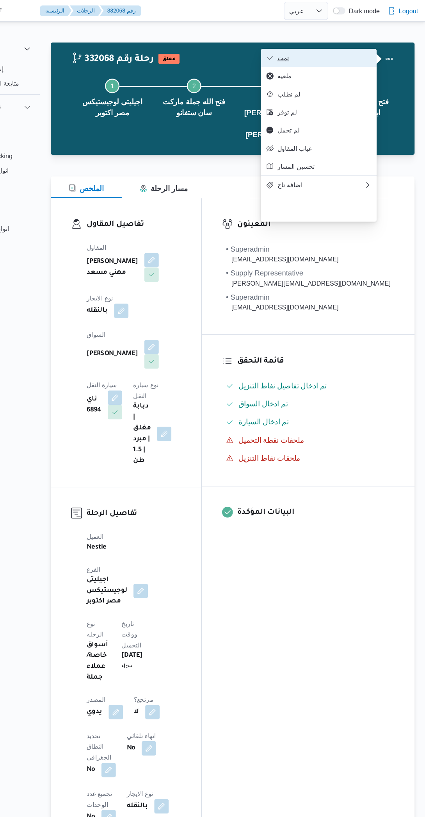
click at [350, 51] on span "تمت" at bounding box center [337, 50] width 81 height 6
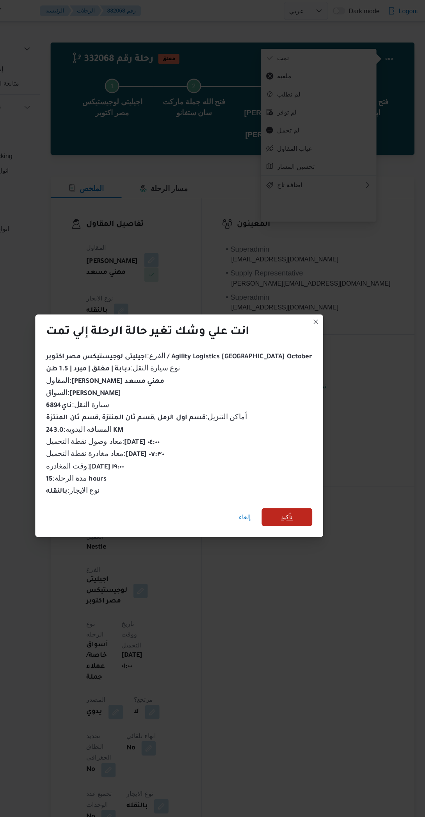
click at [303, 443] on span "تأكيد" at bounding box center [306, 447] width 44 height 16
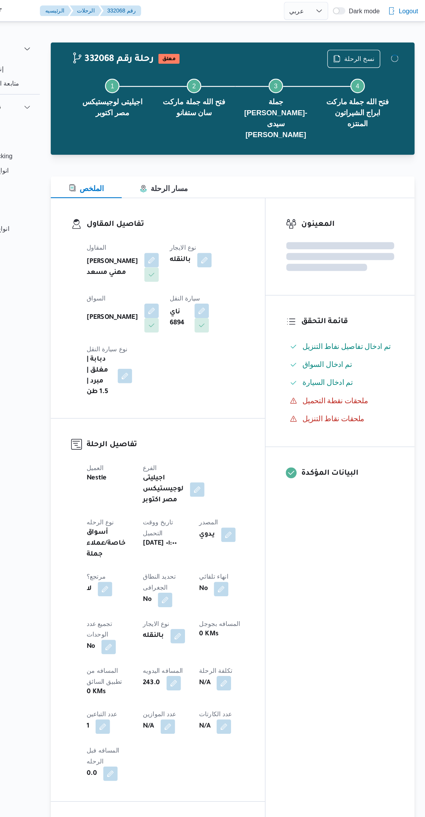
click at [343, 501] on div "المعينون قائمة التحقق تم ادخال تفاصيل نفاط التنزيل تم ادخال السواق تم ادخال الس…" at bounding box center [351, 514] width 129 height 686
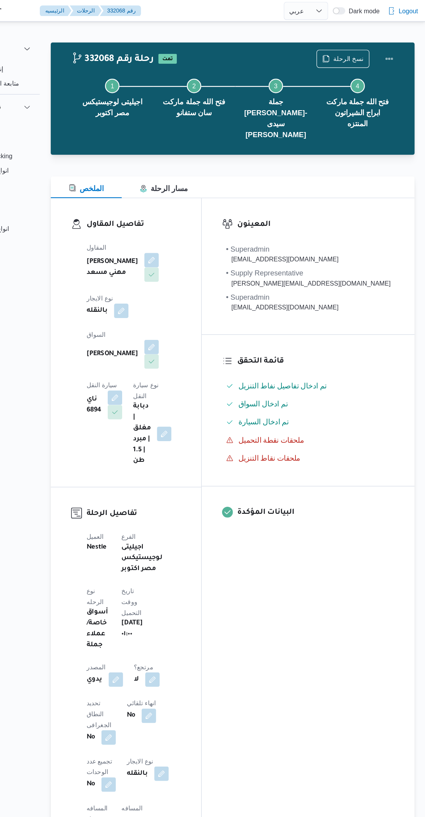
scroll to position [0, 0]
select select "ar"
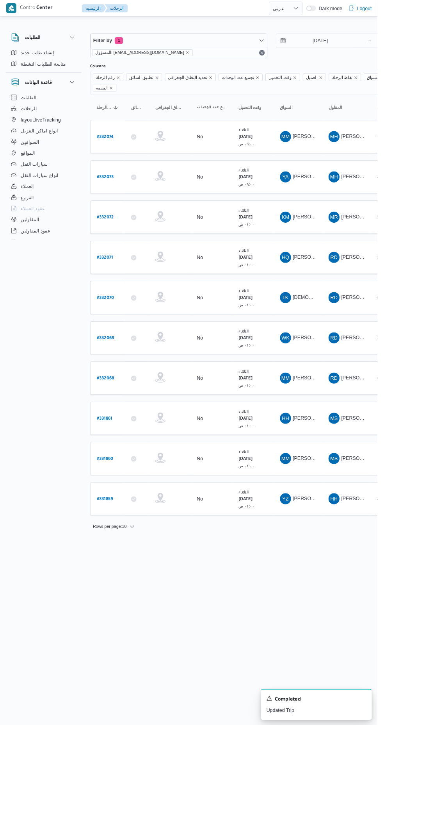
click at [118, 288] on b "# 332071" at bounding box center [118, 290] width 18 height 5
select select "ar"
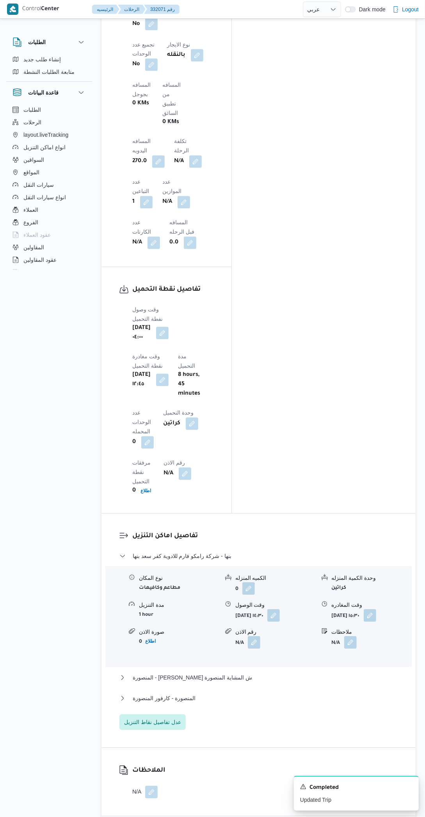
scroll to position [644, 0]
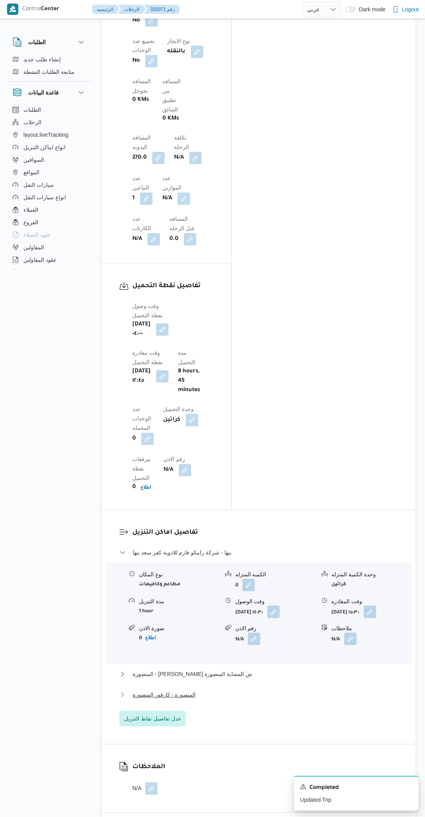
click at [295, 690] on button "المنصورة - كارفور المنصورة" at bounding box center [259, 694] width 279 height 9
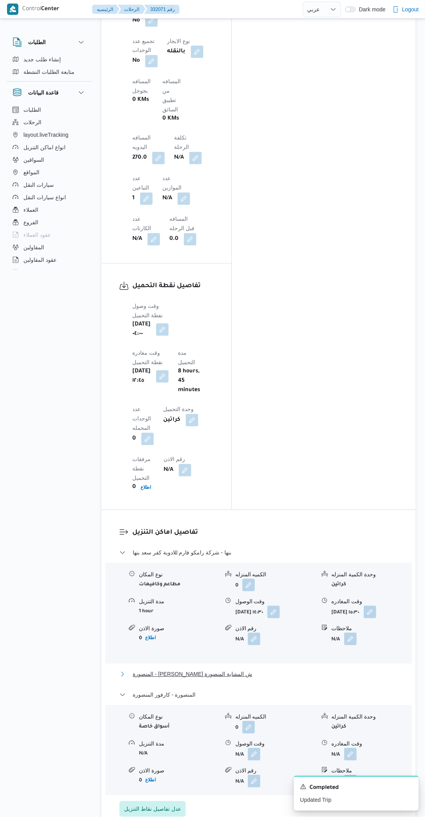
click at [291, 670] on button "المنصورة - [PERSON_NAME] ش المشاية المنصورة" at bounding box center [259, 674] width 279 height 9
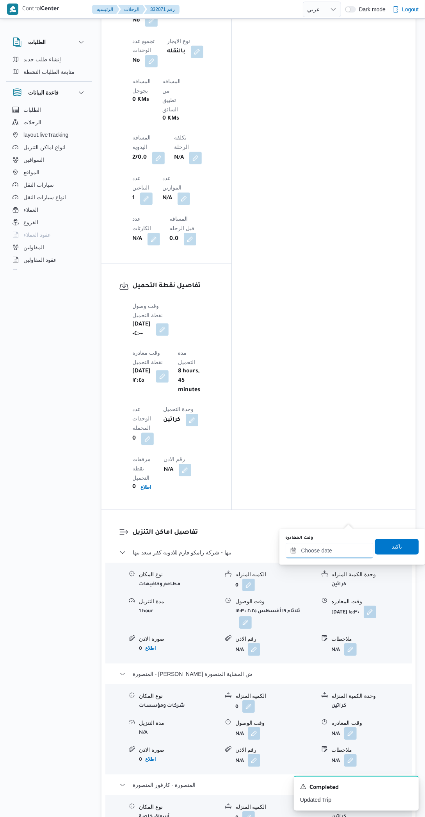
click at [322, 551] on input "وقت المغادره" at bounding box center [330, 551] width 88 height 16
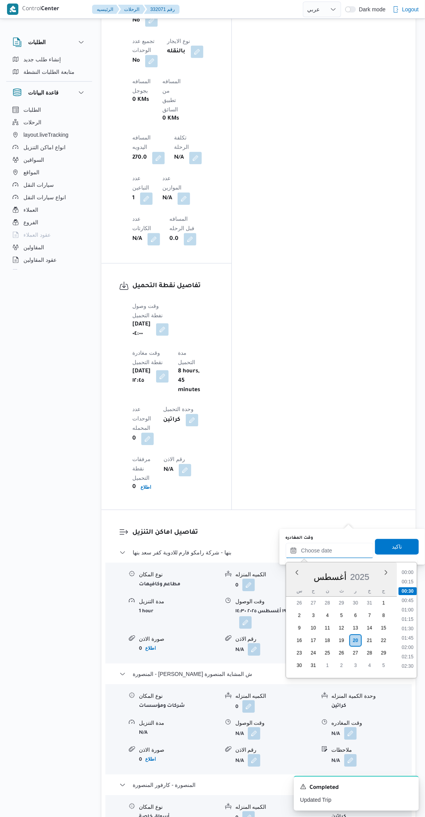
scroll to position [527, 0]
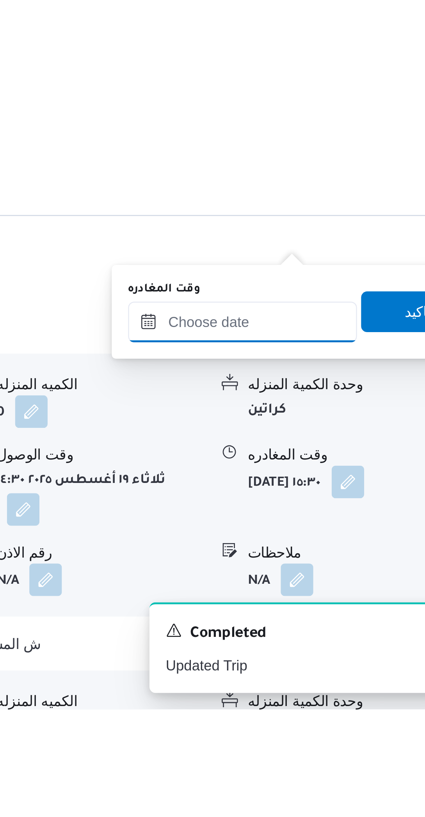
click at [331, 661] on input "وقت المغادره" at bounding box center [330, 669] width 88 height 16
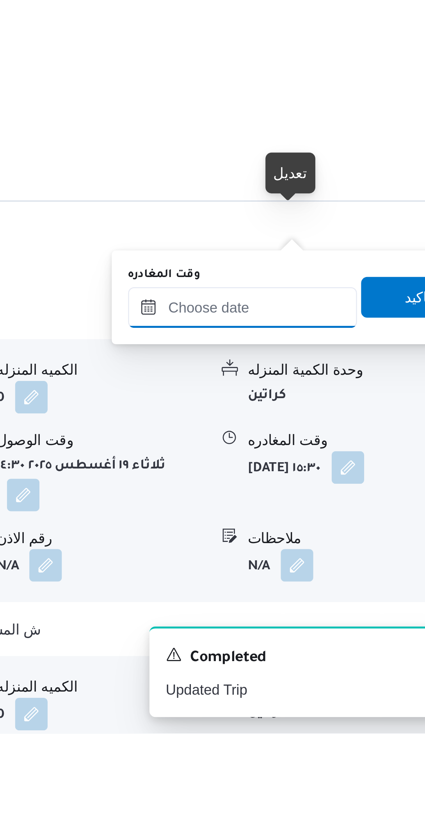
click at [341, 652] on input "وقت المغادره" at bounding box center [330, 654] width 88 height 16
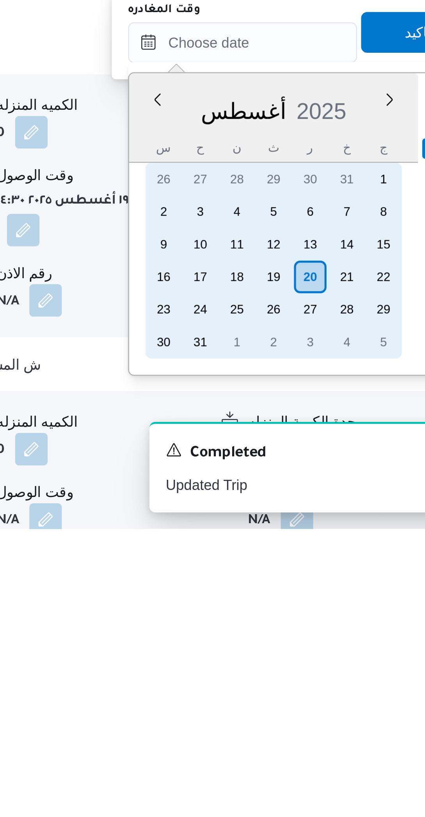
click at [343, 723] on div "19" at bounding box center [342, 720] width 13 height 13
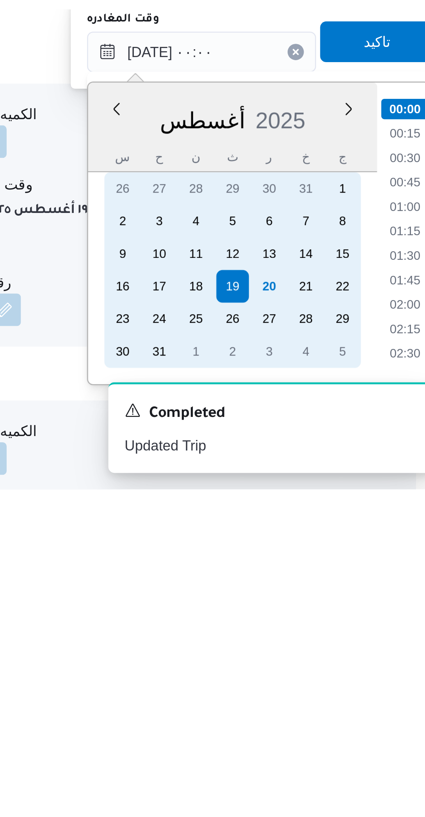
scroll to position [565, 0]
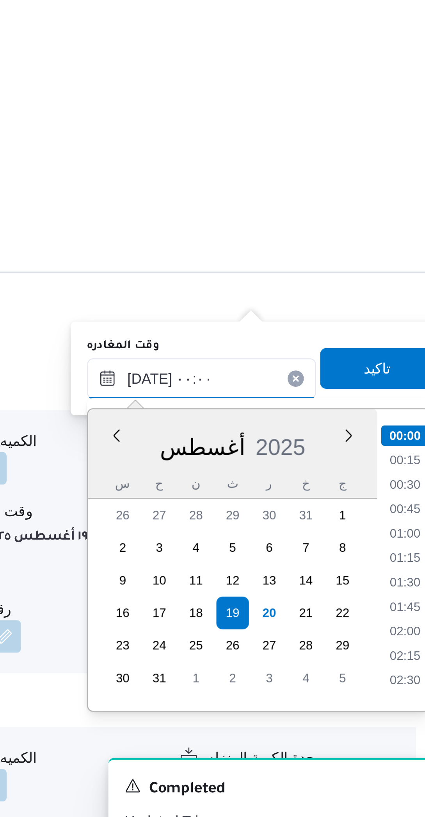
click at [305, 635] on input "[DATE] ٠٠:٠٠" at bounding box center [330, 631] width 88 height 16
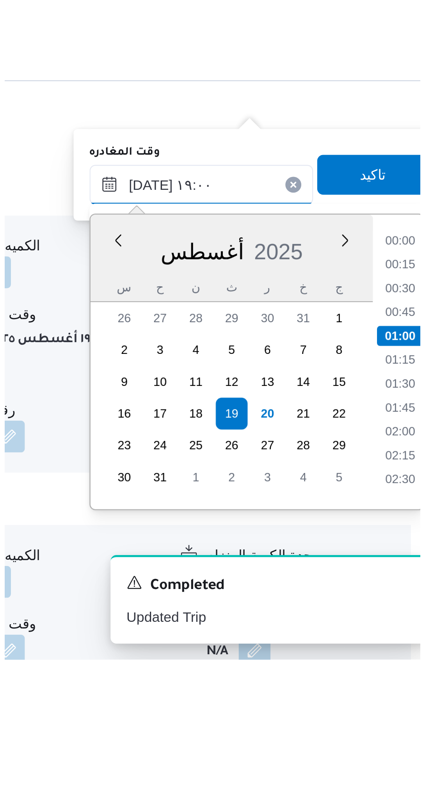
scroll to position [617, 0]
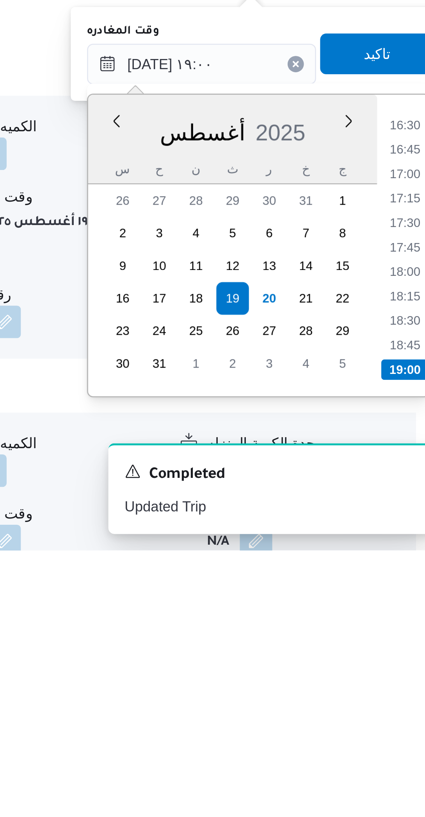
click at [404, 729] on li "18:30" at bounding box center [408, 729] width 18 height 8
type input "[DATE] ١٨:٣٠"
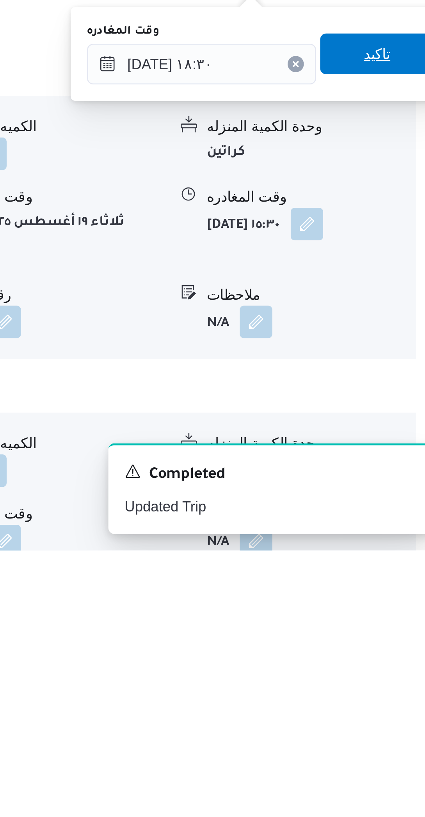
click at [401, 630] on span "تاكيد" at bounding box center [397, 627] width 44 height 16
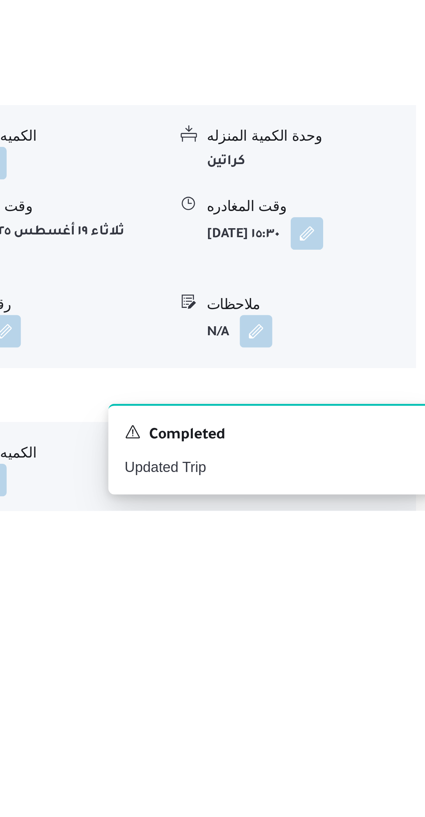
scroll to position [564, 0]
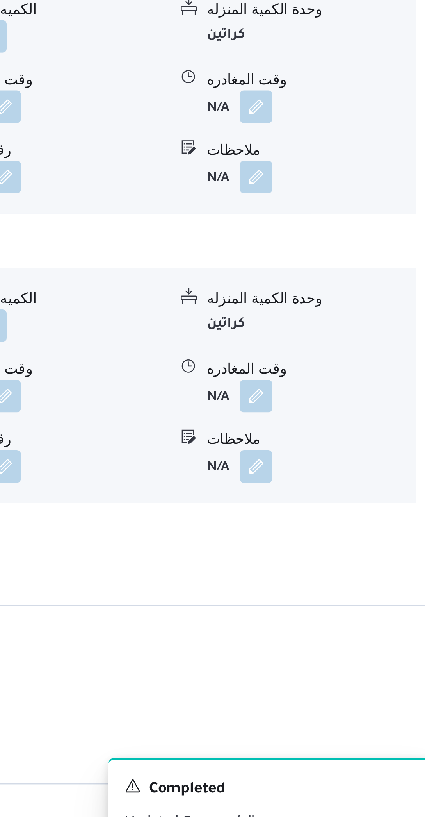
click at [350, 658] on button "button" at bounding box center [351, 664] width 13 height 13
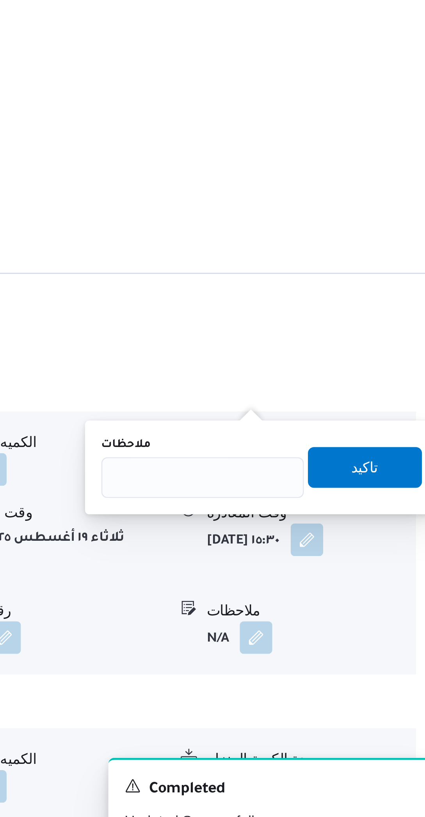
click at [339, 655] on div "ملاحظات" at bounding box center [330, 656] width 78 height 6
click at [339, 669] on input "ملاحظات" at bounding box center [330, 669] width 78 height 16
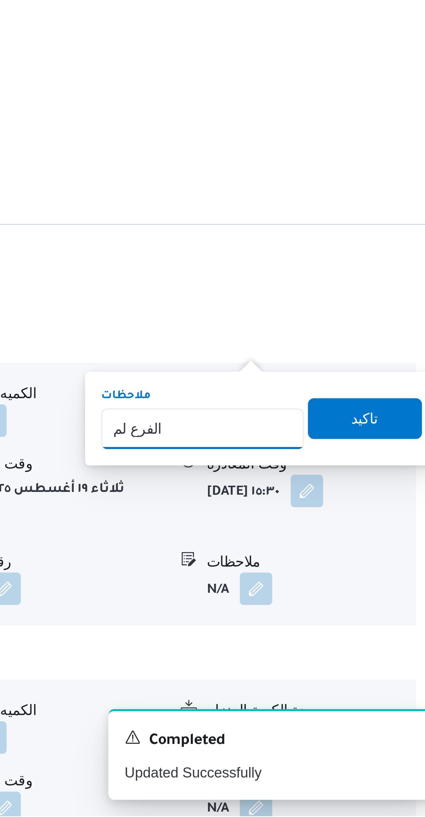
type input "الفرع لم يسلم"
click at [388, 660] on span "تاكيد" at bounding box center [393, 664] width 10 height 9
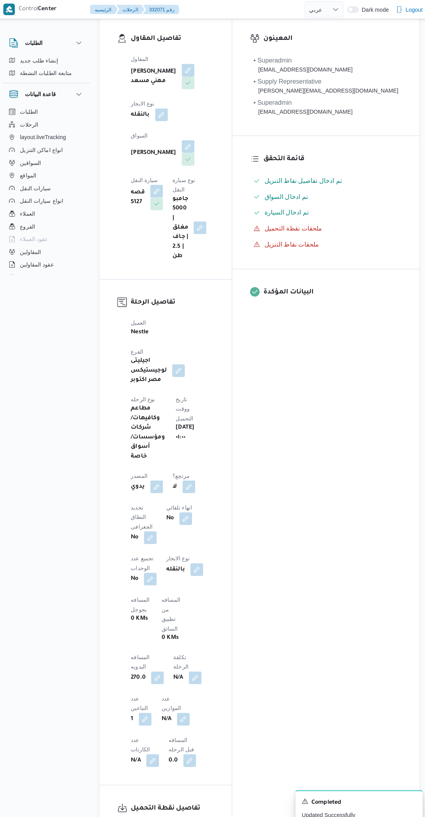
scroll to position [0, 0]
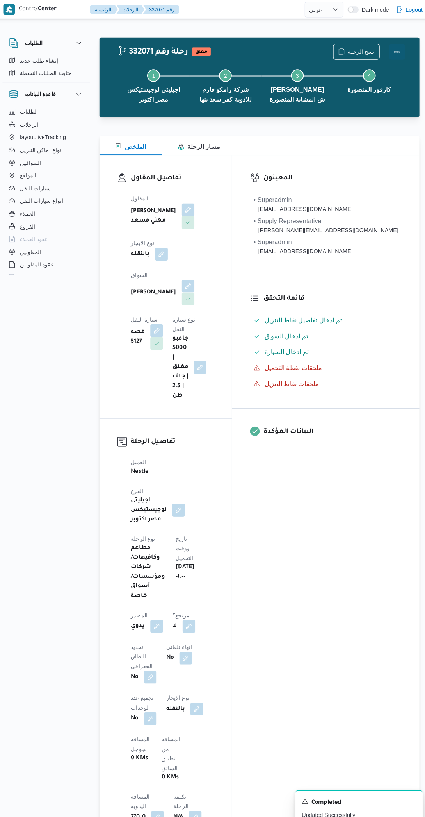
click at [390, 53] on button "Actions" at bounding box center [394, 51] width 16 height 16
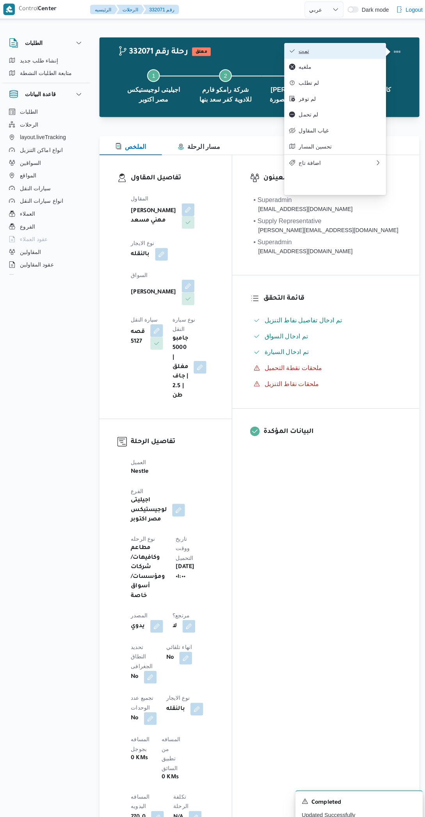
click at [361, 51] on span "تمت" at bounding box center [337, 50] width 81 height 6
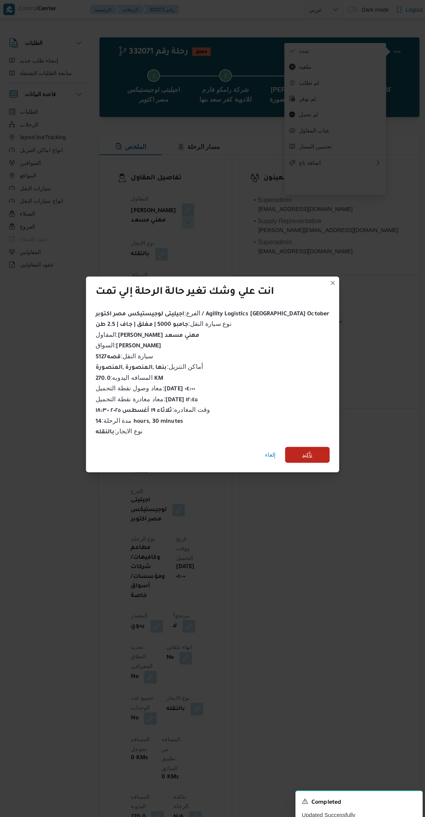
click at [303, 445] on span "تأكيد" at bounding box center [306, 447] width 44 height 16
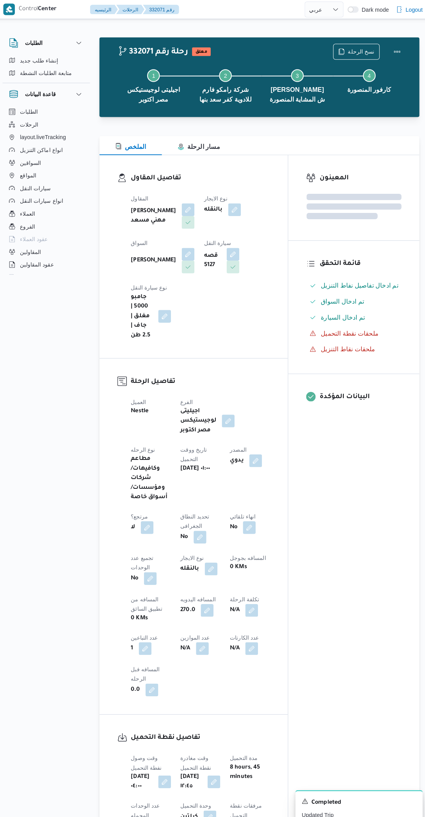
click at [334, 542] on div "المعينون قائمة التحقق تم ادخال تفاصيل نفاط التنزيل تم ادخال السواق تم ادخال الس…" at bounding box center [351, 509] width 129 height 714
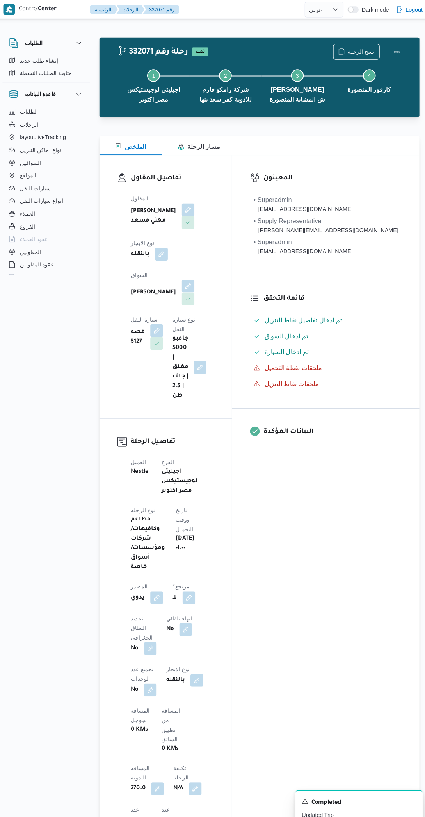
select select "ar"
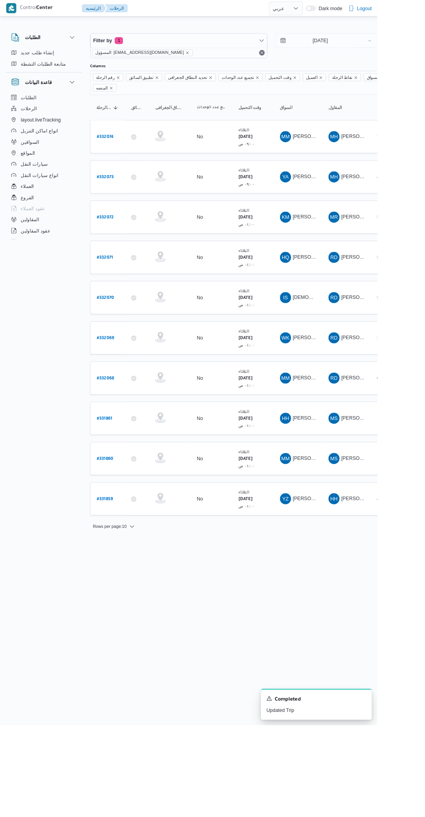
click at [125, 243] on b "# 332072" at bounding box center [118, 245] width 19 height 5
select select "ar"
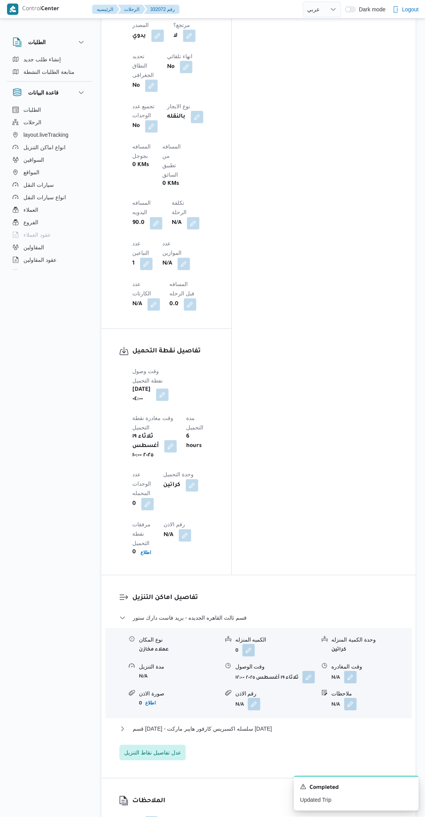
scroll to position [579, 0]
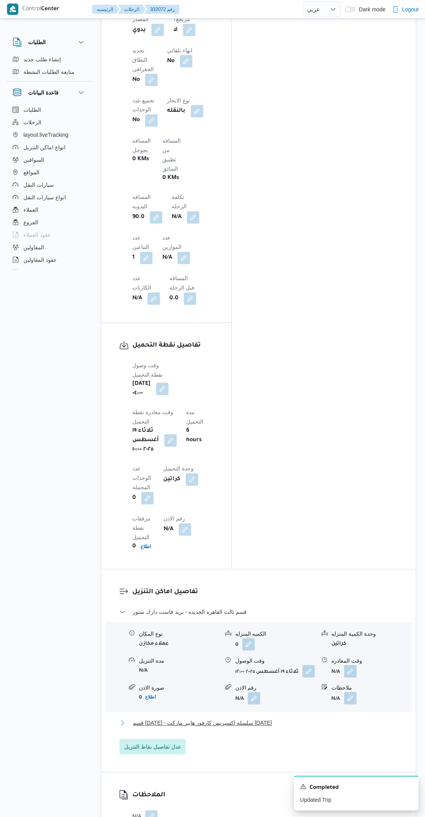
click at [306, 719] on button "قسم [DATE] - سلسله اكسبريس كارفور هايبر ماركت [DATE]" at bounding box center [259, 723] width 279 height 9
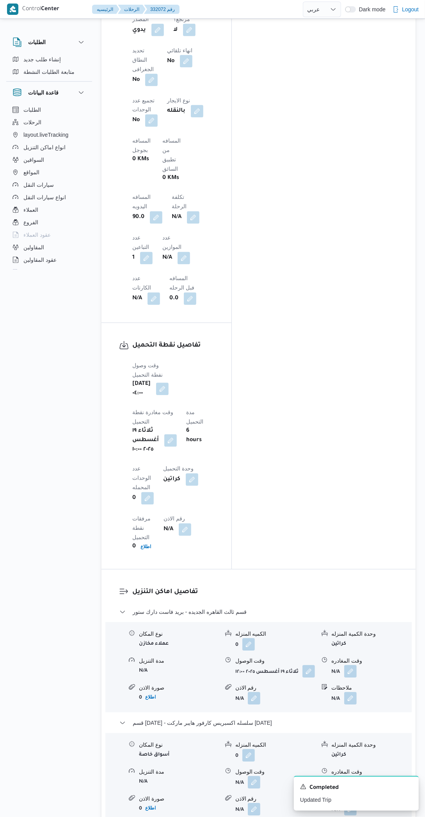
click at [351, 665] on button "button" at bounding box center [351, 671] width 13 height 13
click at [329, 368] on input "وقت المغادره" at bounding box center [330, 369] width 88 height 16
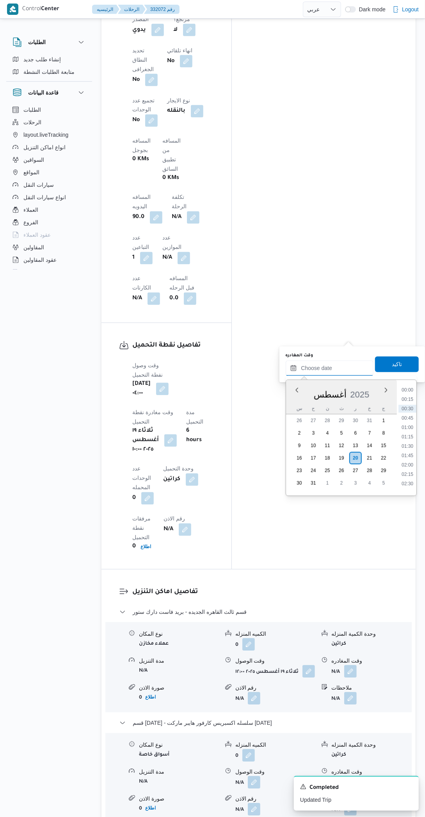
scroll to position [206, 0]
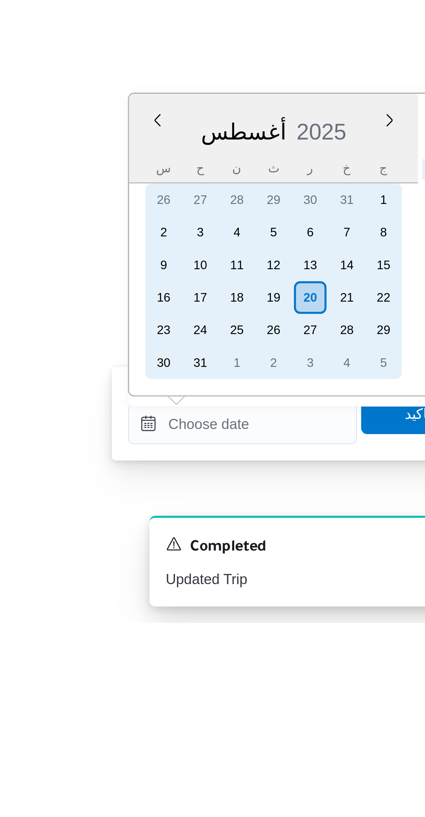
click at [341, 694] on div "19" at bounding box center [342, 692] width 13 height 13
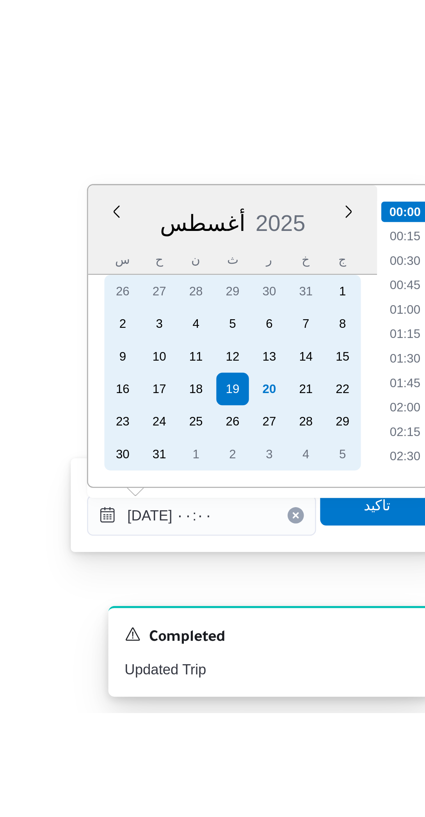
scroll to position [222, 0]
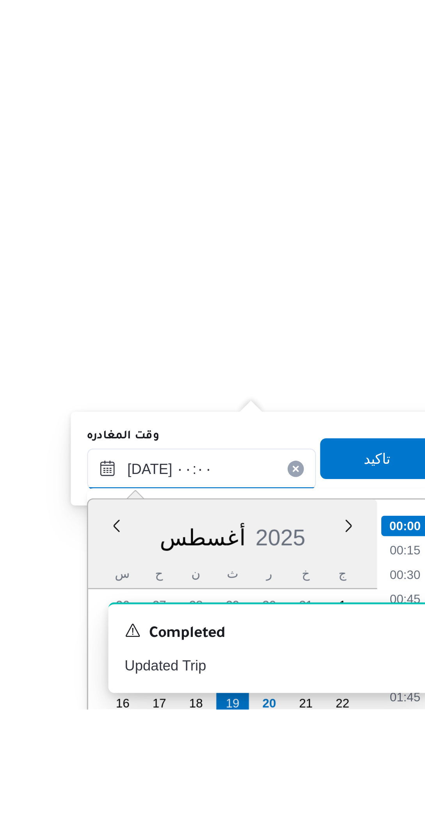
click at [303, 728] on input "[DATE] ٠٠:٠٠" at bounding box center [330, 725] width 88 height 16
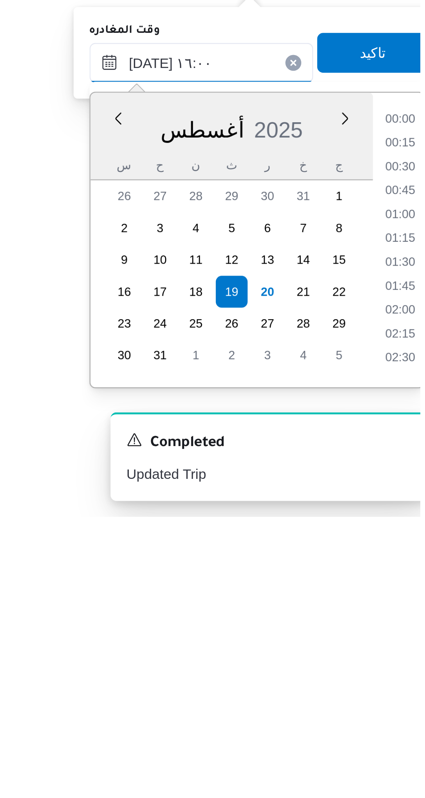
scroll to position [505, 0]
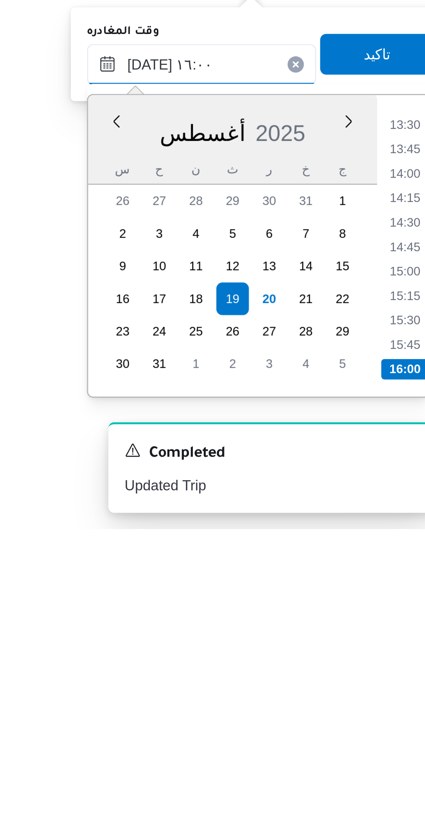
type input "[DATE] ١٦:٠٠"
click at [406, 754] on li "16:00" at bounding box center [408, 756] width 18 height 8
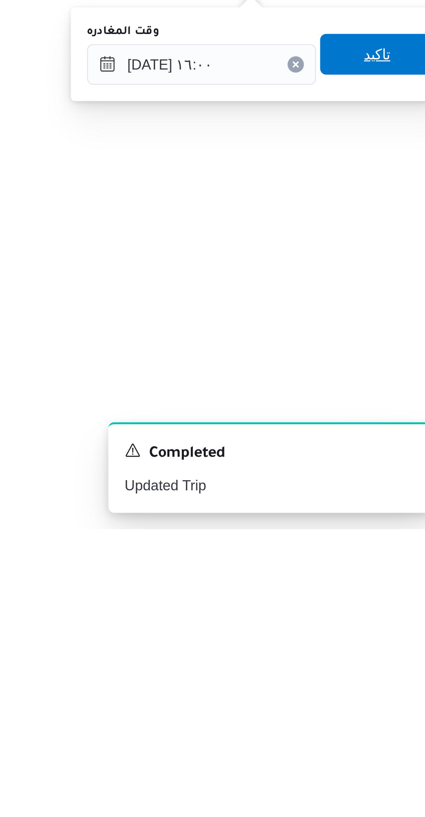
click at [400, 641] on span "تاكيد" at bounding box center [397, 635] width 44 height 16
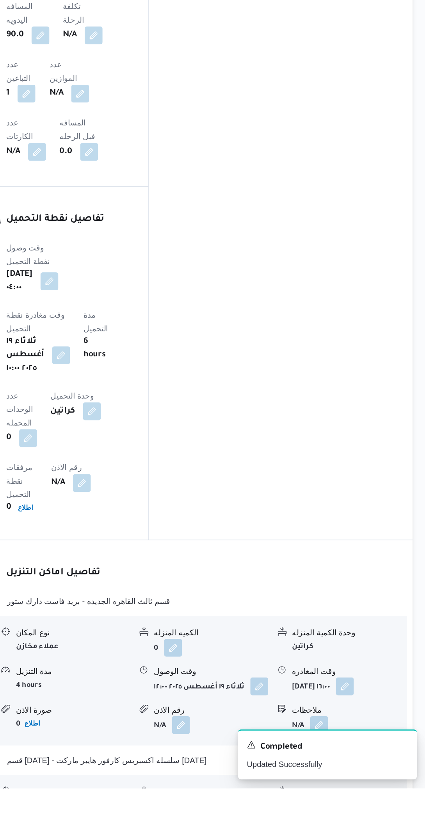
scroll to position [508, 0]
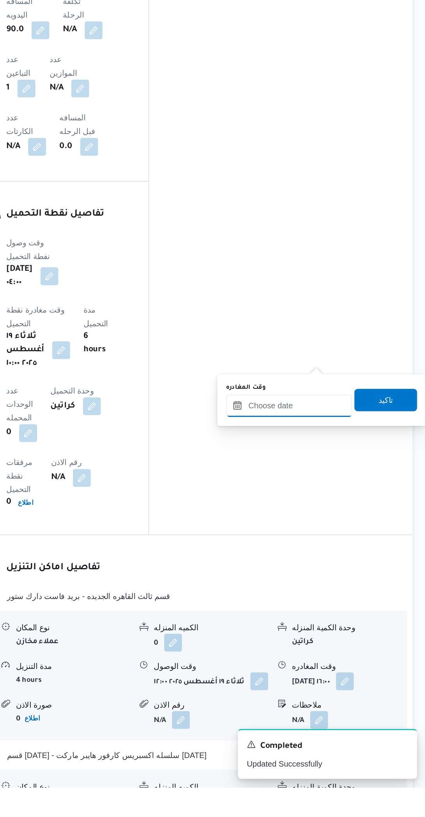
click at [335, 550] on input "وقت المغادره" at bounding box center [330, 551] width 88 height 16
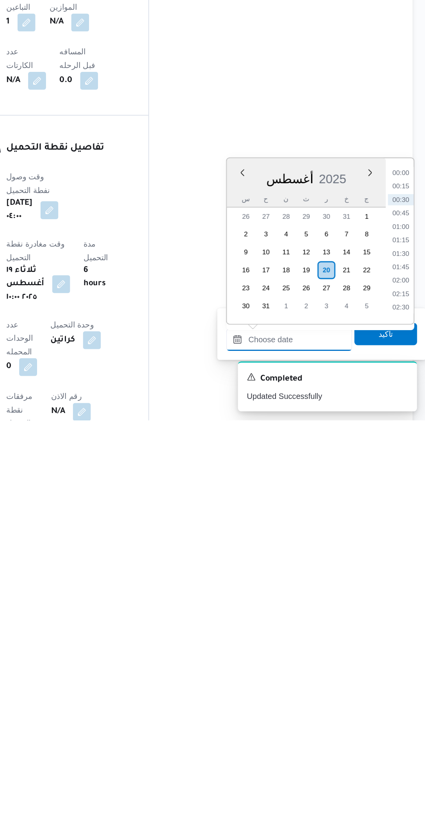
scroll to position [297, 0]
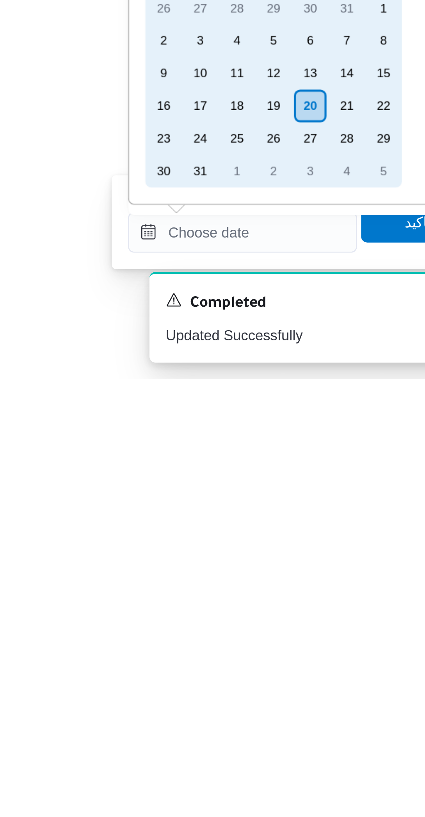
click at [341, 715] on div "19" at bounding box center [342, 712] width 13 height 13
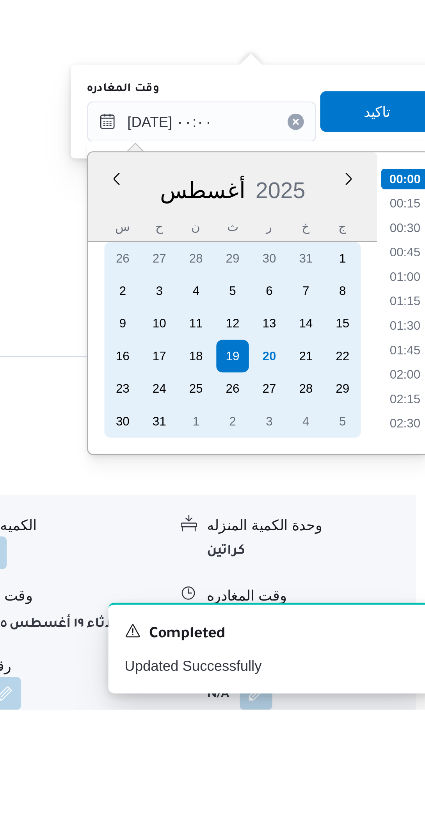
scroll to position [468, 0]
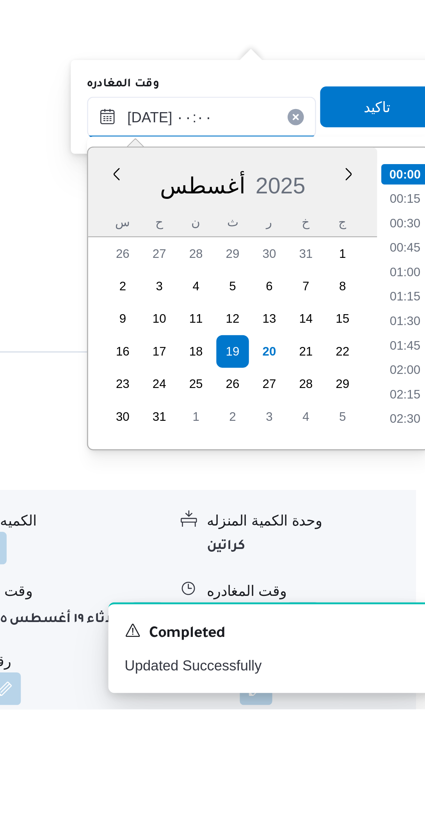
click at [304, 594] on input "[DATE] ٠٠:٠٠" at bounding box center [330, 590] width 88 height 16
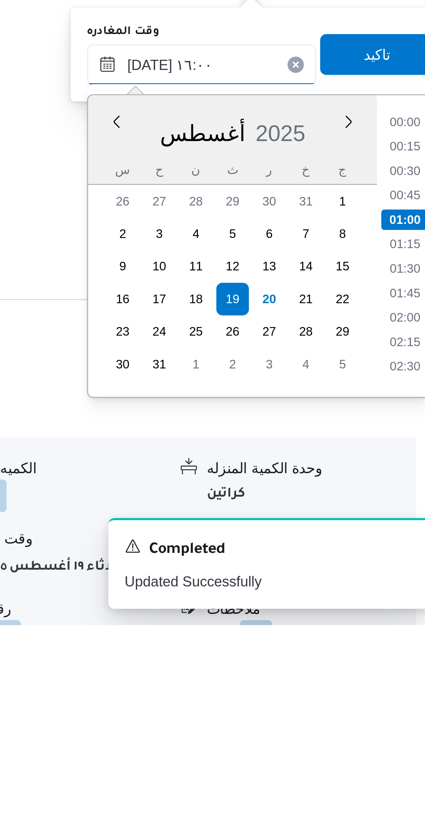
scroll to position [505, 0]
type input "[DATE] ١٦:٠٠"
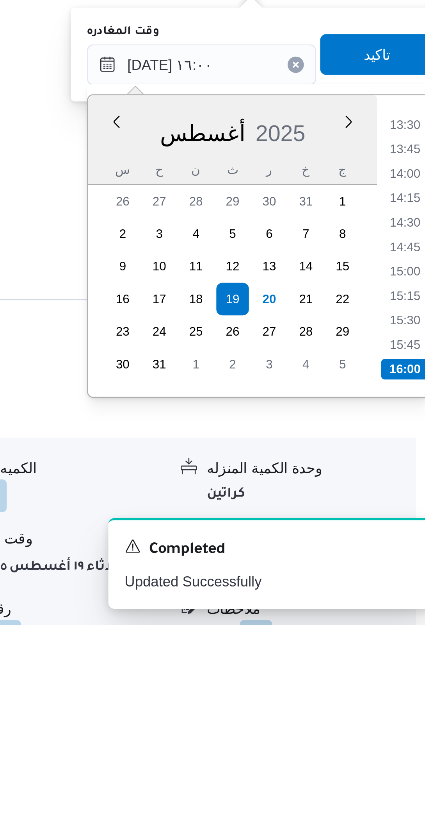
click at [405, 717] on li "16:00" at bounding box center [408, 719] width 18 height 8
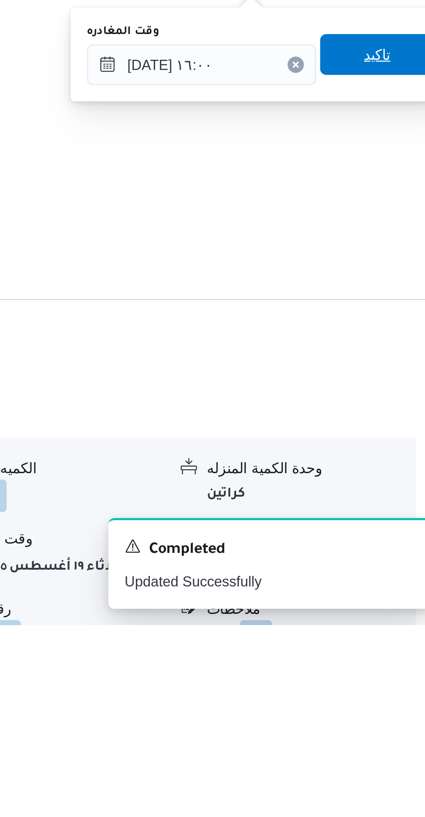
click at [398, 601] on span "تاكيد" at bounding box center [397, 598] width 44 height 16
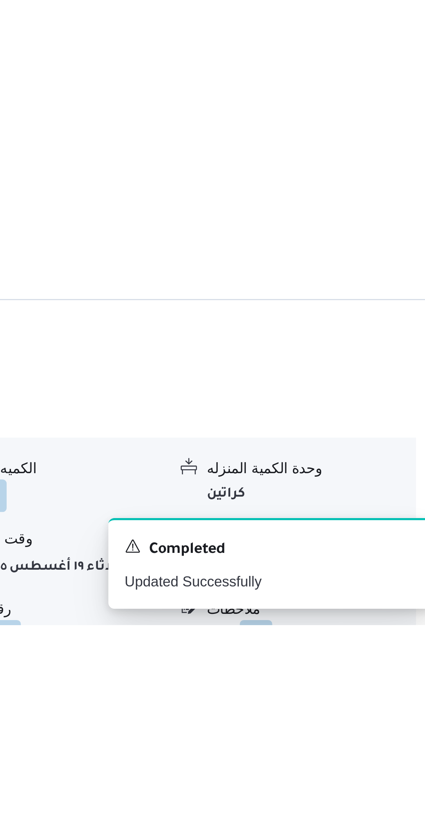
scroll to position [456, 0]
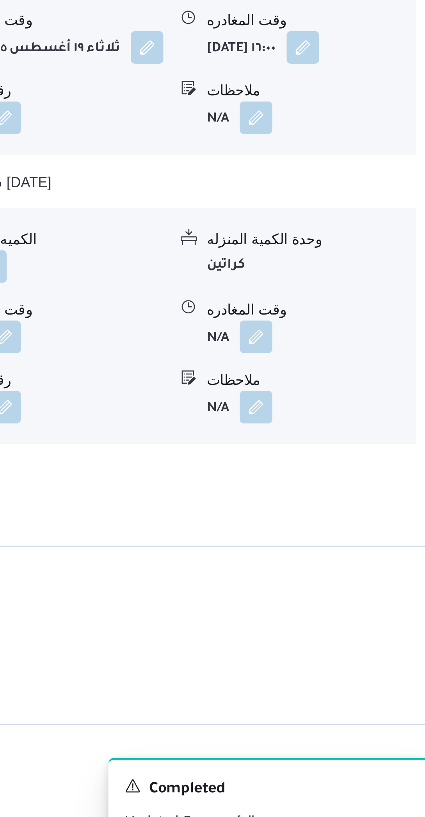
click at [356, 635] on button "button" at bounding box center [351, 641] width 13 height 13
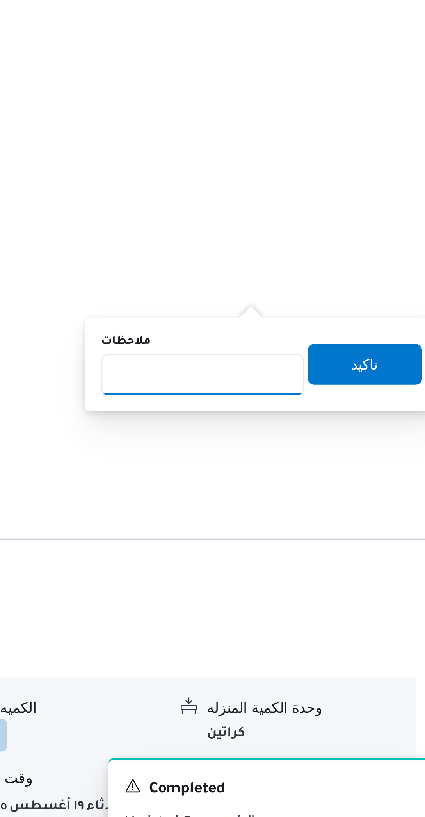
click at [340, 626] on input "ملاحظات" at bounding box center [330, 629] width 78 height 16
type input "الفرع لم يسلم"
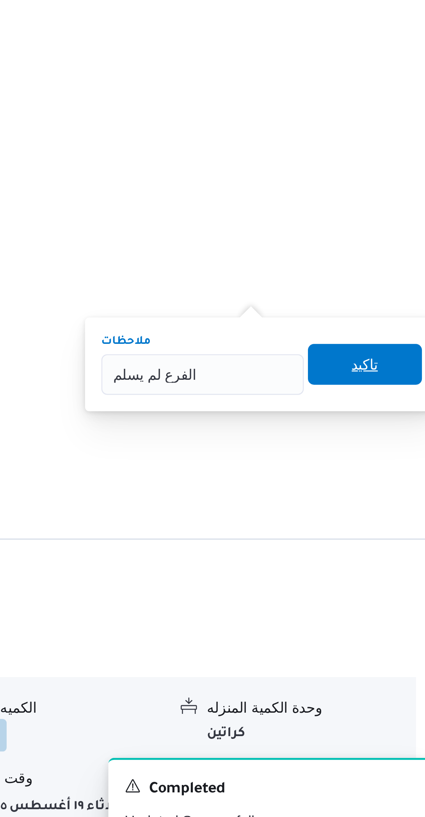
click at [392, 628] on span "تاكيد" at bounding box center [393, 625] width 44 height 16
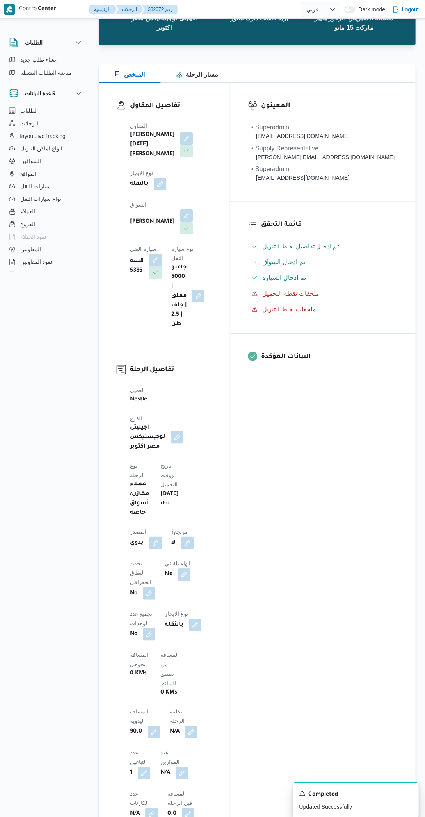
scroll to position [0, 0]
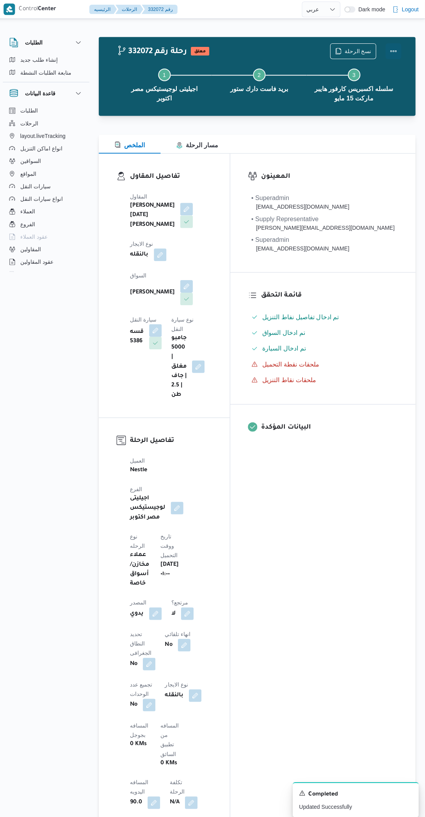
click at [395, 57] on button "Actions" at bounding box center [394, 51] width 16 height 16
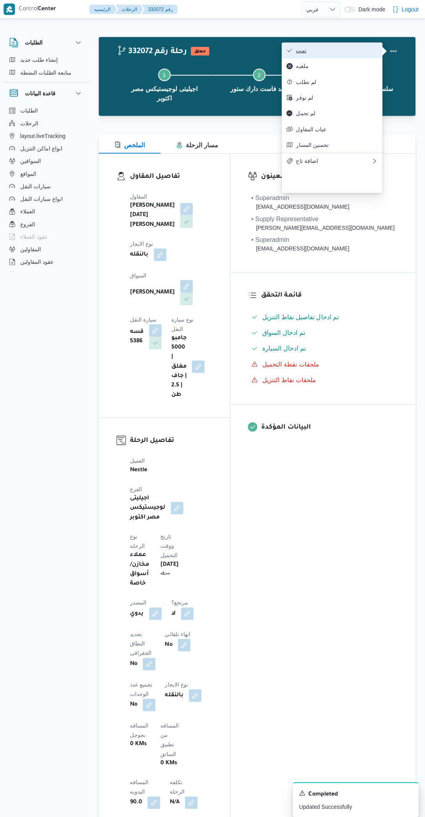
click at [361, 52] on span "تمت" at bounding box center [337, 50] width 81 height 6
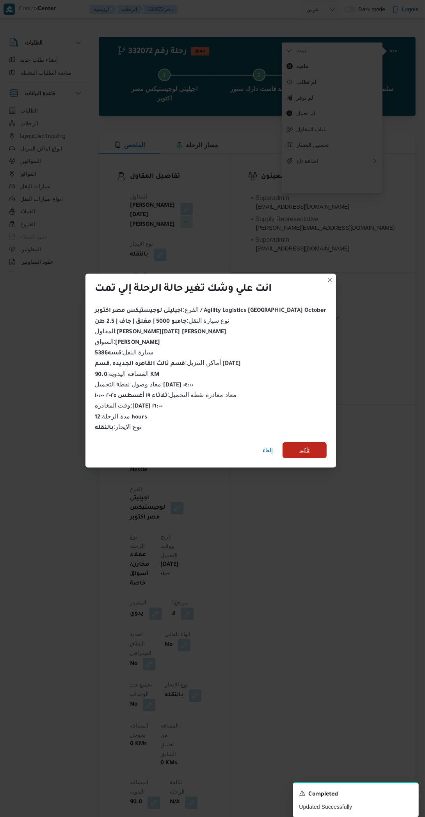
click at [300, 450] on span "تأكيد" at bounding box center [306, 447] width 44 height 16
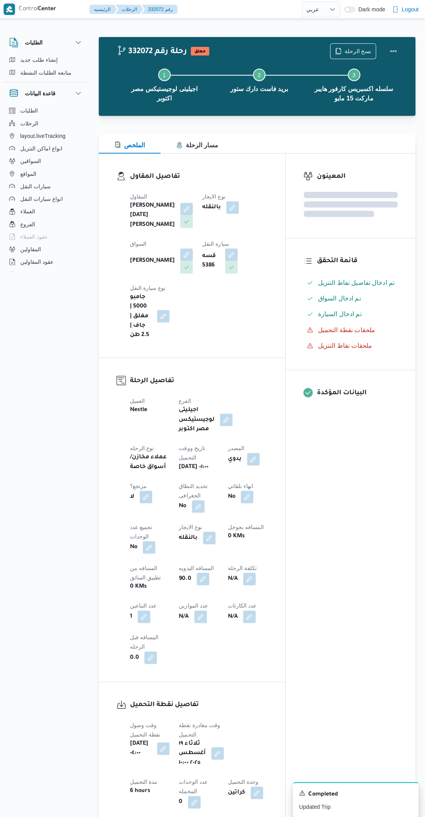
click at [354, 563] on div "المعينون قائمة التحقق تم ادخال تفاصيل نفاط التنزيل تم ادخال السواق تم ادخال الس…" at bounding box center [351, 504] width 129 height 705
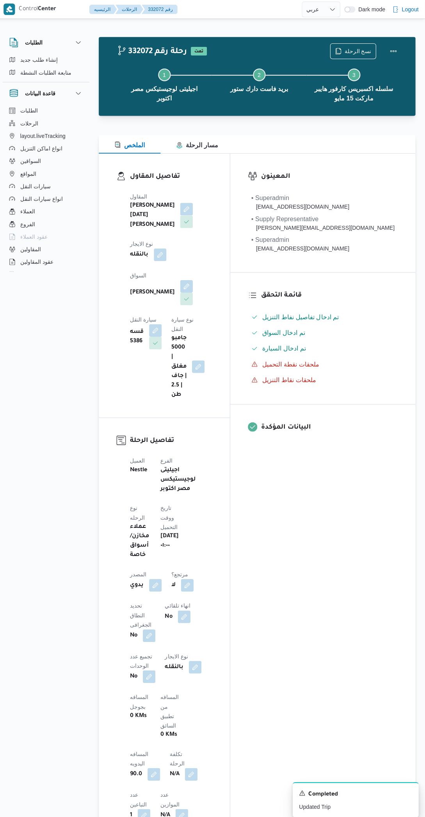
select select "ar"
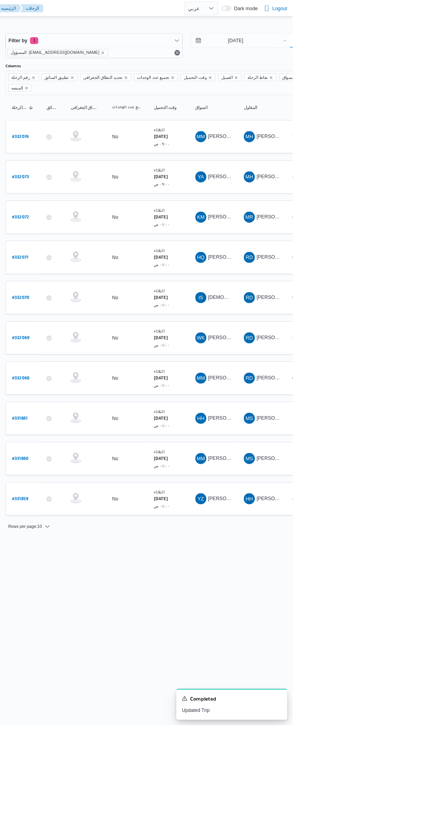
type input "[DATE]"
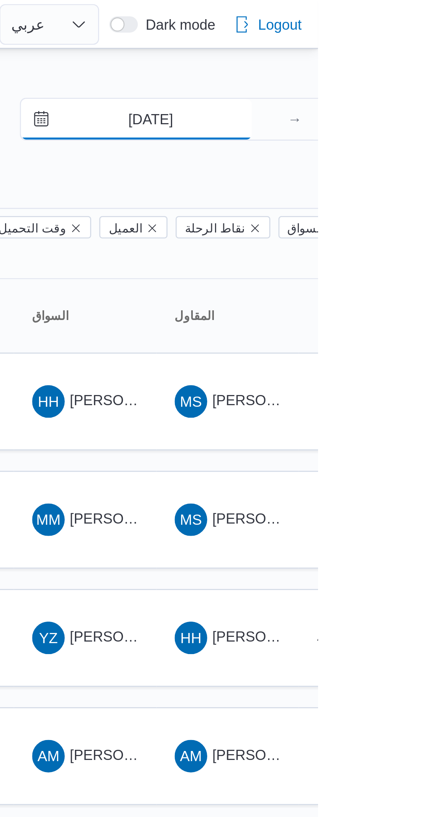
click at [370, 47] on input "[DATE]" at bounding box center [355, 46] width 89 height 16
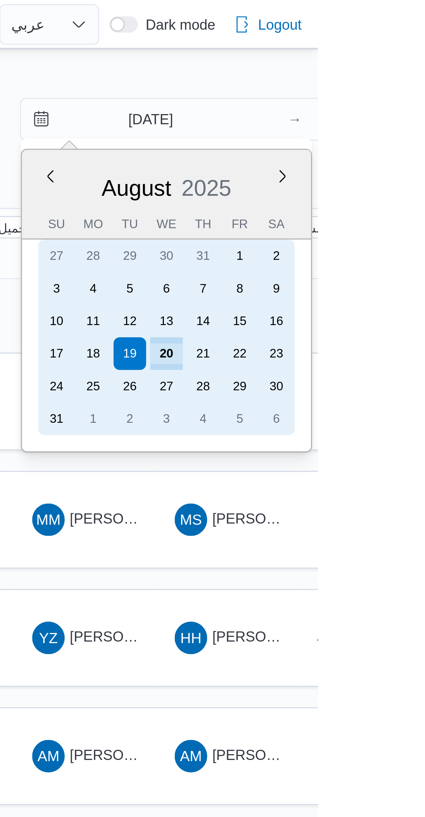
click at [369, 135] on div "20" at bounding box center [367, 135] width 13 height 13
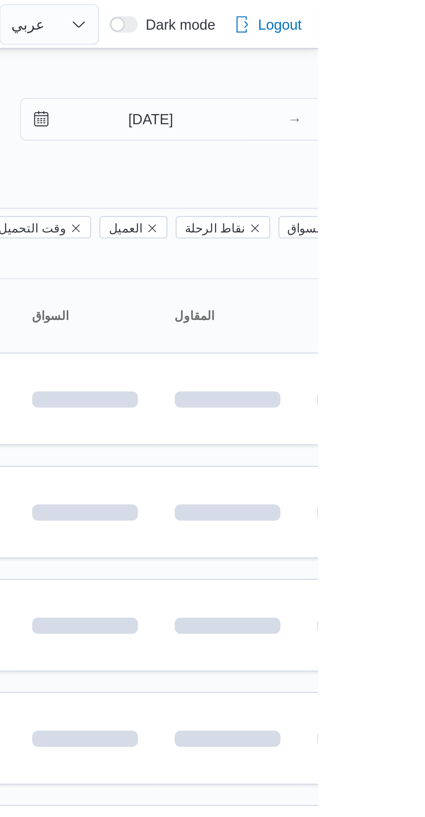
click at [437, 64] on div "[DATE] → [DATE]" at bounding box center [411, 52] width 200 height 28
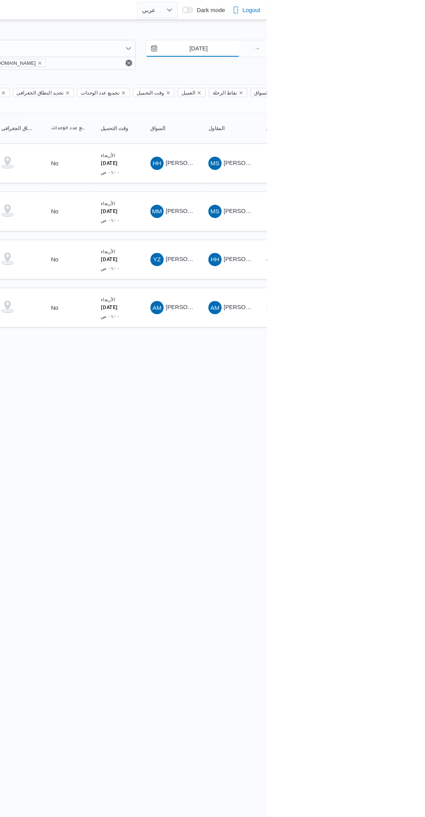
click at [367, 46] on input "[DATE]" at bounding box center [355, 46] width 89 height 16
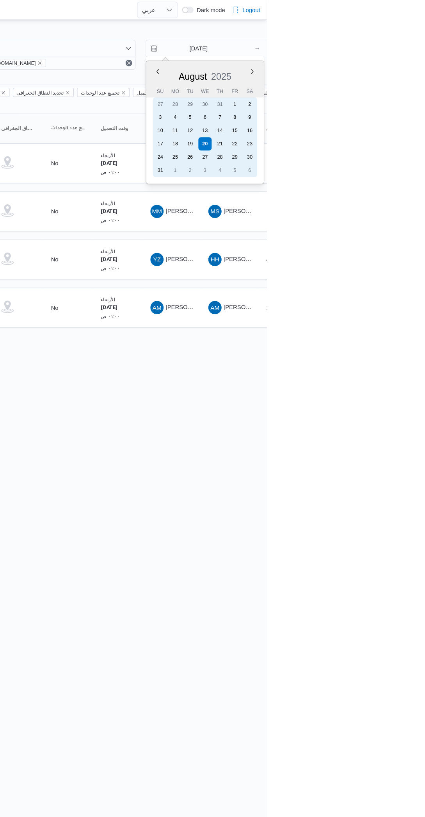
click at [353, 147] on div "26" at bounding box center [353, 148] width 13 height 13
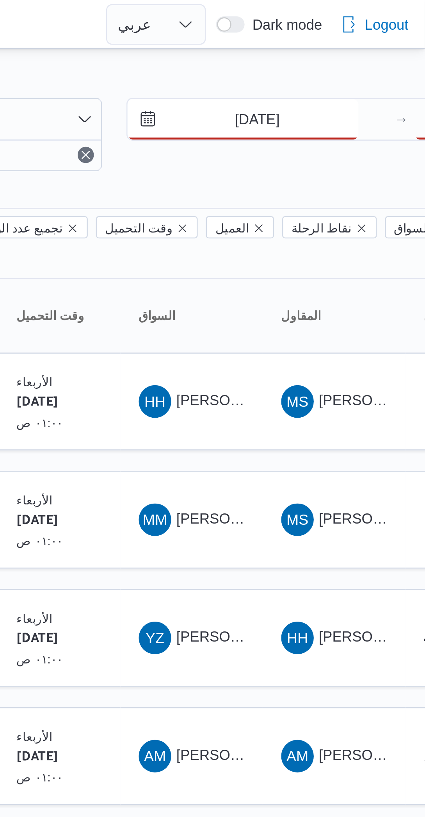
click at [361, 46] on input "[DATE]" at bounding box center [355, 46] width 89 height 16
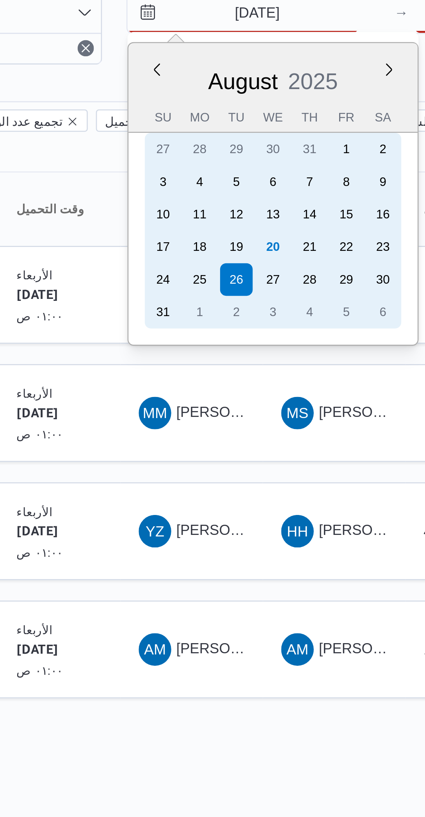
click at [357, 135] on div "19" at bounding box center [353, 135] width 13 height 13
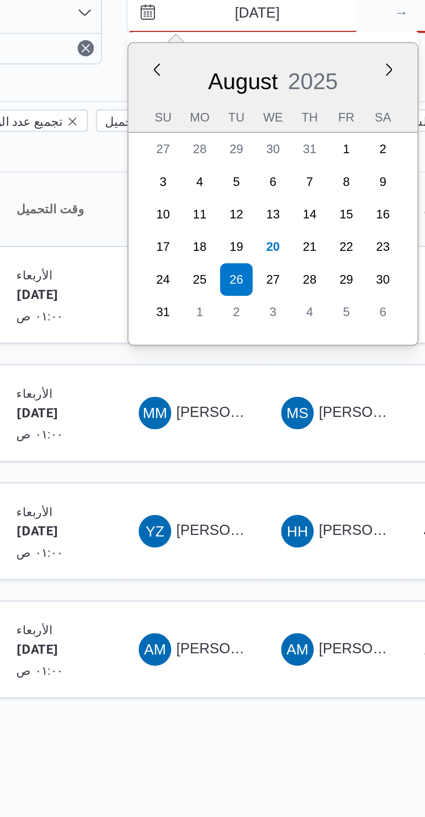
type input "[DATE]"
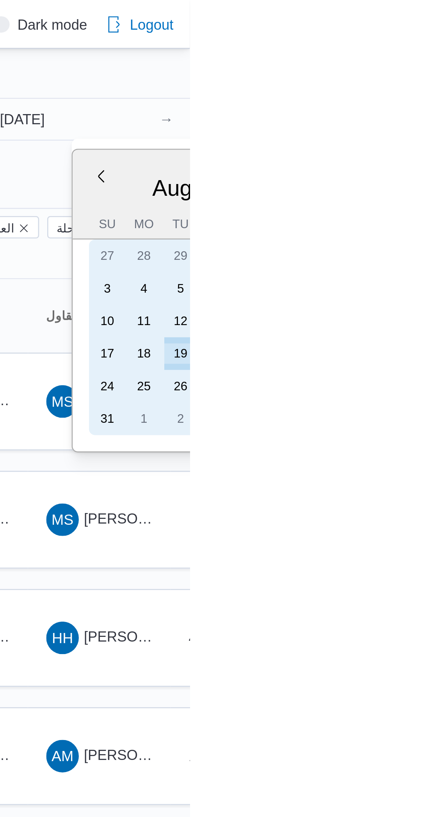
click at [422, 134] on div "19" at bounding box center [422, 135] width 13 height 13
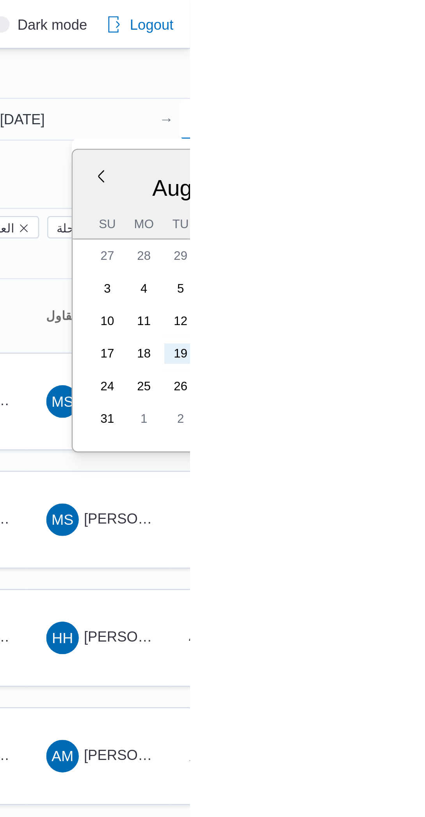
type input "[DATE]"
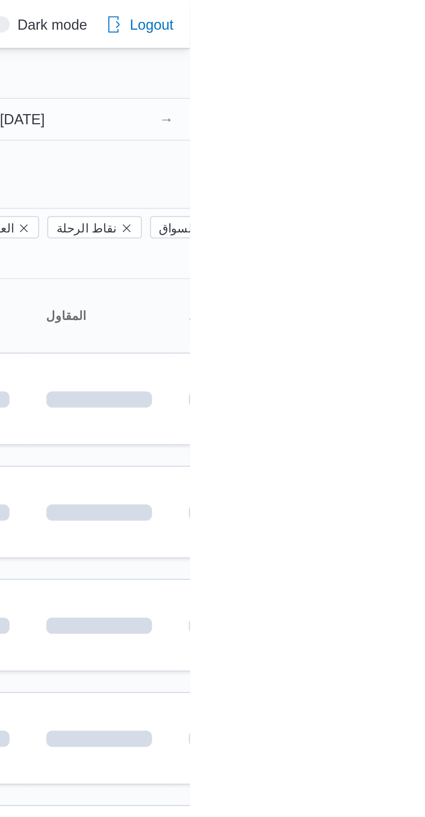
click at [490, 64] on div "[DATE] → [DATE]" at bounding box center [411, 52] width 200 height 28
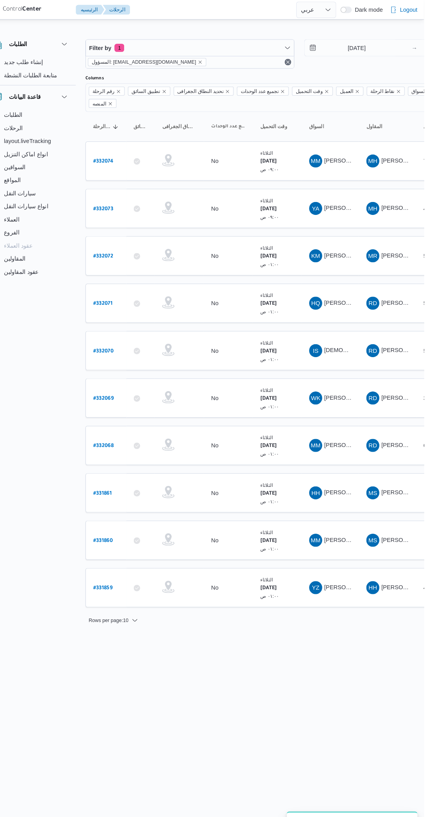
click at [122, 560] on b "# 331859" at bounding box center [118, 562] width 18 height 5
select select "ar"
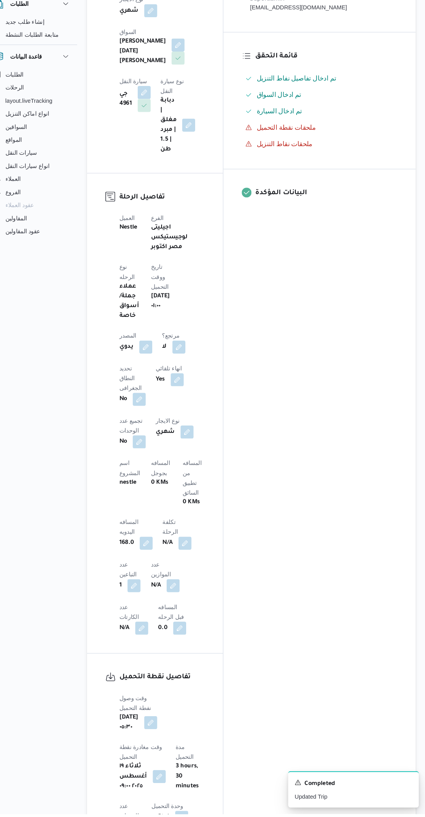
scroll to position [211, 0]
click at [148, 592] on button "button" at bounding box center [146, 598] width 13 height 13
click at [127, 388] on input "1" at bounding box center [126, 389] width 78 height 16
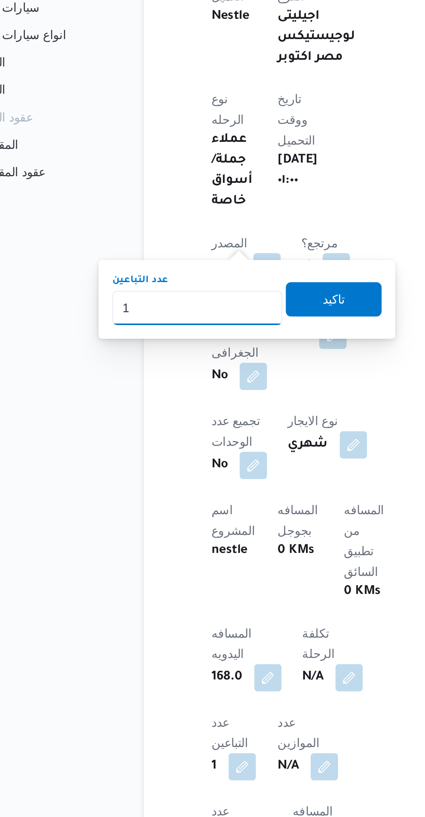
scroll to position [277, 0]
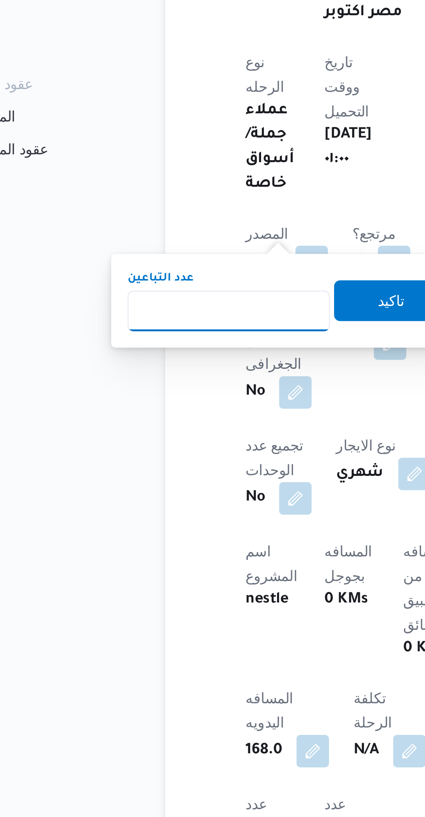
type input "2"
click at [183, 316] on span "تاكيد" at bounding box center [188, 317] width 10 height 9
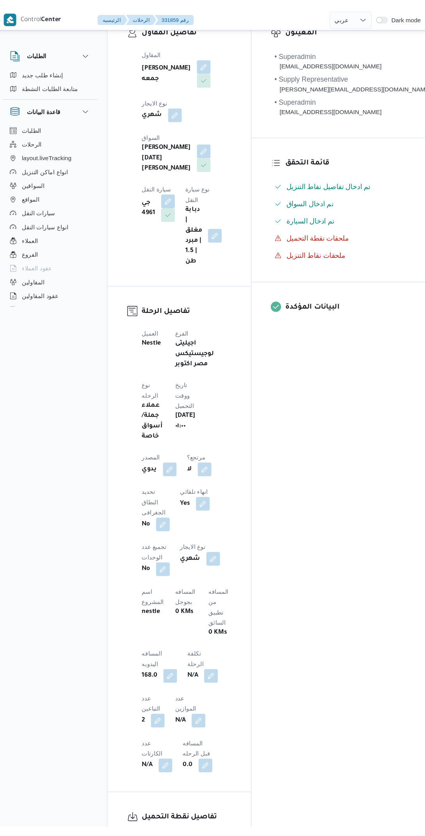
scroll to position [0, 0]
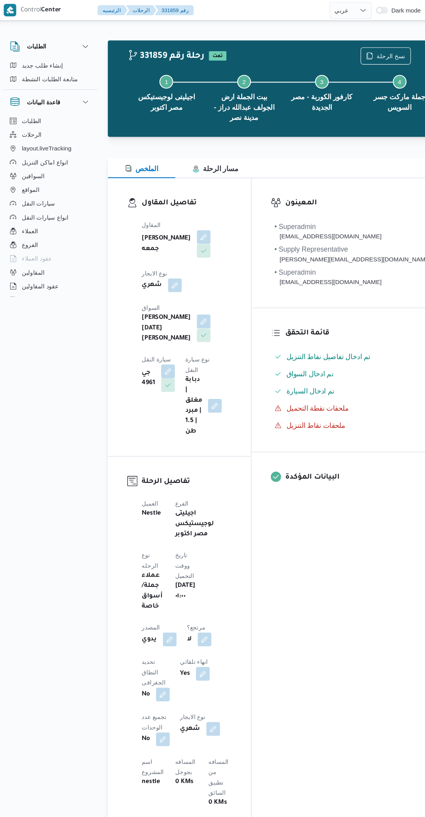
select select "ar"
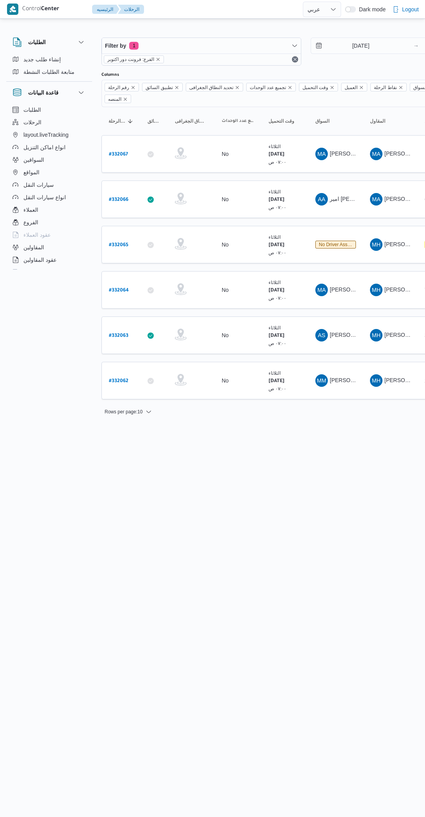
select select "ar"
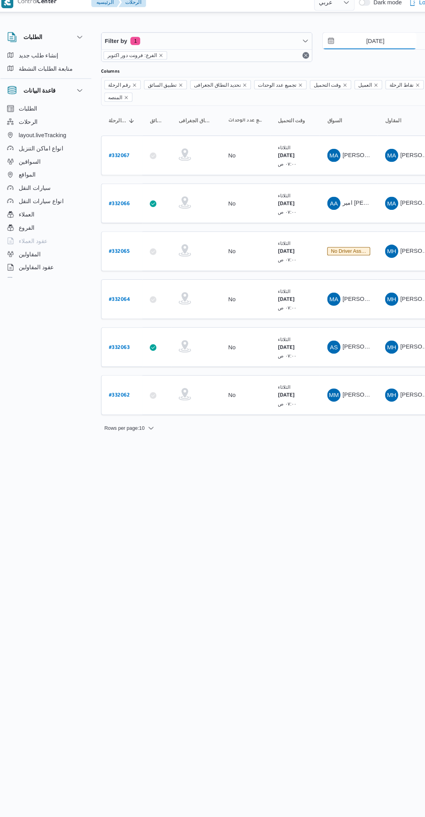
click at [351, 46] on input "[DATE]" at bounding box center [355, 46] width 89 height 16
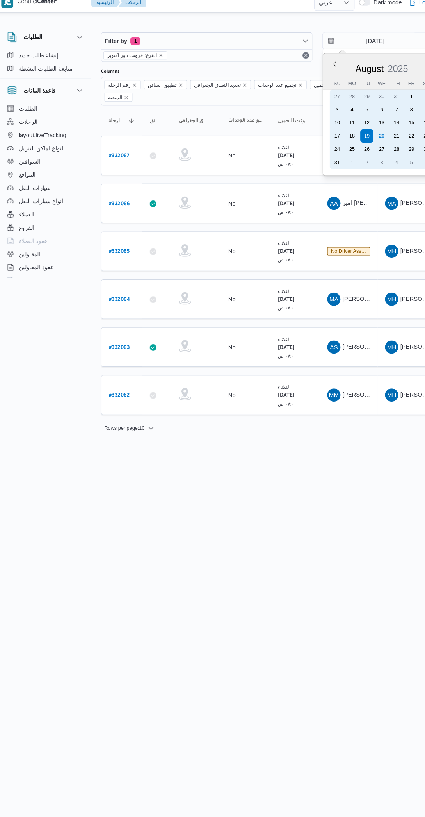
click at [370, 139] on div "20" at bounding box center [367, 135] width 13 height 13
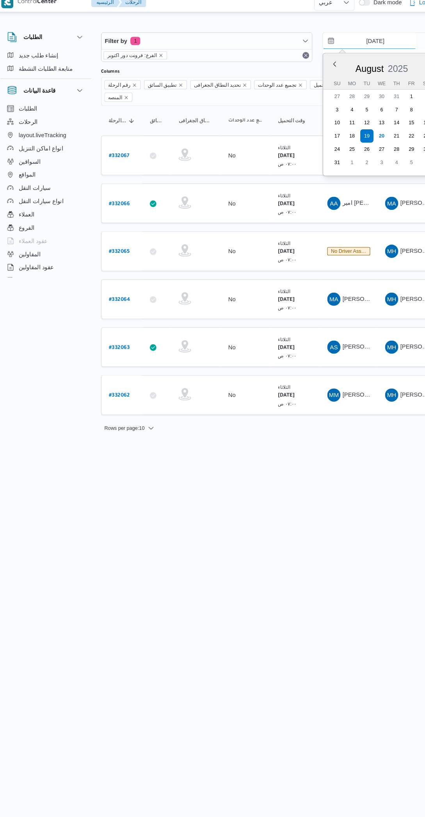
type input "[DATE]"
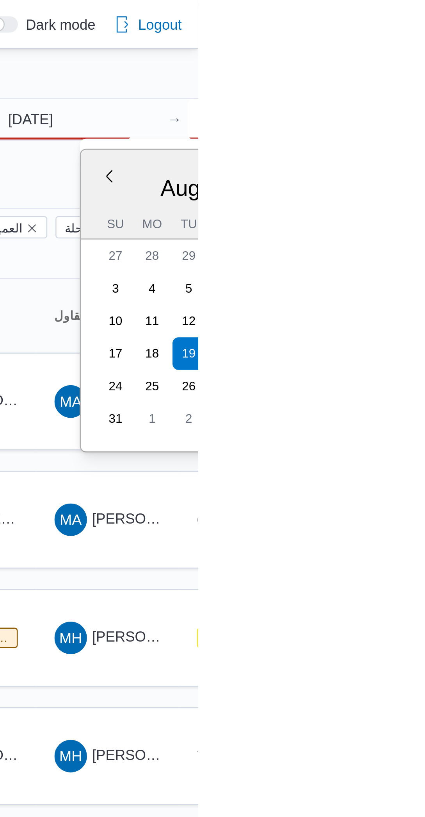
type input "[DATE]"
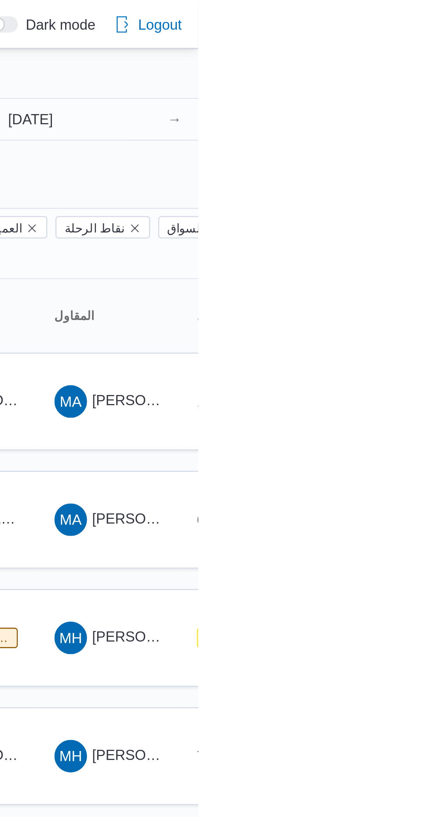
click at [425, 66] on div "Filter by 1 الفرع: فرونت دور اكتوبر 20/8/2025 → 20/8/2025" at bounding box center [306, 52] width 419 height 38
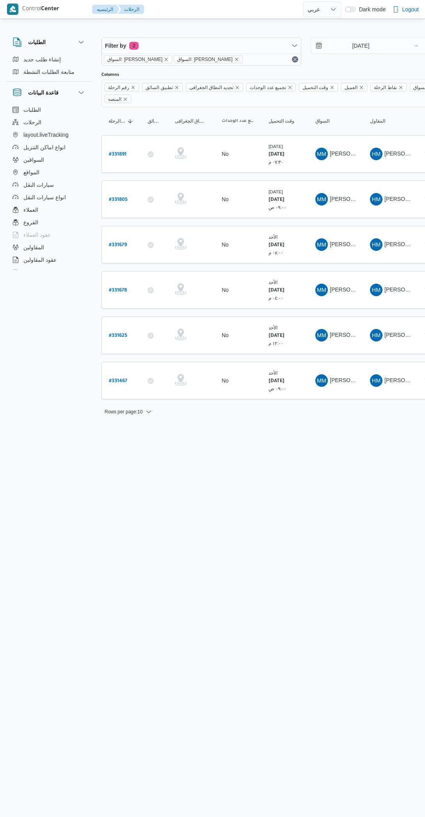
select select "ar"
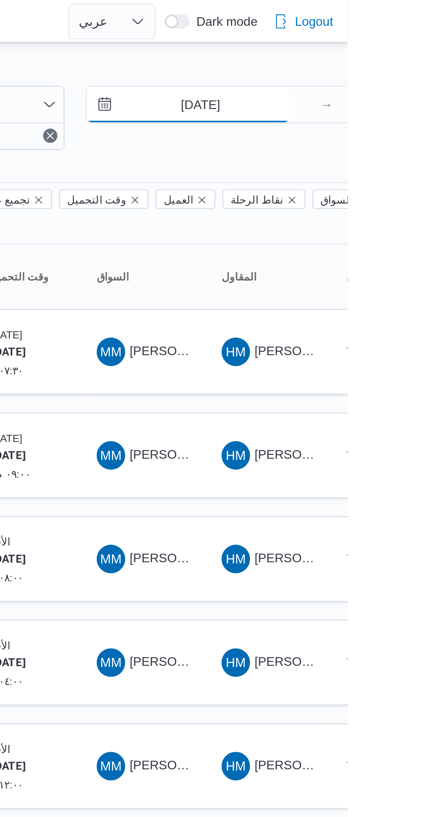
click at [362, 45] on input "17/8/2025" at bounding box center [355, 46] width 89 height 16
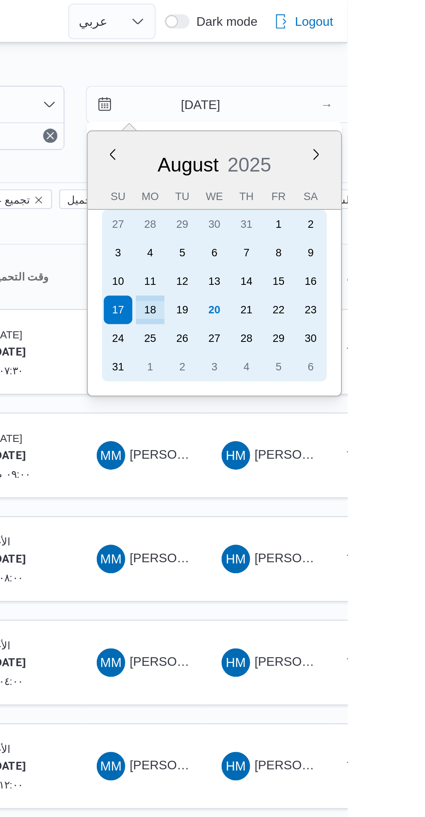
click at [353, 137] on div "19" at bounding box center [353, 135] width 13 height 13
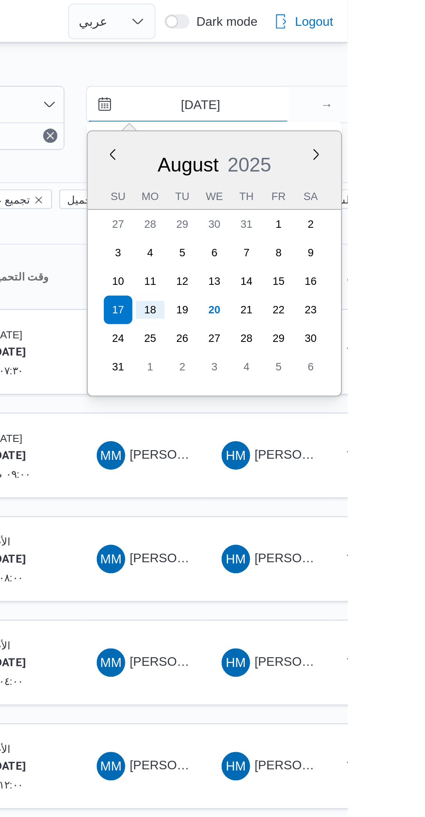
type input "[DATE]"
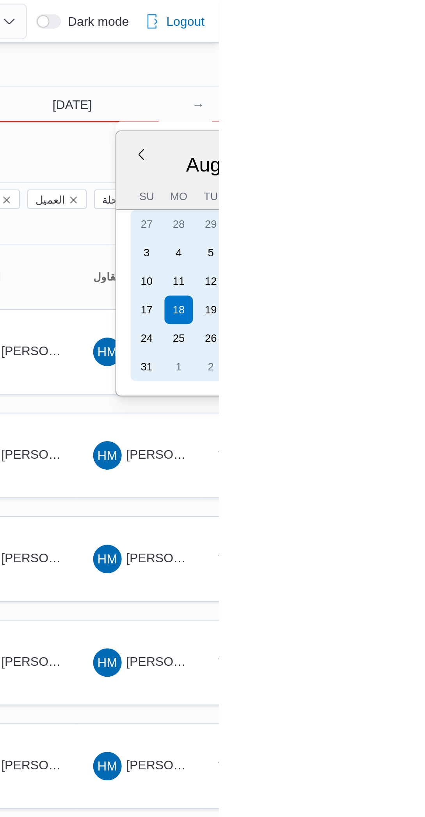
click at [423, 137] on div "19" at bounding box center [422, 135] width 13 height 13
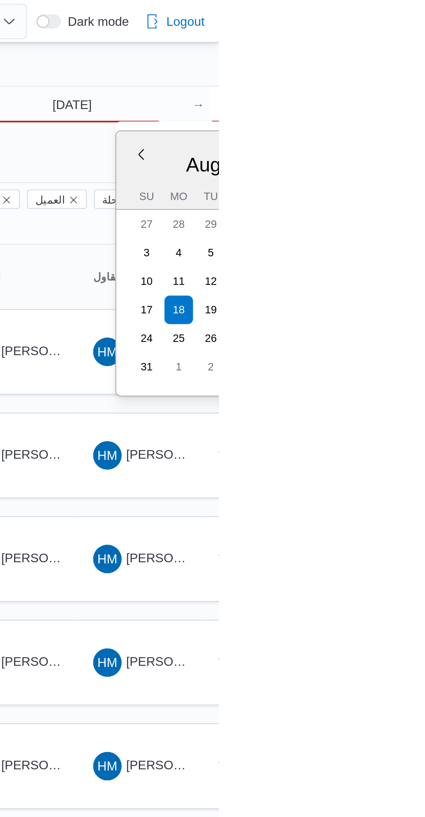
type input "[DATE]"
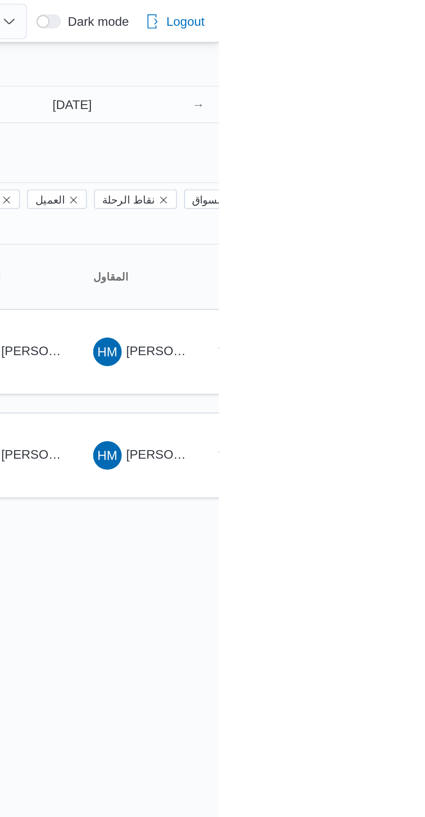
click at [425, 67] on div "Filter by 2 السواق: محمد مروان دياب السواق: محمد مروان دياب 19/8/2025 → 19/8/20…" at bounding box center [306, 52] width 419 height 38
